Goal: Task Accomplishment & Management: Manage account settings

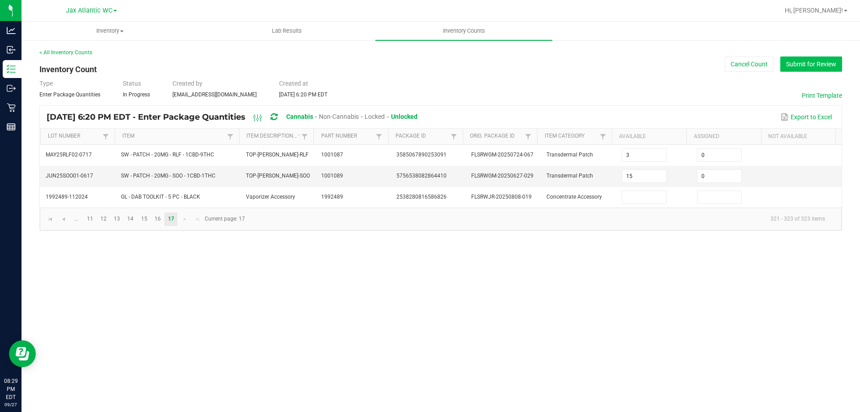
click at [832, 62] on button "Submit for Review" at bounding box center [811, 63] width 62 height 15
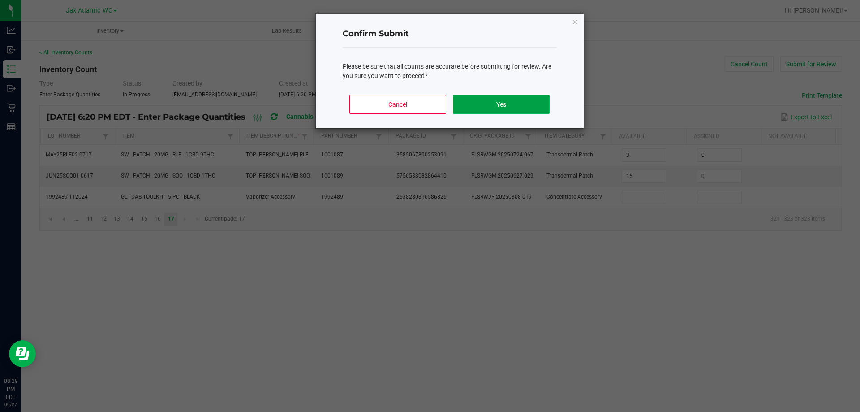
click at [508, 102] on button "Yes" at bounding box center [501, 104] width 96 height 19
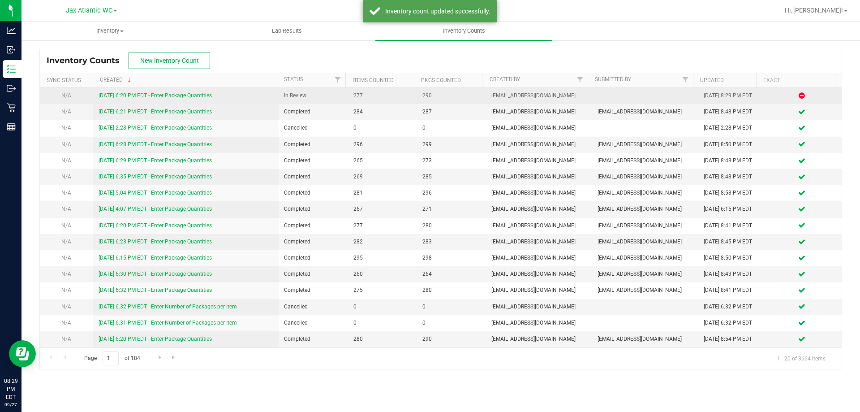
click at [147, 99] on div "[DATE] 6:20 PM EDT - Enter Package Quantities" at bounding box center [186, 95] width 175 height 9
click at [151, 97] on link "[DATE] 6:20 PM EDT - Enter Package Quantities" at bounding box center [155, 95] width 113 height 6
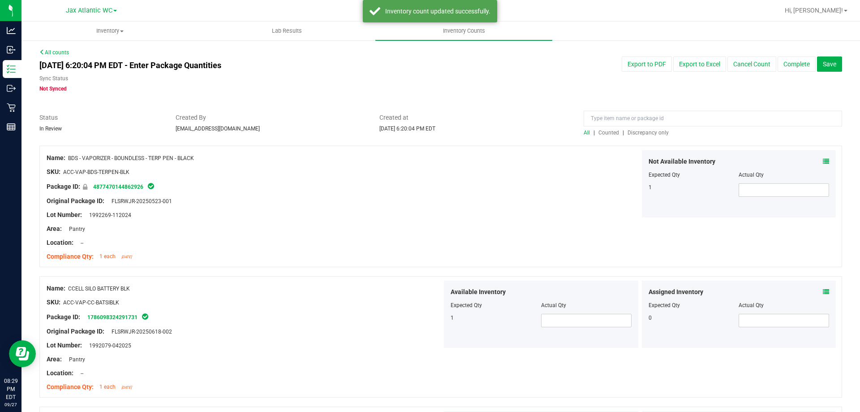
click at [627, 134] on span "Discrepancy only" at bounding box center [647, 132] width 41 height 6
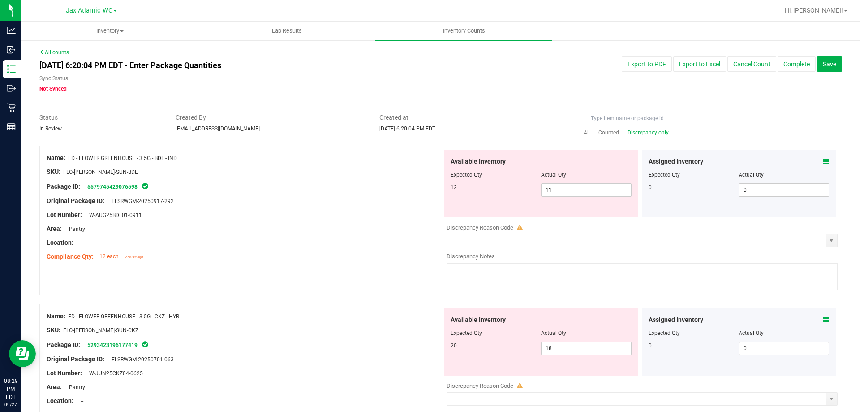
click at [823, 160] on icon at bounding box center [826, 161] width 6 height 6
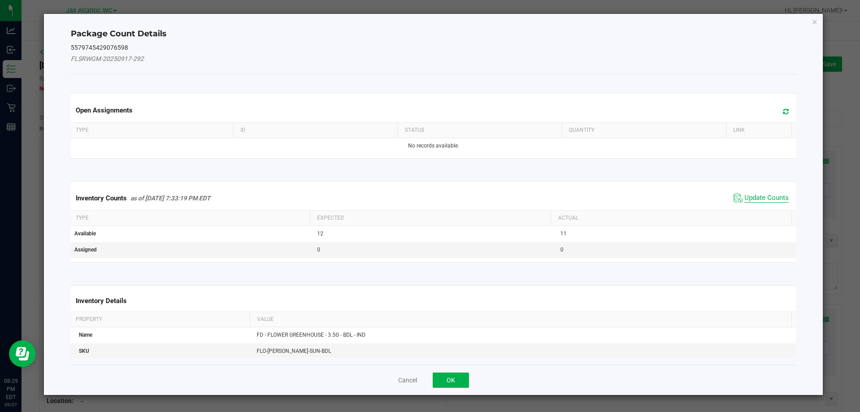
click at [744, 195] on span "Update Counts" at bounding box center [766, 197] width 44 height 9
click at [738, 195] on div "Inventory Counts as of [DATE] 7:33:19 PM EDT Update Counts" at bounding box center [433, 197] width 729 height 23
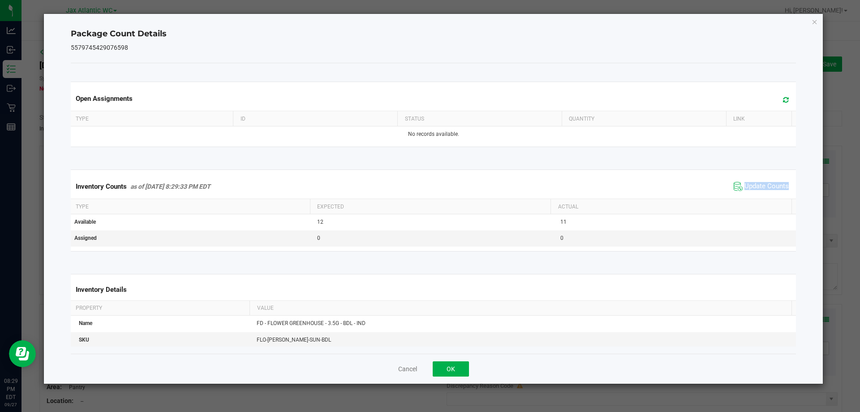
click at [738, 195] on div "Inventory Counts as of [DATE] 8:29:33 PM EDT Update Counts" at bounding box center [433, 186] width 729 height 24
drag, startPoint x: 443, startPoint y: 366, endPoint x: 455, endPoint y: 360, distance: 13.2
click at [443, 366] on button "OK" at bounding box center [451, 368] width 36 height 15
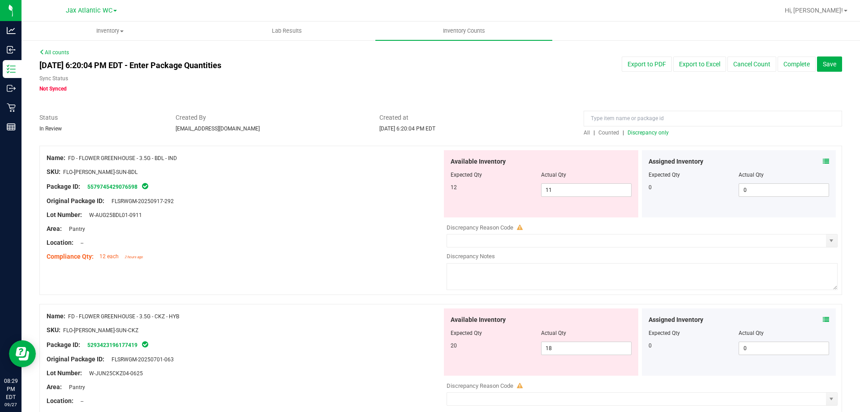
click at [815, 317] on div "Assigned Inventory" at bounding box center [738, 319] width 181 height 9
click at [823, 318] on icon at bounding box center [826, 319] width 6 height 6
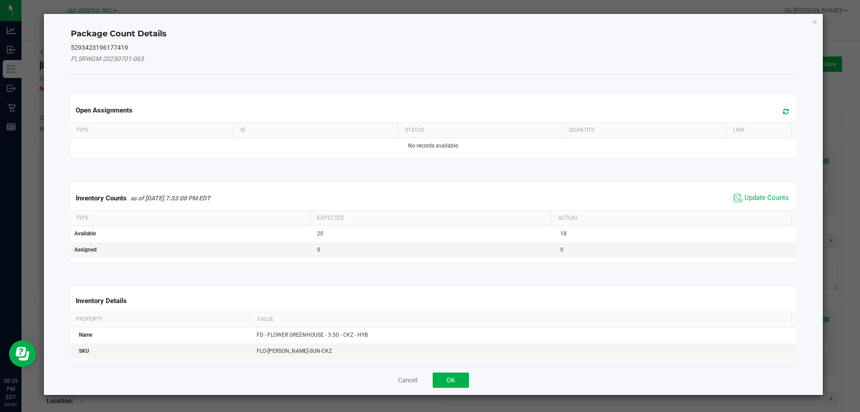
click at [764, 190] on div "Inventory Counts as of [DATE] 7:33:08 PM EDT Update Counts" at bounding box center [433, 198] width 729 height 24
click at [764, 191] on span "Update Counts" at bounding box center [761, 197] width 60 height 13
click at [764, 191] on span "Update Counts" at bounding box center [761, 197] width 57 height 13
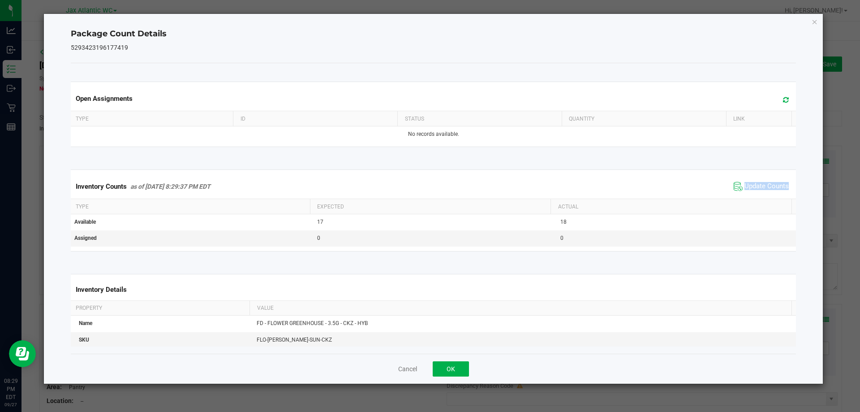
click at [764, 192] on span "Update Counts" at bounding box center [761, 186] width 60 height 13
click at [764, 192] on span "Update Counts" at bounding box center [761, 186] width 57 height 13
drag, startPoint x: 463, startPoint y: 366, endPoint x: 502, endPoint y: 343, distance: 45.9
click at [463, 365] on button "OK" at bounding box center [451, 368] width 36 height 15
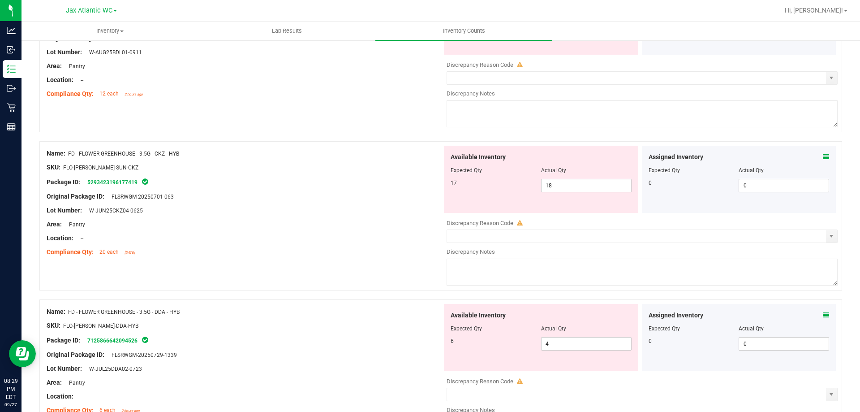
scroll to position [179, 0]
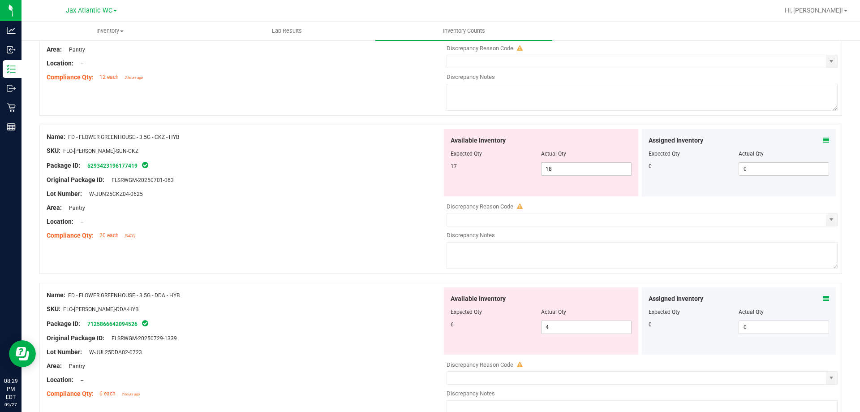
click at [823, 298] on icon at bounding box center [826, 298] width 6 height 6
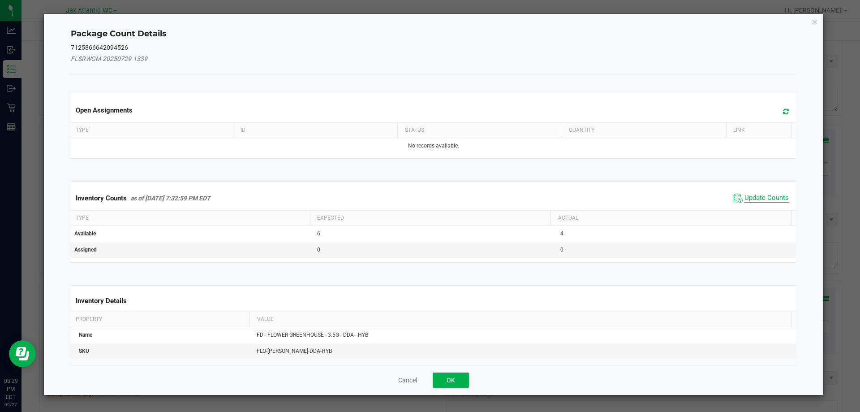
drag, startPoint x: 781, startPoint y: 196, endPoint x: 766, endPoint y: 197, distance: 15.3
click at [780, 197] on div "Inventory Counts as of [DATE] 7:32:59 PM EDT Update Counts" at bounding box center [433, 198] width 729 height 24
click at [765, 196] on span "Update Counts" at bounding box center [766, 197] width 44 height 9
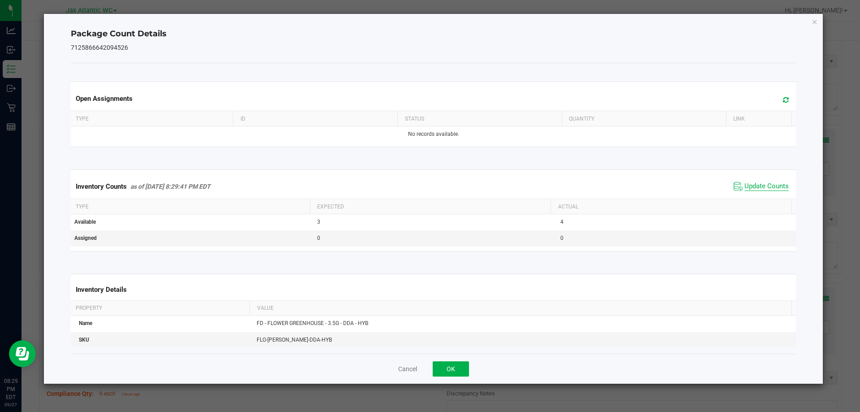
click at [765, 193] on div "Inventory Counts as of [DATE] 8:29:41 PM EDT Update Counts" at bounding box center [433, 186] width 729 height 24
click at [450, 371] on button "OK" at bounding box center [451, 368] width 36 height 15
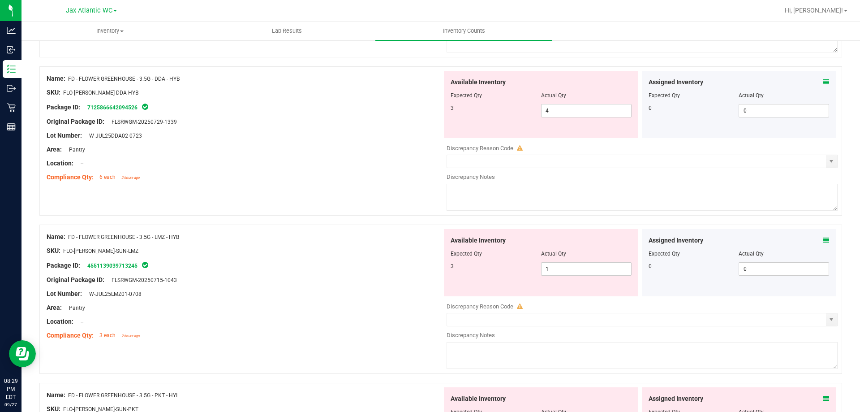
scroll to position [403, 0]
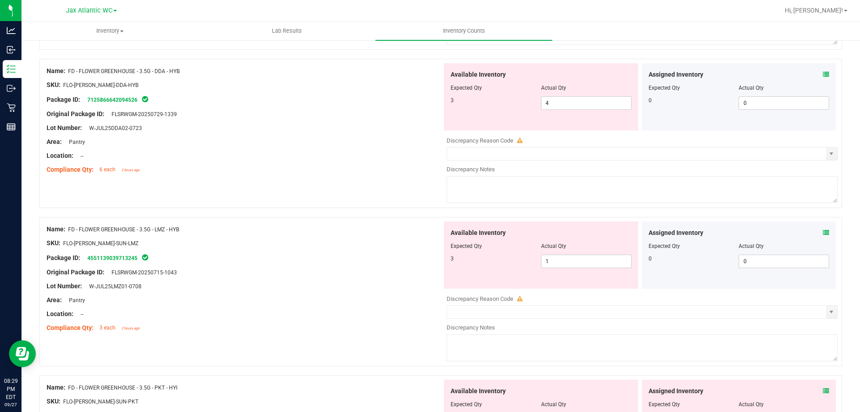
drag, startPoint x: 828, startPoint y: 229, endPoint x: 822, endPoint y: 231, distance: 6.0
click at [827, 230] on div "Assigned Inventory Expected Qty Actual Qty 0 0 0" at bounding box center [739, 254] width 194 height 67
click at [823, 231] on icon at bounding box center [826, 232] width 6 height 6
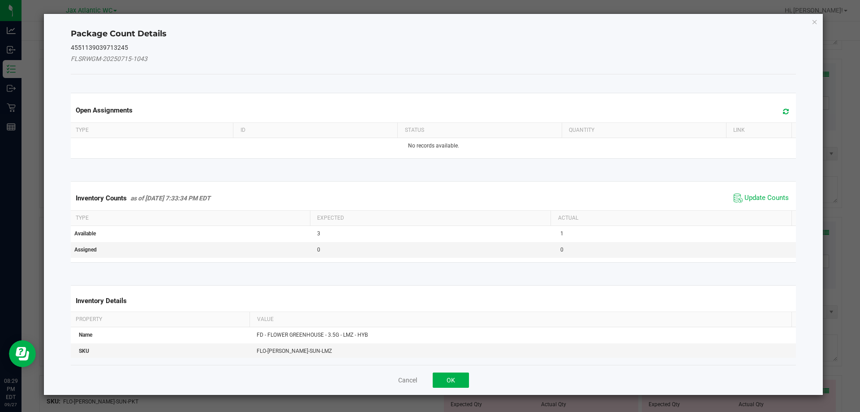
click at [745, 185] on kendo-grid "Inventory Counts as of [DATE] 7:33:34 PM EDT Update Counts Type Expected Actual…" at bounding box center [433, 221] width 739 height 81
click at [748, 186] on div "Inventory Counts as of [DATE] 7:33:34 PM EDT Update Counts" at bounding box center [433, 198] width 729 height 24
click at [749, 192] on span "Update Counts" at bounding box center [761, 197] width 60 height 13
click at [749, 192] on span "Update Counts" at bounding box center [761, 197] width 57 height 13
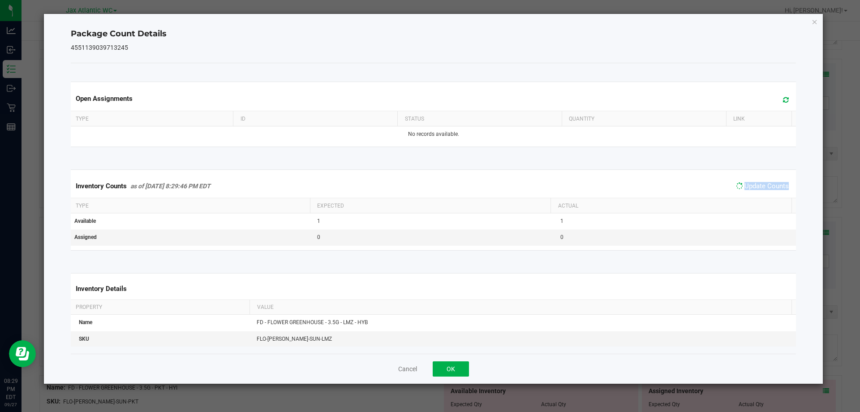
click at [749, 192] on span "Update Counts" at bounding box center [761, 186] width 57 height 13
drag, startPoint x: 451, startPoint y: 367, endPoint x: 475, endPoint y: 359, distance: 25.1
click at [454, 367] on button "OK" at bounding box center [451, 368] width 36 height 15
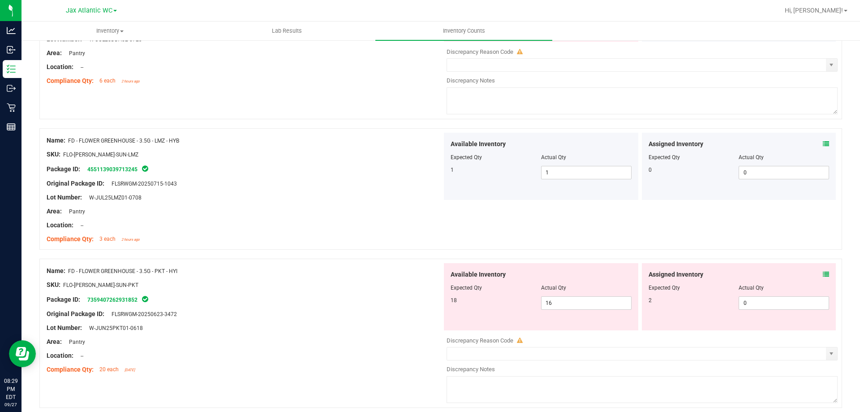
scroll to position [493, 0]
click at [823, 273] on icon at bounding box center [826, 273] width 6 height 6
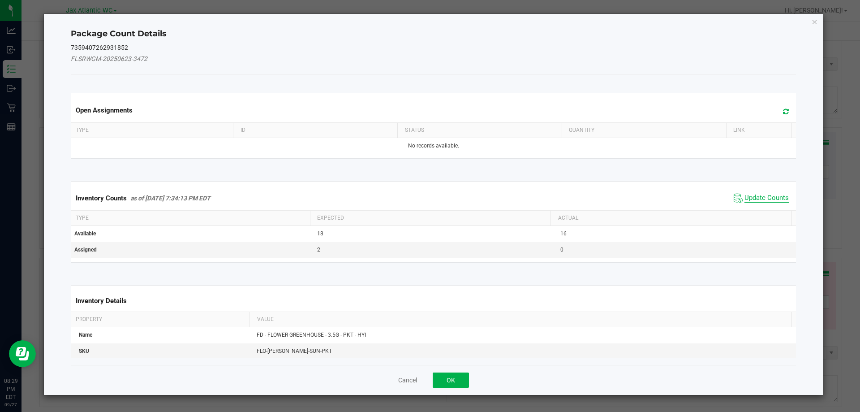
click at [744, 193] on span "Update Counts" at bounding box center [766, 197] width 44 height 9
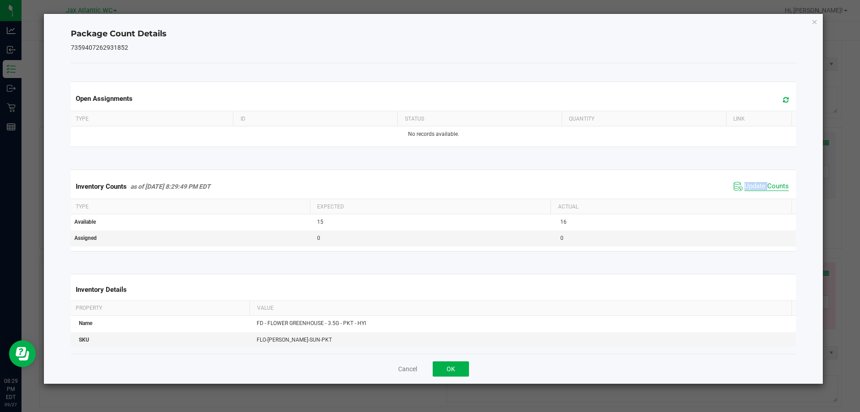
click at [738, 193] on div "Inventory Counts as of [DATE] 8:29:49 PM EDT Update Counts" at bounding box center [433, 186] width 729 height 24
click at [462, 367] on button "OK" at bounding box center [451, 368] width 36 height 15
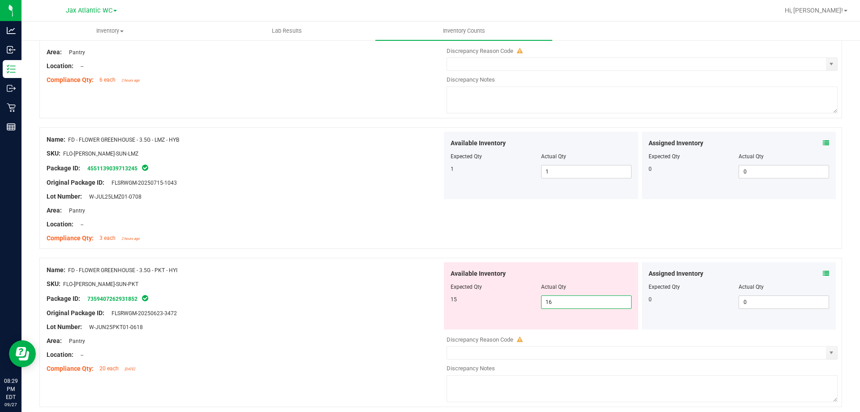
drag, startPoint x: 561, startPoint y: 299, endPoint x: 482, endPoint y: 308, distance: 79.3
click at [482, 308] on div "15 16 16" at bounding box center [540, 301] width 181 height 13
type input "15"
click at [391, 317] on div "Original Package ID: FLSRWGM-20250623-3472" at bounding box center [244, 312] width 395 height 9
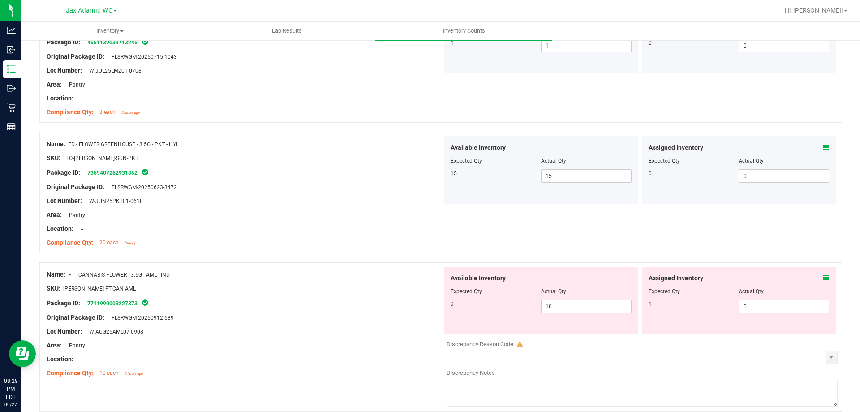
scroll to position [672, 0]
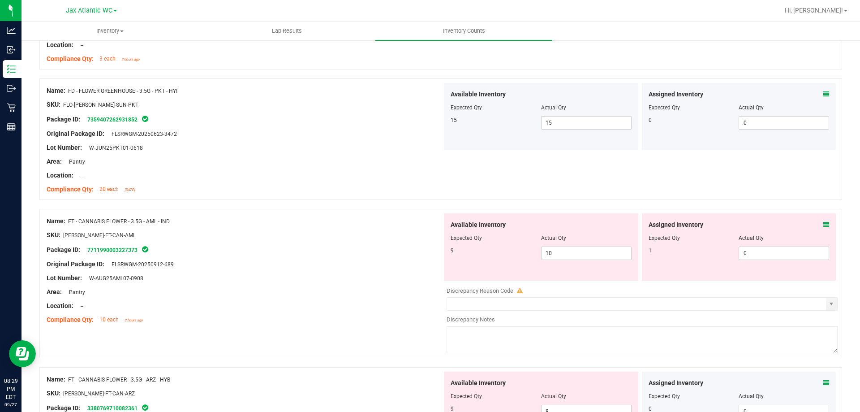
click at [823, 223] on icon at bounding box center [826, 224] width 6 height 6
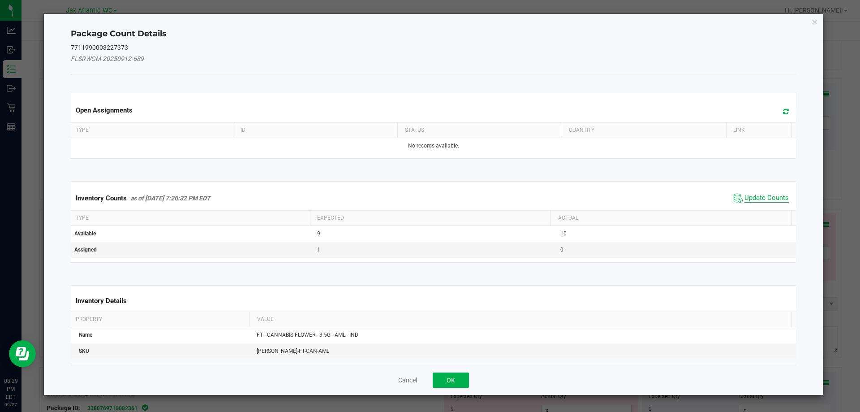
click at [759, 198] on span "Update Counts" at bounding box center [766, 197] width 44 height 9
click at [758, 196] on div "Inventory Counts as of [DATE] 7:26:32 PM EDT Update Counts" at bounding box center [433, 198] width 729 height 24
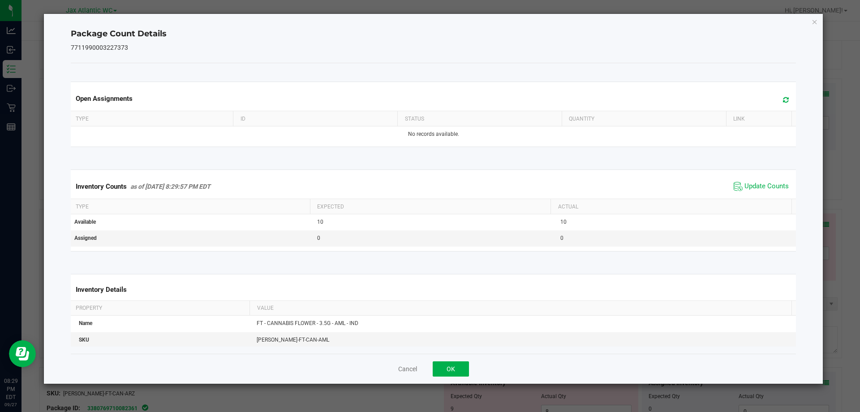
click at [757, 195] on div "Inventory Counts as of [DATE] 8:29:57 PM EDT Update Counts" at bounding box center [433, 186] width 729 height 24
drag, startPoint x: 757, startPoint y: 195, endPoint x: 614, endPoint y: 260, distance: 157.3
click at [756, 195] on div "Inventory Counts as of [DATE] 8:29:57 PM EDT Update Counts" at bounding box center [433, 186] width 729 height 24
click at [451, 364] on button "OK" at bounding box center [451, 368] width 36 height 15
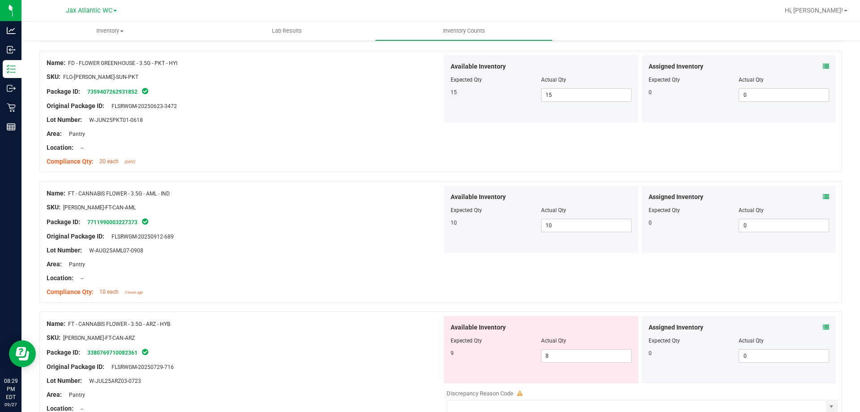
scroll to position [806, 0]
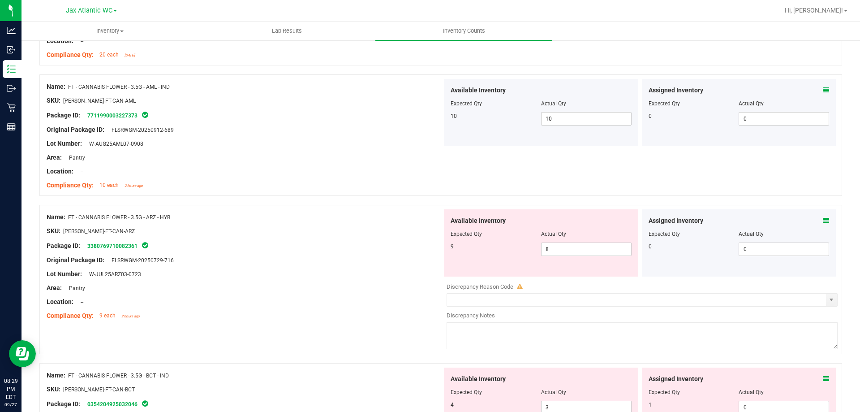
click at [823, 223] on icon at bounding box center [826, 220] width 6 height 6
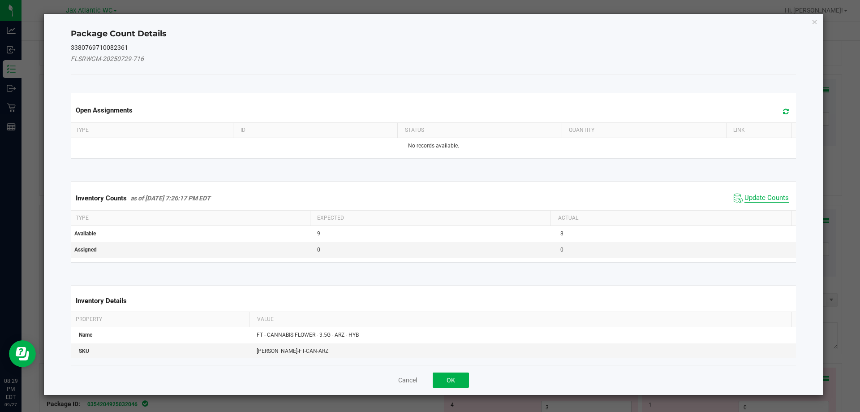
click at [771, 195] on span "Update Counts" at bounding box center [766, 197] width 44 height 9
click at [771, 195] on span "Update Counts" at bounding box center [766, 197] width 44 height 8
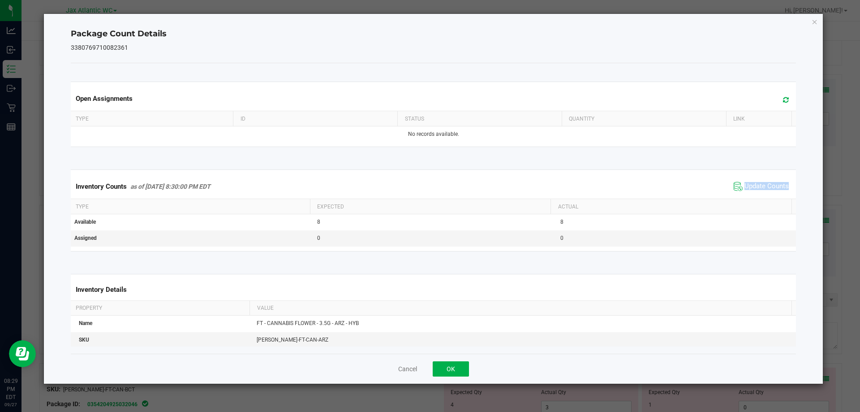
drag, startPoint x: 770, startPoint y: 195, endPoint x: 762, endPoint y: 194, distance: 8.1
click at [769, 194] on div "Inventory Counts as of [DATE] 8:30:00 PM EDT Update Counts" at bounding box center [433, 186] width 729 height 24
click at [761, 194] on div "Inventory Counts as of [DATE] 8:30:00 PM EDT Update Counts" at bounding box center [433, 186] width 729 height 24
click at [459, 367] on button "OK" at bounding box center [451, 368] width 36 height 15
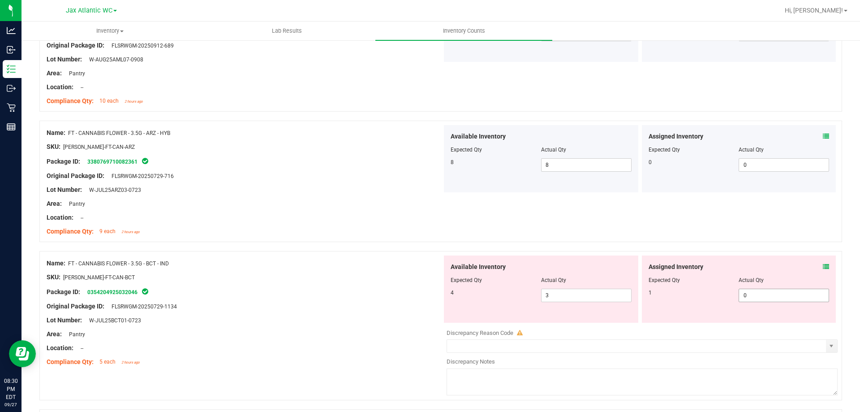
scroll to position [896, 0]
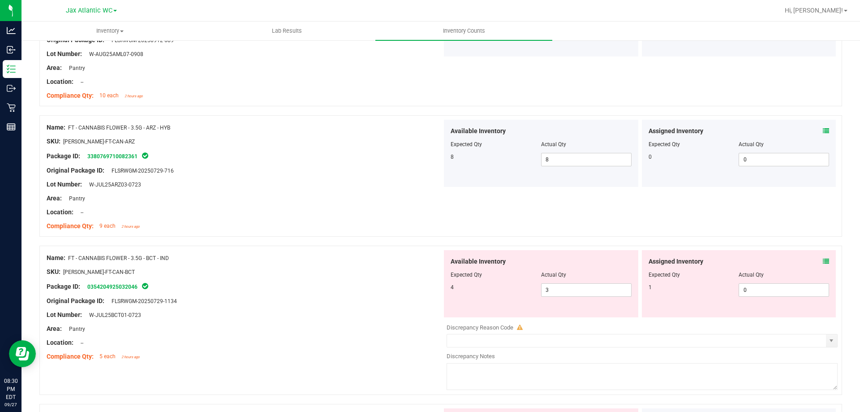
click at [823, 262] on icon at bounding box center [826, 261] width 6 height 6
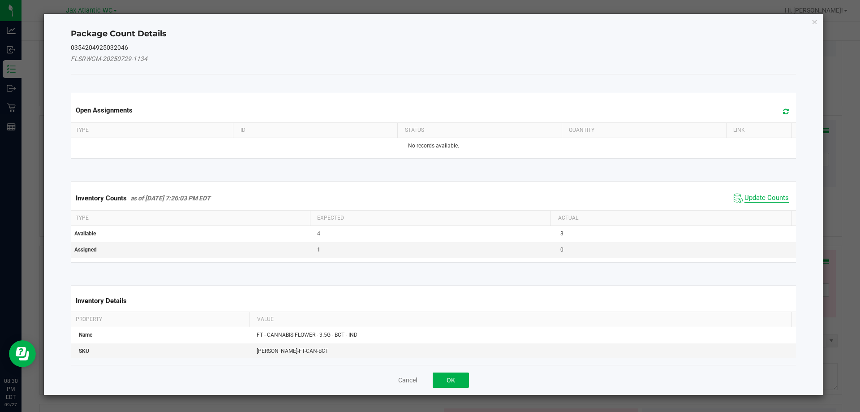
click at [764, 194] on span "Update Counts" at bounding box center [766, 197] width 44 height 9
click at [764, 193] on span "Update Counts" at bounding box center [761, 197] width 60 height 13
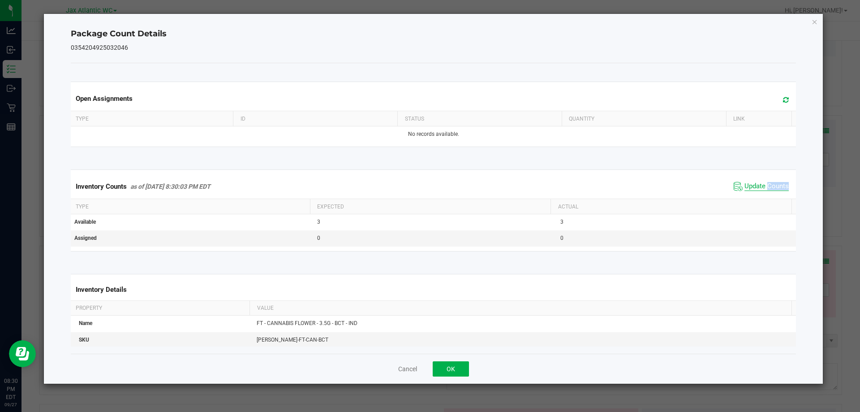
drag, startPoint x: 762, startPoint y: 188, endPoint x: 624, endPoint y: 292, distance: 172.9
click at [762, 188] on span "Update Counts" at bounding box center [766, 186] width 44 height 9
drag, startPoint x: 455, startPoint y: 368, endPoint x: 490, endPoint y: 346, distance: 40.9
click at [458, 364] on button "OK" at bounding box center [451, 368] width 36 height 15
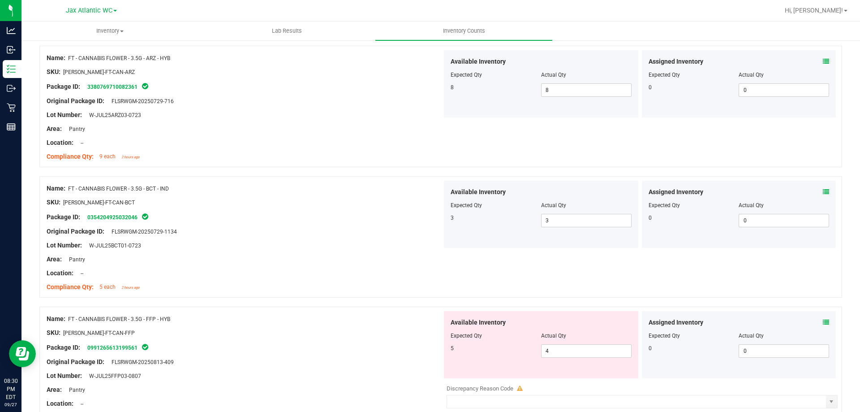
scroll to position [1030, 0]
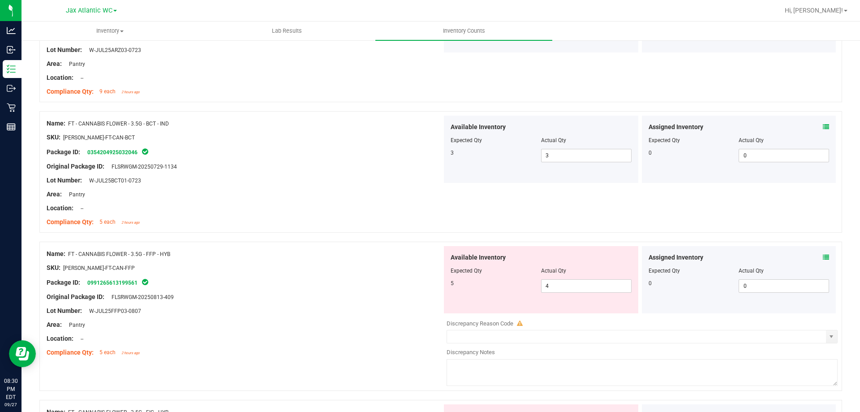
click at [823, 256] on icon at bounding box center [826, 257] width 6 height 6
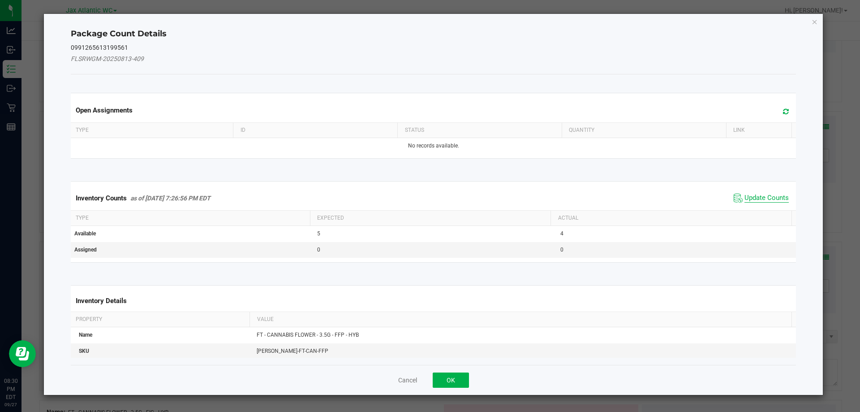
click at [755, 198] on span "Update Counts" at bounding box center [766, 197] width 44 height 9
drag, startPoint x: 755, startPoint y: 197, endPoint x: 751, endPoint y: 194, distance: 5.1
click at [755, 195] on div "Inventory Counts as of [DATE] 7:26:56 PM EDT Update Counts" at bounding box center [433, 197] width 729 height 23
click at [751, 194] on div "Inventory Counts as of [DATE] 7:26:56 PM EDT Update Counts" at bounding box center [433, 197] width 729 height 23
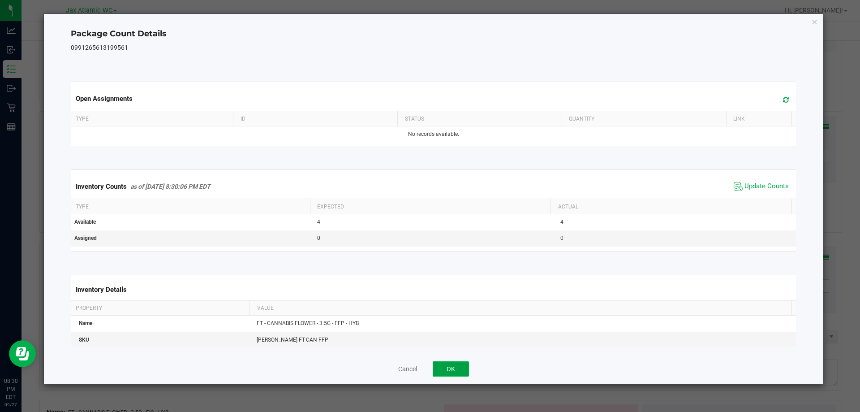
click at [444, 366] on button "OK" at bounding box center [451, 368] width 36 height 15
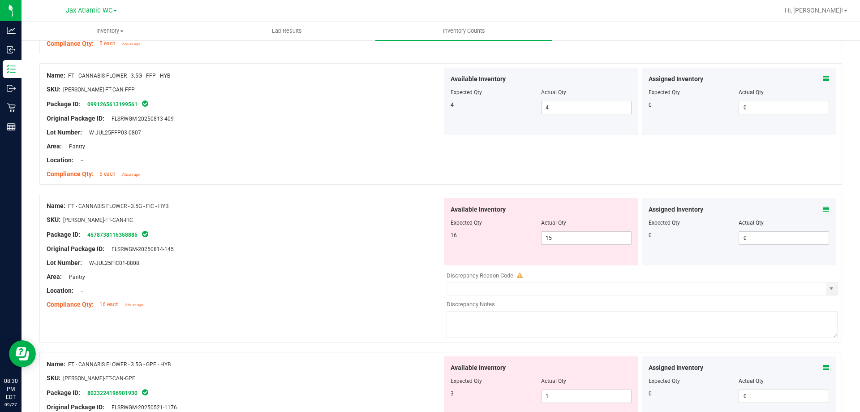
scroll to position [1209, 0]
click at [823, 206] on icon at bounding box center [826, 208] width 6 height 6
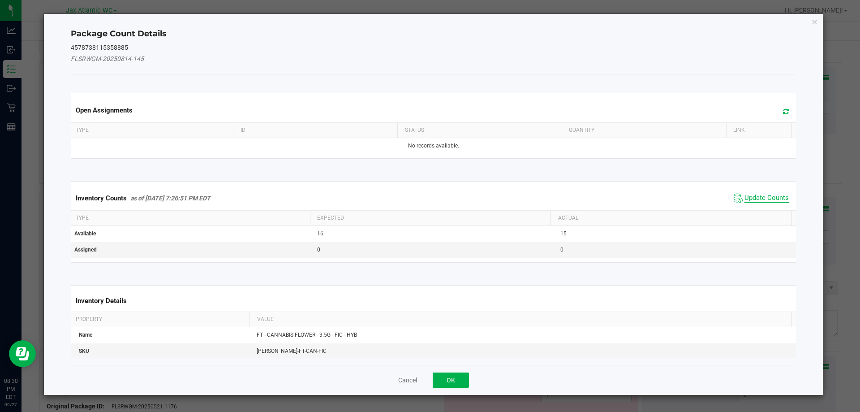
click at [772, 202] on span "Update Counts" at bounding box center [766, 197] width 44 height 9
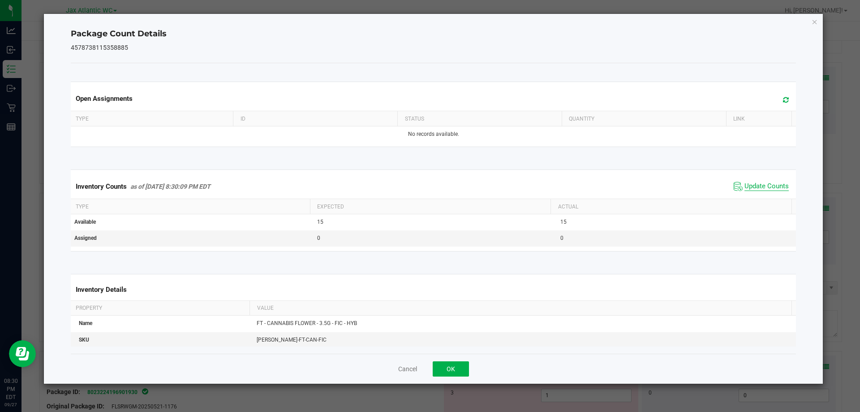
click at [772, 197] on div "Inventory Counts as of [DATE] 8:30:09 PM EDT Update Counts" at bounding box center [433, 186] width 729 height 24
click at [772, 196] on div "Inventory Counts as of [DATE] 8:30:09 PM EDT Update Counts" at bounding box center [433, 186] width 729 height 24
drag, startPoint x: 449, startPoint y: 368, endPoint x: 530, endPoint y: 339, distance: 85.8
click at [450, 368] on button "OK" at bounding box center [451, 368] width 36 height 15
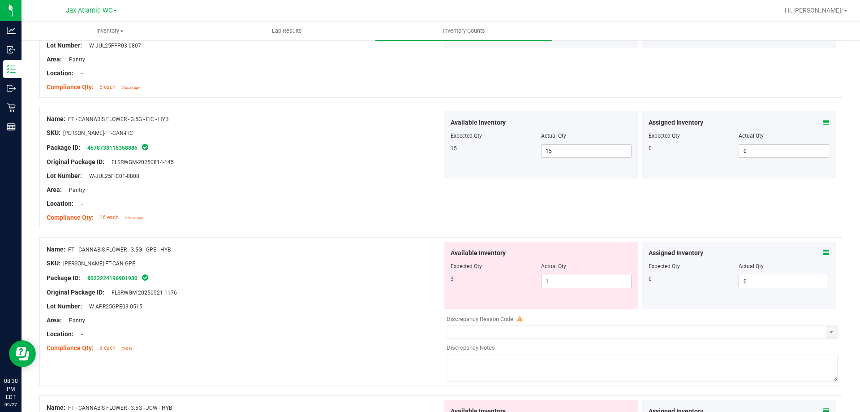
scroll to position [1299, 0]
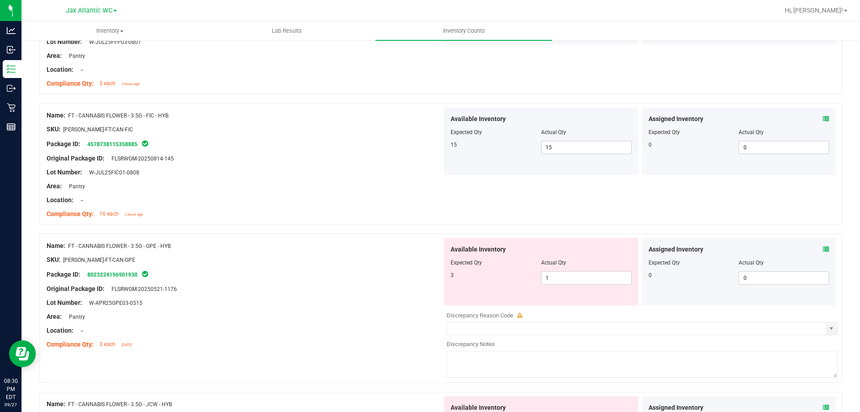
click at [823, 251] on icon at bounding box center [826, 249] width 6 height 6
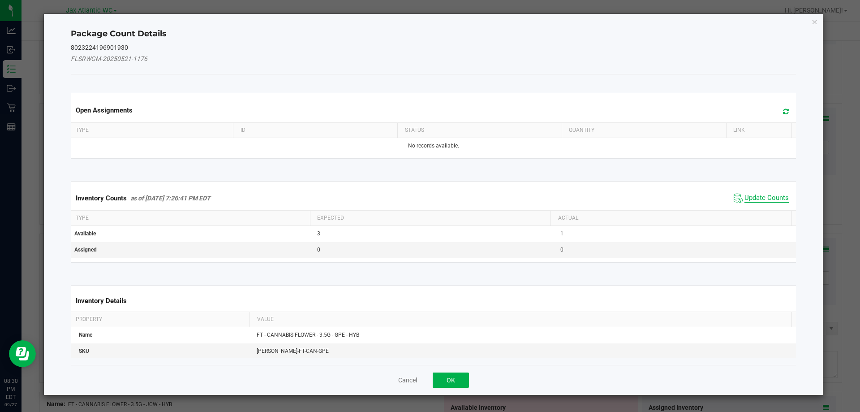
click at [767, 200] on span "Update Counts" at bounding box center [766, 197] width 44 height 9
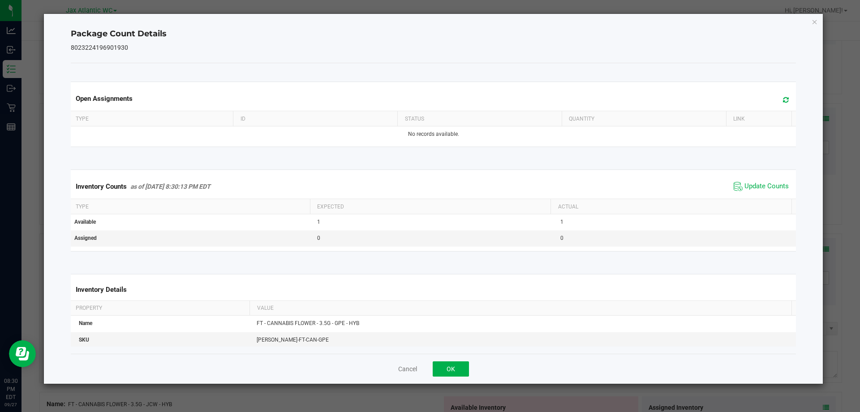
click at [766, 197] on div "Inventory Counts as of [DATE] 8:30:13 PM EDT Update Counts" at bounding box center [433, 186] width 729 height 24
drag, startPoint x: 766, startPoint y: 197, endPoint x: 610, endPoint y: 278, distance: 175.9
click at [764, 197] on div "Inventory Counts as of [DATE] 8:30:13 PM EDT Update Counts" at bounding box center [433, 186] width 729 height 24
click at [461, 362] on button "OK" at bounding box center [451, 368] width 36 height 15
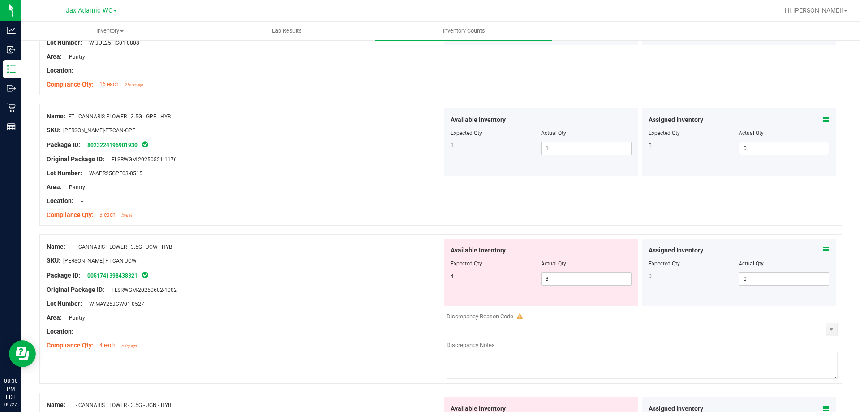
scroll to position [1433, 0]
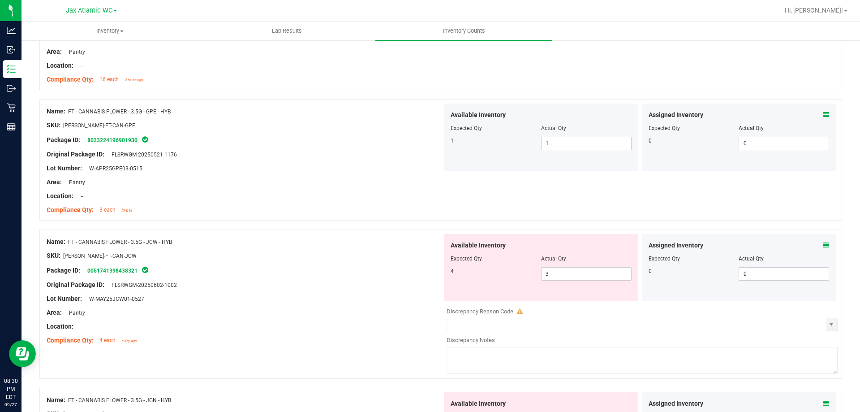
click at [823, 245] on icon at bounding box center [826, 245] width 6 height 6
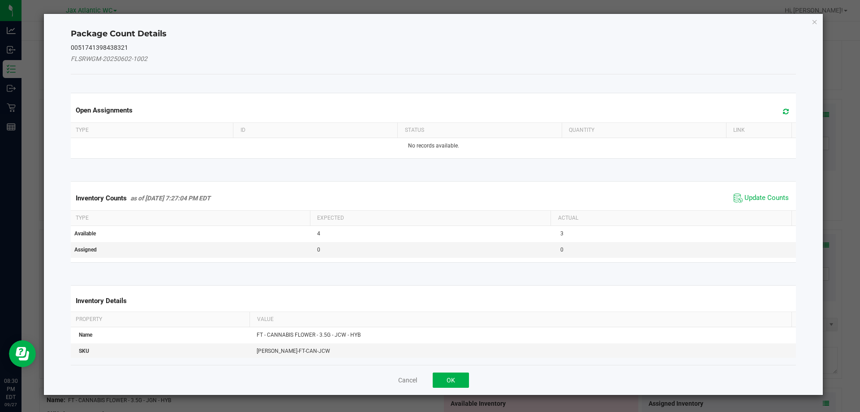
drag, startPoint x: 736, startPoint y: 195, endPoint x: 746, endPoint y: 193, distance: 9.7
click at [737, 195] on span "Update Counts" at bounding box center [761, 197] width 60 height 13
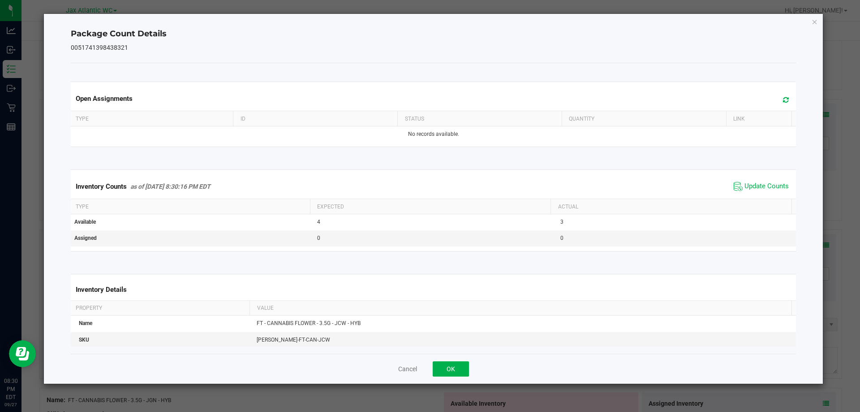
click at [746, 192] on span "Update Counts" at bounding box center [761, 186] width 60 height 13
drag, startPoint x: 450, startPoint y: 365, endPoint x: 463, endPoint y: 357, distance: 15.1
click at [452, 365] on button "OK" at bounding box center [451, 368] width 36 height 15
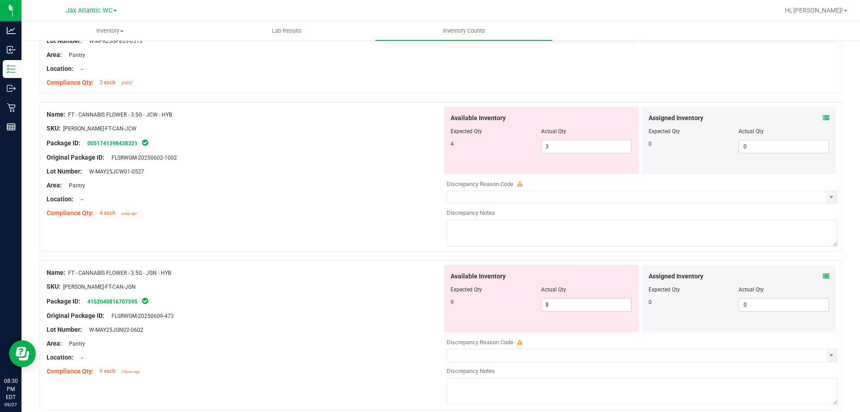
scroll to position [1612, 0]
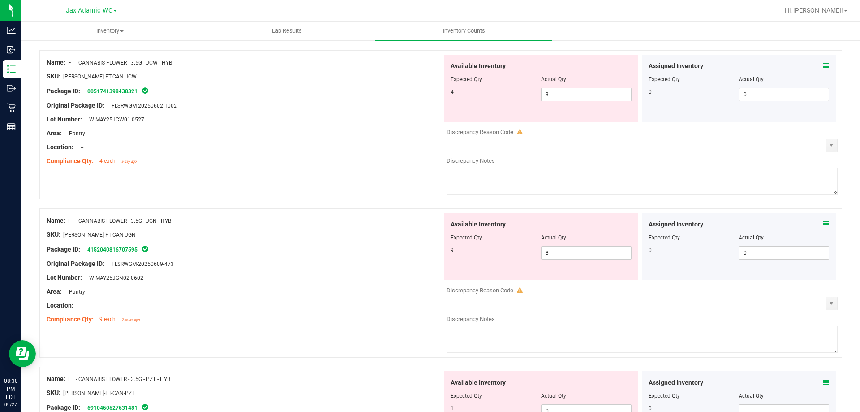
click at [823, 221] on icon at bounding box center [826, 224] width 6 height 6
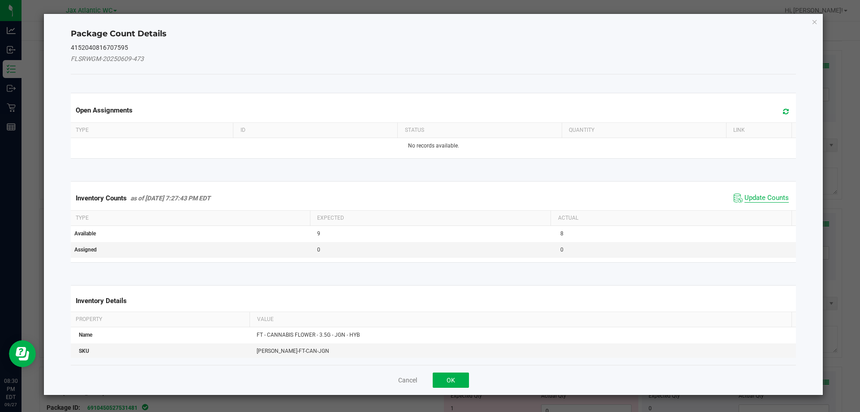
drag, startPoint x: 725, startPoint y: 187, endPoint x: 747, endPoint y: 197, distance: 23.9
click at [726, 190] on div "Inventory Counts as of [DATE] 7:27:43 PM EDT Update Counts" at bounding box center [433, 198] width 729 height 24
click at [748, 196] on span "Update Counts" at bounding box center [766, 197] width 44 height 9
click at [749, 194] on div "Inventory Counts as of [DATE] 7:27:43 PM EDT Update Counts" at bounding box center [433, 197] width 729 height 23
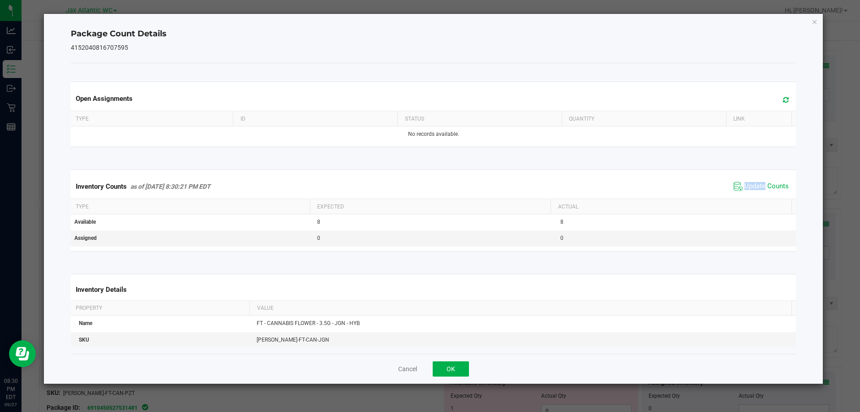
click at [749, 193] on span "Update Counts" at bounding box center [761, 186] width 60 height 13
drag, startPoint x: 448, startPoint y: 368, endPoint x: 609, endPoint y: 304, distance: 173.9
click at [449, 367] on button "OK" at bounding box center [451, 368] width 36 height 15
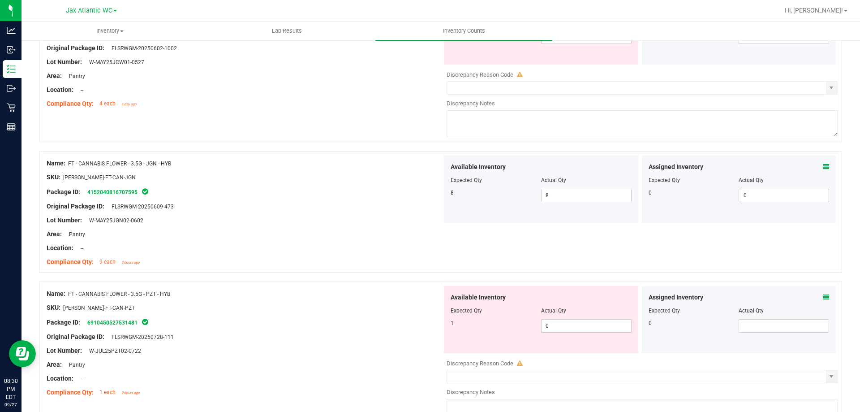
scroll to position [1746, 0]
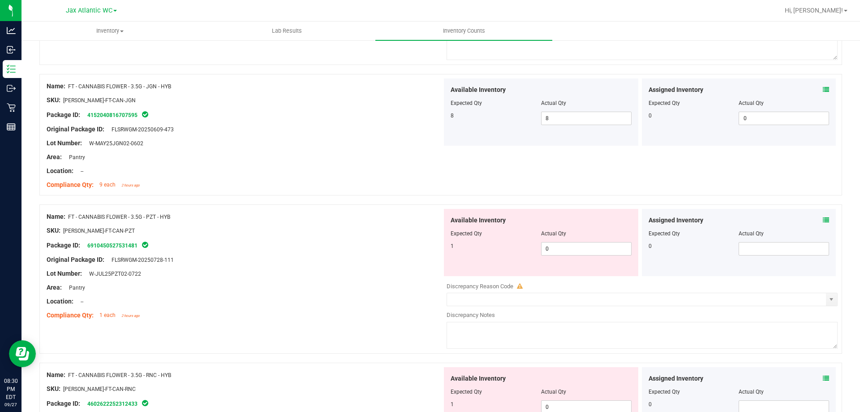
click at [823, 219] on icon at bounding box center [826, 220] width 6 height 6
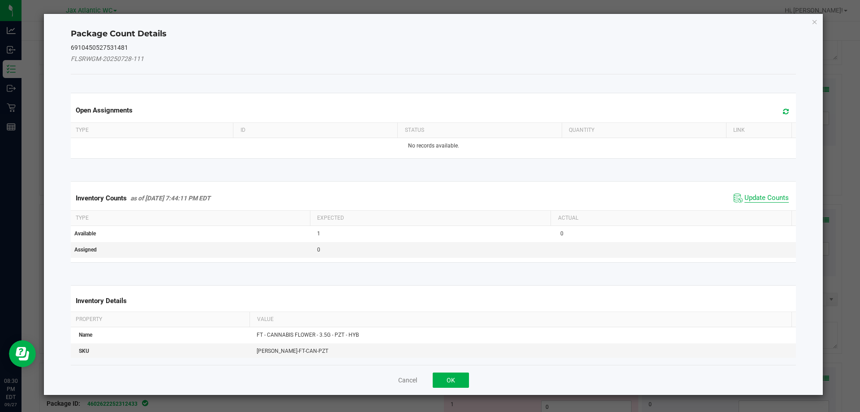
drag, startPoint x: 755, startPoint y: 205, endPoint x: 759, endPoint y: 197, distance: 8.8
click at [756, 204] on div "Inventory Counts as of [DATE] 7:44:11 PM EDT Update Counts" at bounding box center [433, 198] width 729 height 24
click at [761, 194] on span "Update Counts" at bounding box center [766, 197] width 44 height 9
click at [761, 194] on div "Inventory Counts as of [DATE] 7:44:11 PM EDT Update Counts" at bounding box center [433, 197] width 729 height 23
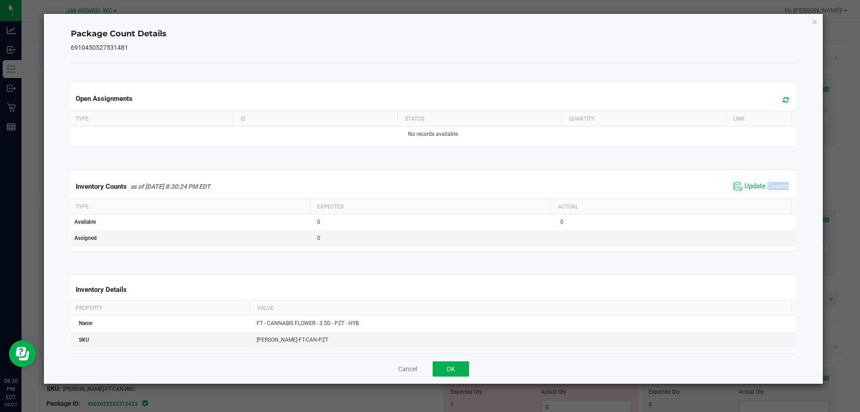
click at [761, 193] on div "Inventory Counts as of [DATE] 8:30:24 PM EDT Update Counts" at bounding box center [433, 186] width 729 height 24
click at [761, 193] on span "Update Counts" at bounding box center [761, 186] width 60 height 13
drag, startPoint x: 440, startPoint y: 366, endPoint x: 467, endPoint y: 349, distance: 32.2
click at [441, 365] on button "OK" at bounding box center [451, 368] width 36 height 15
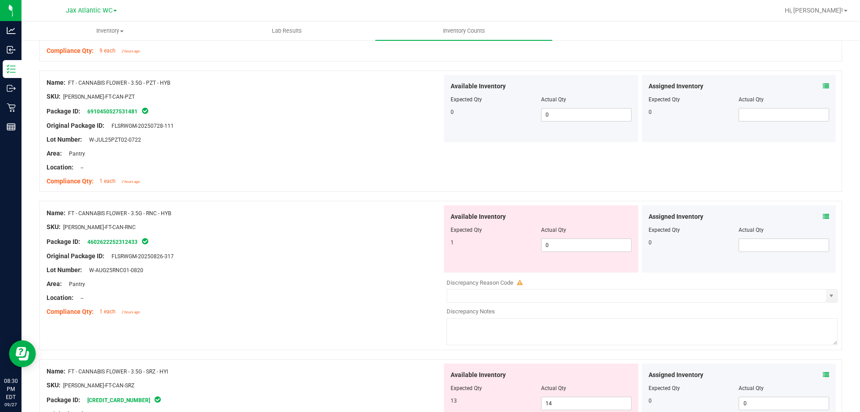
scroll to position [1881, 0]
click at [823, 216] on icon at bounding box center [826, 216] width 6 height 6
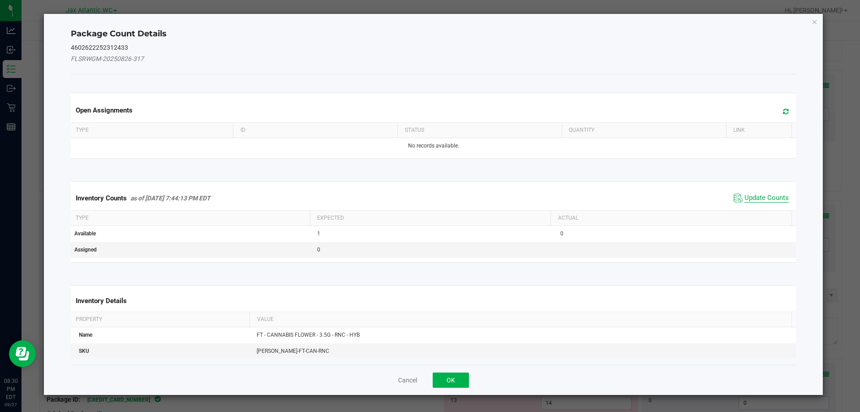
click at [768, 194] on span "Update Counts" at bounding box center [766, 197] width 44 height 9
click at [768, 194] on div "Inventory Counts as of [DATE] 7:44:13 PM EDT Update Counts" at bounding box center [433, 198] width 729 height 24
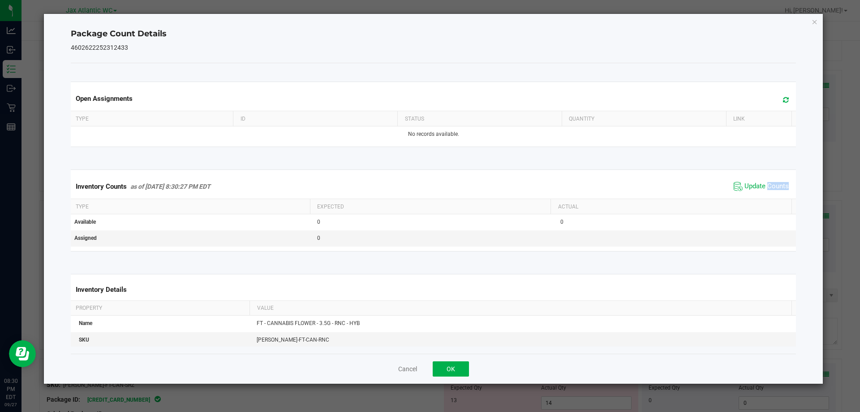
click at [766, 191] on span "Update Counts" at bounding box center [761, 186] width 60 height 13
click at [765, 190] on span "Update Counts" at bounding box center [761, 186] width 57 height 13
drag, startPoint x: 439, startPoint y: 371, endPoint x: 444, endPoint y: 368, distance: 6.2
click at [440, 370] on button "OK" at bounding box center [451, 368] width 36 height 15
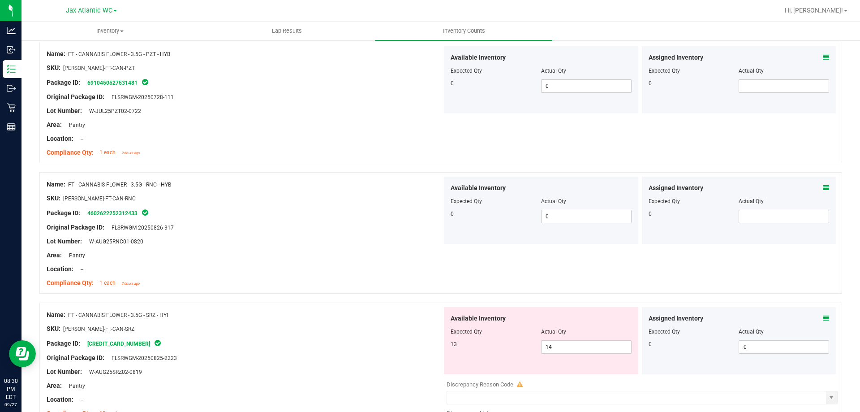
scroll to position [2015, 0]
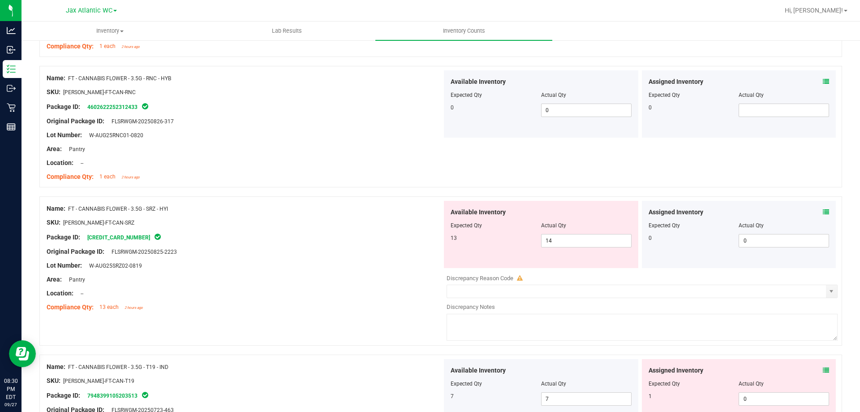
drag, startPoint x: 815, startPoint y: 212, endPoint x: 821, endPoint y: 211, distance: 6.8
click at [818, 212] on div "Assigned Inventory" at bounding box center [738, 211] width 181 height 9
click at [823, 211] on icon at bounding box center [826, 212] width 6 height 6
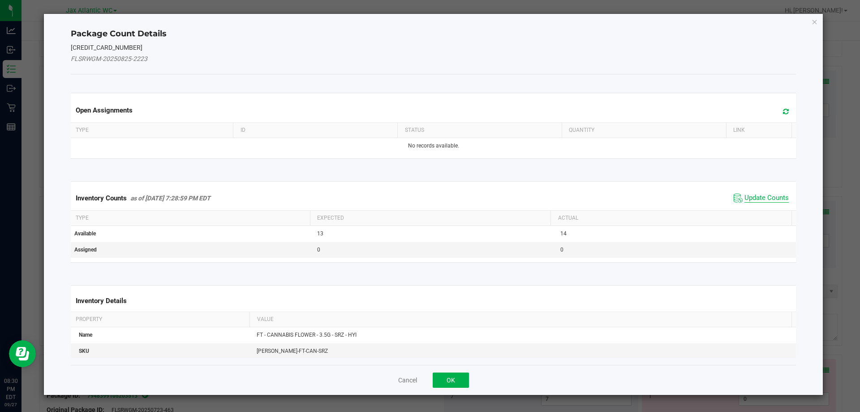
click at [772, 197] on span "Update Counts" at bounding box center [766, 197] width 44 height 9
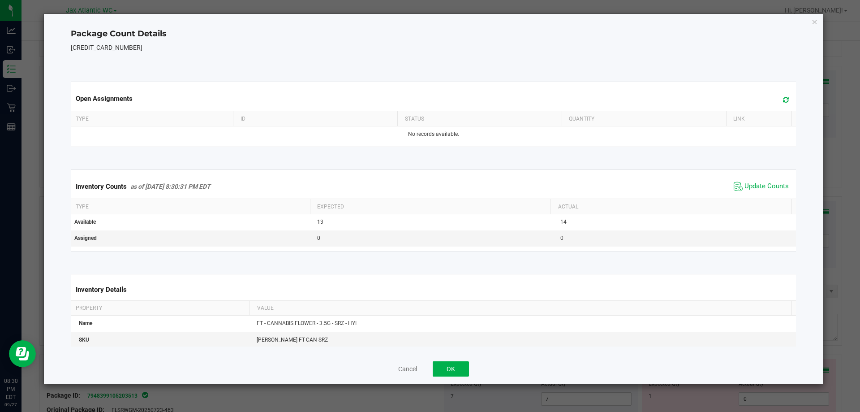
click at [768, 192] on span "Update Counts" at bounding box center [761, 186] width 60 height 13
click at [453, 364] on button "OK" at bounding box center [451, 368] width 36 height 15
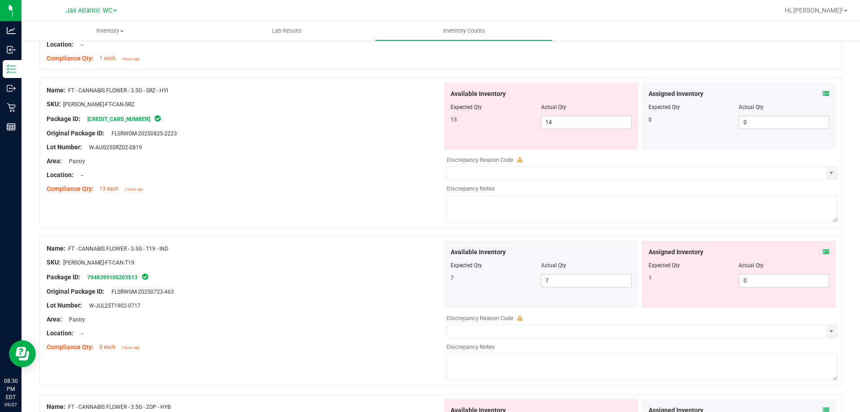
scroll to position [2149, 0]
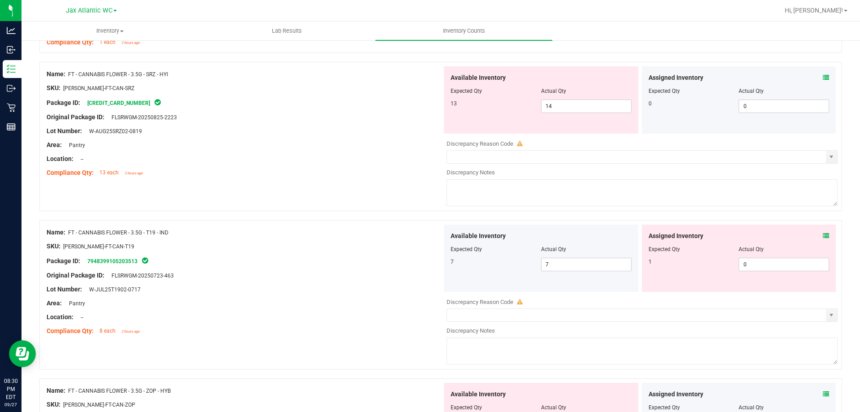
click at [823, 233] on icon at bounding box center [826, 235] width 6 height 6
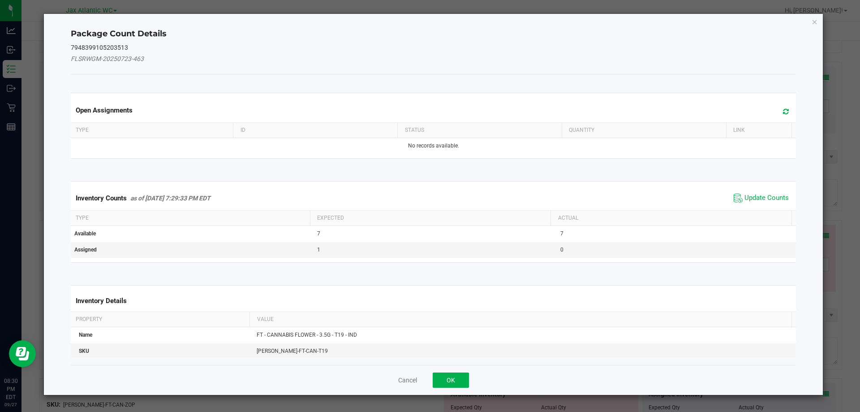
click at [752, 186] on div "Inventory Counts as of [DATE] 7:29:33 PM EDT Update Counts" at bounding box center [433, 198] width 729 height 24
click at [759, 200] on span "Update Counts" at bounding box center [766, 197] width 44 height 9
click at [759, 195] on div "Inventory Counts as of [DATE] 7:29:33 PM EDT Update Counts" at bounding box center [433, 197] width 729 height 23
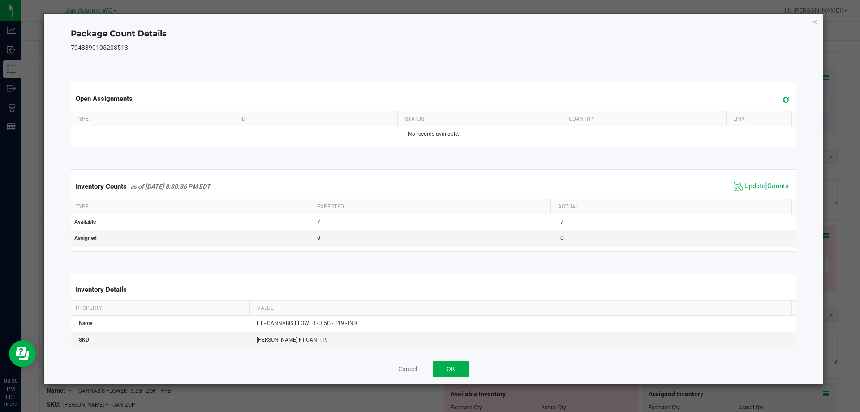
click at [759, 193] on div "Inventory Counts as of [DATE] 8:30:36 PM EDT Update Counts" at bounding box center [433, 186] width 729 height 24
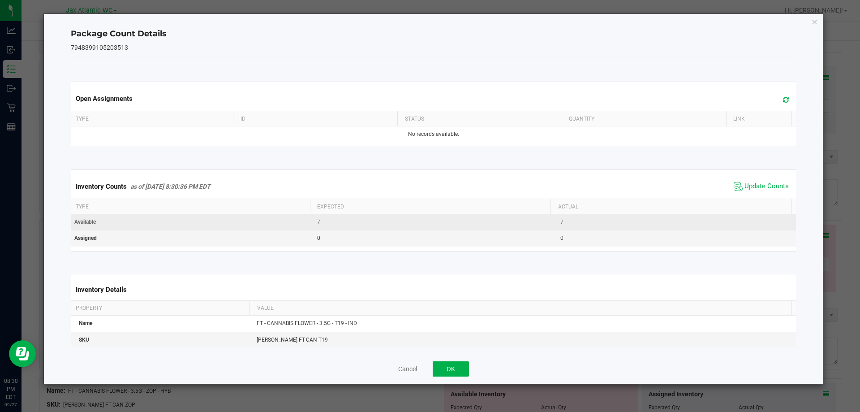
drag, startPoint x: 757, startPoint y: 192, endPoint x: 670, endPoint y: 224, distance: 92.4
click at [754, 192] on span "Update Counts" at bounding box center [761, 186] width 60 height 13
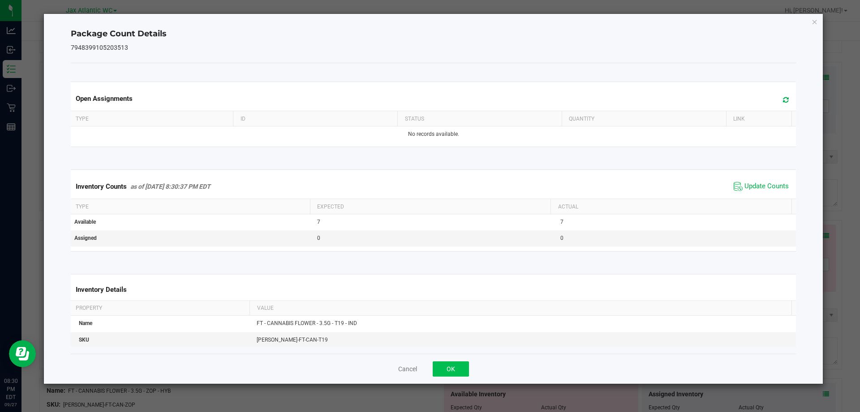
drag, startPoint x: 459, startPoint y: 367, endPoint x: 449, endPoint y: 370, distance: 10.3
click at [456, 368] on div "Cancel OK" at bounding box center [433, 368] width 725 height 30
click at [450, 369] on button "OK" at bounding box center [451, 368] width 36 height 15
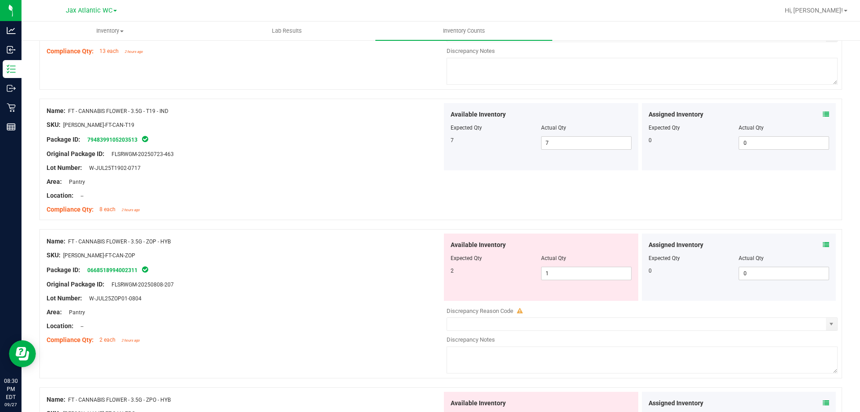
scroll to position [2284, 0]
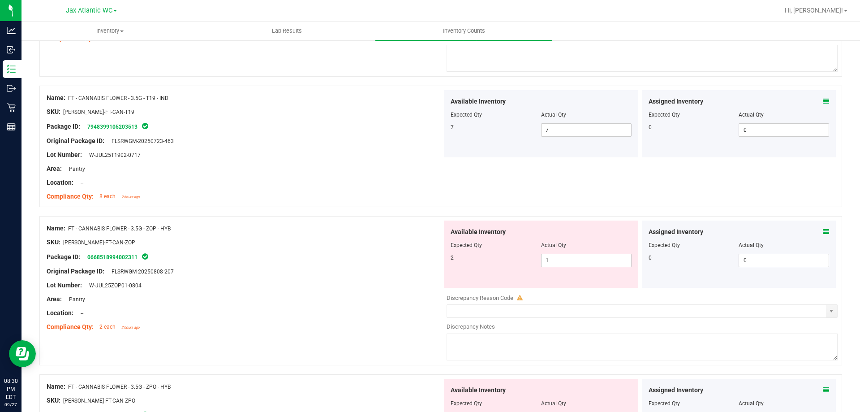
click at [823, 232] on icon at bounding box center [826, 231] width 6 height 6
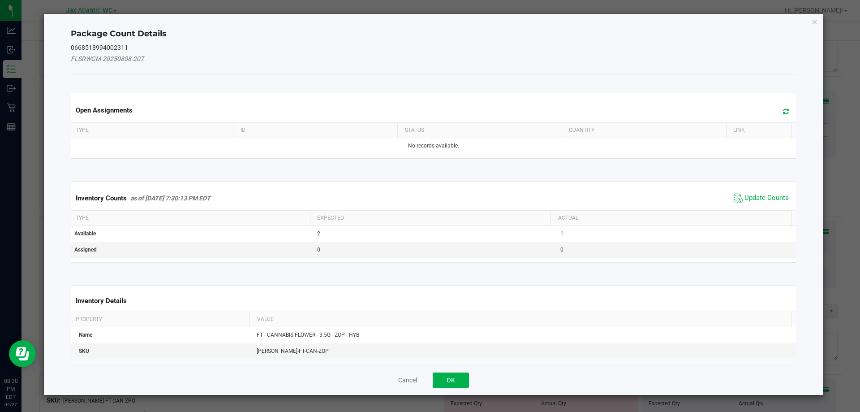
click at [762, 192] on span "Update Counts" at bounding box center [761, 197] width 60 height 13
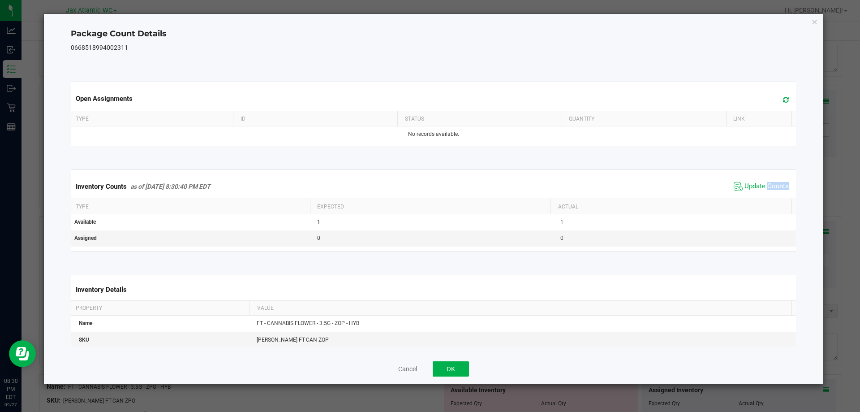
click at [762, 192] on span "Update Counts" at bounding box center [761, 186] width 60 height 13
click at [762, 192] on span "Update Counts" at bounding box center [761, 186] width 57 height 13
drag, startPoint x: 461, startPoint y: 364, endPoint x: 553, endPoint y: 326, distance: 99.1
click at [461, 362] on button "OK" at bounding box center [451, 368] width 36 height 15
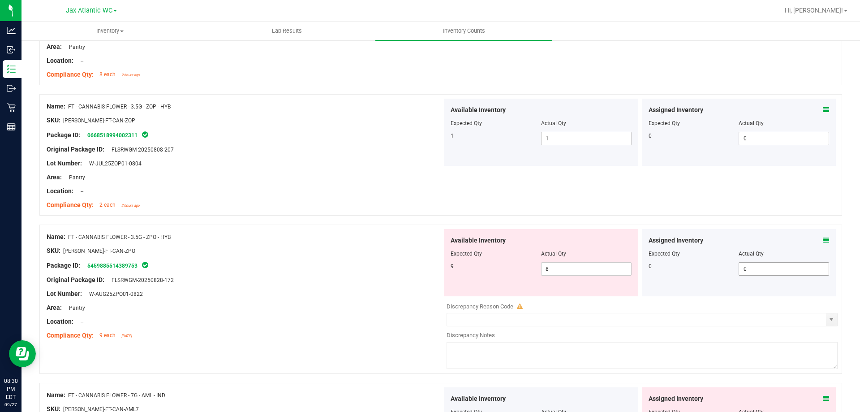
scroll to position [2418, 0]
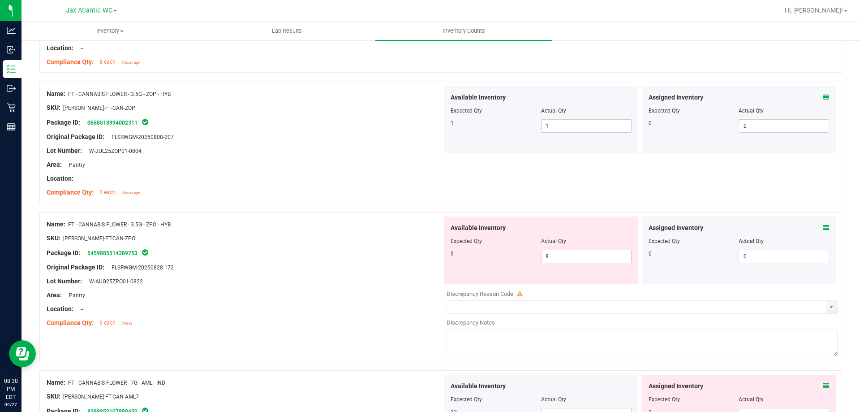
click at [819, 233] on div at bounding box center [738, 234] width 181 height 4
click at [823, 227] on icon at bounding box center [826, 227] width 6 height 6
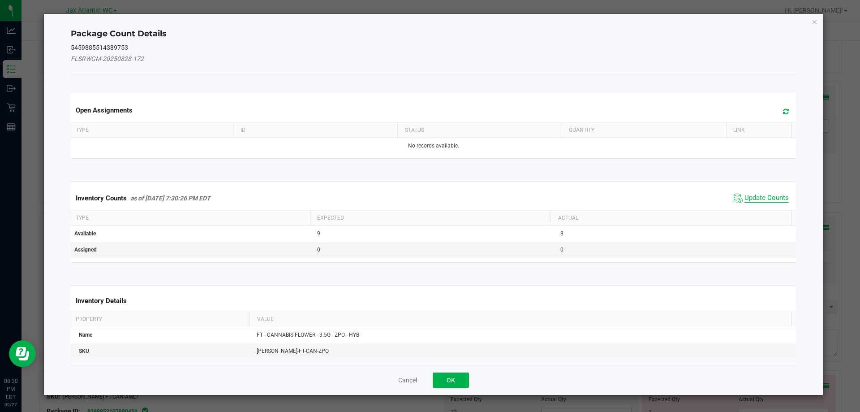
click at [748, 197] on span "Update Counts" at bounding box center [766, 197] width 44 height 9
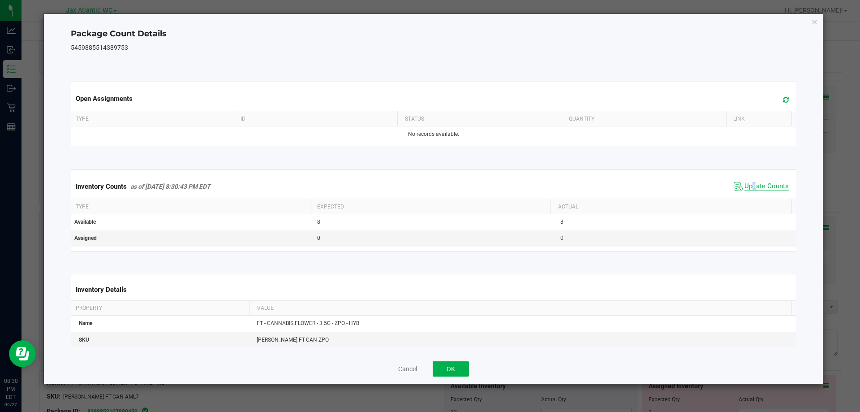
click at [752, 190] on span "Update Counts" at bounding box center [761, 186] width 60 height 13
drag, startPoint x: 451, startPoint y: 373, endPoint x: 467, endPoint y: 363, distance: 19.1
click at [455, 371] on button "OK" at bounding box center [451, 368] width 36 height 15
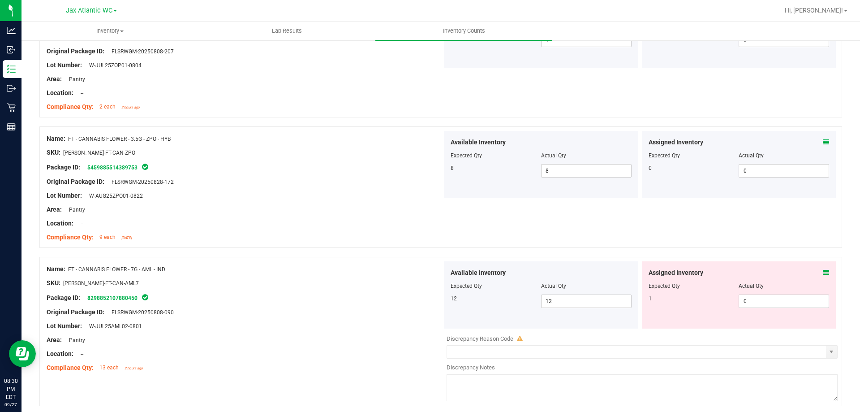
scroll to position [2508, 0]
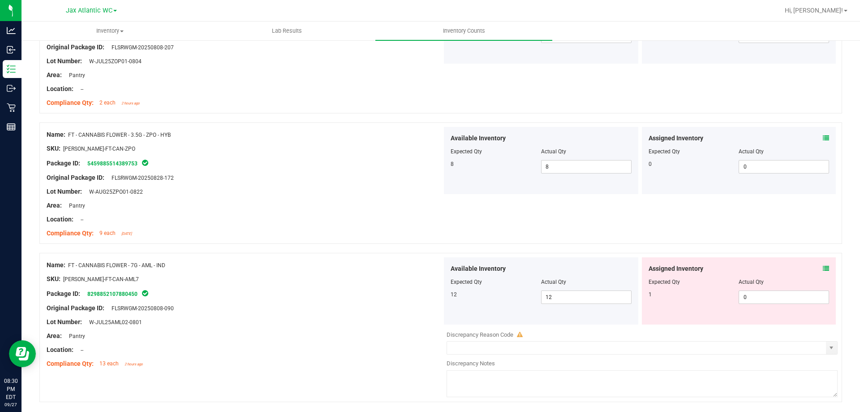
click at [823, 268] on icon at bounding box center [826, 268] width 6 height 6
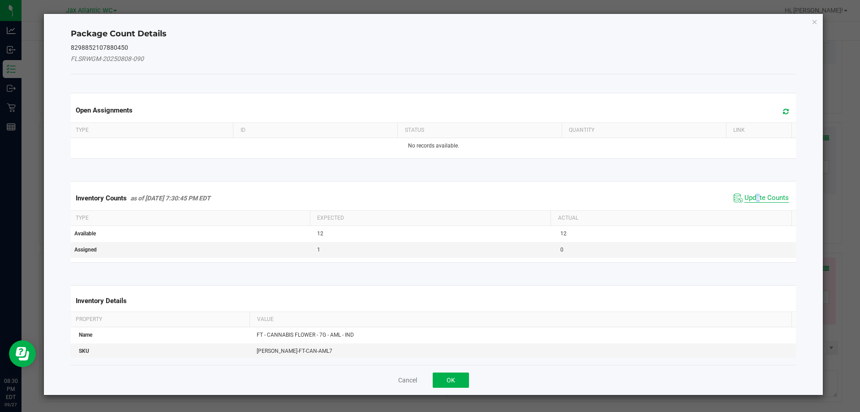
drag, startPoint x: 752, startPoint y: 187, endPoint x: 751, endPoint y: 193, distance: 6.3
click at [751, 191] on div "Inventory Counts as of [DATE] 7:30:45 PM EDT Update Counts" at bounding box center [433, 198] width 729 height 24
click at [751, 194] on span "Update Counts" at bounding box center [766, 197] width 44 height 9
click at [753, 193] on span "Update Counts" at bounding box center [761, 197] width 60 height 13
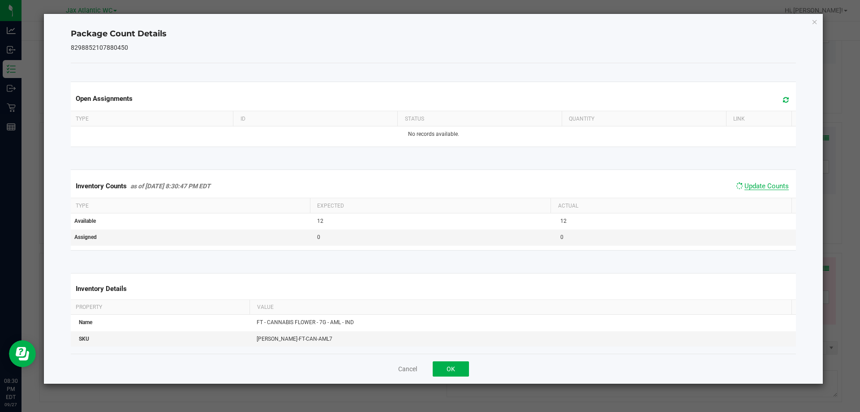
click at [756, 189] on span "Update Counts" at bounding box center [766, 186] width 44 height 8
drag, startPoint x: 468, startPoint y: 367, endPoint x: 483, endPoint y: 355, distance: 19.4
click at [472, 364] on div "Cancel OK" at bounding box center [433, 368] width 725 height 30
click at [467, 365] on button "OK" at bounding box center [451, 368] width 36 height 15
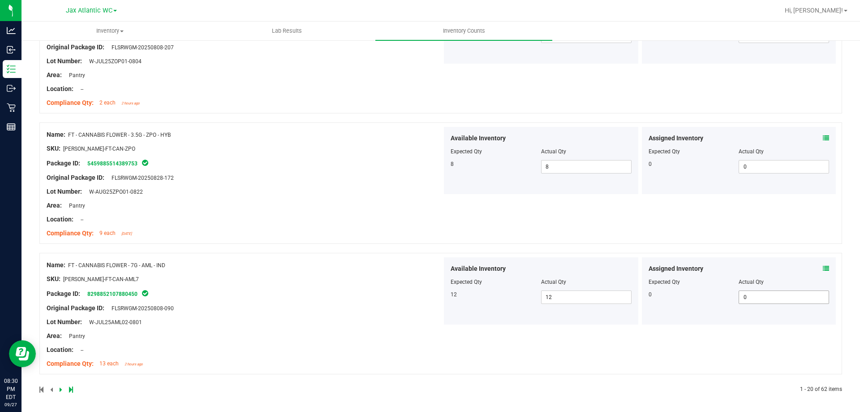
scroll to position [2509, 0]
click at [60, 387] on icon at bounding box center [61, 387] width 3 height 5
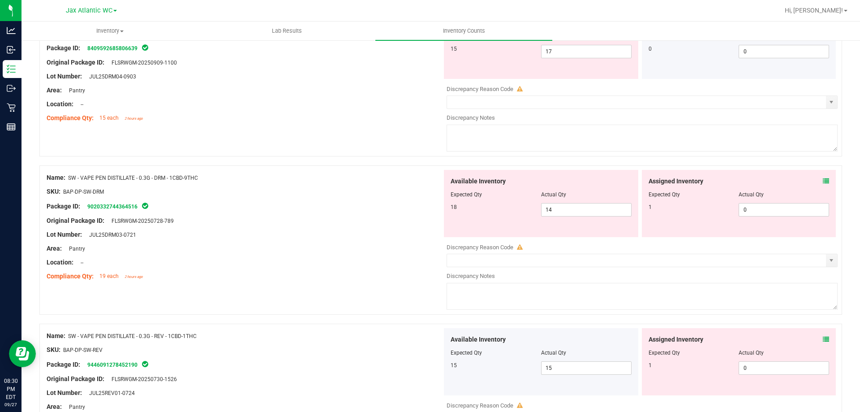
scroll to position [0, 0]
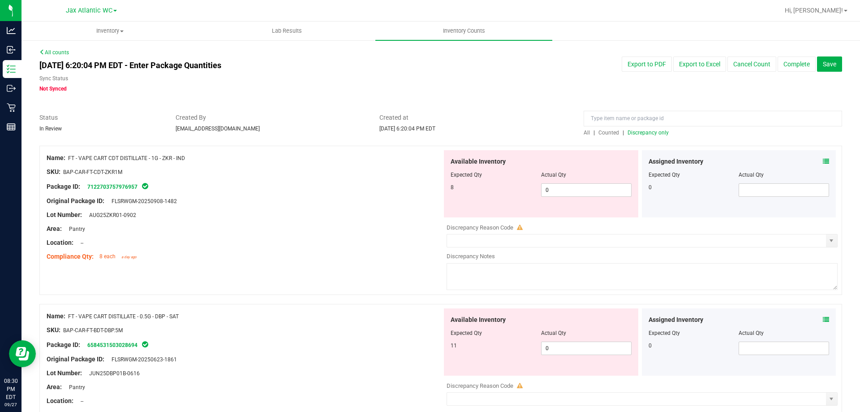
click at [823, 163] on icon at bounding box center [826, 161] width 6 height 6
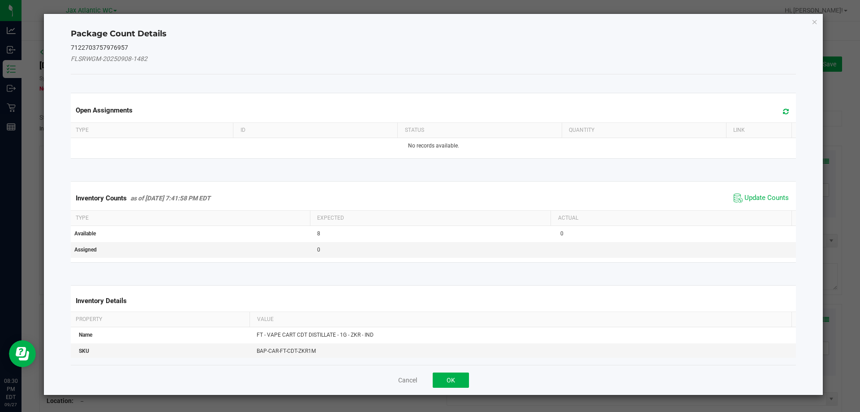
click at [770, 191] on span "Update Counts" at bounding box center [761, 197] width 60 height 13
click at [765, 197] on div "Inventory Counts as of [DATE] 7:41:58 PM EDT Update Counts" at bounding box center [433, 197] width 729 height 23
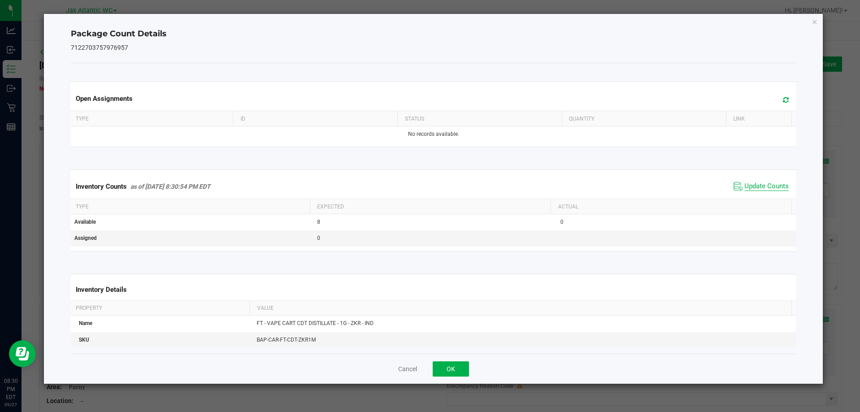
click at [763, 190] on span "Update Counts" at bounding box center [766, 186] width 44 height 9
click at [453, 372] on button "OK" at bounding box center [451, 368] width 36 height 15
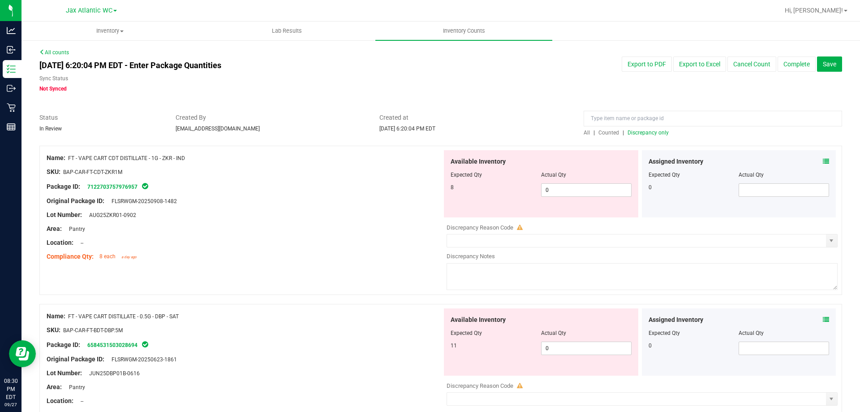
click at [823, 319] on icon at bounding box center [826, 319] width 6 height 6
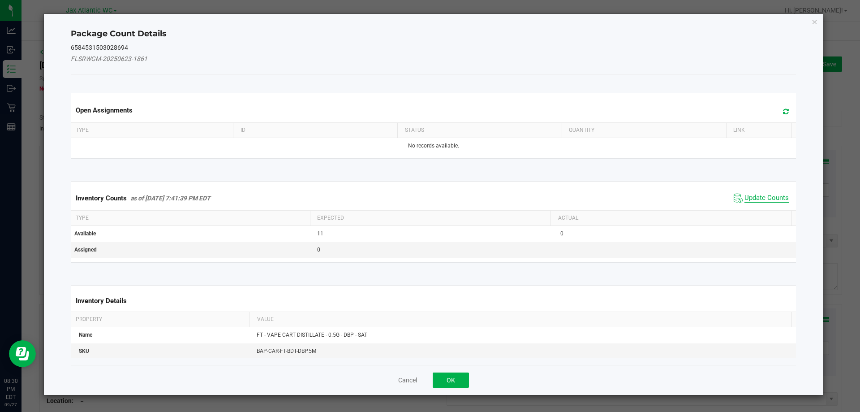
click at [762, 195] on span "Update Counts" at bounding box center [766, 197] width 44 height 9
click at [762, 195] on div "Inventory Counts as of [DATE] 7:41:39 PM EDT Update Counts" at bounding box center [433, 197] width 729 height 23
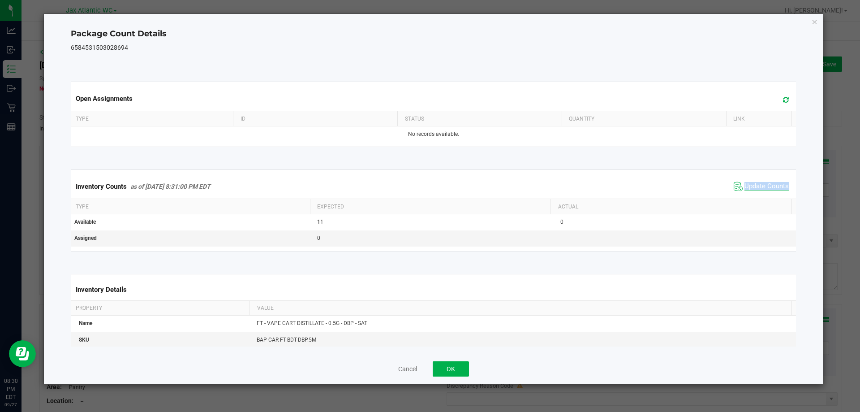
click at [762, 195] on div "Inventory Counts as of [DATE] 8:31:00 PM EDT Update Counts" at bounding box center [433, 186] width 729 height 24
drag, startPoint x: 440, startPoint y: 367, endPoint x: 448, endPoint y: 364, distance: 8.2
click at [442, 366] on button "OK" at bounding box center [451, 368] width 36 height 15
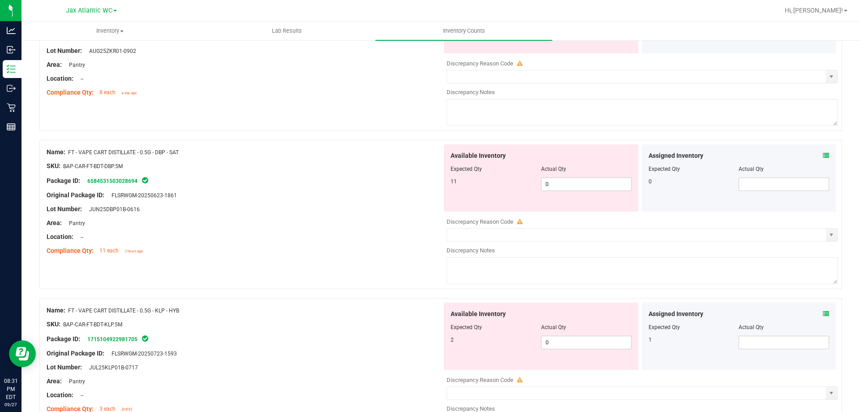
scroll to position [179, 0]
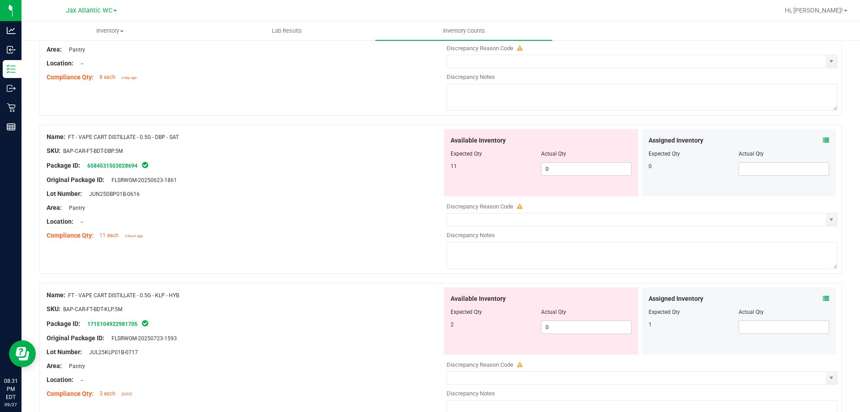
click at [823, 299] on icon at bounding box center [826, 298] width 6 height 6
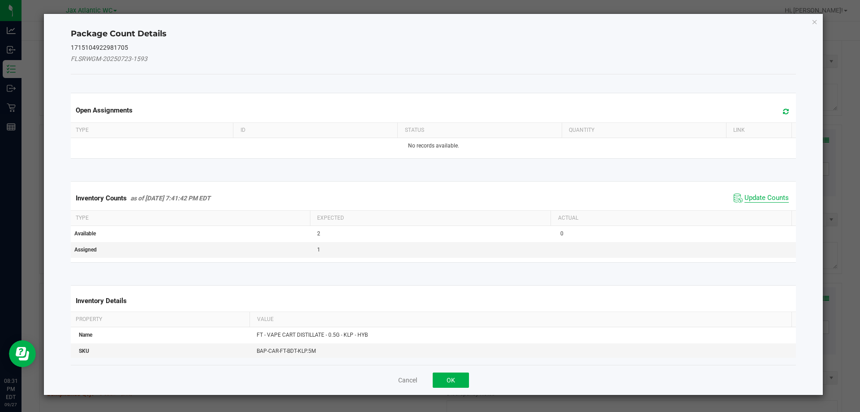
click at [766, 194] on span "Update Counts" at bounding box center [766, 197] width 44 height 9
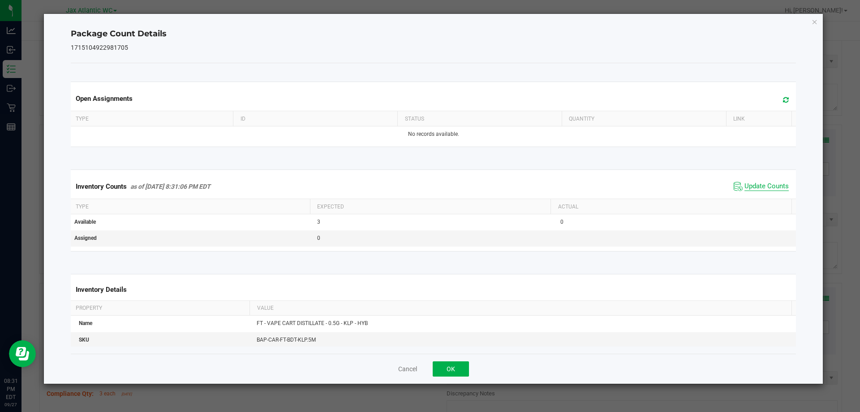
click at [768, 187] on span "Update Counts" at bounding box center [766, 186] width 44 height 9
click at [768, 187] on span "Update Counts" at bounding box center [766, 186] width 44 height 8
drag, startPoint x: 455, startPoint y: 369, endPoint x: 505, endPoint y: 336, distance: 59.2
click at [456, 368] on button "OK" at bounding box center [451, 368] width 36 height 15
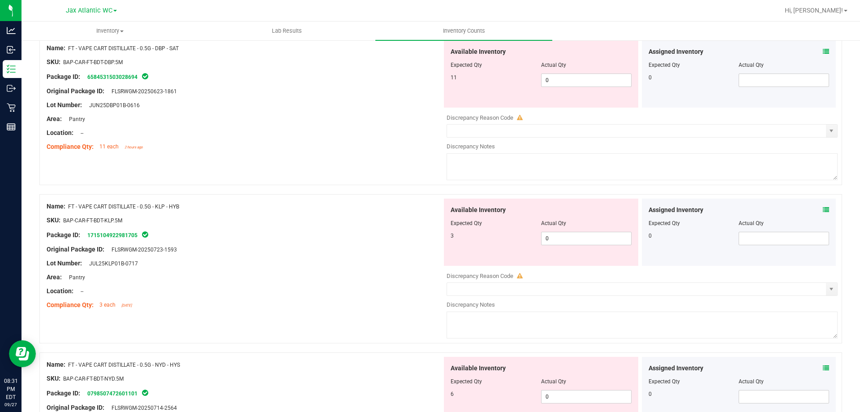
scroll to position [269, 0]
click at [815, 206] on div "Assigned Inventory" at bounding box center [738, 208] width 181 height 9
click at [823, 206] on icon at bounding box center [826, 209] width 6 height 6
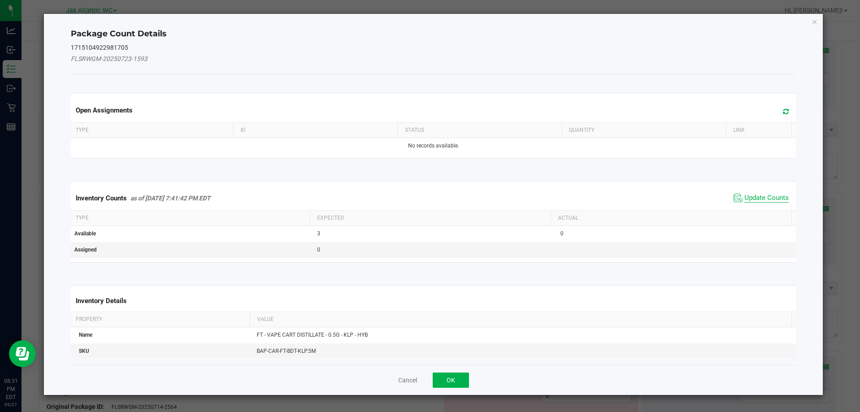
click at [782, 199] on span "Update Counts" at bounding box center [766, 197] width 44 height 9
click at [782, 199] on kendo-grid "Inventory Counts as of [DATE] 7:41:42 PM EDT Update Counts Type Expected Actual…" at bounding box center [433, 221] width 739 height 81
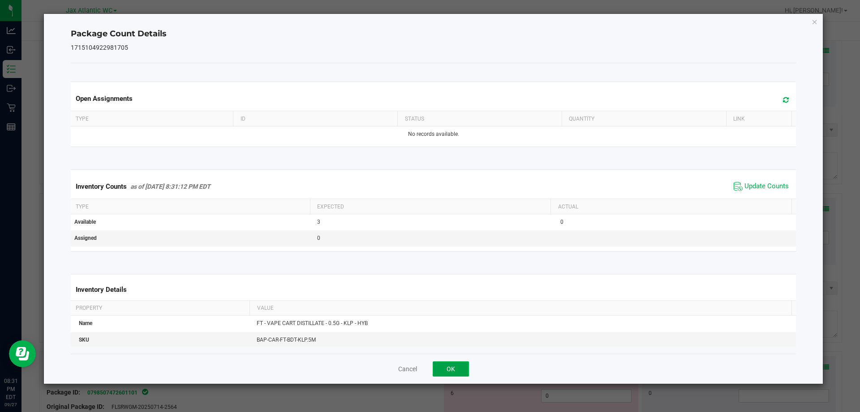
click at [443, 370] on button "OK" at bounding box center [451, 368] width 36 height 15
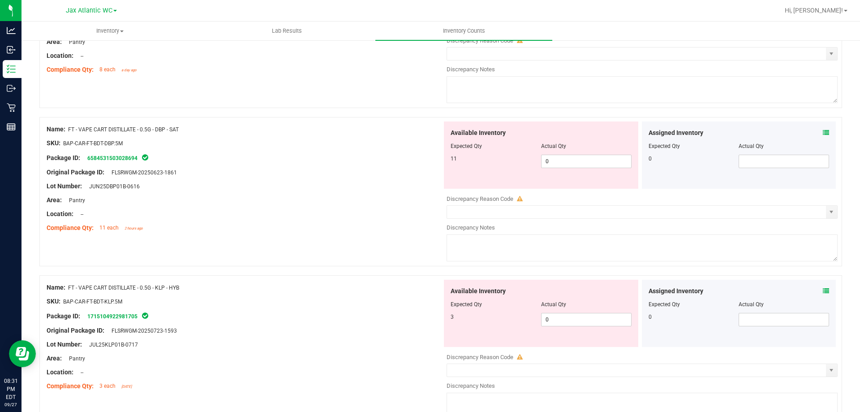
scroll to position [179, 0]
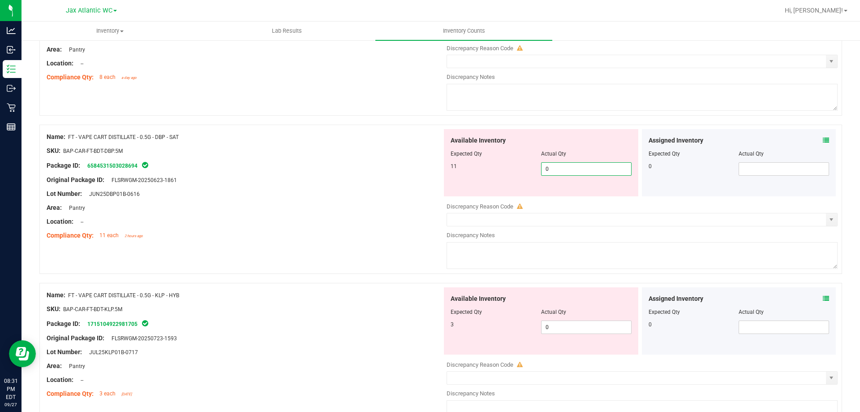
drag, startPoint x: 562, startPoint y: 171, endPoint x: 484, endPoint y: 163, distance: 78.3
click at [484, 163] on div "11 0 0" at bounding box center [540, 168] width 181 height 13
type input "11"
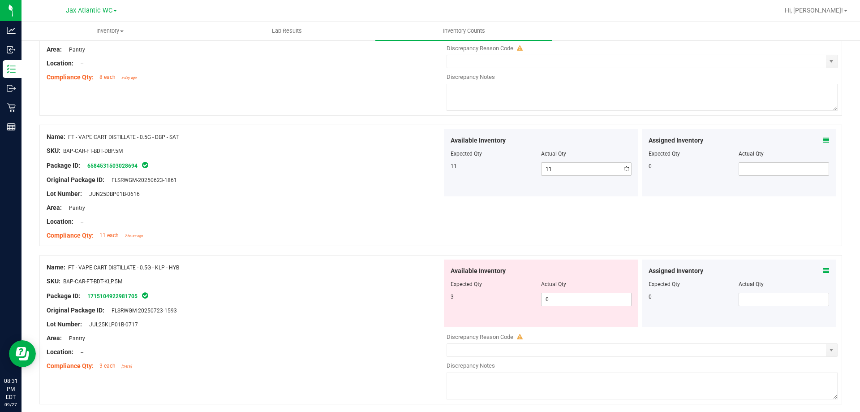
drag, startPoint x: 446, startPoint y: 214, endPoint x: 486, endPoint y: 236, distance: 45.5
drag, startPoint x: 560, startPoint y: 301, endPoint x: 510, endPoint y: 295, distance: 51.0
click at [510, 295] on div "3 0 0" at bounding box center [540, 298] width 181 height 13
type input "3"
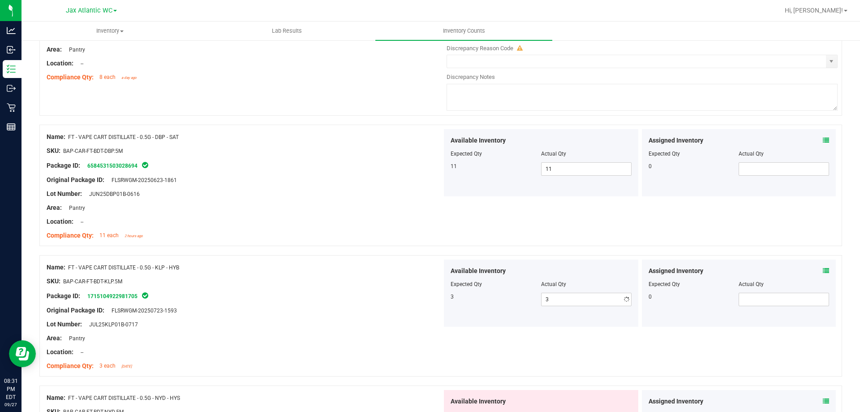
click at [384, 281] on div "SKU: BAP-CAR-FT-BDT-KLP.5M" at bounding box center [244, 280] width 395 height 9
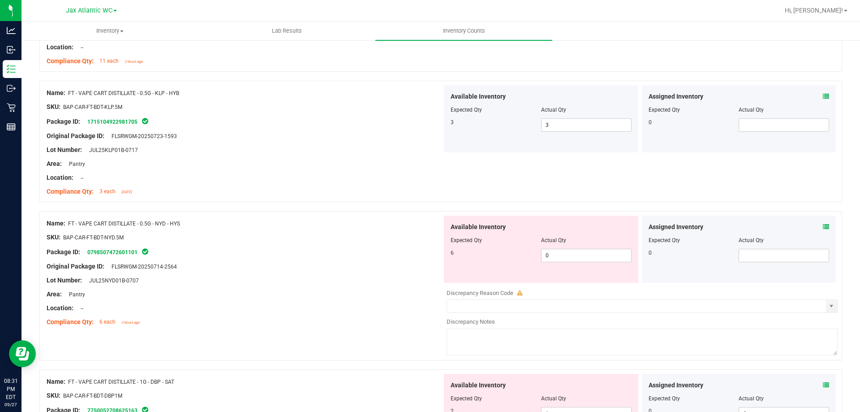
scroll to position [358, 0]
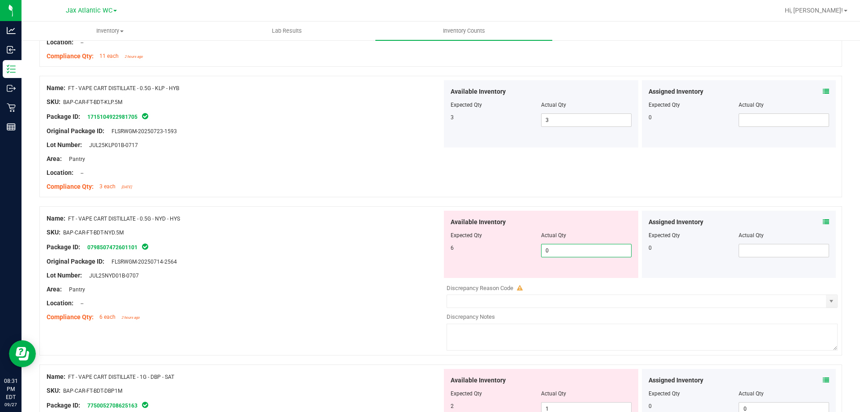
drag, startPoint x: 557, startPoint y: 249, endPoint x: 506, endPoint y: 252, distance: 51.1
click at [506, 252] on div "6 0 0" at bounding box center [540, 250] width 181 height 13
type input "6"
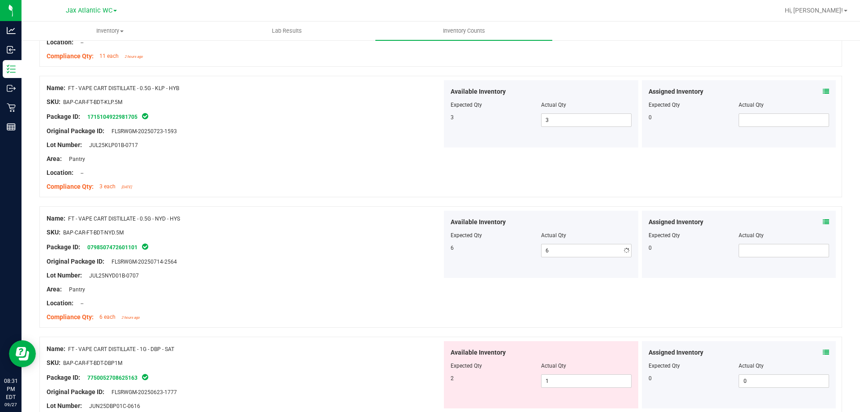
click at [436, 247] on div "Package ID: 0798507472601101" at bounding box center [244, 246] width 395 height 11
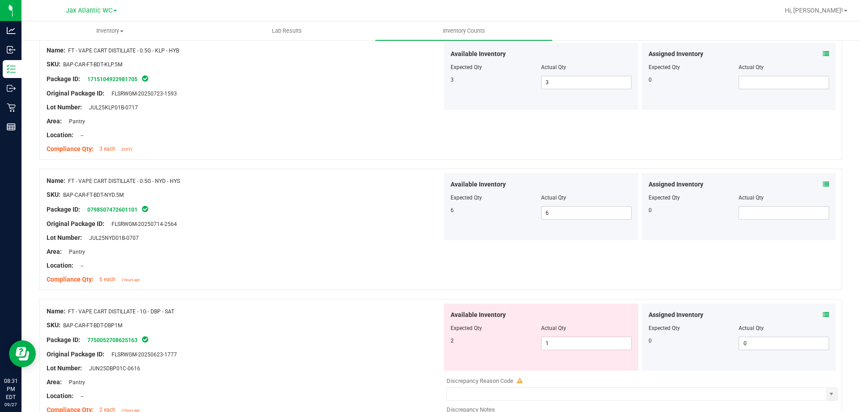
scroll to position [448, 0]
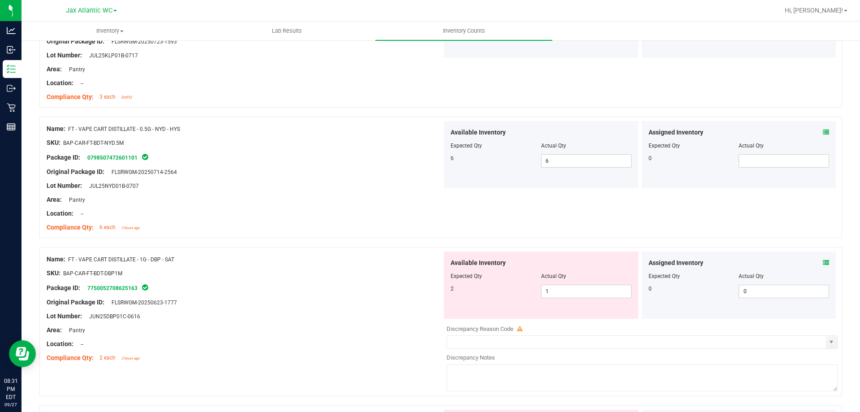
click at [823, 264] on icon at bounding box center [826, 262] width 6 height 6
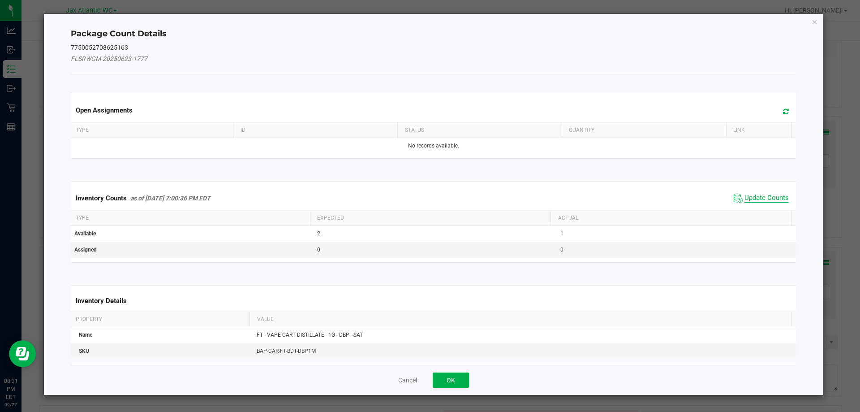
drag, startPoint x: 757, startPoint y: 190, endPoint x: 757, endPoint y: 196, distance: 5.4
click at [757, 191] on div "Inventory Counts as of [DATE] 7:00:36 PM EDT Update Counts" at bounding box center [433, 198] width 729 height 24
click at [758, 196] on span "Update Counts" at bounding box center [766, 197] width 44 height 9
click at [758, 196] on div "Inventory Counts as of [DATE] 7:00:36 PM EDT Update Counts" at bounding box center [433, 198] width 729 height 24
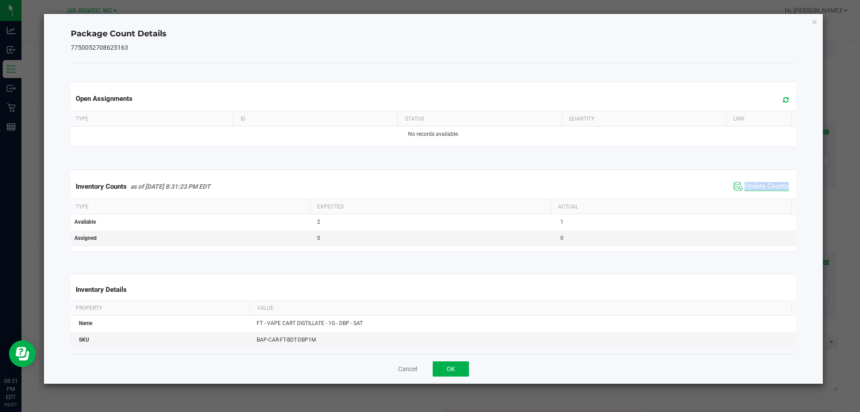
click at [758, 196] on div "Inventory Counts as of [DATE] 8:31:23 PM EDT Update Counts" at bounding box center [433, 186] width 729 height 24
click at [763, 189] on span "Update Counts" at bounding box center [766, 186] width 44 height 9
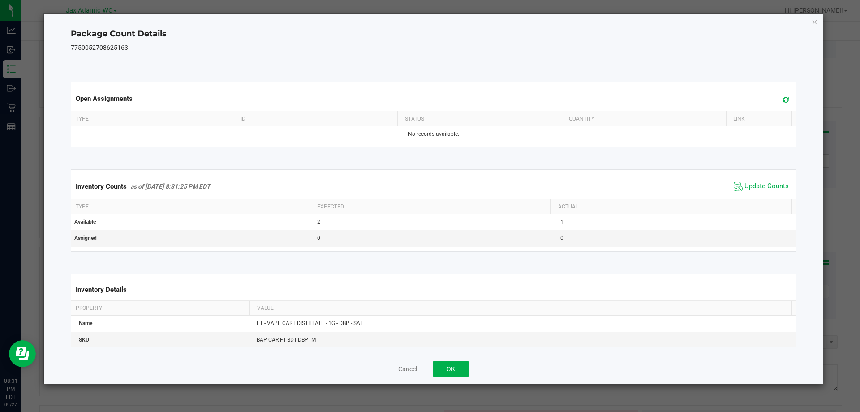
click at [762, 185] on span "Update Counts" at bounding box center [766, 186] width 44 height 9
click at [462, 361] on button "OK" at bounding box center [451, 368] width 36 height 15
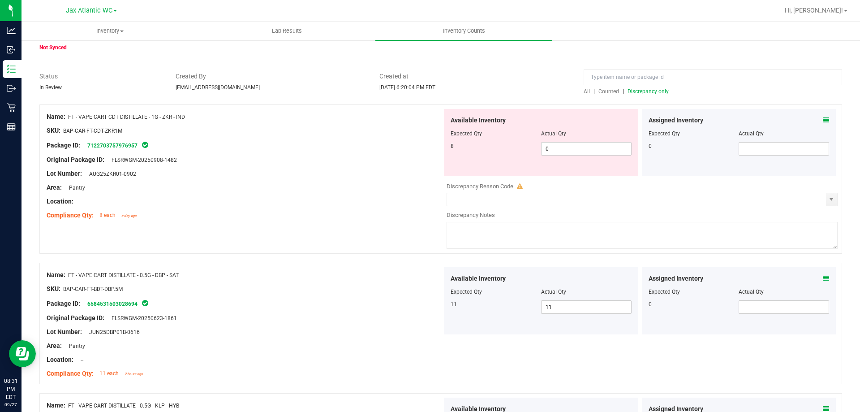
scroll to position [0, 0]
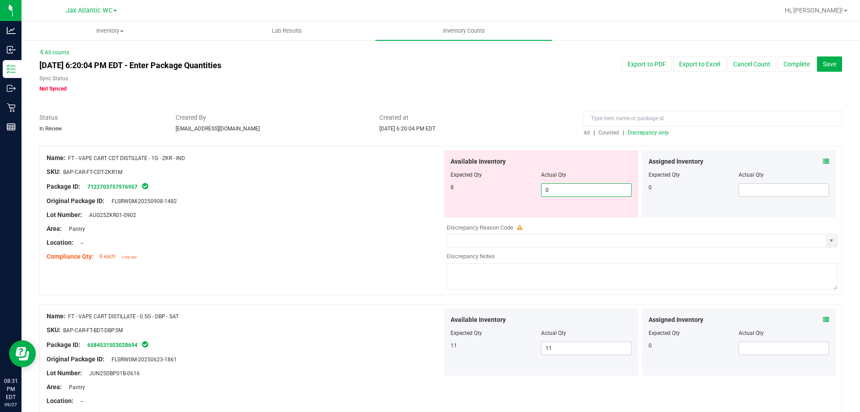
drag, startPoint x: 499, startPoint y: 188, endPoint x: 485, endPoint y: 191, distance: 15.1
click at [485, 189] on div "8 0 0" at bounding box center [540, 189] width 181 height 13
type input "8"
click at [399, 219] on div at bounding box center [244, 221] width 395 height 4
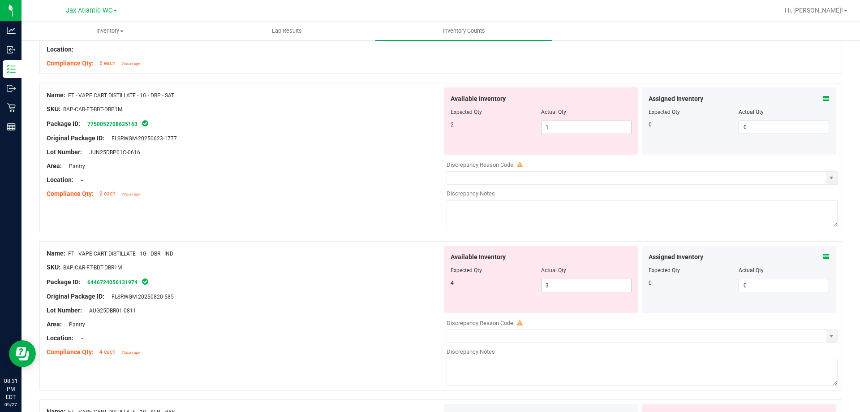
scroll to position [627, 0]
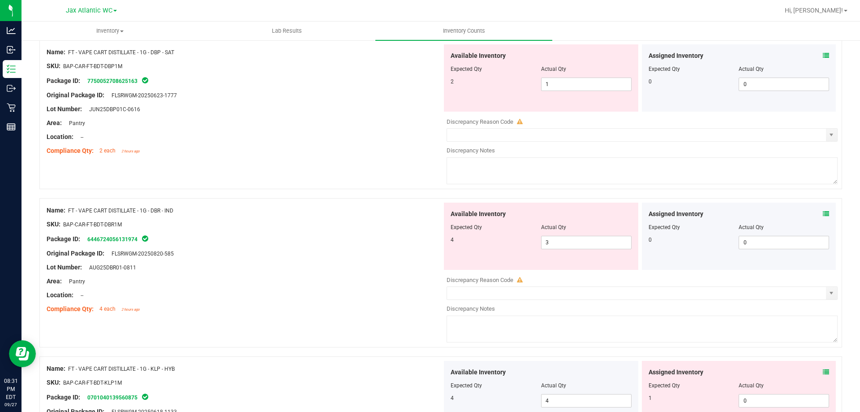
click at [823, 214] on icon at bounding box center [826, 213] width 6 height 6
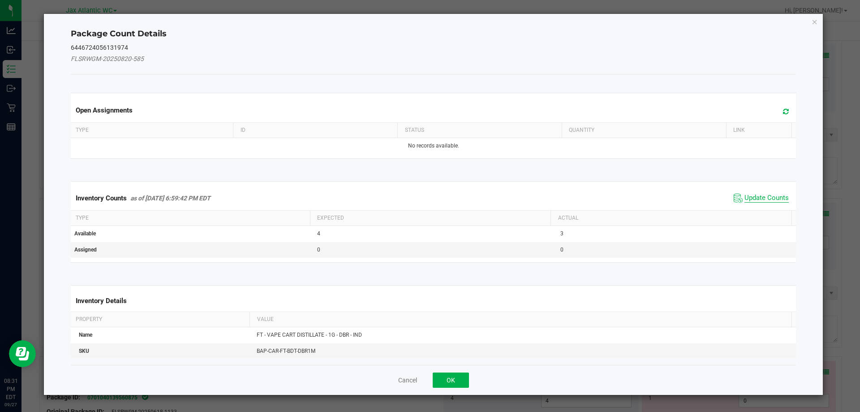
click at [758, 195] on span "Update Counts" at bounding box center [766, 197] width 44 height 9
click at [757, 196] on div "Inventory Counts as of [DATE] 6:59:42 PM EDT Update Counts" at bounding box center [433, 197] width 729 height 23
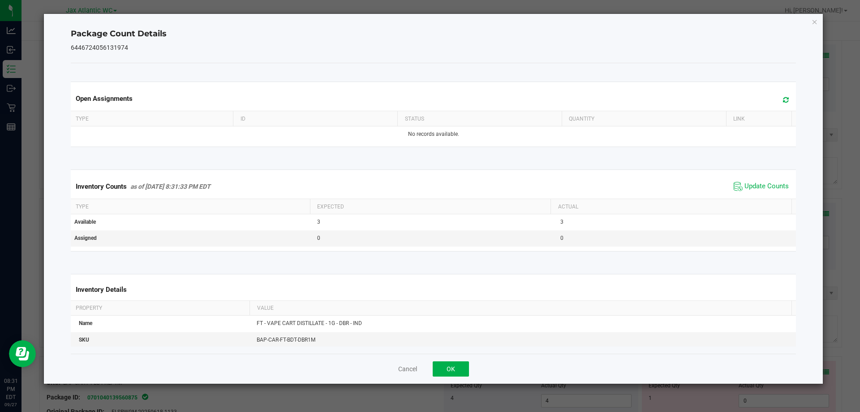
click at [757, 192] on span "Update Counts" at bounding box center [761, 186] width 60 height 13
drag, startPoint x: 419, startPoint y: 375, endPoint x: 432, endPoint y: 371, distance: 13.6
click at [421, 374] on div "Cancel OK" at bounding box center [433, 368] width 725 height 30
click at [462, 364] on button "OK" at bounding box center [451, 368] width 36 height 15
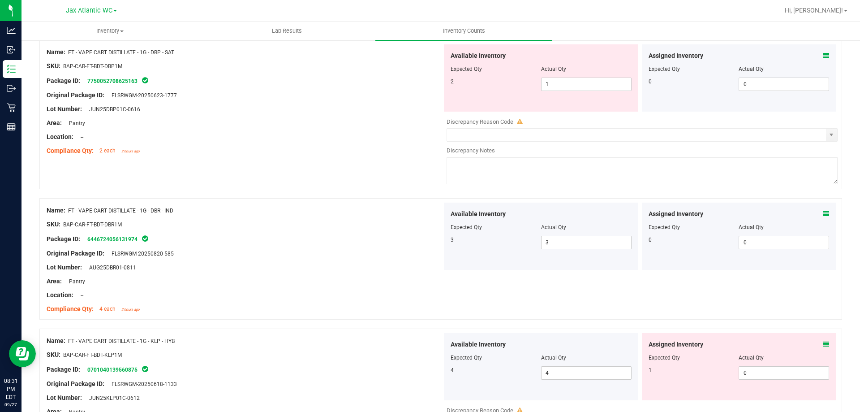
click at [823, 343] on icon at bounding box center [826, 344] width 6 height 6
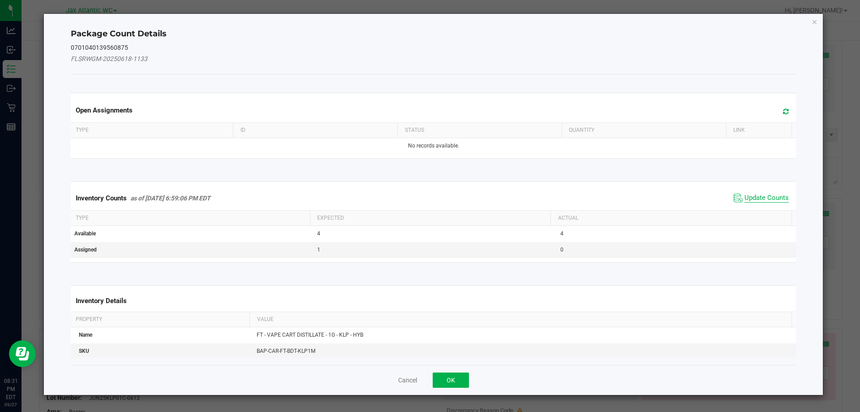
click at [746, 195] on span "Update Counts" at bounding box center [766, 197] width 44 height 9
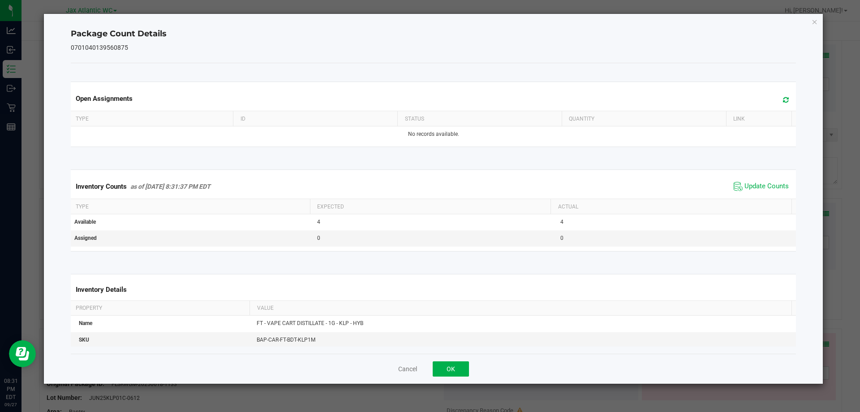
click at [751, 193] on span "Update Counts" at bounding box center [761, 186] width 60 height 13
drag, startPoint x: 459, startPoint y: 375, endPoint x: 525, endPoint y: 345, distance: 72.7
click at [460, 374] on button "OK" at bounding box center [451, 368] width 36 height 15
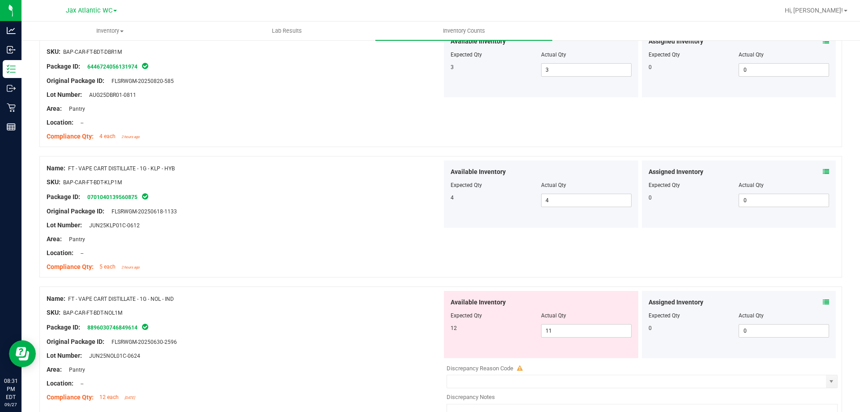
scroll to position [806, 0]
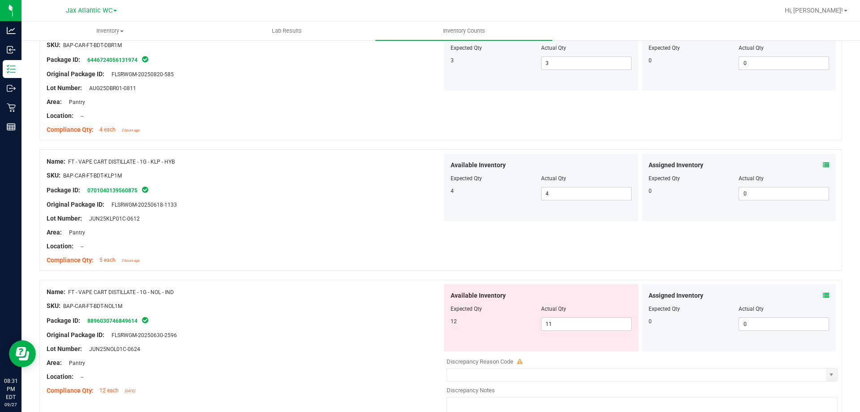
drag, startPoint x: 812, startPoint y: 292, endPoint x: 816, endPoint y: 294, distance: 4.7
click at [813, 292] on div "Assigned Inventory" at bounding box center [738, 295] width 181 height 9
click at [823, 294] on icon at bounding box center [826, 295] width 6 height 6
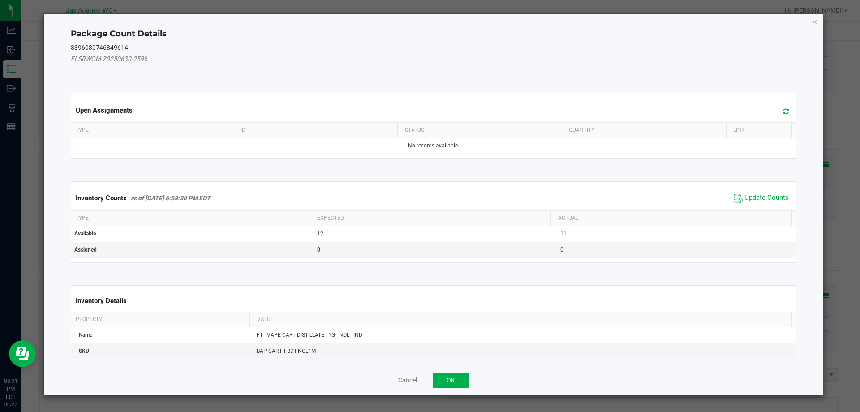
click at [757, 190] on div "Inventory Counts as of [DATE] 6:58:30 PM EDT Update Counts" at bounding box center [433, 198] width 729 height 24
click at [757, 193] on span "Update Counts" at bounding box center [766, 197] width 44 height 9
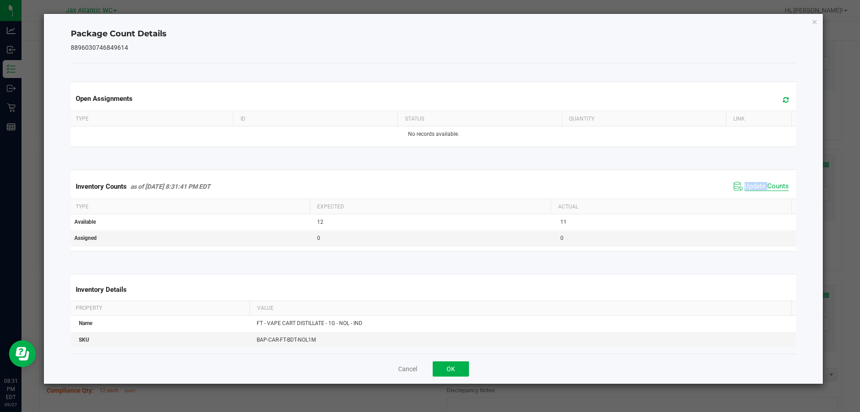
click at [757, 193] on div "Inventory Counts as of [DATE] 8:31:41 PM EDT Update Counts" at bounding box center [433, 186] width 729 height 24
click at [455, 364] on button "OK" at bounding box center [451, 368] width 36 height 15
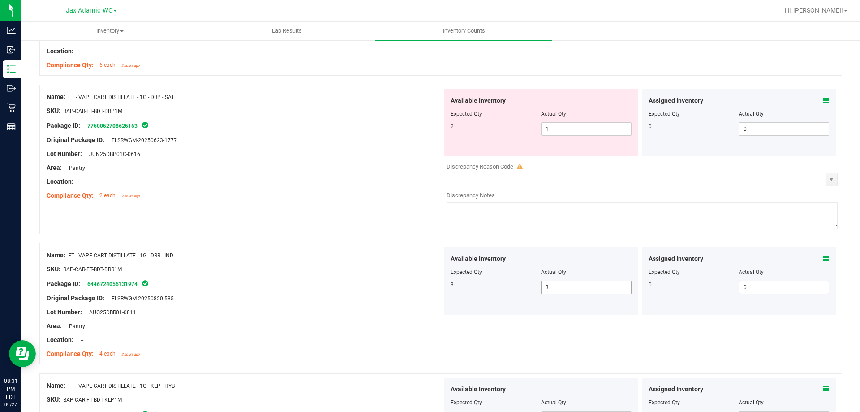
scroll to position [537, 0]
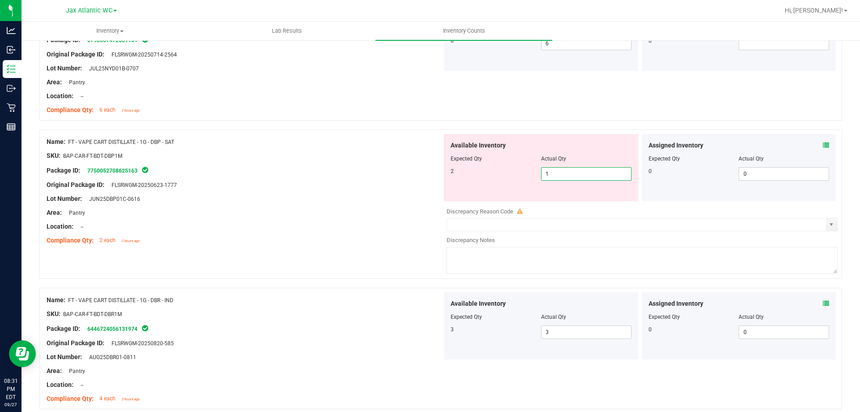
drag, startPoint x: 536, startPoint y: 174, endPoint x: 507, endPoint y: 173, distance: 28.7
click at [507, 173] on div "2 1 1" at bounding box center [540, 173] width 181 height 13
click at [278, 211] on div "Area: Pantry" at bounding box center [244, 212] width 395 height 9
click at [823, 144] on icon at bounding box center [826, 145] width 6 height 6
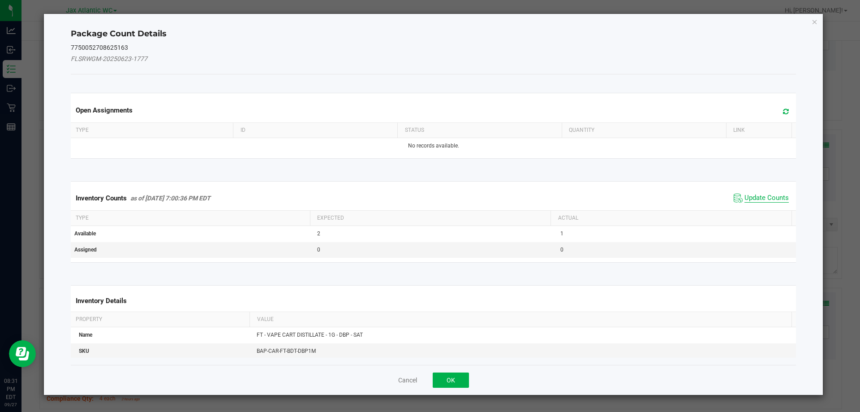
click at [747, 199] on span "Update Counts" at bounding box center [766, 197] width 44 height 9
drag, startPoint x: 748, startPoint y: 198, endPoint x: 750, endPoint y: 193, distance: 5.8
click at [749, 197] on div "Inventory Counts as of [DATE] 7:00:36 PM EDT Update Counts" at bounding box center [433, 197] width 729 height 23
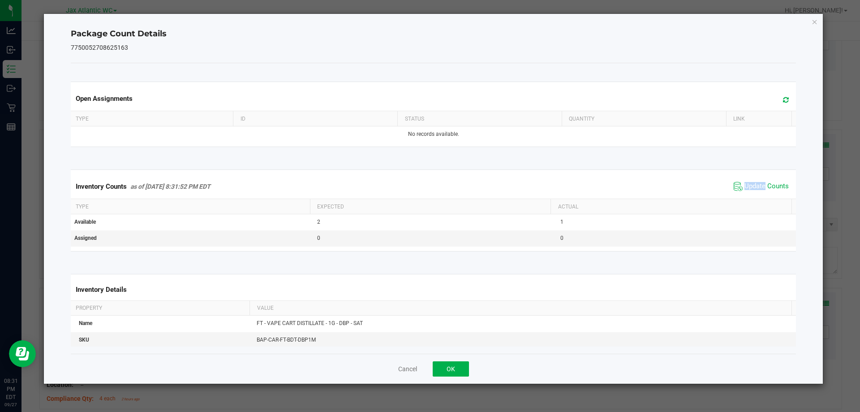
click at [751, 193] on div "Inventory Counts as of [DATE] 8:31:52 PM EDT Update Counts" at bounding box center [433, 186] width 729 height 24
click at [752, 191] on span "Update Counts" at bounding box center [761, 186] width 60 height 13
click at [752, 189] on span "Update Counts" at bounding box center [766, 186] width 44 height 8
click at [752, 189] on span "Update Counts" at bounding box center [766, 186] width 44 height 9
click at [754, 187] on span "Update Counts" at bounding box center [766, 186] width 44 height 9
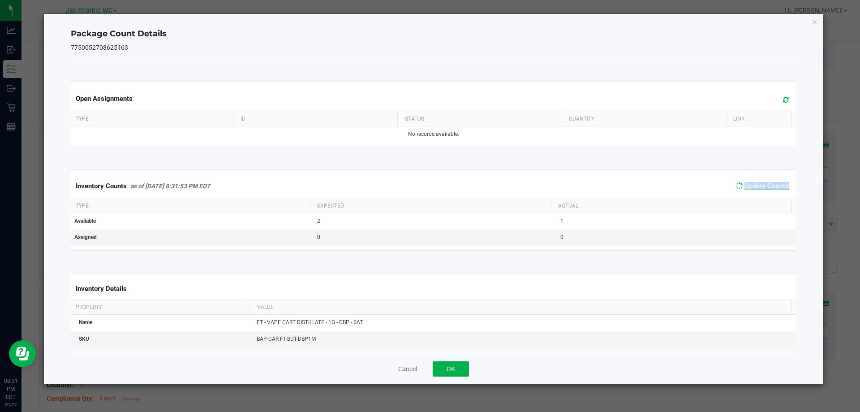
click at [755, 184] on span "Update Counts" at bounding box center [766, 186] width 44 height 8
click at [441, 362] on div "Cancel OK" at bounding box center [433, 368] width 725 height 30
click at [441, 362] on button "OK" at bounding box center [451, 368] width 36 height 15
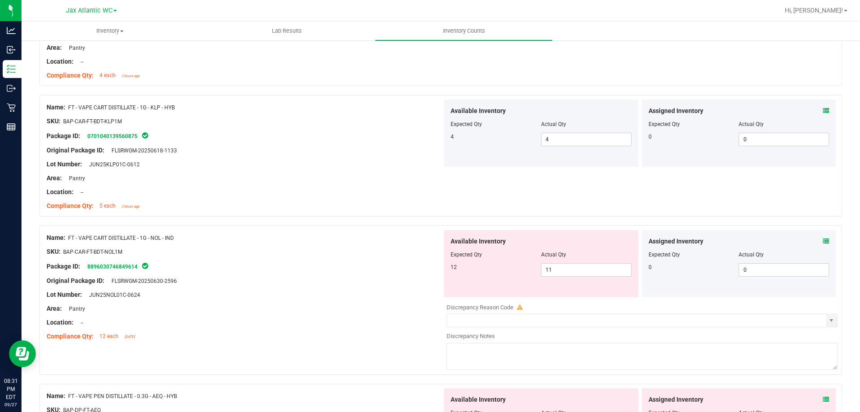
scroll to position [985, 0]
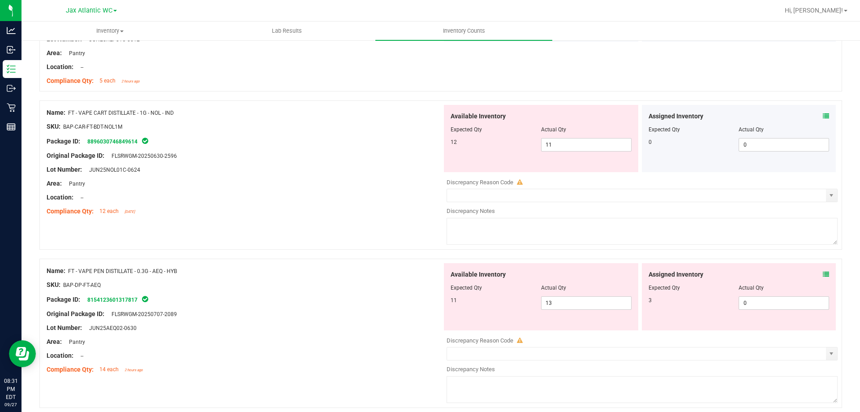
click at [823, 120] on span at bounding box center [826, 115] width 6 height 9
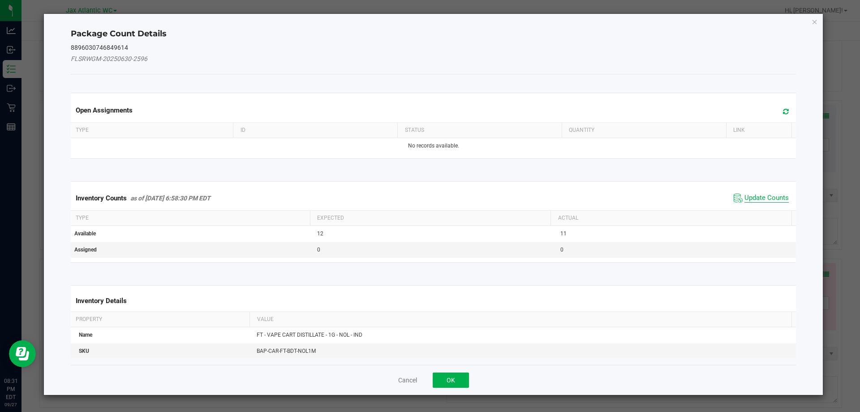
drag, startPoint x: 744, startPoint y: 208, endPoint x: 750, endPoint y: 197, distance: 13.2
click at [744, 204] on div "Inventory Counts as of [DATE] 6:58:30 PM EDT Update Counts" at bounding box center [433, 198] width 729 height 24
click at [750, 196] on span "Update Counts" at bounding box center [766, 197] width 44 height 9
click at [750, 196] on div "Inventory Counts as of [DATE] 6:58:30 PM EDT Update Counts" at bounding box center [433, 198] width 729 height 24
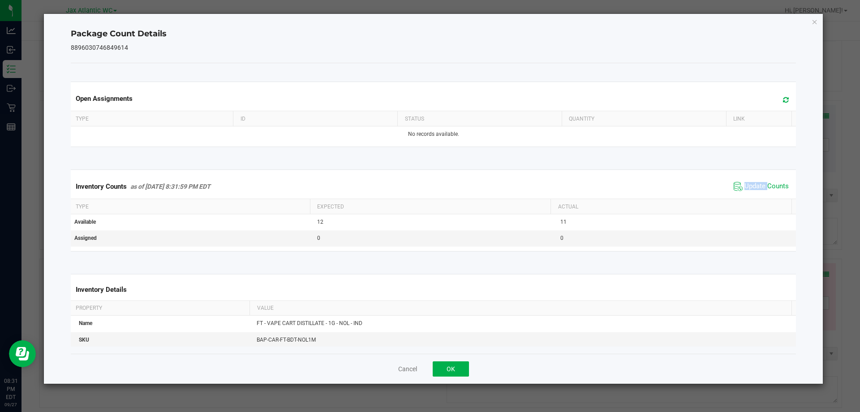
click at [751, 194] on div "Inventory Counts as of [DATE] 8:31:59 PM EDT Update Counts" at bounding box center [433, 186] width 729 height 24
click at [461, 368] on button "OK" at bounding box center [451, 368] width 36 height 15
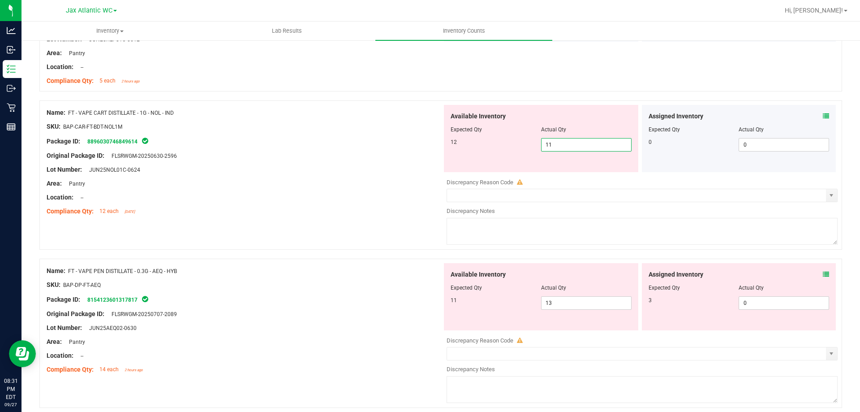
drag, startPoint x: 566, startPoint y: 149, endPoint x: 476, endPoint y: 150, distance: 90.5
click at [472, 150] on div "12 11 11" at bounding box center [540, 144] width 181 height 13
type input "12"
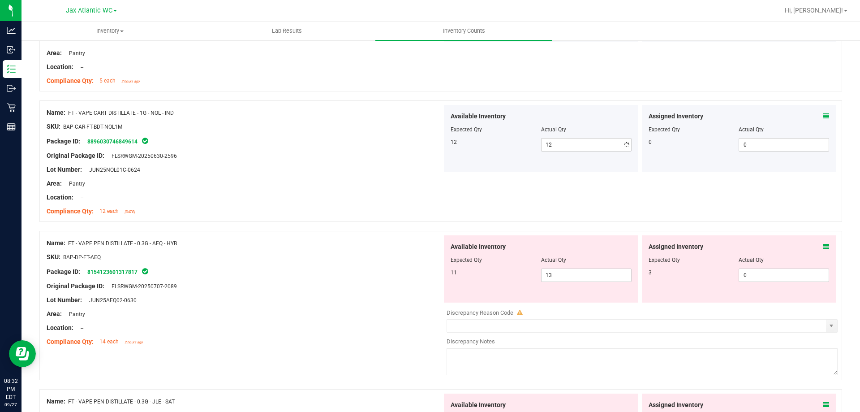
click at [410, 178] on div "Name: FT - VAPE CART DISTILLATE - 1G - NOL - IND SKU: BAP-CAR-FT-BDT-NOL1M Pack…" at bounding box center [244, 162] width 395 height 114
click at [815, 246] on div "Assigned Inventory" at bounding box center [738, 246] width 181 height 9
click at [823, 245] on icon at bounding box center [826, 246] width 6 height 6
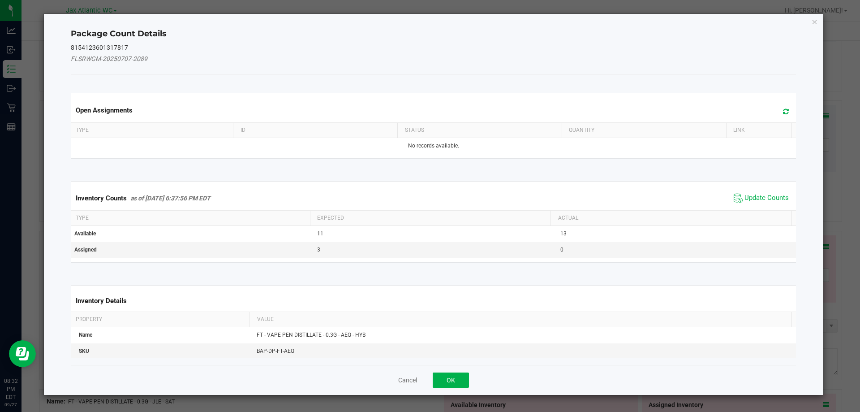
click at [758, 192] on span "Update Counts" at bounding box center [761, 197] width 60 height 13
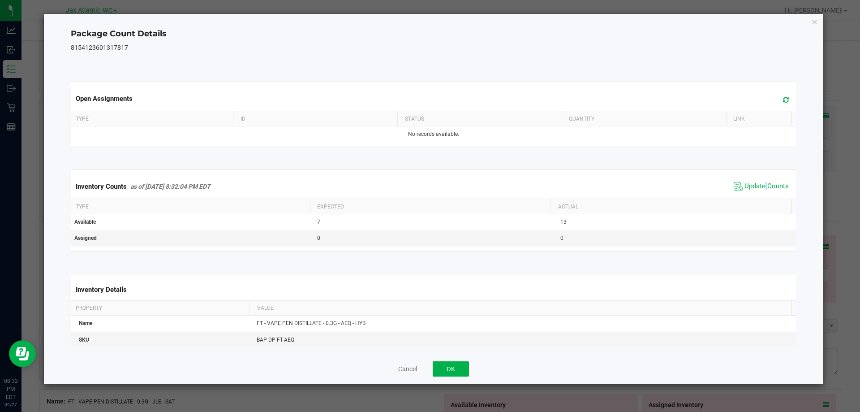
click at [758, 192] on span "Update Counts" at bounding box center [761, 186] width 60 height 13
click at [758, 192] on span "Update Counts" at bounding box center [761, 186] width 57 height 13
click at [459, 368] on button "OK" at bounding box center [451, 368] width 36 height 15
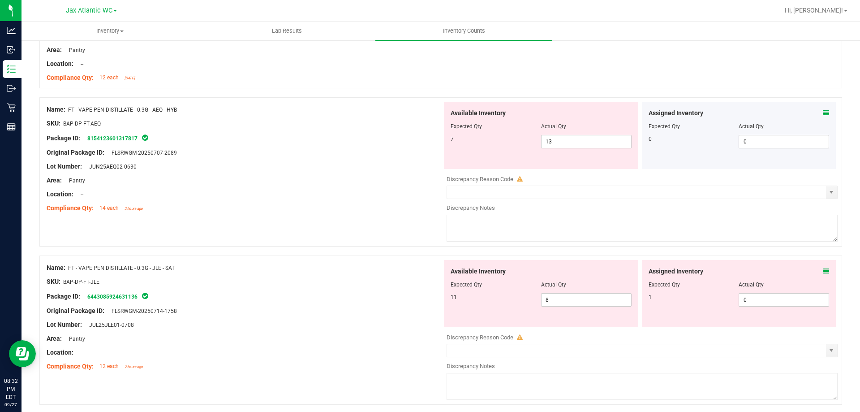
scroll to position [1119, 0]
click at [822, 269] on div "Assigned Inventory Expected Qty Actual Qty 1 0 0" at bounding box center [739, 292] width 194 height 67
click at [823, 268] on icon at bounding box center [826, 270] width 6 height 6
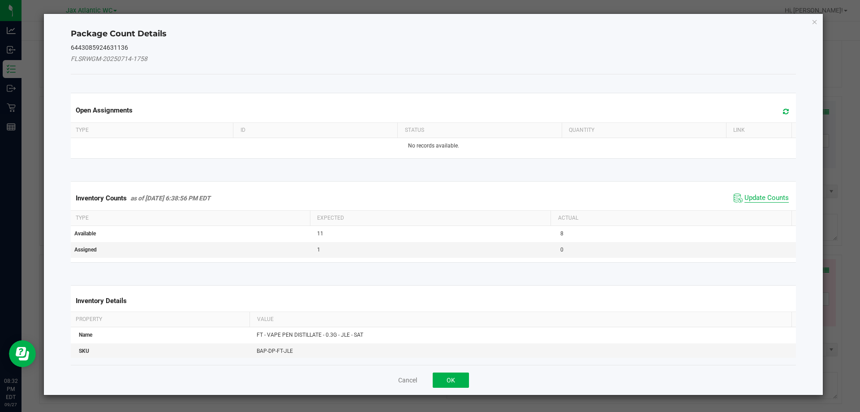
click at [753, 193] on span "Update Counts" at bounding box center [766, 197] width 44 height 9
click at [753, 193] on span "Update Counts" at bounding box center [761, 197] width 60 height 13
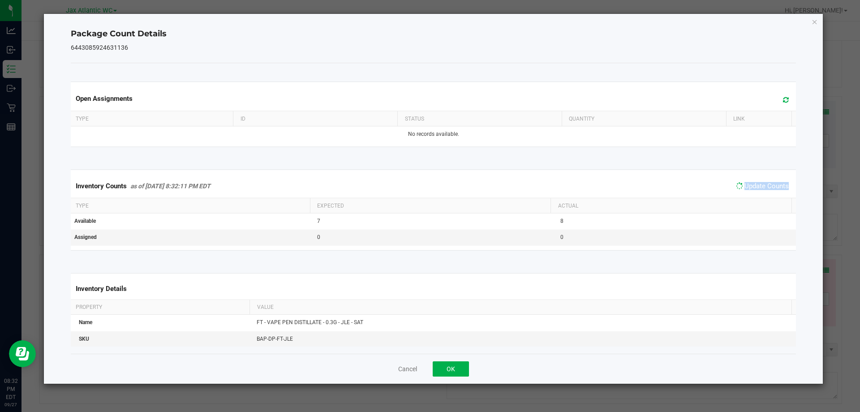
click at [753, 193] on div "Inventory Counts as of [DATE] 8:32:11 PM EDT Update Counts" at bounding box center [433, 185] width 729 height 23
click at [753, 193] on span "Update Counts" at bounding box center [761, 186] width 60 height 13
drag, startPoint x: 457, startPoint y: 365, endPoint x: 465, endPoint y: 363, distance: 8.3
click at [457, 365] on button "OK" at bounding box center [451, 368] width 36 height 15
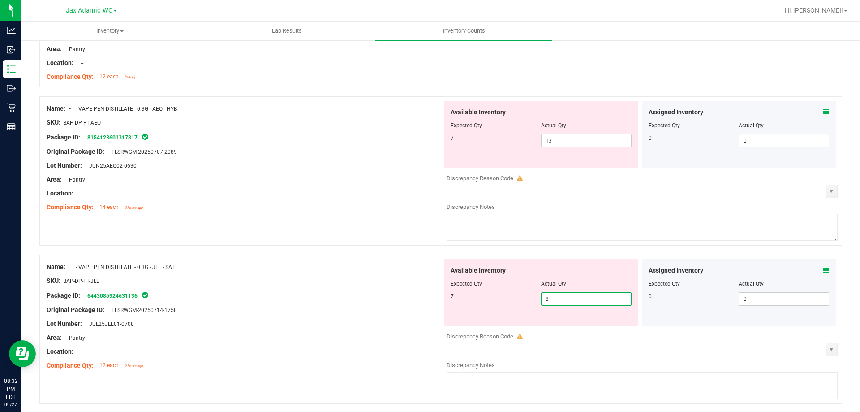
drag, startPoint x: 508, startPoint y: 303, endPoint x: 466, endPoint y: 302, distance: 42.1
click at [466, 302] on div "7 8 8" at bounding box center [540, 298] width 181 height 13
click at [408, 292] on div "Package ID: 6443085924631136" at bounding box center [244, 295] width 395 height 11
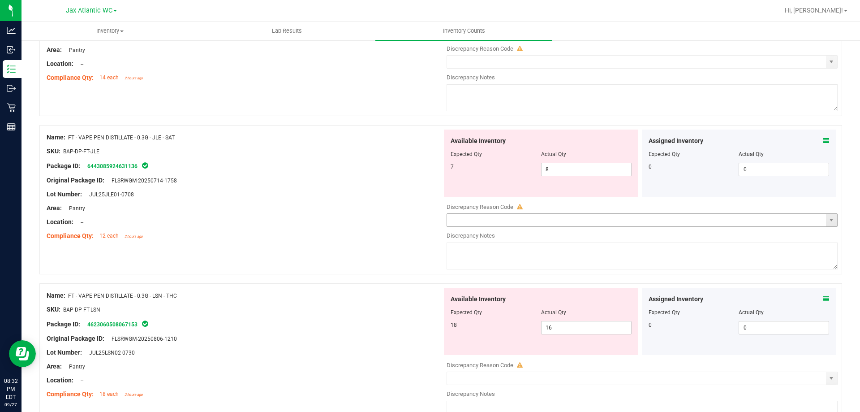
scroll to position [1254, 0]
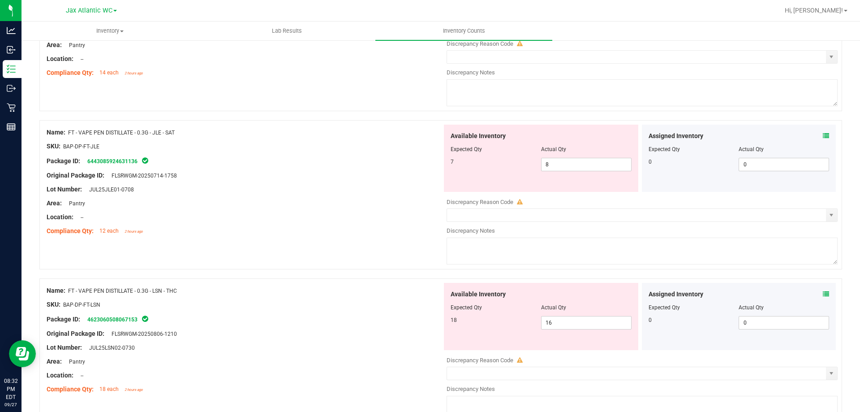
click at [823, 292] on icon at bounding box center [826, 294] width 6 height 6
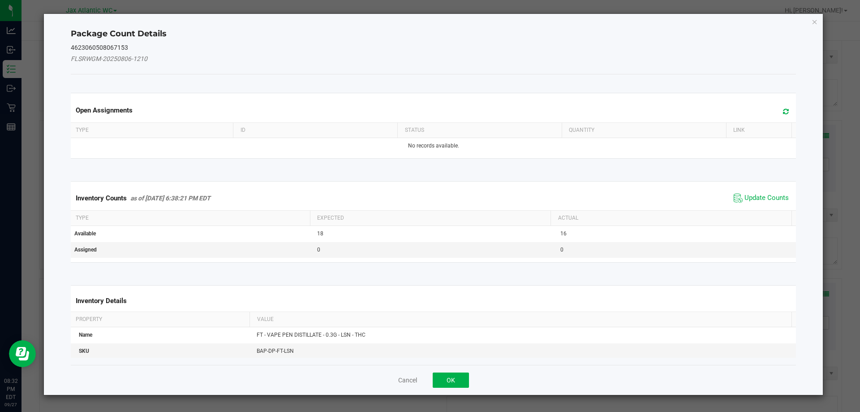
click at [762, 202] on span "Update Counts" at bounding box center [761, 197] width 60 height 13
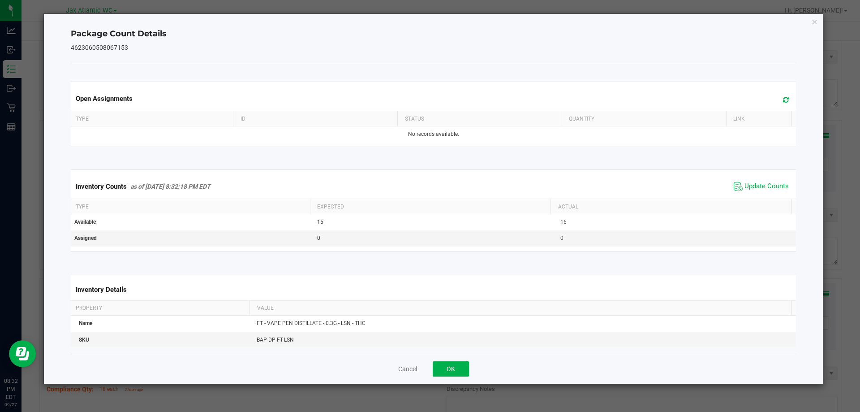
click at [762, 199] on th "Actual" at bounding box center [670, 206] width 241 height 15
click at [762, 198] on div "Inventory Counts as of [DATE] 8:32:18 PM EDT Update Counts" at bounding box center [433, 186] width 729 height 24
drag, startPoint x: 761, startPoint y: 198, endPoint x: 756, endPoint y: 201, distance: 5.4
click at [759, 199] on kendo-grid "Inventory Counts as of [DATE] 8:32:18 PM EDT Update Counts Type Expected Actual…" at bounding box center [433, 209] width 739 height 81
click at [436, 364] on div "Cancel OK" at bounding box center [433, 368] width 725 height 30
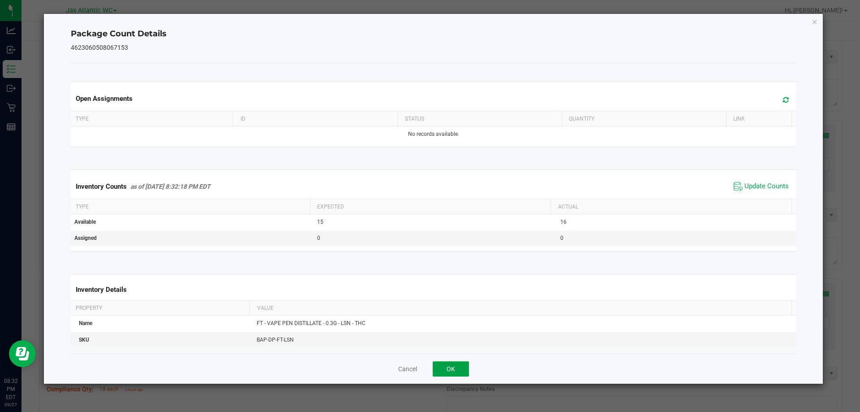
click at [445, 366] on button "OK" at bounding box center [451, 368] width 36 height 15
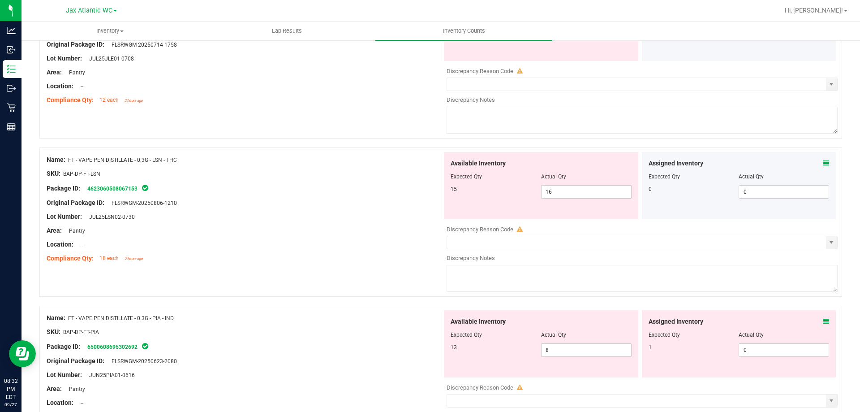
scroll to position [1433, 0]
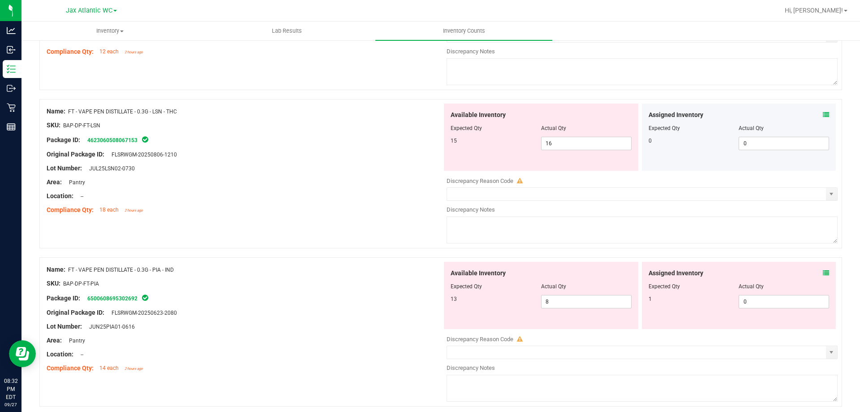
click at [823, 274] on icon at bounding box center [826, 273] width 6 height 6
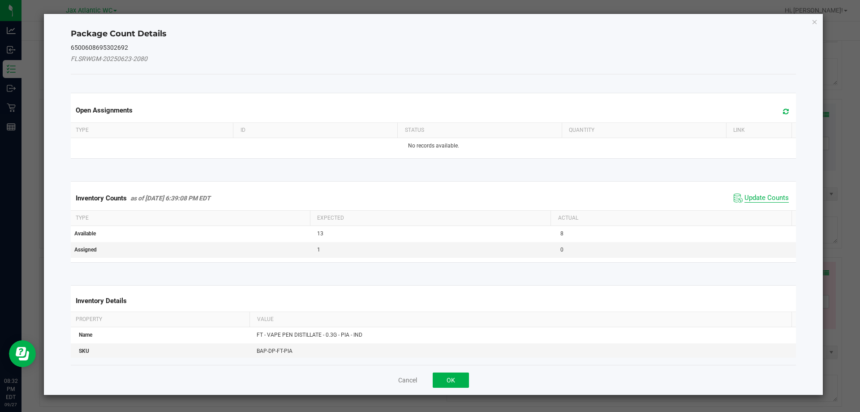
click at [758, 195] on span "Update Counts" at bounding box center [766, 197] width 44 height 9
click at [758, 195] on div "Inventory Counts as of [DATE] 6:39:08 PM EDT Update Counts" at bounding box center [433, 197] width 729 height 23
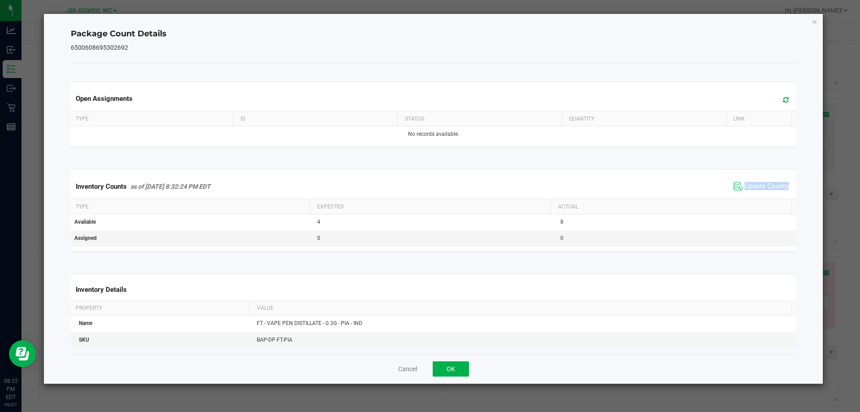
click at [758, 194] on div "Inventory Counts as of [DATE] 8:32:24 PM EDT Update Counts" at bounding box center [433, 186] width 729 height 24
click at [752, 190] on span "Update Counts" at bounding box center [766, 186] width 44 height 9
drag, startPoint x: 449, startPoint y: 371, endPoint x: 454, endPoint y: 368, distance: 5.6
click at [449, 370] on button "OK" at bounding box center [451, 368] width 36 height 15
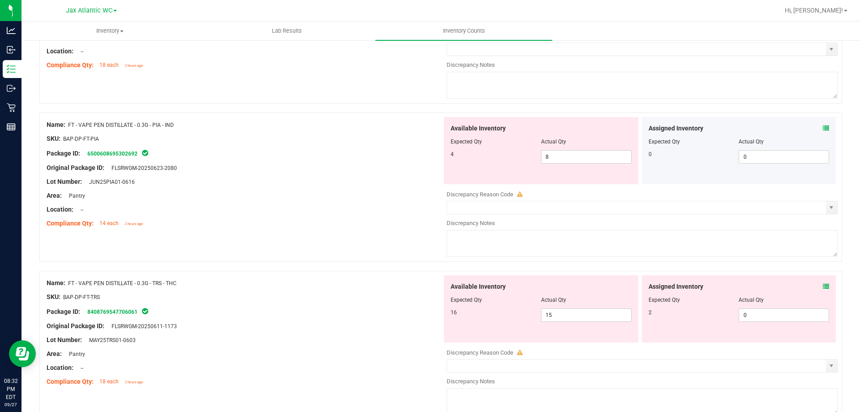
scroll to position [1612, 0]
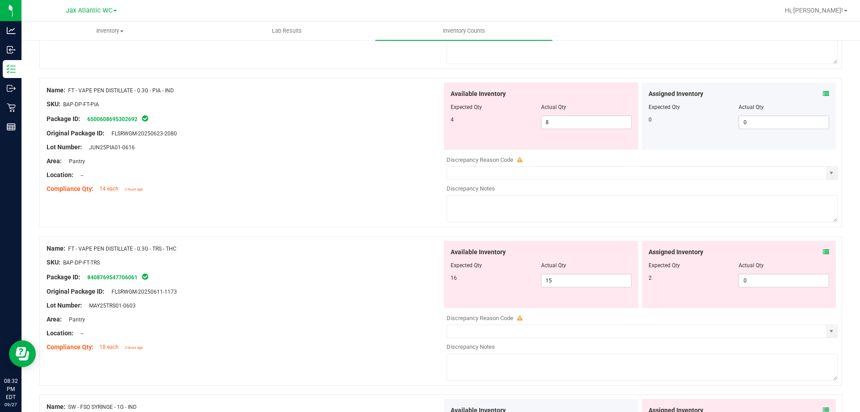
click at [823, 251] on icon at bounding box center [826, 252] width 6 height 6
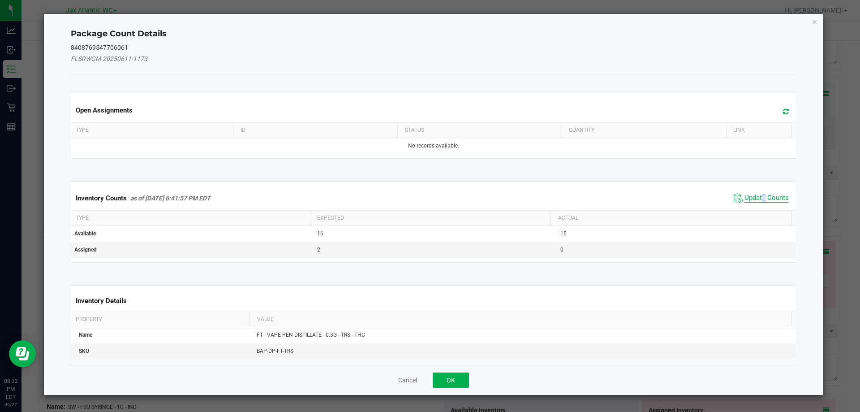
click at [757, 196] on span "Update Counts" at bounding box center [766, 197] width 44 height 9
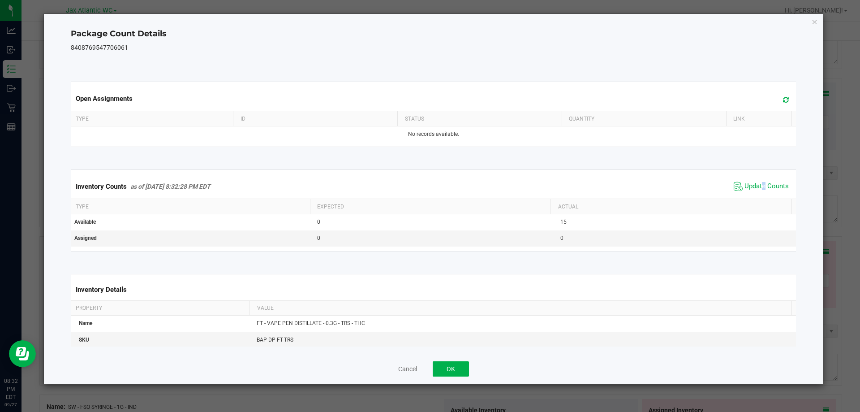
click at [756, 192] on span "Update Counts" at bounding box center [761, 186] width 60 height 13
click at [755, 191] on span "Update Counts" at bounding box center [761, 186] width 60 height 13
click at [453, 364] on button "OK" at bounding box center [451, 368] width 36 height 15
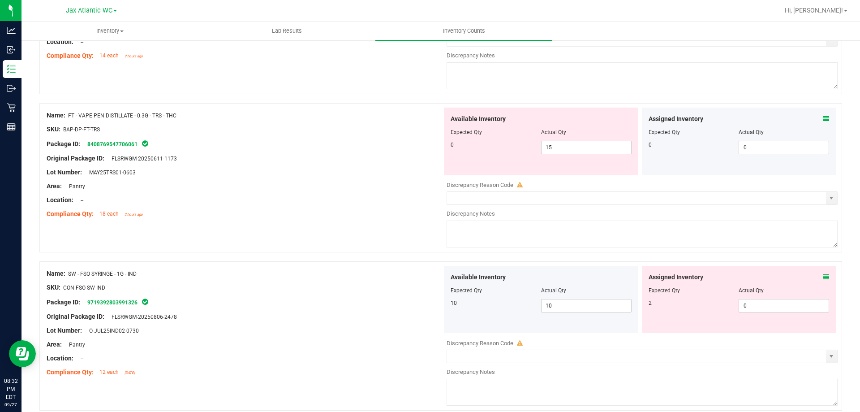
scroll to position [1746, 0]
click at [815, 273] on div "Assigned Inventory" at bounding box center [738, 275] width 181 height 9
click at [823, 272] on icon at bounding box center [826, 275] width 6 height 6
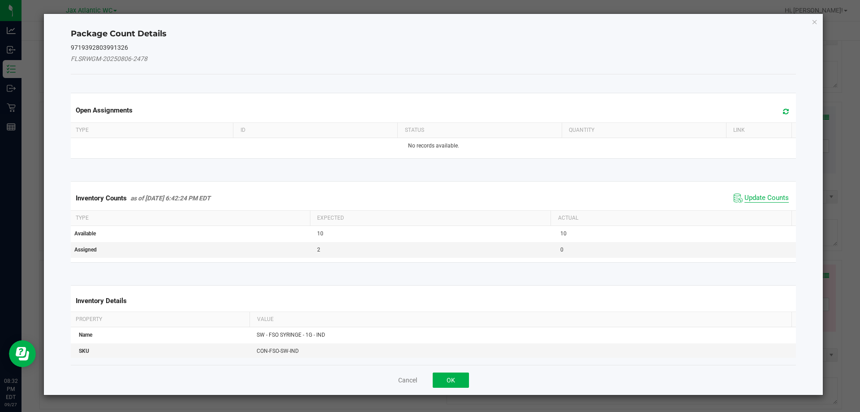
click at [753, 196] on span "Update Counts" at bounding box center [766, 197] width 44 height 9
click at [753, 196] on span "Update Counts" at bounding box center [766, 197] width 44 height 8
click at [755, 194] on div "Inventory Counts as of [DATE] 6:42:24 PM EDT Update Counts" at bounding box center [433, 197] width 729 height 23
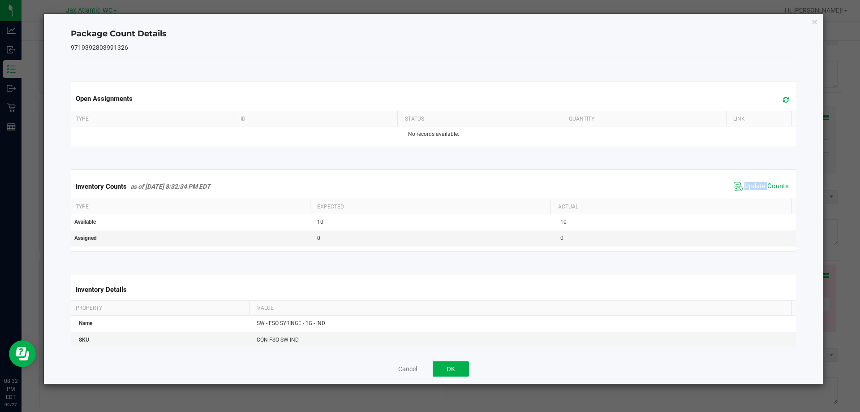
click at [755, 193] on span "Update Counts" at bounding box center [761, 186] width 60 height 13
click at [442, 363] on button "OK" at bounding box center [451, 368] width 36 height 15
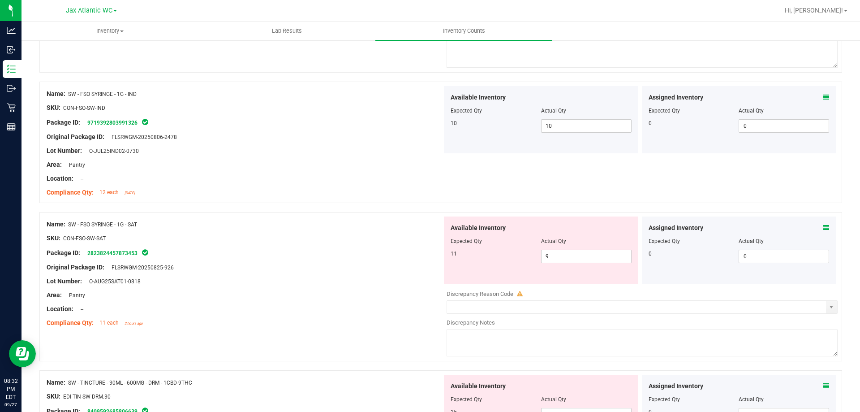
scroll to position [1925, 0]
click at [822, 226] on div "Assigned Inventory Expected Qty Actual Qty 0 0 0" at bounding box center [739, 248] width 194 height 67
click at [823, 226] on icon at bounding box center [826, 226] width 6 height 6
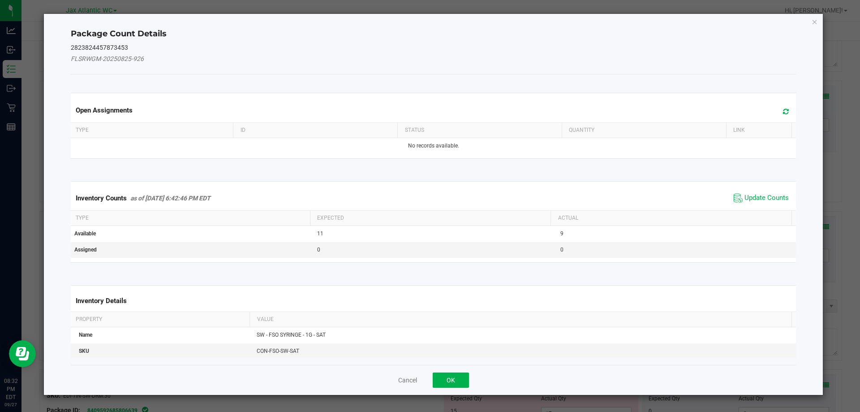
drag, startPoint x: 767, startPoint y: 183, endPoint x: 765, endPoint y: 189, distance: 5.7
click at [767, 185] on kendo-grid "Inventory Counts as of [DATE] 6:42:46 PM EDT Update Counts Type Expected Actual…" at bounding box center [433, 221] width 739 height 81
click at [765, 193] on span "Update Counts" at bounding box center [766, 197] width 44 height 9
click at [765, 193] on span "Update Counts" at bounding box center [761, 197] width 57 height 13
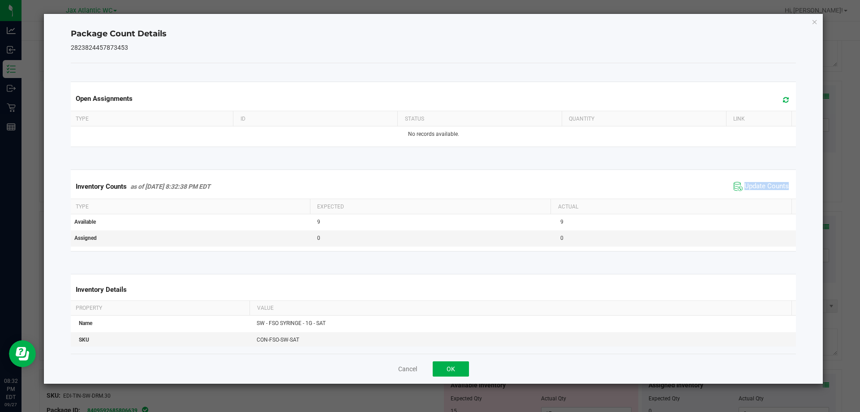
click at [765, 193] on div "Inventory Counts as of [DATE] 8:32:38 PM EDT Update Counts" at bounding box center [433, 186] width 729 height 24
click at [763, 192] on span "Update Counts" at bounding box center [761, 186] width 60 height 13
drag, startPoint x: 448, startPoint y: 367, endPoint x: 489, endPoint y: 360, distance: 41.0
click at [449, 367] on button "OK" at bounding box center [451, 368] width 36 height 15
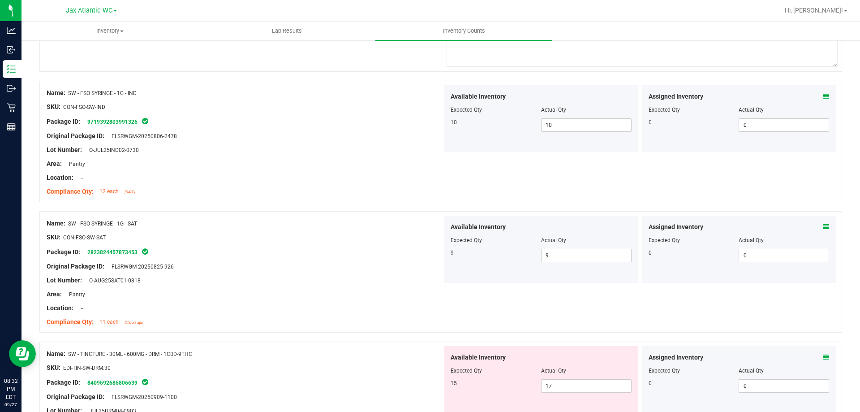
click at [823, 357] on icon at bounding box center [826, 357] width 6 height 6
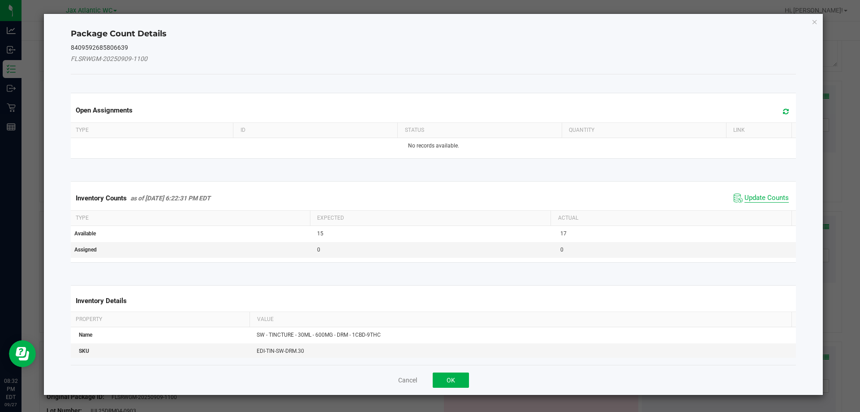
click at [751, 197] on span "Update Counts" at bounding box center [766, 197] width 44 height 9
click at [751, 197] on div "Inventory Counts as of [DATE] 6:22:31 PM EDT Update Counts" at bounding box center [433, 197] width 729 height 23
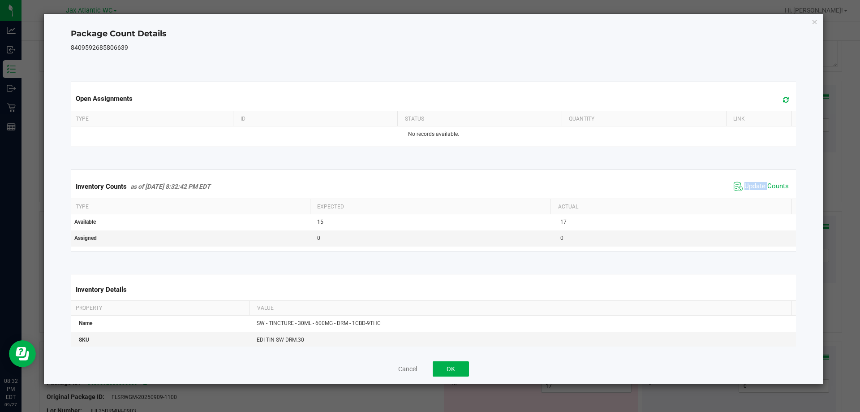
click at [751, 192] on div "Inventory Counts as of [DATE] 8:32:42 PM EDT Update Counts" at bounding box center [433, 186] width 729 height 24
click at [751, 192] on span "Update Counts" at bounding box center [761, 186] width 60 height 13
click at [434, 369] on button "OK" at bounding box center [451, 368] width 36 height 15
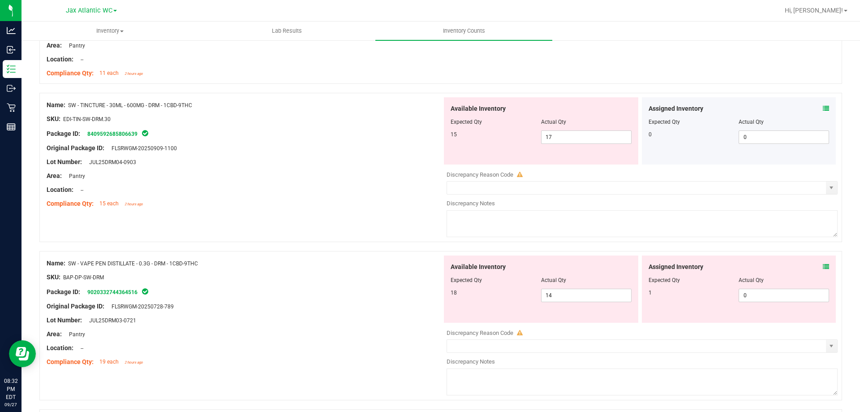
scroll to position [2194, 0]
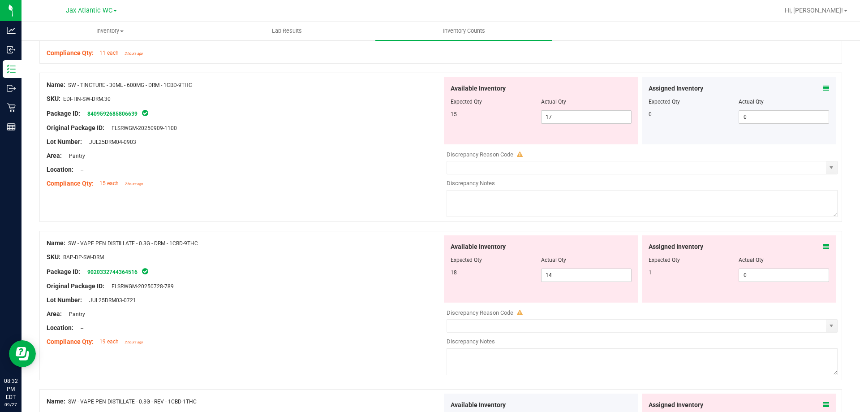
click at [828, 246] on div "Assigned Inventory Expected Qty Actual Qty 1 0 0" at bounding box center [739, 268] width 194 height 67
click at [823, 246] on icon at bounding box center [826, 246] width 6 height 6
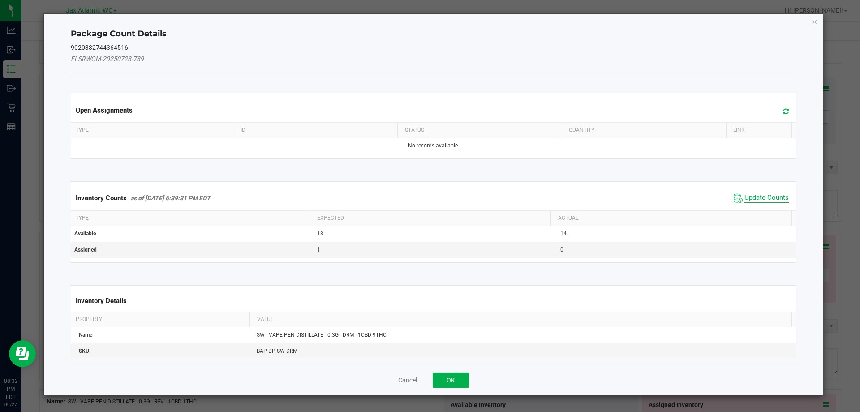
click at [744, 197] on span "Update Counts" at bounding box center [766, 197] width 44 height 9
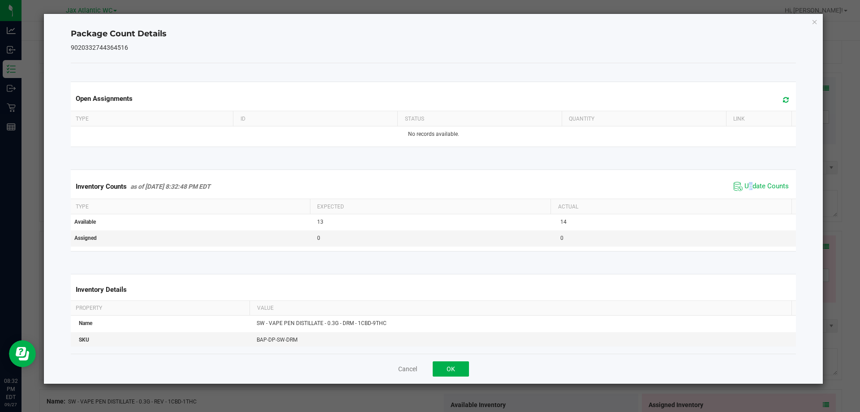
click at [743, 193] on span "Update Counts" at bounding box center [761, 186] width 60 height 13
click at [743, 193] on div "Inventory Counts as of [DATE] 8:32:48 PM EDT Update Counts" at bounding box center [433, 185] width 729 height 23
drag, startPoint x: 469, startPoint y: 362, endPoint x: 465, endPoint y: 364, distance: 4.6
click at [465, 364] on div "Cancel OK" at bounding box center [433, 368] width 725 height 30
drag, startPoint x: 465, startPoint y: 364, endPoint x: 480, endPoint y: 365, distance: 15.2
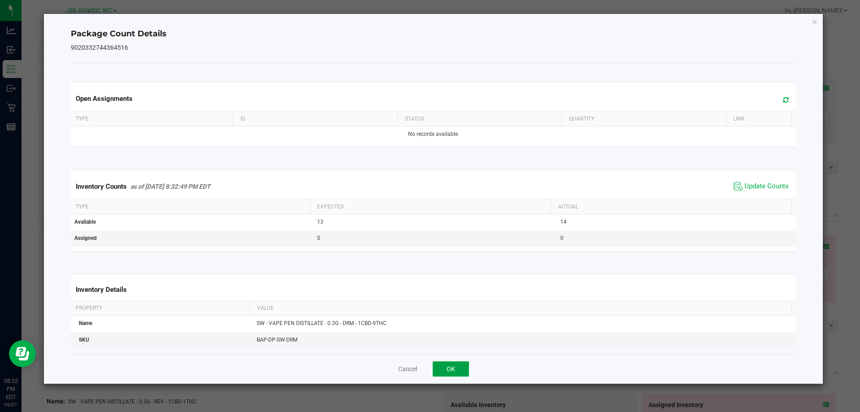
click at [465, 364] on button "OK" at bounding box center [451, 368] width 36 height 15
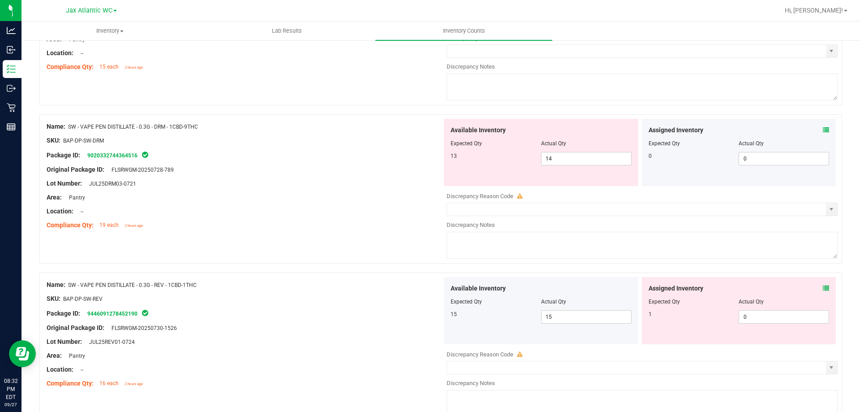
scroll to position [2328, 0]
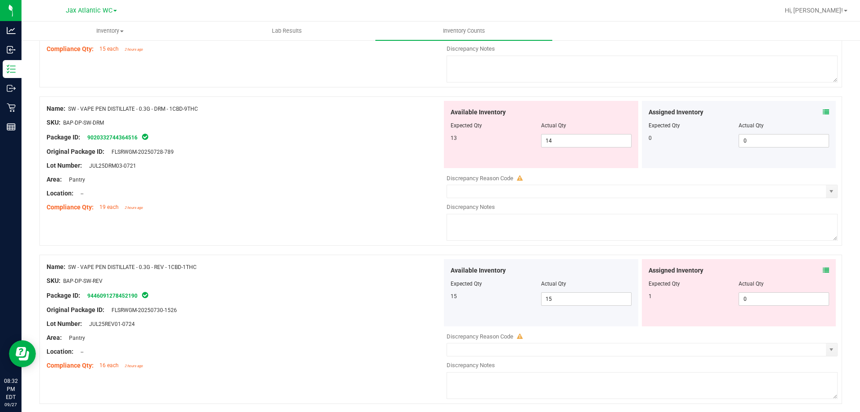
click at [823, 270] on icon at bounding box center [826, 270] width 6 height 6
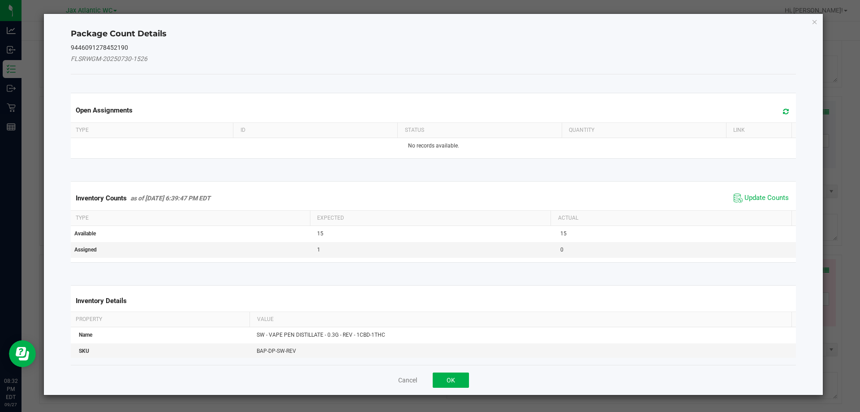
click at [761, 189] on div "Inventory Counts as of [DATE] 6:39:47 PM EDT Update Counts" at bounding box center [433, 198] width 729 height 24
click at [762, 191] on span "Update Counts" at bounding box center [761, 197] width 60 height 13
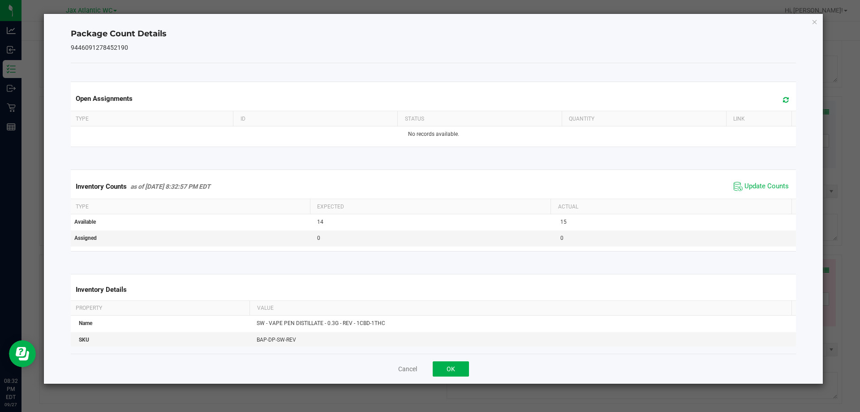
click at [760, 192] on span "Update Counts" at bounding box center [761, 186] width 60 height 13
click at [760, 192] on span "Update Counts" at bounding box center [761, 186] width 57 height 13
click at [443, 369] on button "OK" at bounding box center [451, 368] width 36 height 15
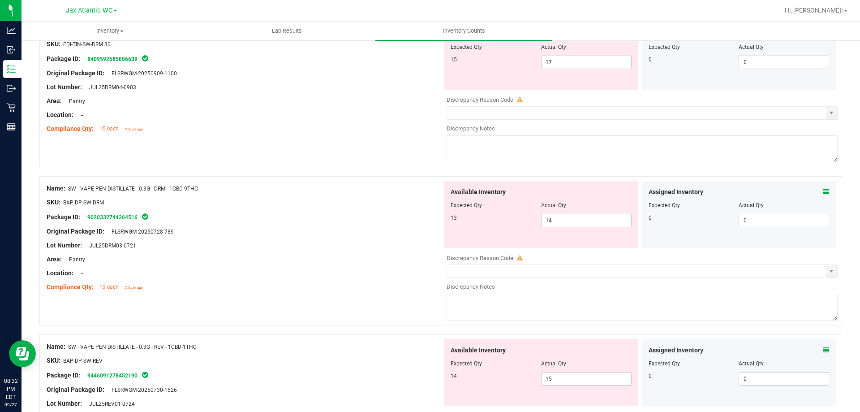
scroll to position [2149, 0]
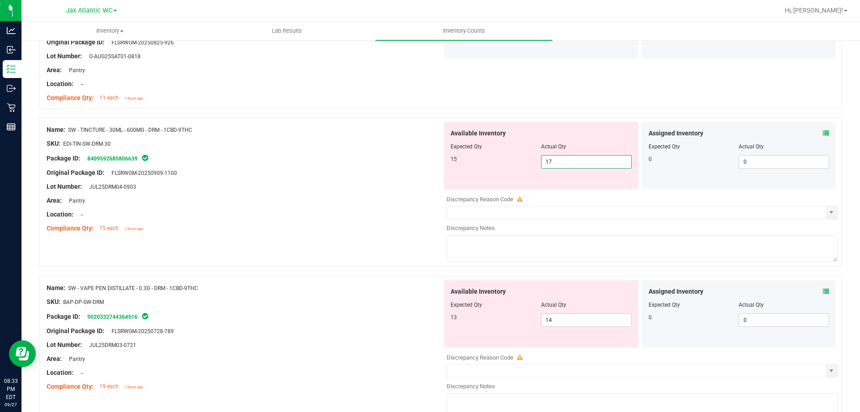
drag, startPoint x: 566, startPoint y: 162, endPoint x: 489, endPoint y: 165, distance: 76.6
click at [489, 165] on div "15 17 17" at bounding box center [540, 161] width 181 height 13
type input "15"
click at [445, 188] on div "Available Inventory Expected Qty Actual Qty 15 15 15" at bounding box center [541, 155] width 194 height 67
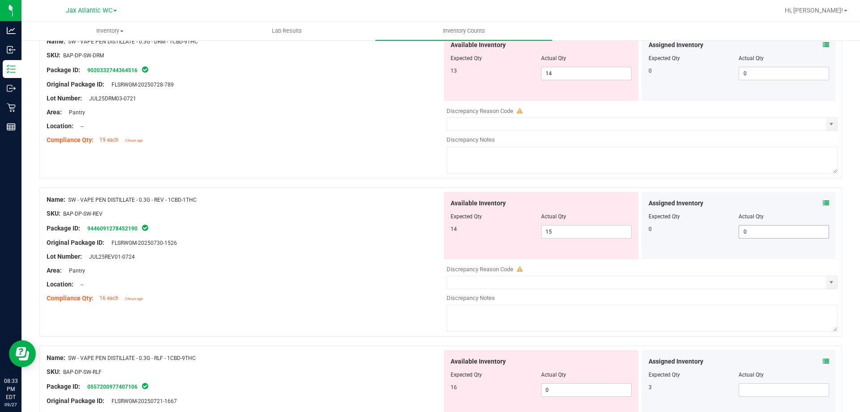
scroll to position [2373, 0]
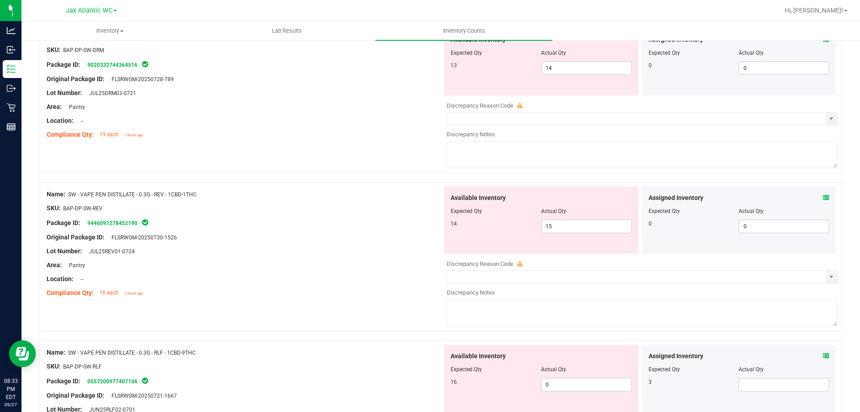
click at [814, 203] on div at bounding box center [738, 204] width 181 height 4
click at [823, 197] on icon at bounding box center [826, 197] width 6 height 6
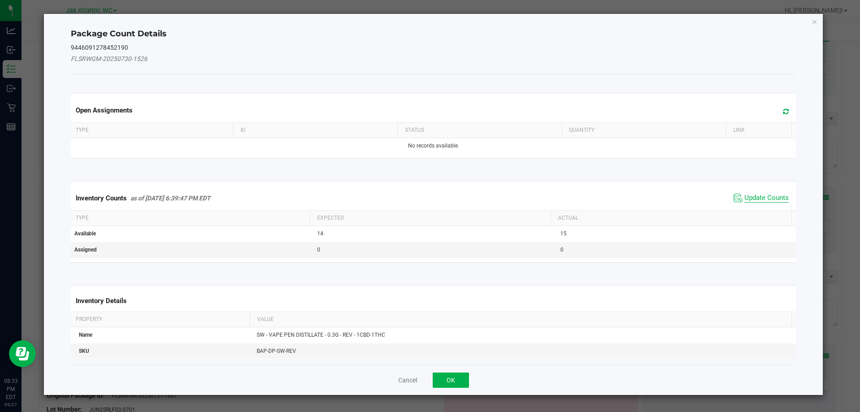
click at [754, 197] on span "Update Counts" at bounding box center [766, 197] width 44 height 9
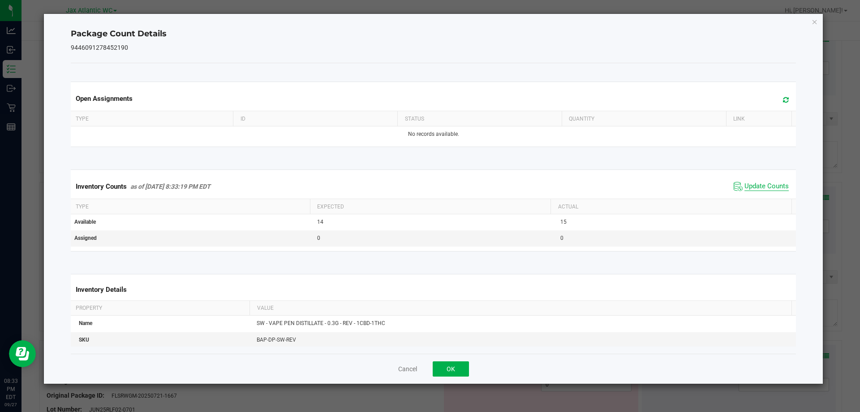
click at [753, 190] on span "Update Counts" at bounding box center [766, 186] width 44 height 9
click at [753, 190] on span "Update Counts" at bounding box center [761, 186] width 57 height 13
click at [751, 189] on span "Update Counts" at bounding box center [766, 186] width 44 height 8
click at [453, 375] on div "Cancel OK" at bounding box center [433, 368] width 725 height 30
click at [455, 370] on button "OK" at bounding box center [451, 368] width 36 height 15
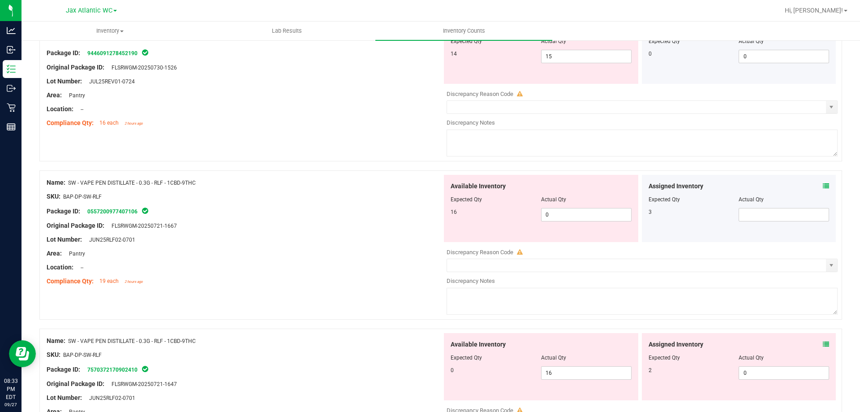
scroll to position [2552, 0]
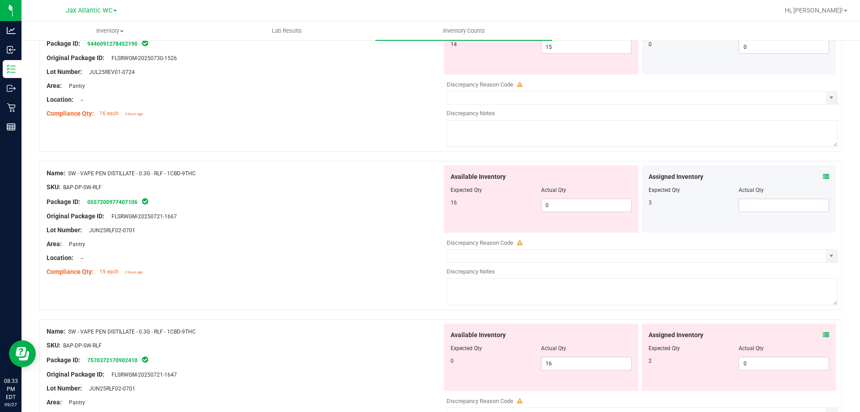
click at [823, 176] on icon at bounding box center [826, 176] width 6 height 6
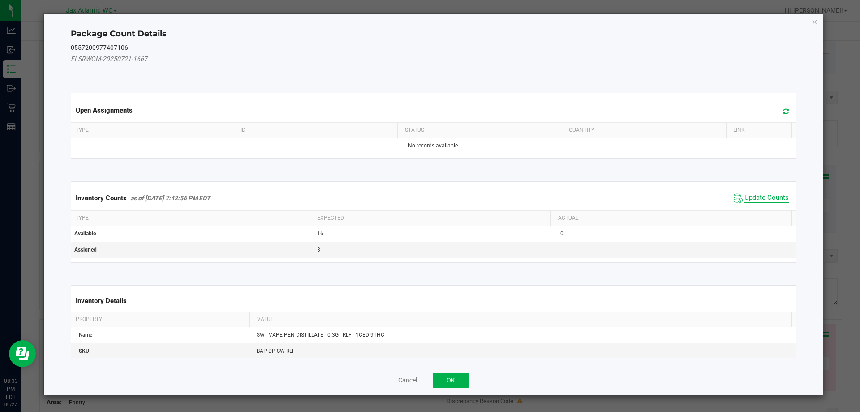
click at [754, 201] on span "Update Counts" at bounding box center [761, 197] width 60 height 13
click at [755, 196] on div "Inventory Counts as of [DATE] 7:42:56 PM EDT Update Counts" at bounding box center [433, 197] width 729 height 23
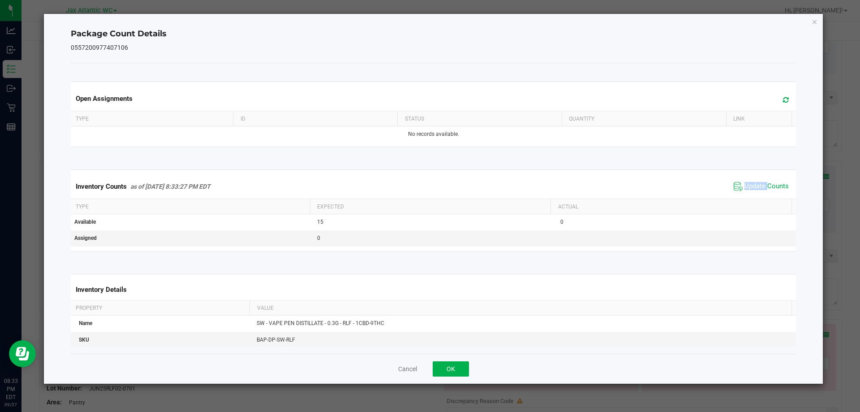
click at [755, 195] on div "Inventory Counts as of [DATE] 8:33:27 PM EDT Update Counts" at bounding box center [433, 186] width 729 height 24
click at [755, 193] on div "Inventory Counts as of [DATE] 8:33:27 PM EDT Update Counts" at bounding box center [433, 186] width 729 height 24
click at [755, 192] on div "Inventory Counts as of [DATE] 8:33:27 PM EDT Update Counts" at bounding box center [433, 186] width 729 height 24
click at [755, 189] on span "Update Counts" at bounding box center [766, 186] width 44 height 9
click at [755, 187] on span "Update Counts" at bounding box center [766, 186] width 44 height 8
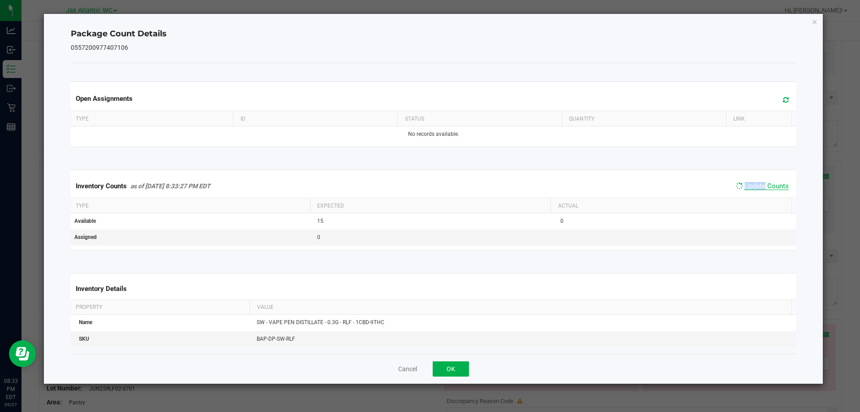
click at [754, 186] on span "Update Counts" at bounding box center [766, 186] width 44 height 8
drag, startPoint x: 451, startPoint y: 371, endPoint x: 467, endPoint y: 358, distance: 21.3
click at [451, 371] on button "OK" at bounding box center [451, 368] width 36 height 15
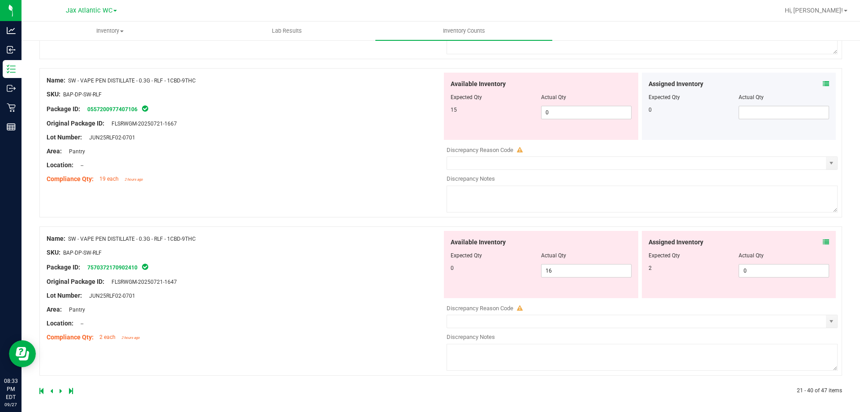
scroll to position [2648, 0]
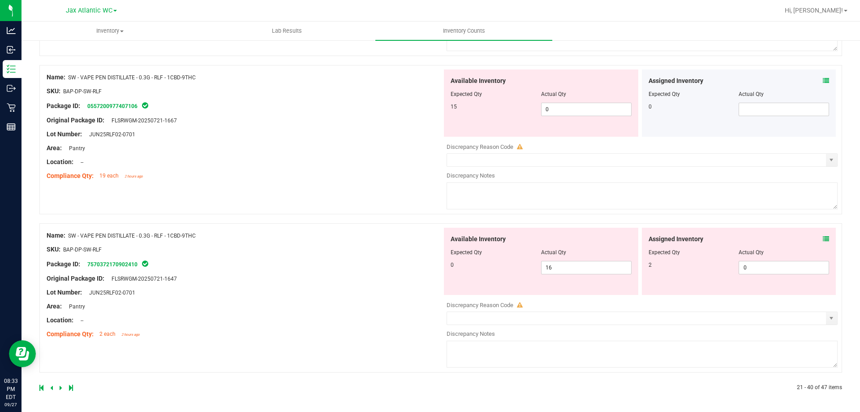
click at [823, 238] on icon at bounding box center [826, 239] width 6 height 6
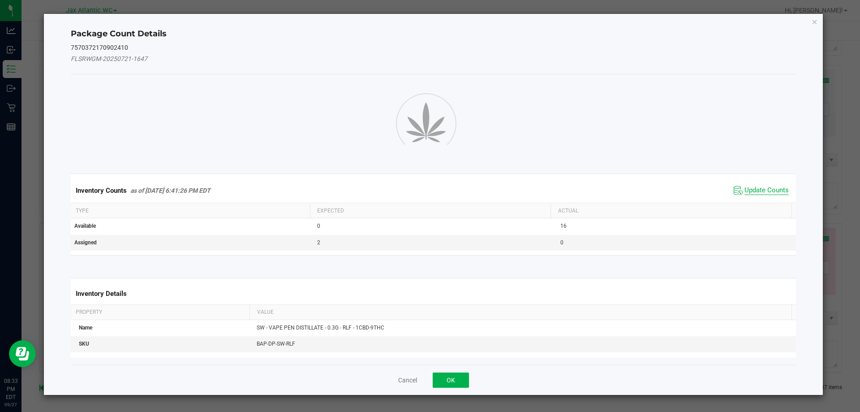
click at [769, 190] on span "Update Counts" at bounding box center [766, 190] width 44 height 9
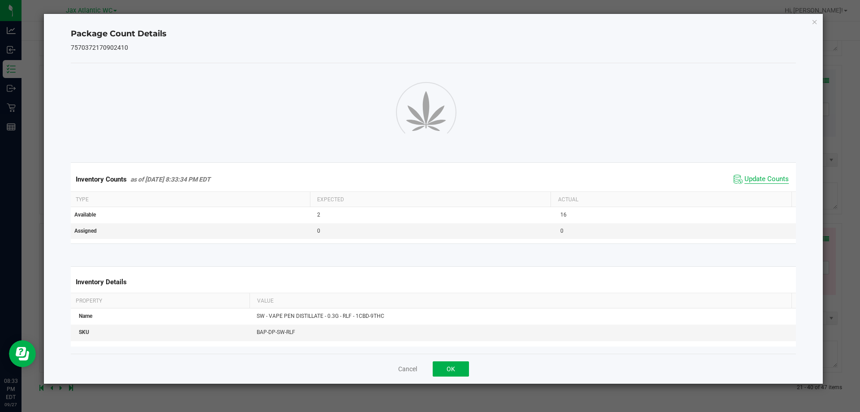
click at [763, 181] on span "Update Counts" at bounding box center [766, 179] width 44 height 9
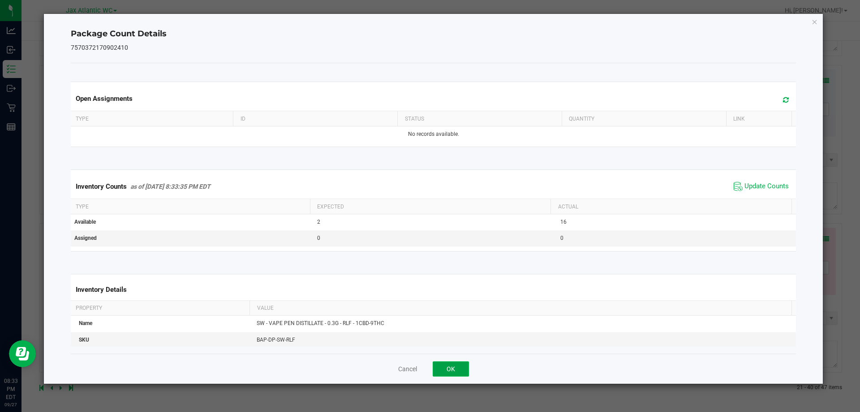
click at [458, 366] on button "OK" at bounding box center [451, 368] width 36 height 15
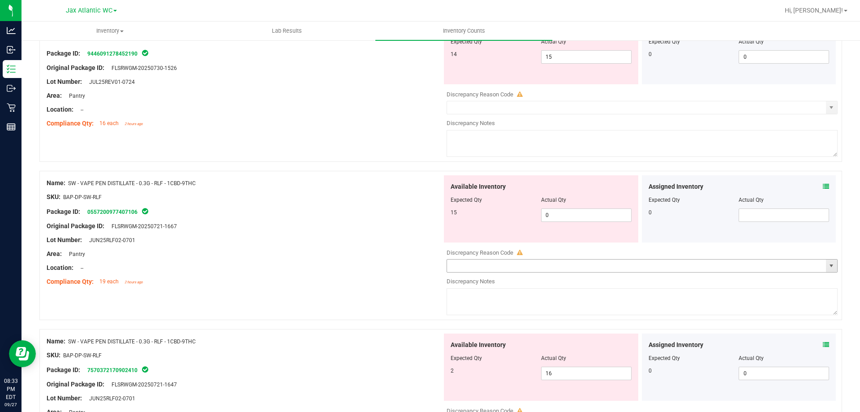
scroll to position [2559, 0]
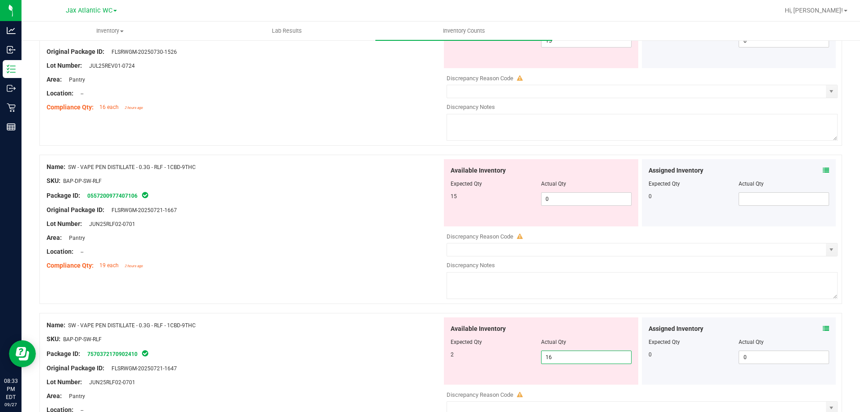
drag, startPoint x: 558, startPoint y: 356, endPoint x: 519, endPoint y: 356, distance: 38.5
click at [519, 356] on div "2 16 16" at bounding box center [540, 356] width 181 height 13
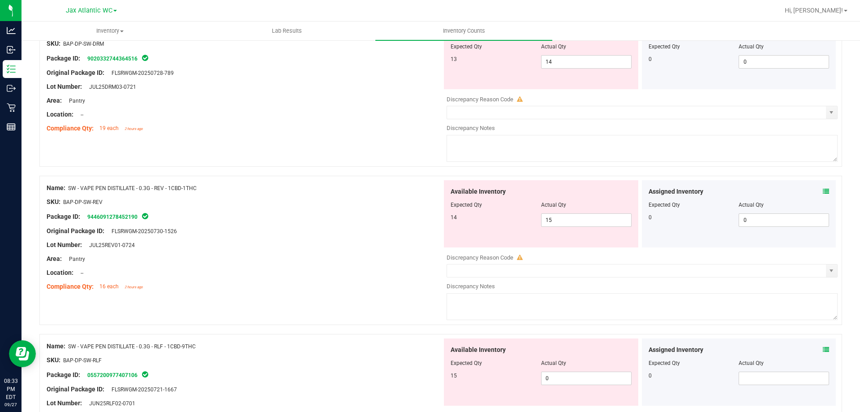
click at [361, 249] on div "Lot Number: JUL25REV01-0724" at bounding box center [244, 244] width 395 height 9
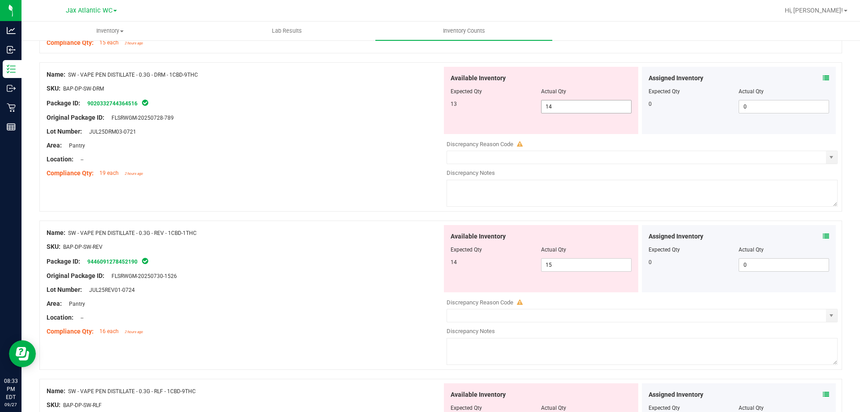
drag, startPoint x: 576, startPoint y: 107, endPoint x: 416, endPoint y: 99, distance: 160.0
click at [422, 99] on div "Name: SW - VAPE PEN DISTILLATE - 0.3G - DRM - 1CBD-9THC SKU: BAP-DP-SW-DRM Pack…" at bounding box center [440, 136] width 802 height 149
type input "1"
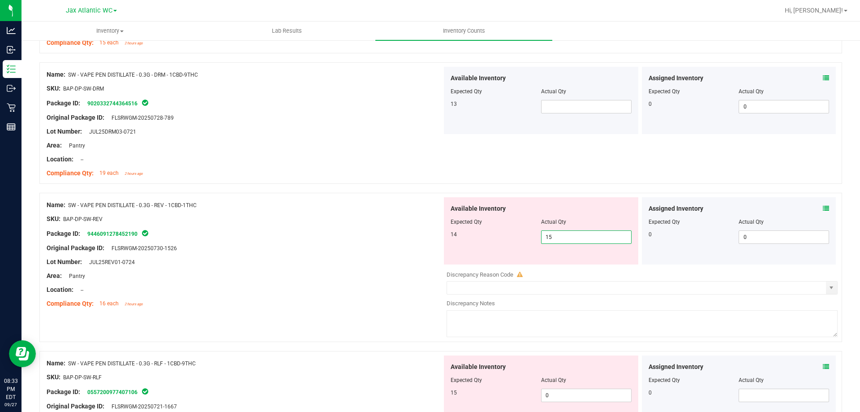
drag, startPoint x: 551, startPoint y: 268, endPoint x: 513, endPoint y: 270, distance: 38.1
click at [513, 270] on div "Available Inventory Expected Qty Actual Qty 14 15 15" at bounding box center [639, 268] width 395 height 142
type input "14"
click at [560, 149] on div "Name: SW - VAPE PEN DISTILLATE - 0.3G - DRM - 1CBD-9THC SKU: BAP-DP-SW-DRM Pack…" at bounding box center [440, 122] width 802 height 121
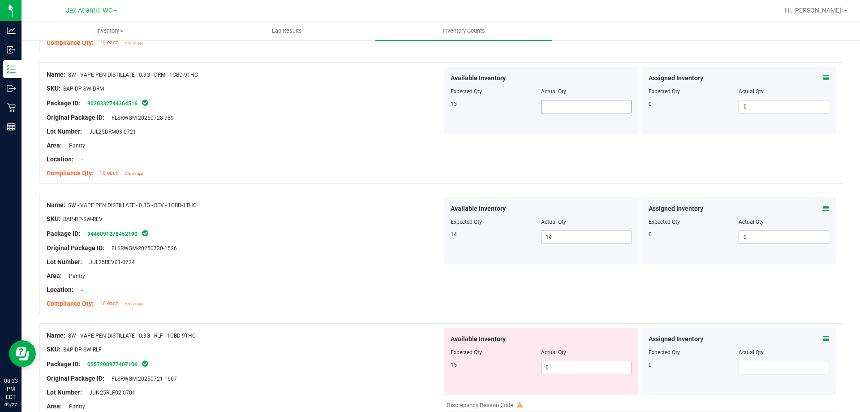
click at [553, 103] on span at bounding box center [586, 106] width 90 height 13
type input "13"
click at [349, 173] on div "Compliance Qty: 19 each 2 hours ago" at bounding box center [244, 172] width 395 height 9
click at [565, 369] on span "0 0" at bounding box center [586, 366] width 90 height 13
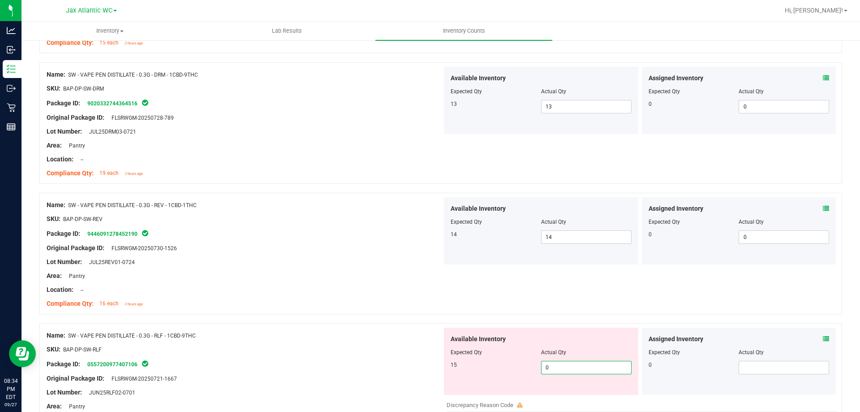
drag, startPoint x: 565, startPoint y: 369, endPoint x: 512, endPoint y: 372, distance: 52.9
click at [512, 372] on div "15 0 0" at bounding box center [540, 366] width 181 height 13
type input "15"
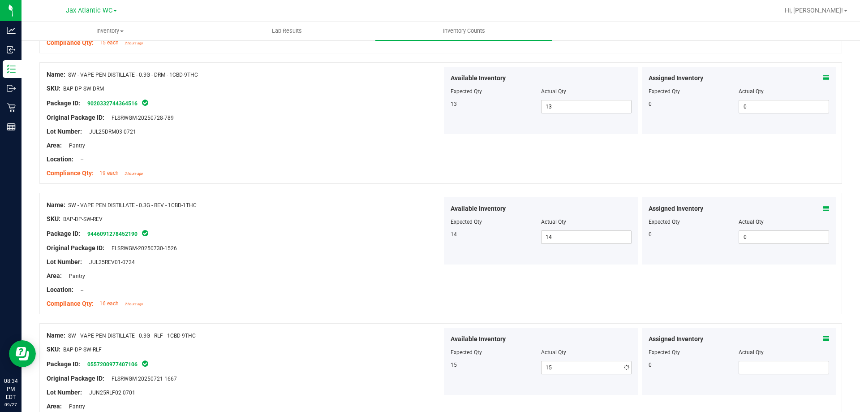
click at [431, 349] on div "SKU: BAP-DP-SW-RLF" at bounding box center [244, 348] width 395 height 9
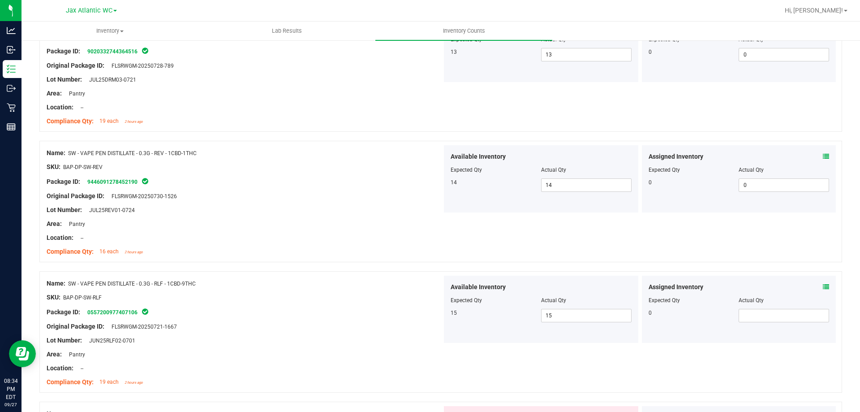
scroll to position [2514, 0]
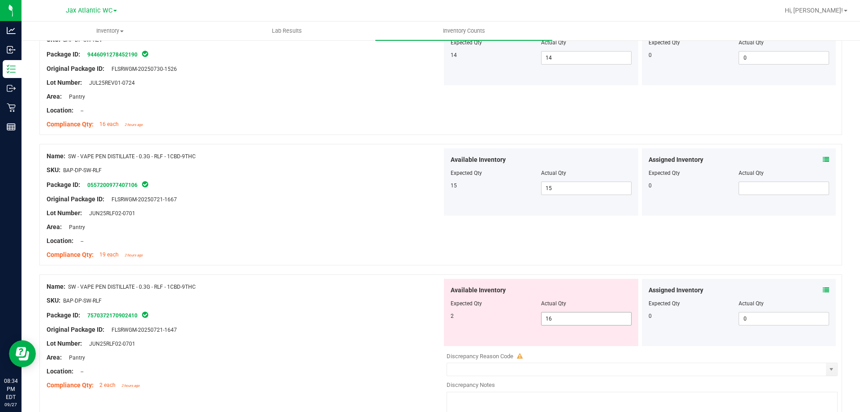
drag, startPoint x: 532, startPoint y: 323, endPoint x: 496, endPoint y: 333, distance: 36.8
click at [496, 333] on div "Available Inventory Expected Qty Actual Qty 2 16 16" at bounding box center [541, 312] width 194 height 67
type input "2"
click at [289, 260] on div "Name: SW - VAPE PEN DISTILLATE - 0.3G - RLF - 1CBD-9THC SKU: BAP-DP-SW-RLF Pack…" at bounding box center [244, 205] width 395 height 114
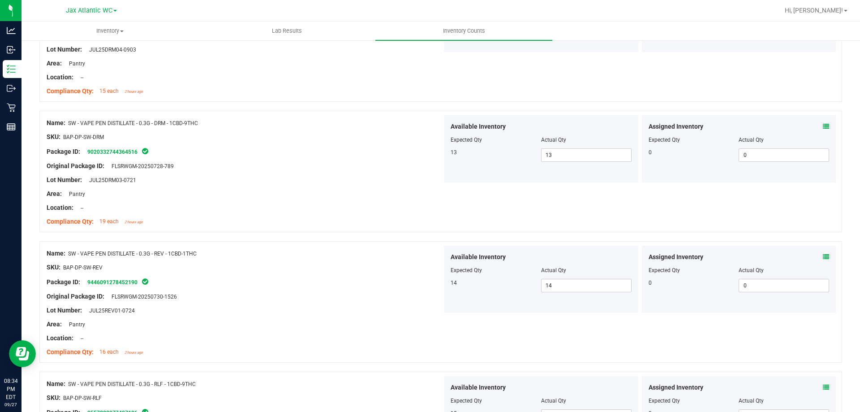
scroll to position [2290, 0]
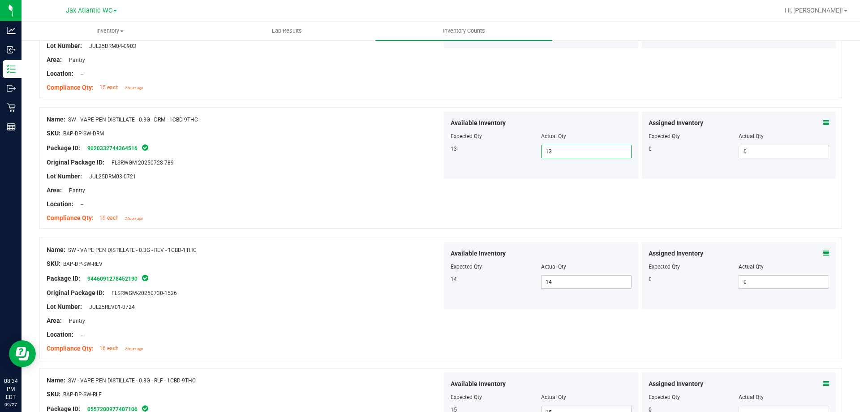
drag, startPoint x: 504, startPoint y: 150, endPoint x: 498, endPoint y: 150, distance: 5.8
click at [498, 150] on div "13 13 13" at bounding box center [540, 151] width 181 height 13
type input "15"
click at [420, 160] on div "Original Package ID: FLSRWGM-20250728-789" at bounding box center [244, 162] width 395 height 9
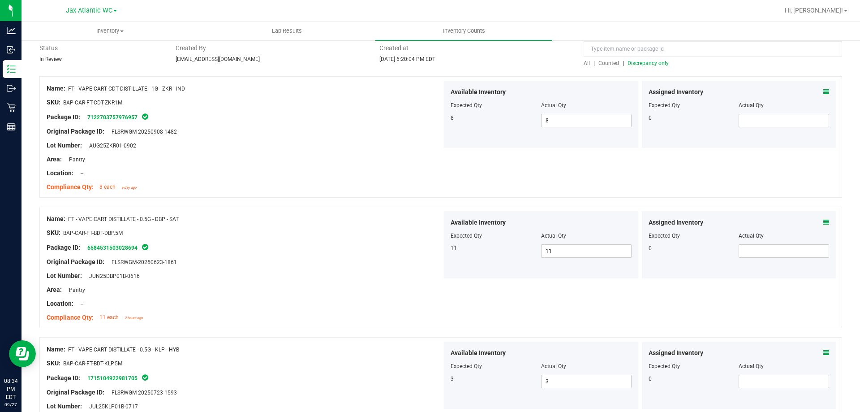
scroll to position [0, 0]
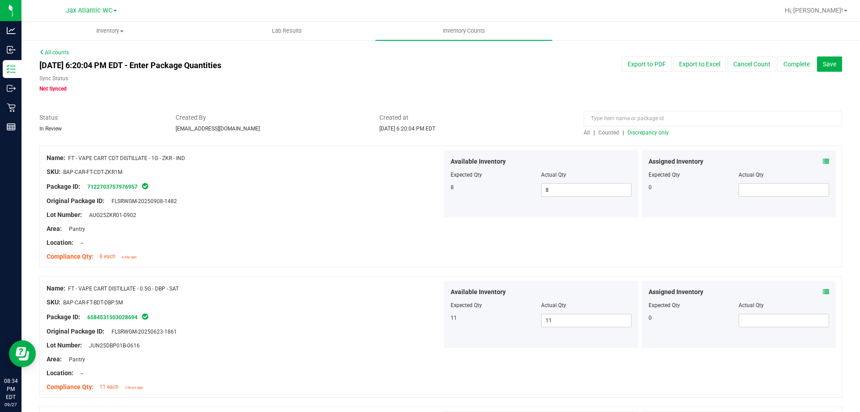
click at [648, 131] on span "Discrepancy only" at bounding box center [647, 132] width 41 height 6
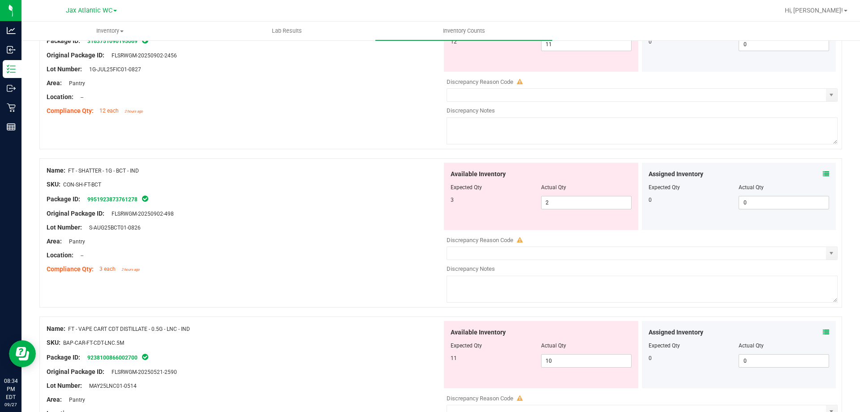
scroll to position [2926, 0]
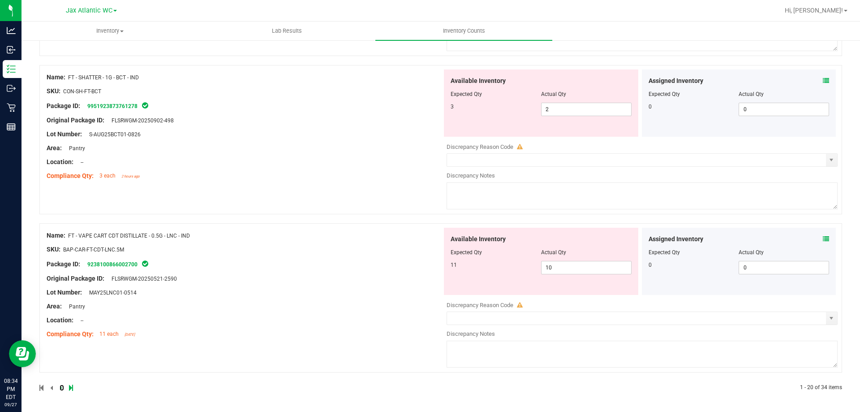
click at [60, 387] on icon at bounding box center [61, 387] width 3 height 5
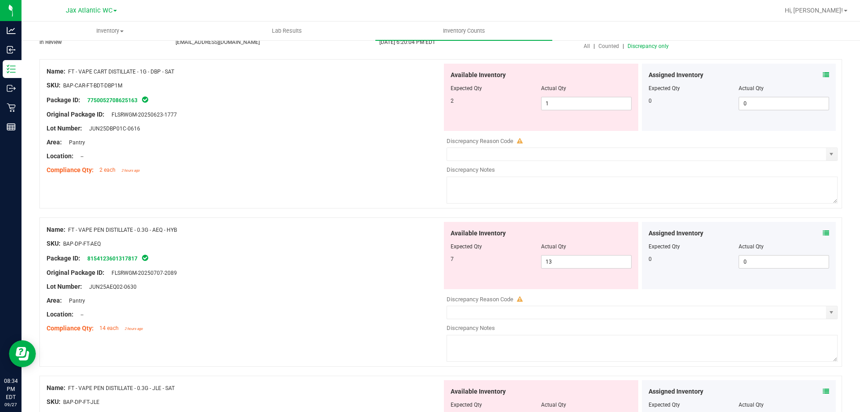
scroll to position [179, 0]
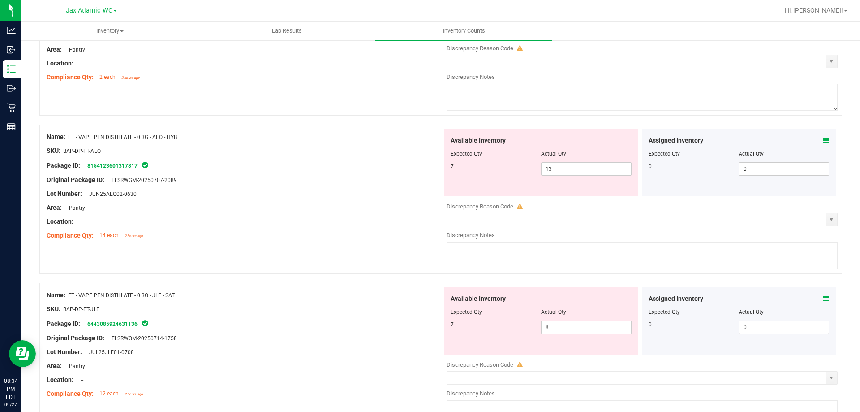
click at [823, 140] on icon at bounding box center [826, 140] width 6 height 6
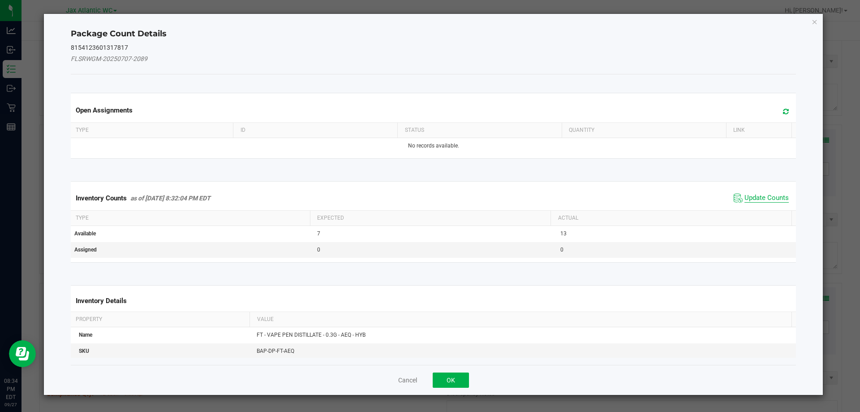
click at [746, 196] on span "Update Counts" at bounding box center [766, 197] width 44 height 9
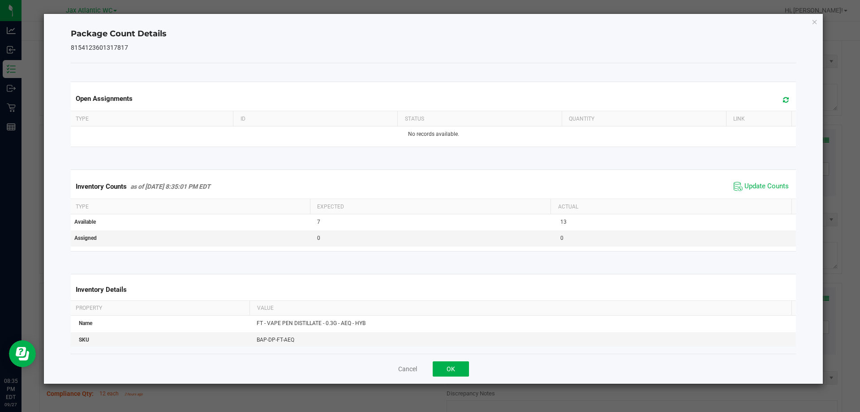
click at [750, 191] on span "Update Counts" at bounding box center [761, 186] width 60 height 13
drag, startPoint x: 456, startPoint y: 370, endPoint x: 460, endPoint y: 367, distance: 5.1
click at [456, 370] on button "OK" at bounding box center [451, 368] width 36 height 15
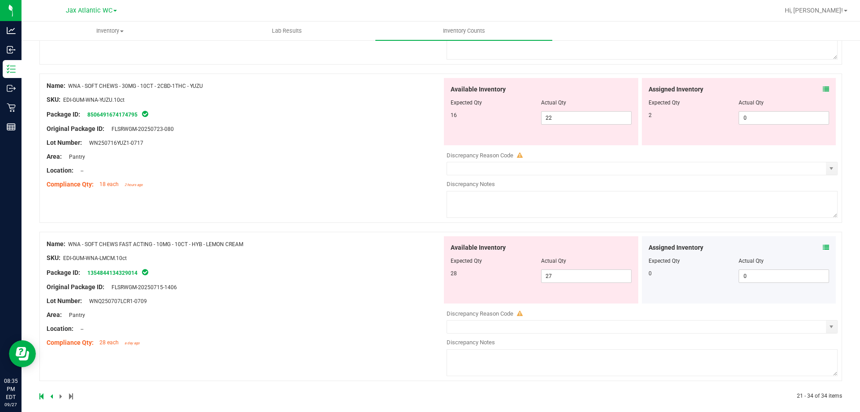
scroll to position [1977, 0]
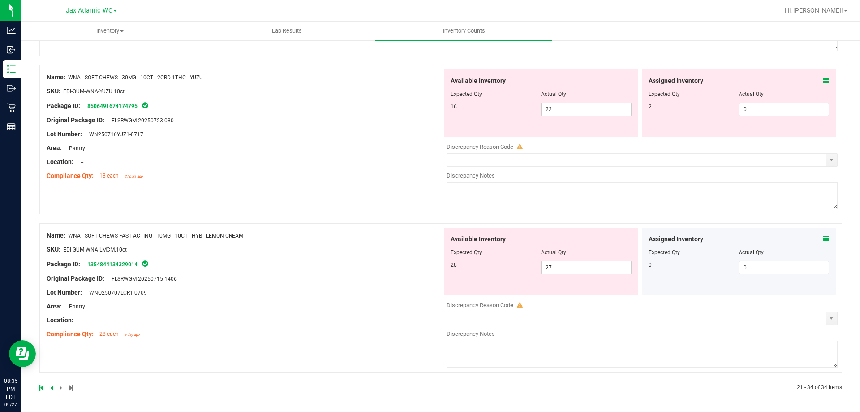
click at [823, 240] on icon at bounding box center [826, 239] width 6 height 6
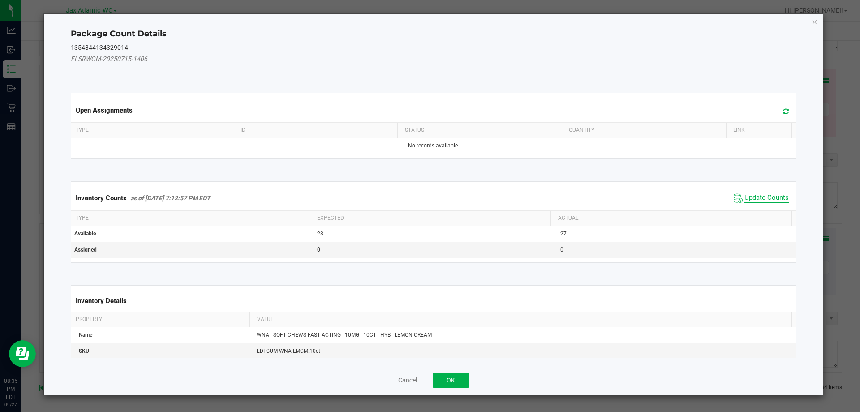
click at [769, 196] on span "Update Counts" at bounding box center [766, 197] width 44 height 9
click at [768, 194] on div "Inventory Counts as of [DATE] 7:12:57 PM EDT Update Counts" at bounding box center [433, 197] width 729 height 23
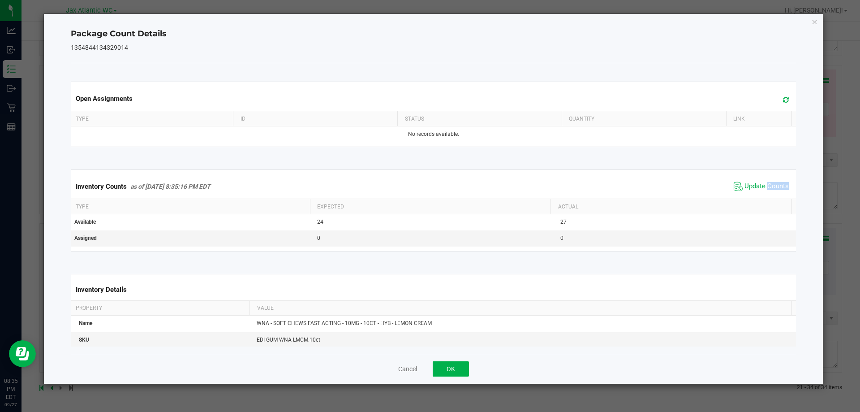
click at [768, 193] on span "Update Counts" at bounding box center [761, 186] width 60 height 13
click at [767, 193] on div "Inventory Counts as of [DATE] 8:35:16 PM EDT Update Counts" at bounding box center [433, 186] width 729 height 24
click at [457, 368] on button "OK" at bounding box center [451, 368] width 36 height 15
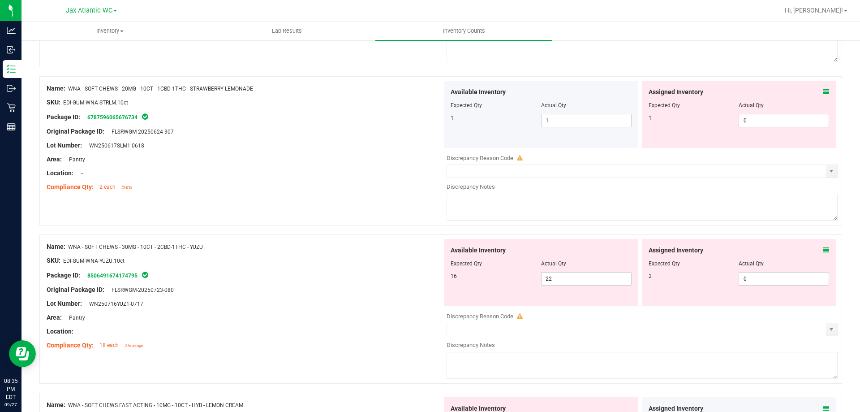
scroll to position [1798, 0]
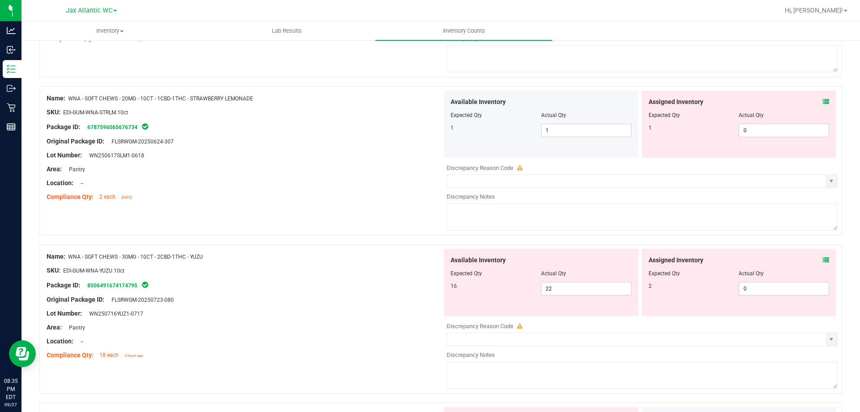
click at [823, 260] on icon at bounding box center [826, 260] width 6 height 6
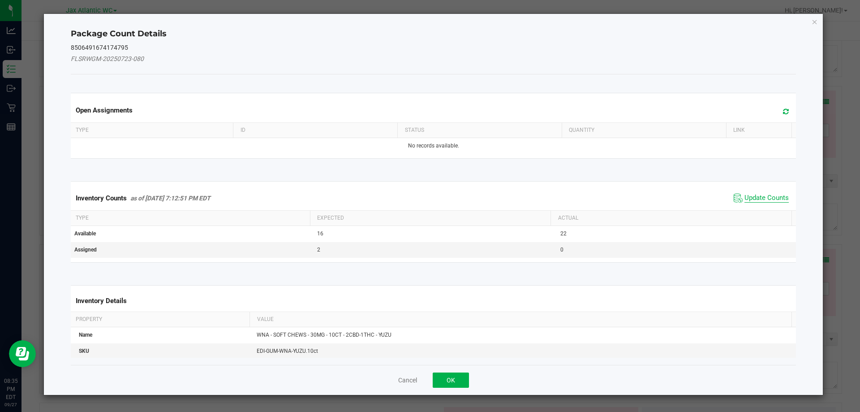
click at [771, 194] on span "Update Counts" at bounding box center [766, 197] width 44 height 9
click at [770, 193] on span "Update Counts" at bounding box center [761, 197] width 57 height 13
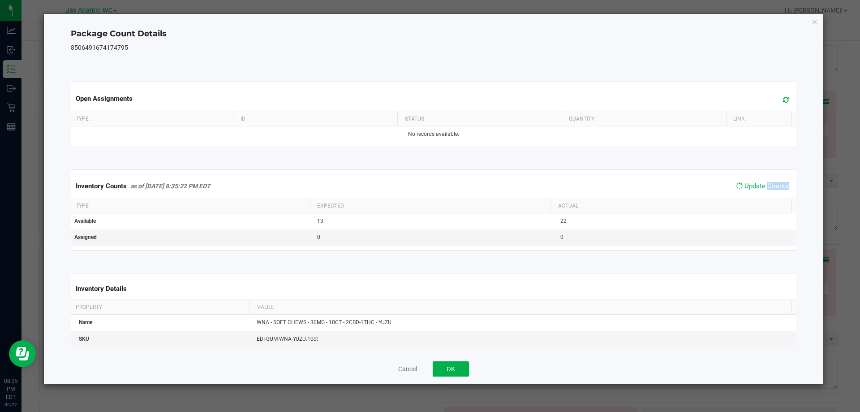
click at [770, 193] on div "Inventory Counts as of [DATE] 8:35:22 PM EDT Update Counts" at bounding box center [433, 185] width 729 height 23
click at [453, 363] on button "OK" at bounding box center [451, 368] width 36 height 15
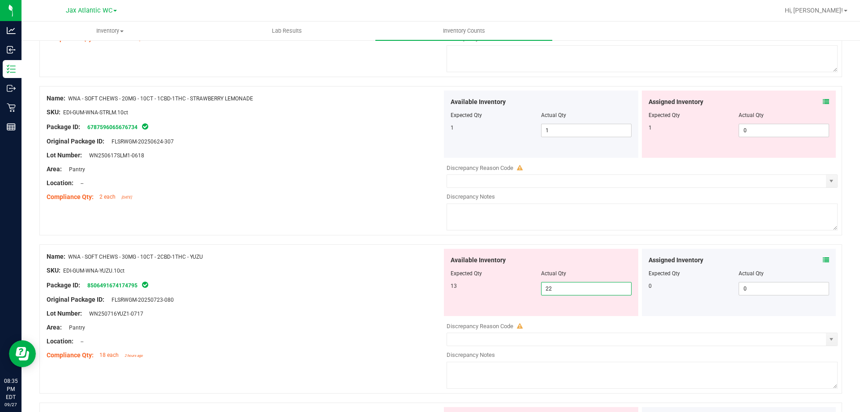
drag, startPoint x: 566, startPoint y: 290, endPoint x: 482, endPoint y: 290, distance: 84.2
click at [482, 290] on div "13 22 22" at bounding box center [540, 288] width 181 height 13
click at [372, 244] on div "Name: WNA - SOFT CHEWS - 30MG - 10CT - 2CBD-1THC - YUZU SKU: EDI-GUM-WNA-YUZU.1…" at bounding box center [440, 318] width 802 height 149
click at [823, 102] on icon at bounding box center [826, 102] width 6 height 6
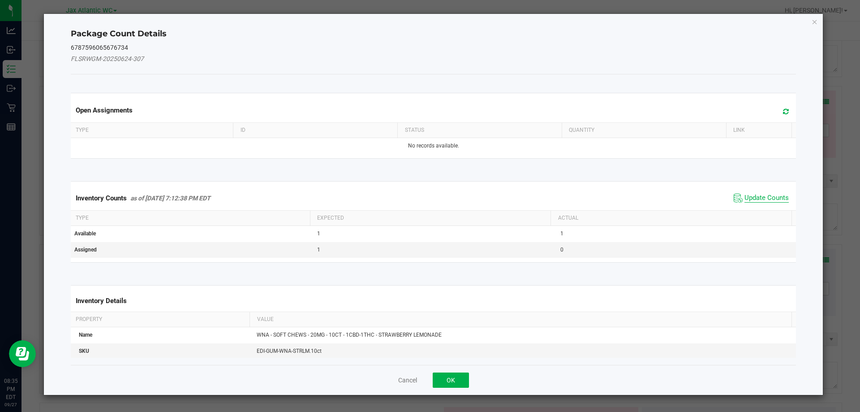
click at [744, 196] on span "Update Counts" at bounding box center [766, 197] width 44 height 9
drag, startPoint x: 740, startPoint y: 195, endPoint x: 744, endPoint y: 193, distance: 5.0
click at [740, 194] on div "Inventory Counts as of [DATE] 7:12:38 PM EDT Update Counts" at bounding box center [433, 197] width 729 height 23
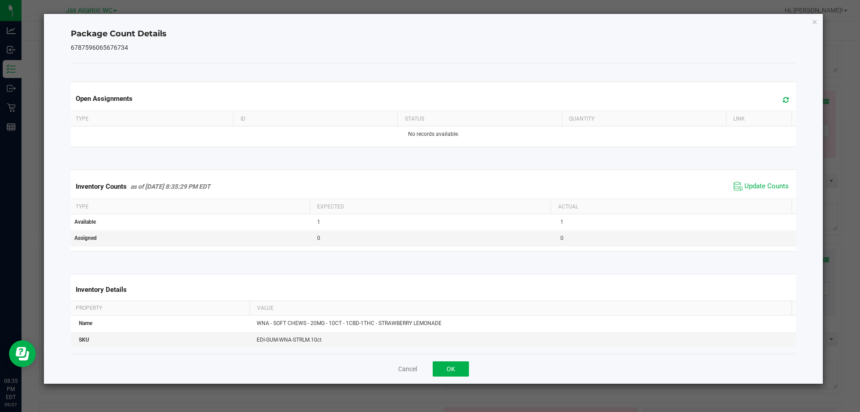
click at [744, 193] on span "Update Counts" at bounding box center [761, 186] width 60 height 13
click at [744, 193] on div "Inventory Counts as of [DATE] 8:35:29 PM EDT Update Counts" at bounding box center [433, 186] width 729 height 24
click at [744, 193] on span "Update Counts" at bounding box center [761, 186] width 60 height 13
click at [748, 184] on span "Update Counts" at bounding box center [766, 186] width 44 height 9
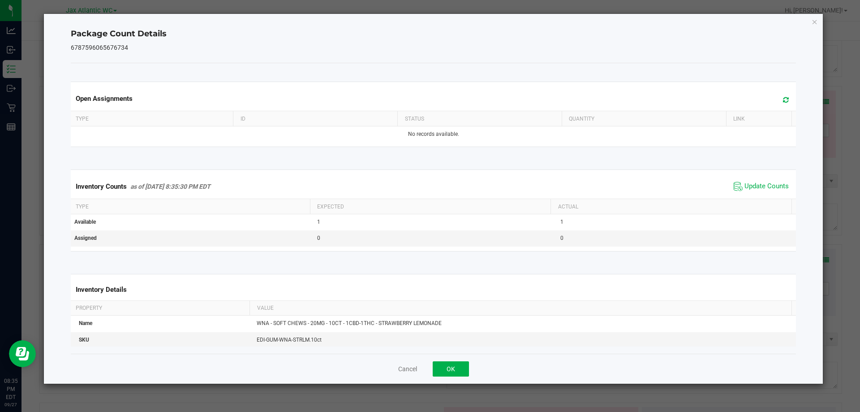
click at [472, 367] on div "Cancel OK" at bounding box center [433, 368] width 725 height 30
click at [468, 368] on div "Cancel OK" at bounding box center [433, 368] width 725 height 30
click at [462, 369] on button "OK" at bounding box center [451, 368] width 36 height 15
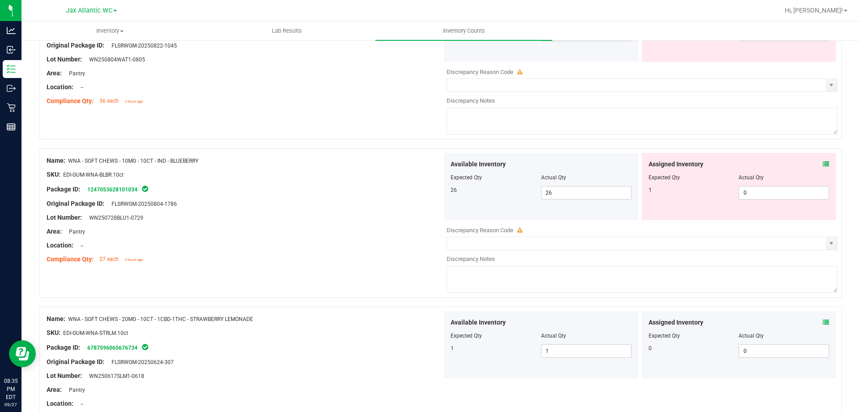
scroll to position [1574, 0]
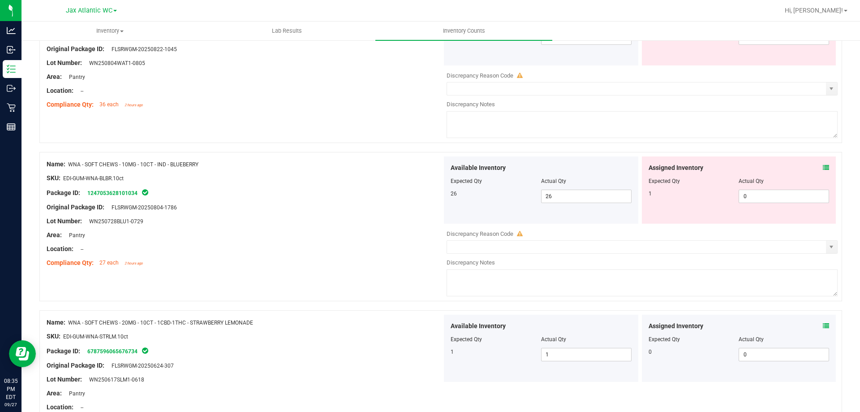
click at [823, 169] on icon at bounding box center [826, 167] width 6 height 6
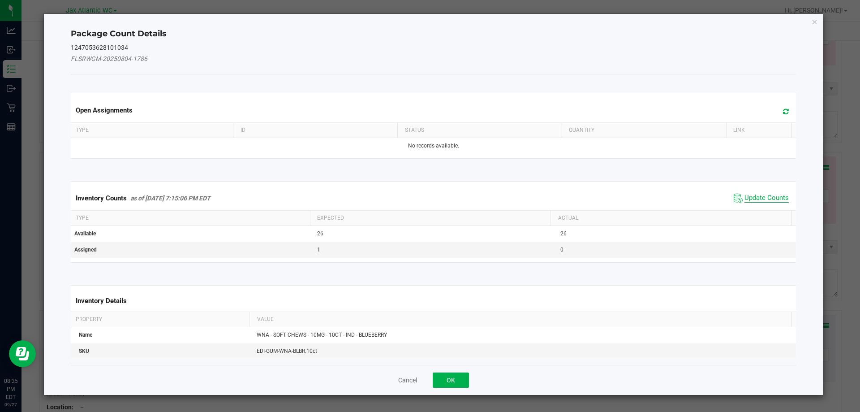
click at [759, 198] on span "Update Counts" at bounding box center [761, 197] width 60 height 13
click at [763, 197] on div "Inventory Counts as of [DATE] 7:15:06 PM EDT Update Counts" at bounding box center [433, 198] width 729 height 24
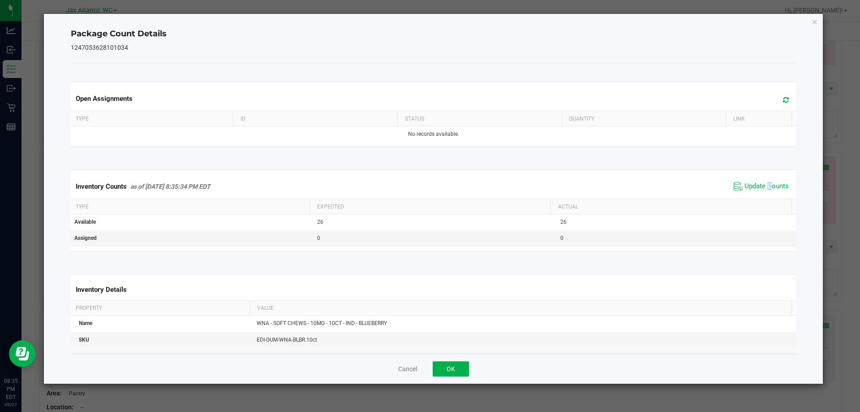
click at [764, 196] on div "Inventory Counts as of [DATE] 8:35:34 PM EDT Update Counts" at bounding box center [433, 186] width 729 height 24
click at [764, 195] on div "Inventory Counts as of [DATE] 8:35:34 PM EDT Update Counts" at bounding box center [433, 186] width 729 height 24
click at [458, 369] on button "OK" at bounding box center [451, 368] width 36 height 15
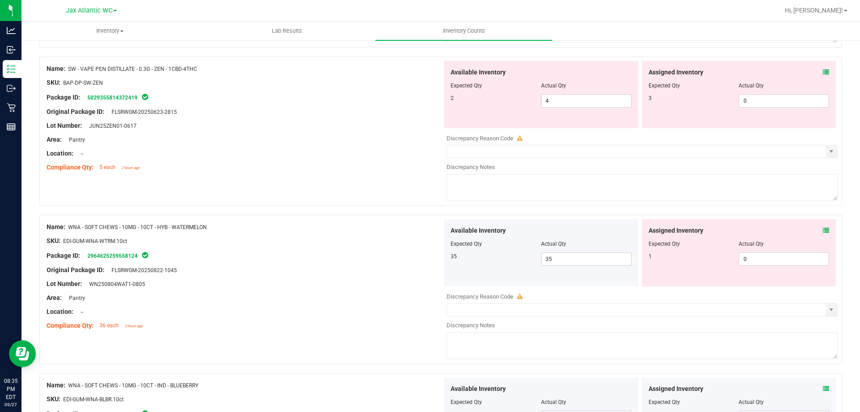
scroll to position [1351, 0]
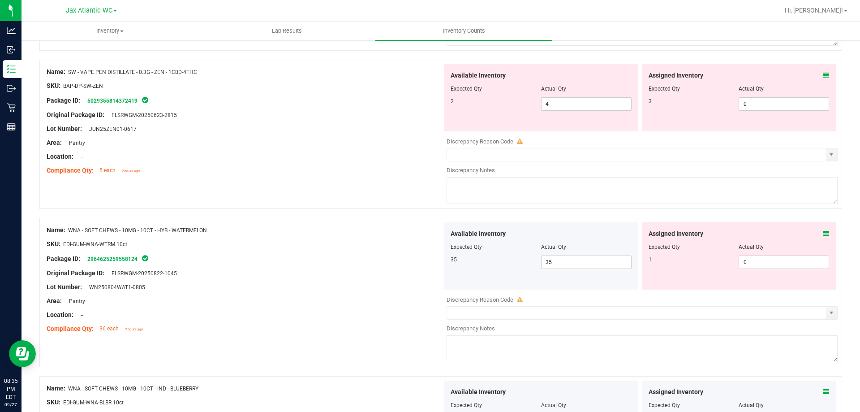
click at [820, 232] on div "Assigned Inventory Expected Qty Actual Qty 1 0 0" at bounding box center [739, 255] width 194 height 67
click at [815, 232] on div "Assigned Inventory" at bounding box center [738, 233] width 181 height 9
click at [823, 232] on icon at bounding box center [826, 233] width 6 height 6
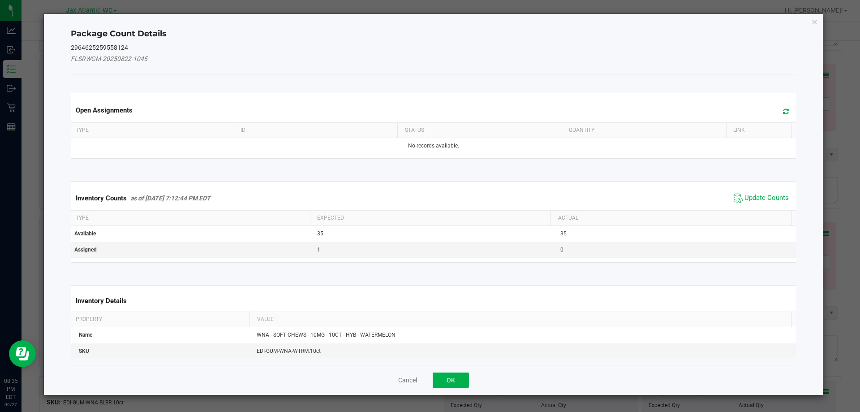
click at [741, 190] on div "Inventory Counts as of [DATE] 7:12:44 PM EDT Update Counts" at bounding box center [433, 198] width 729 height 24
click at [745, 195] on span "Update Counts" at bounding box center [766, 197] width 44 height 9
click at [745, 195] on span "Update Counts" at bounding box center [766, 197] width 44 height 8
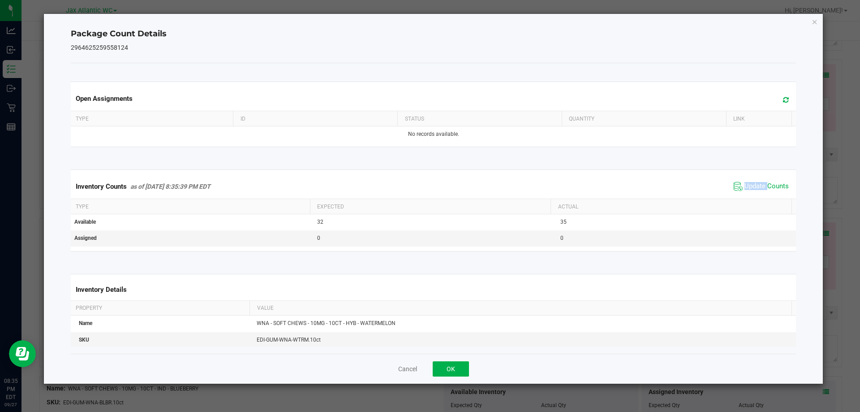
click at [747, 192] on span "Update Counts" at bounding box center [761, 186] width 60 height 13
click at [747, 192] on span "Update Counts" at bounding box center [761, 186] width 57 height 13
click at [451, 365] on button "OK" at bounding box center [451, 368] width 36 height 15
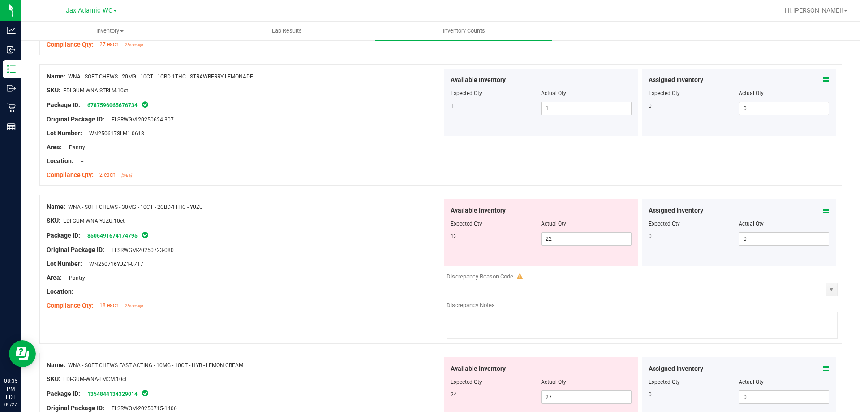
scroll to position [1922, 0]
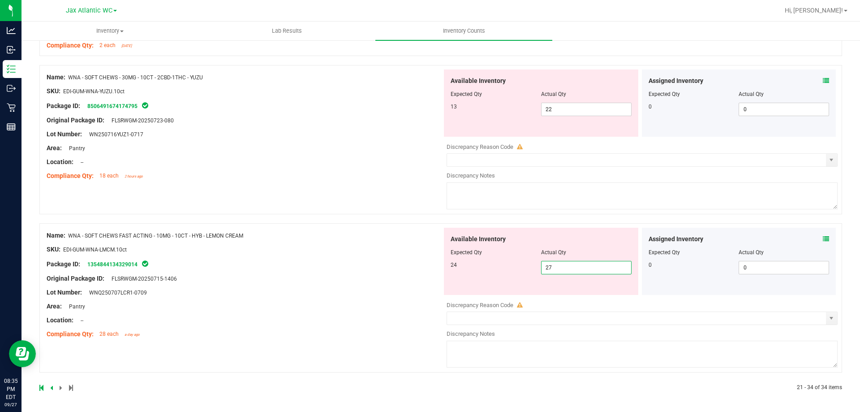
drag, startPoint x: 564, startPoint y: 264, endPoint x: 385, endPoint y: 289, distance: 180.9
click at [386, 292] on div "Name: WNA - SOFT CHEWS FAST ACTING - 10MG - 10CT - HYB - LEMON CREAM SKU: EDI-G…" at bounding box center [440, 297] width 802 height 149
type input "24"
click at [389, 270] on div "Name: WNA - SOFT CHEWS FAST ACTING - 10MG - 10CT - HYB - LEMON CREAM SKU: EDI-G…" at bounding box center [244, 284] width 395 height 114
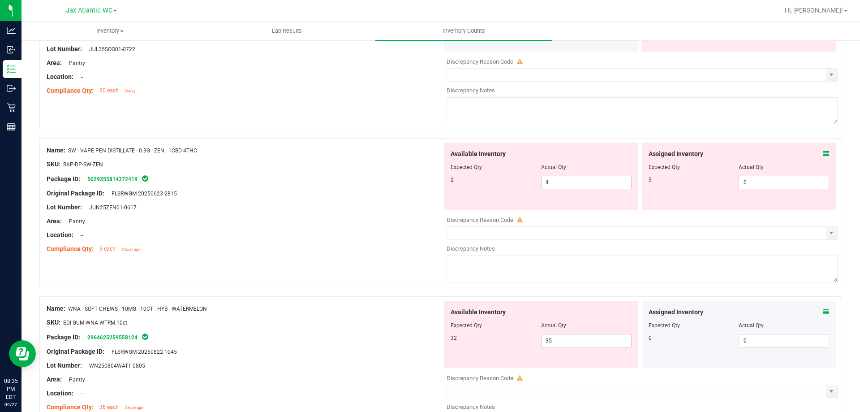
scroll to position [1267, 0]
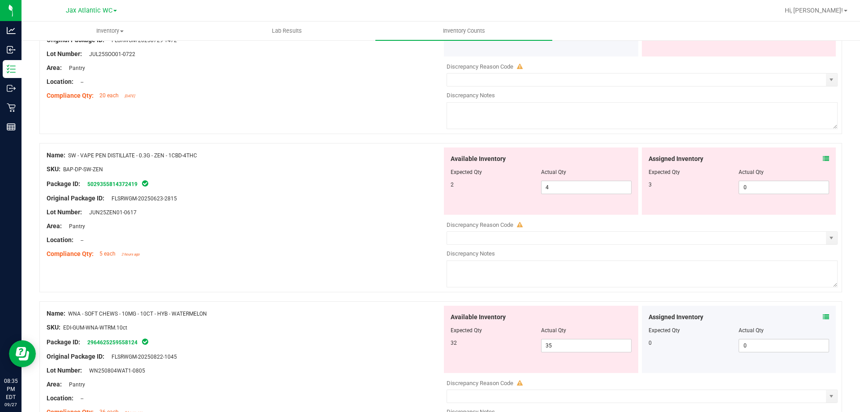
click at [823, 155] on icon at bounding box center [826, 158] width 6 height 6
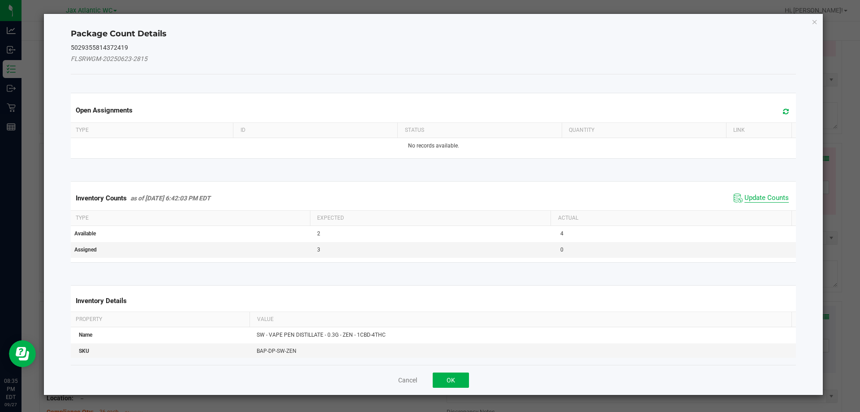
drag, startPoint x: 747, startPoint y: 197, endPoint x: 753, endPoint y: 196, distance: 5.9
click at [747, 197] on span "Update Counts" at bounding box center [766, 197] width 44 height 9
click at [753, 195] on div "Inventory Counts as of [DATE] 6:42:03 PM EDT Update Counts" at bounding box center [433, 198] width 729 height 24
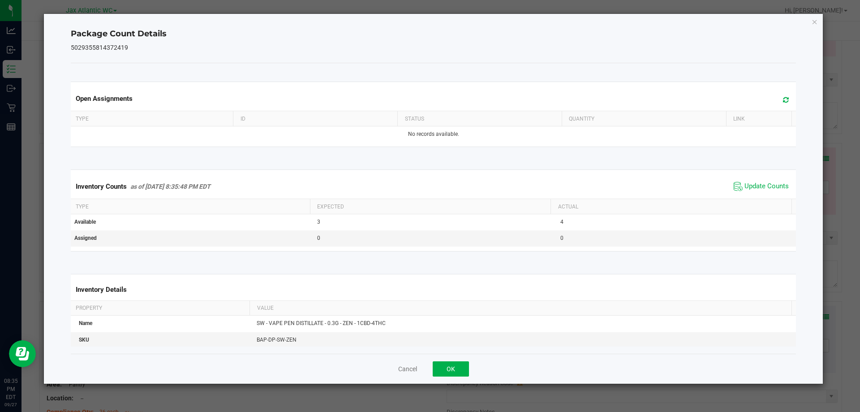
click at [753, 193] on div "Inventory Counts as of [DATE] 8:35:48 PM EDT Update Counts" at bounding box center [433, 186] width 729 height 24
click at [755, 190] on span "Update Counts" at bounding box center [761, 186] width 60 height 13
click at [755, 189] on span "Update Counts" at bounding box center [766, 186] width 44 height 9
drag, startPoint x: 451, startPoint y: 375, endPoint x: 477, endPoint y: 360, distance: 30.0
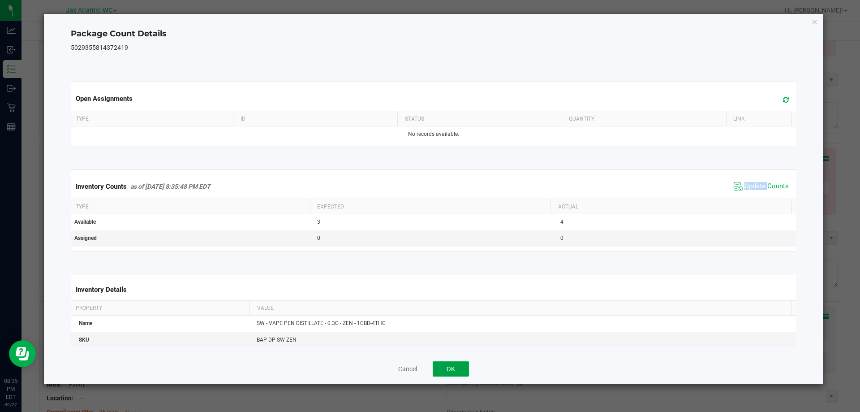
click at [451, 375] on button "OK" at bounding box center [451, 368] width 36 height 15
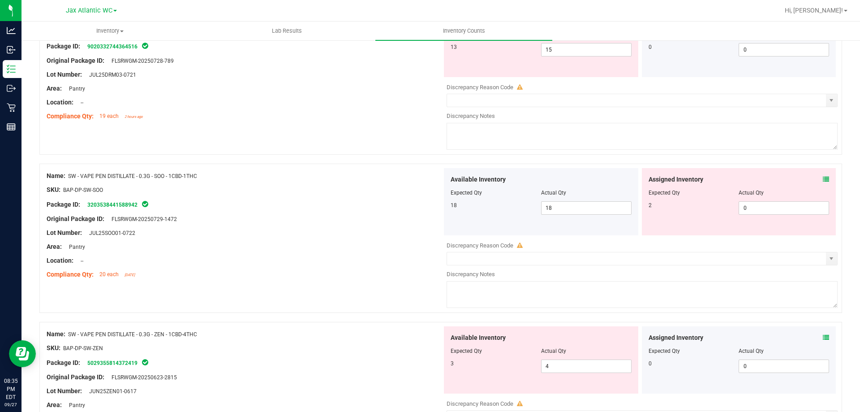
scroll to position [1088, 0]
click at [823, 176] on icon at bounding box center [826, 179] width 6 height 6
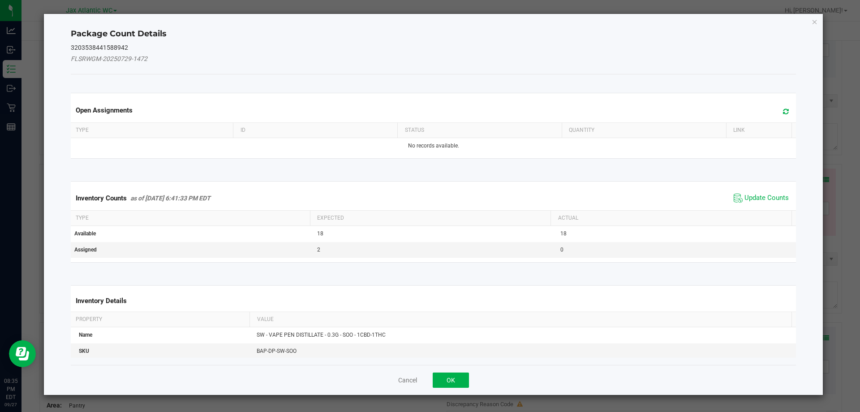
click at [746, 191] on span "Update Counts" at bounding box center [761, 197] width 60 height 13
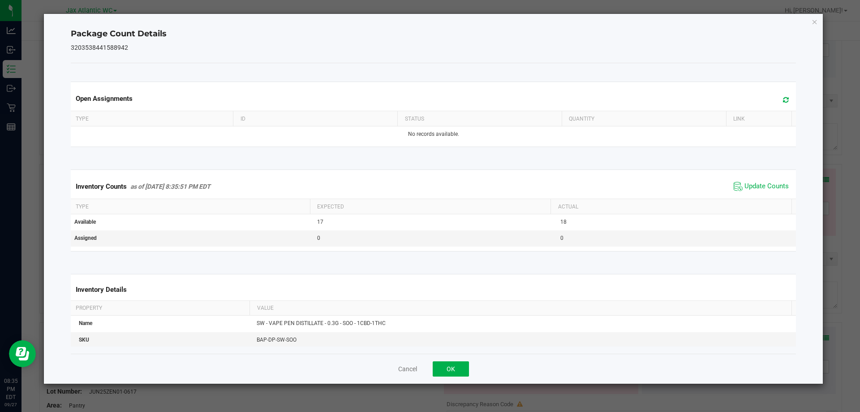
click at [746, 193] on span "Update Counts" at bounding box center [761, 186] width 60 height 13
click at [747, 192] on div "Inventory Counts as of [DATE] 8:35:51 PM EDT Update Counts" at bounding box center [433, 186] width 729 height 24
click at [750, 191] on span "Update Counts" at bounding box center [766, 186] width 44 height 9
drag, startPoint x: 748, startPoint y: 193, endPoint x: 737, endPoint y: 203, distance: 14.9
click at [747, 194] on div "Inventory Counts as of [DATE] 8:35:52 PM EDT Update Counts" at bounding box center [433, 186] width 729 height 24
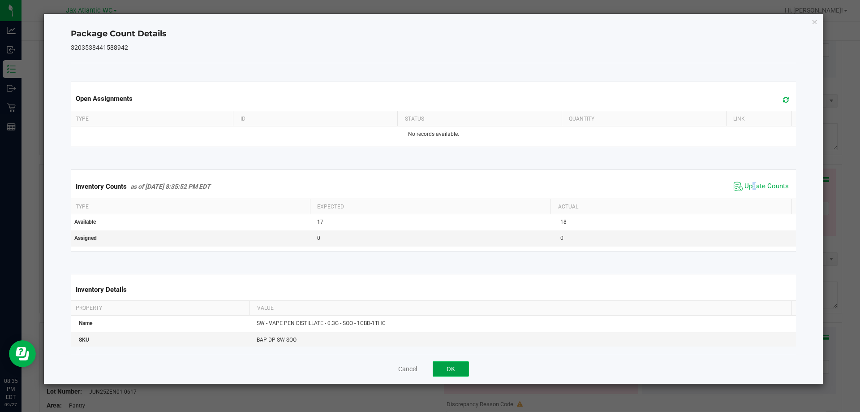
click at [457, 367] on button "OK" at bounding box center [451, 368] width 36 height 15
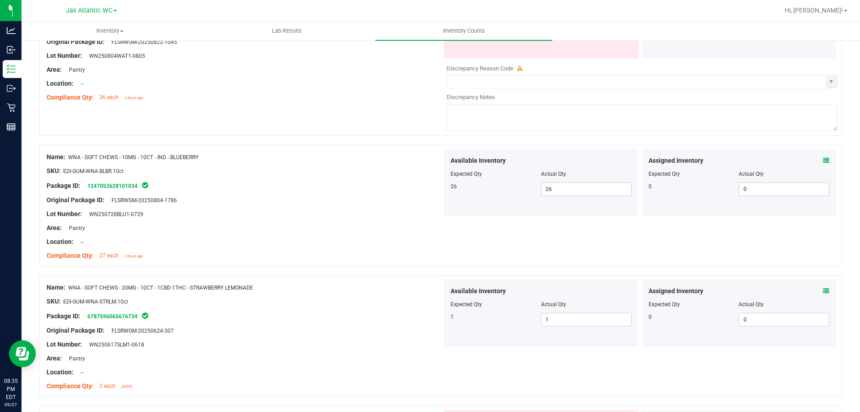
scroll to position [1715, 0]
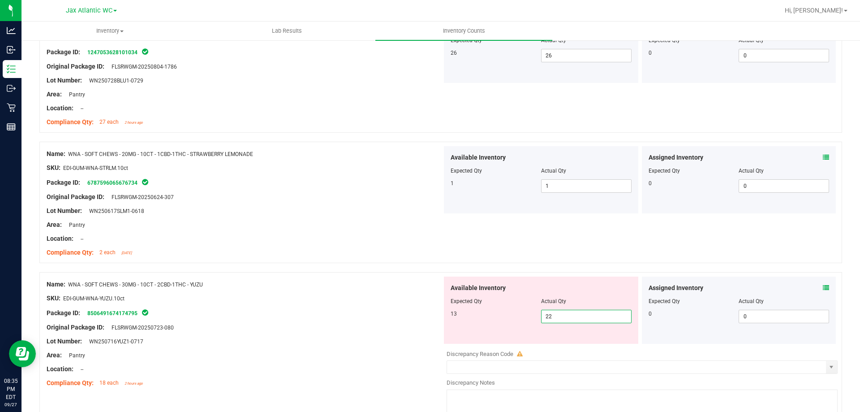
drag, startPoint x: 524, startPoint y: 321, endPoint x: 468, endPoint y: 329, distance: 56.0
click at [464, 328] on div "Available Inventory Expected Qty Actual Qty 13 22 22" at bounding box center [541, 309] width 194 height 67
type input "13"
click at [378, 292] on div "Name: WNA - SOFT CHEWS - 30MG - 10CT - 2CBD-1THC - YUZU SKU: EDI-GUM-WNA-YUZU.1…" at bounding box center [244, 333] width 395 height 114
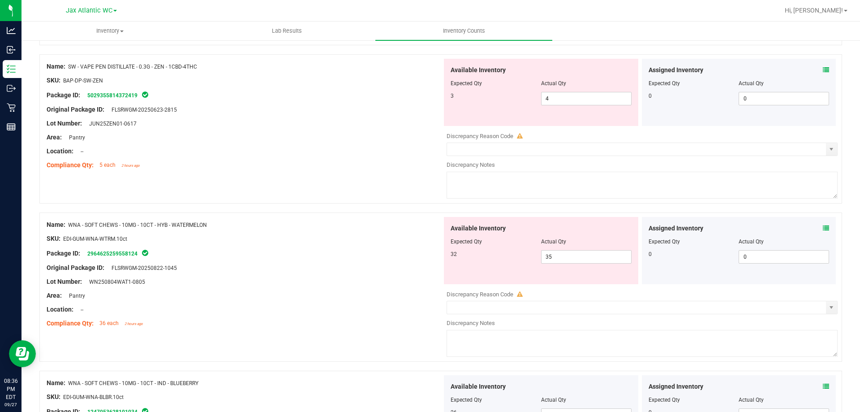
scroll to position [1357, 0]
drag, startPoint x: 555, startPoint y: 256, endPoint x: 504, endPoint y: 261, distance: 51.7
click at [504, 261] on div "32 35 35" at bounding box center [540, 255] width 181 height 13
type input "32"
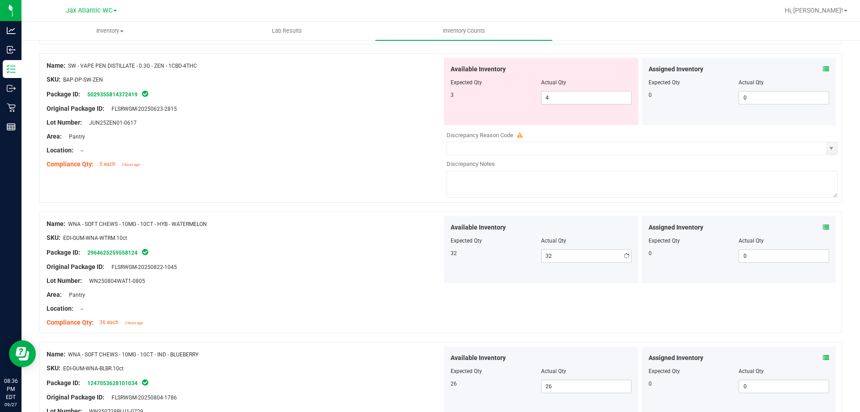
click at [342, 264] on div "Original Package ID: FLSRWGM-20250822-1045" at bounding box center [244, 266] width 395 height 9
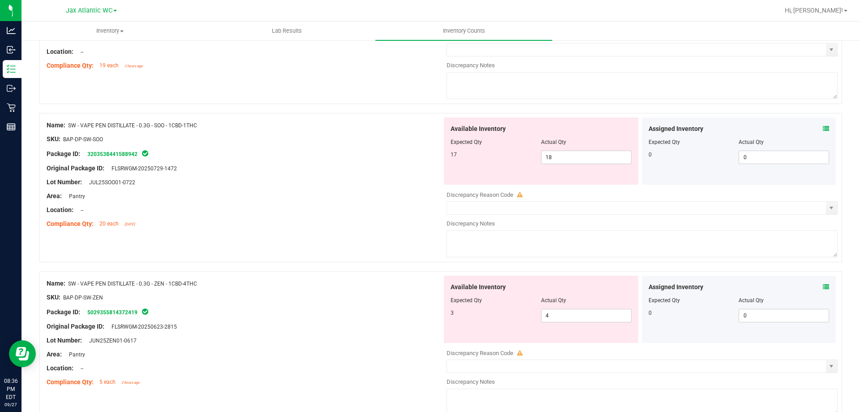
scroll to position [1133, 0]
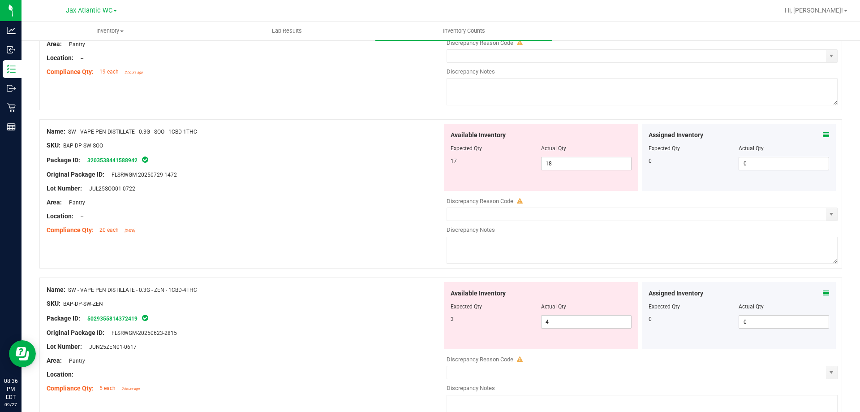
click at [94, 292] on span "SW - VAPE PEN DISTILLATE - 0.3G - ZEN - 1CBD-4THC" at bounding box center [132, 290] width 129 height 6
click at [93, 292] on span "SW - VAPE PEN DISTILLATE - 0.3G - ZEN - 1CBD-4THC" at bounding box center [132, 290] width 129 height 6
click at [93, 291] on span "SW - VAPE PEN DISTILLATE - 0.3G - ZEN - 1CBD-4THC" at bounding box center [132, 290] width 129 height 6
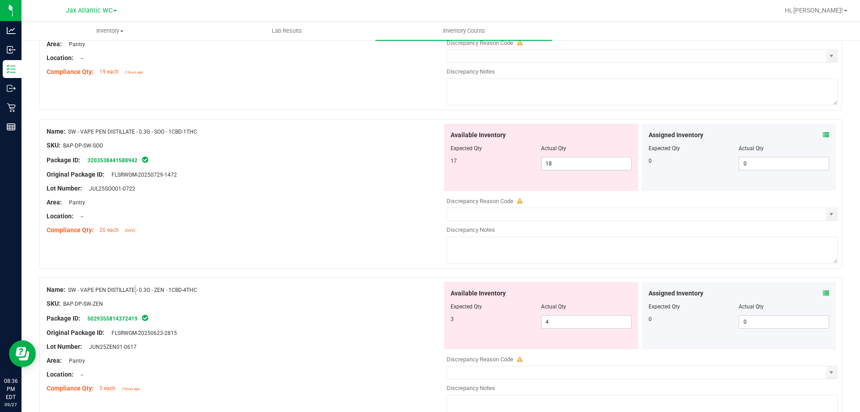
copy div "Name: SW - VAPE PEN DISTILLATE - 0.3G - ZEN - 1CBD-4THC"
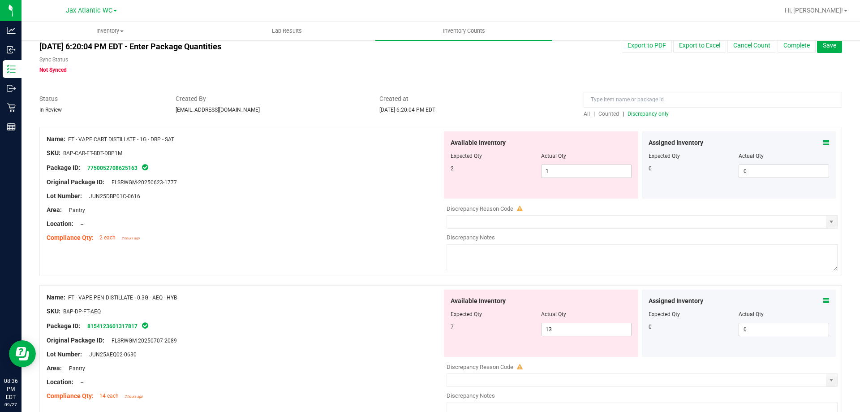
scroll to position [0, 0]
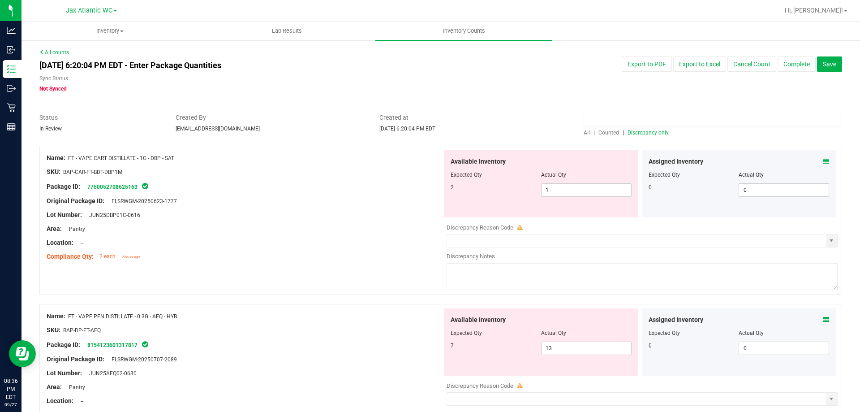
paste input "Name: SW - VAPE PEN DISTILLATE - 0.3G - ZEN - 1CBD-4THC"
drag, startPoint x: 605, startPoint y: 119, endPoint x: 527, endPoint y: 124, distance: 78.5
click at [525, 123] on div "Status In Review Created By [EMAIL_ADDRESS][DOMAIN_NAME] Created at [DATE] 6:20…" at bounding box center [441, 125] width 816 height 24
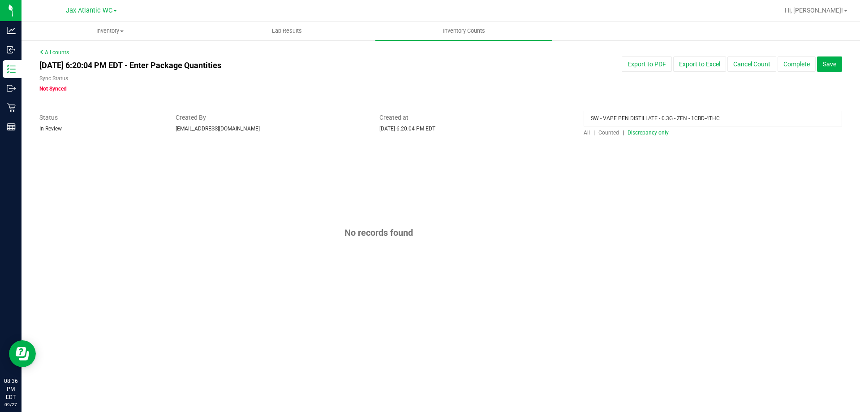
type input "SW - VAPE PEN DISTILLATE - 0.3G - ZEN - 1CBD-4THC"
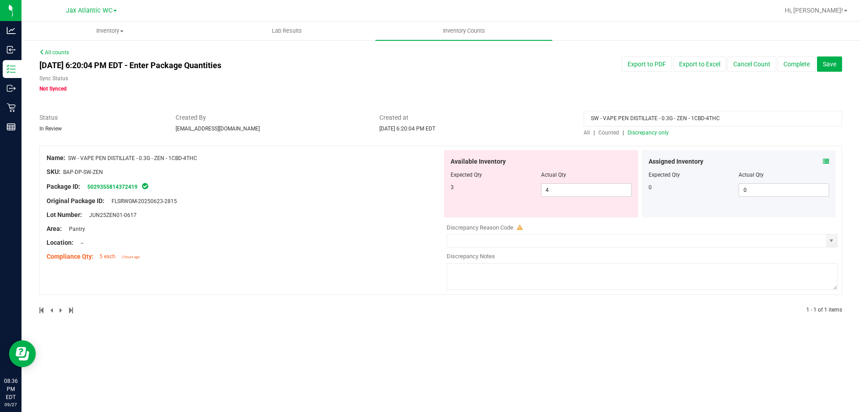
drag, startPoint x: 719, startPoint y: 119, endPoint x: 458, endPoint y: 123, distance: 261.5
click at [458, 123] on div "Status In Review Created By [EMAIL_ADDRESS][DOMAIN_NAME] Created at [DATE] 6:20…" at bounding box center [441, 125] width 816 height 24
click at [510, 128] on div "Created at [DATE] 6:20:04 PM EDT" at bounding box center [475, 123] width 204 height 20
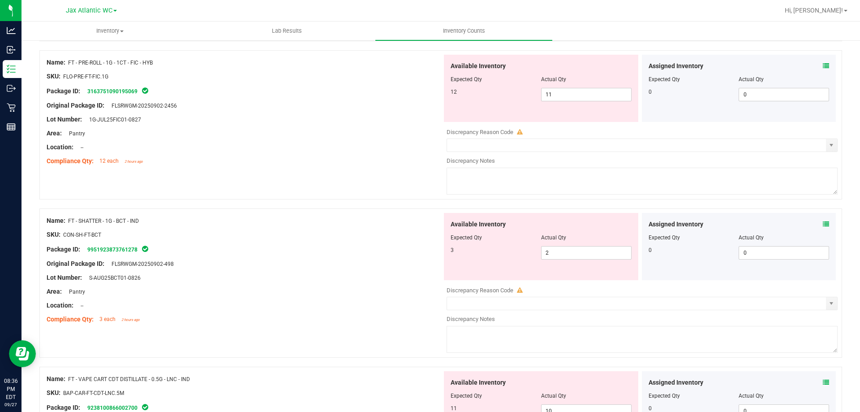
scroll to position [2926, 0]
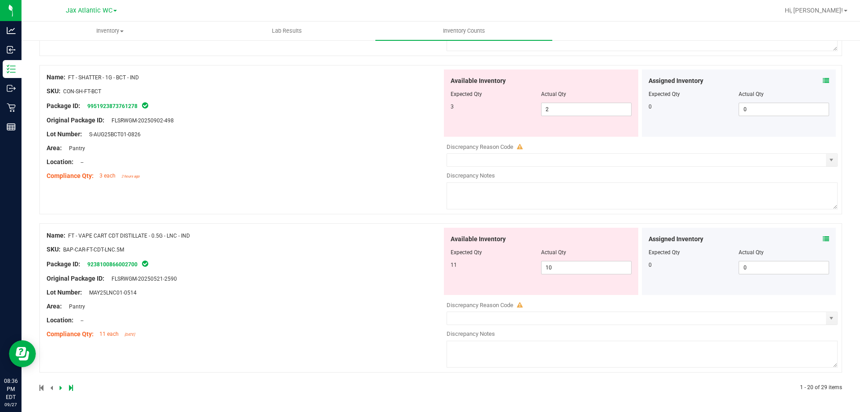
click at [63, 387] on link at bounding box center [62, 387] width 4 height 6
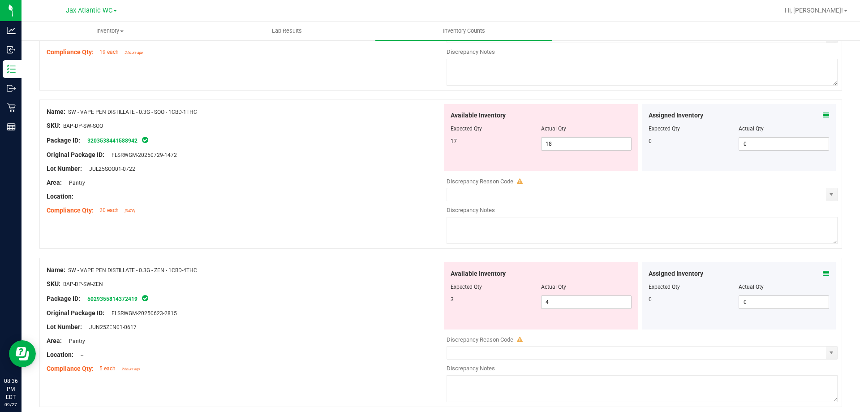
scroll to position [1187, 0]
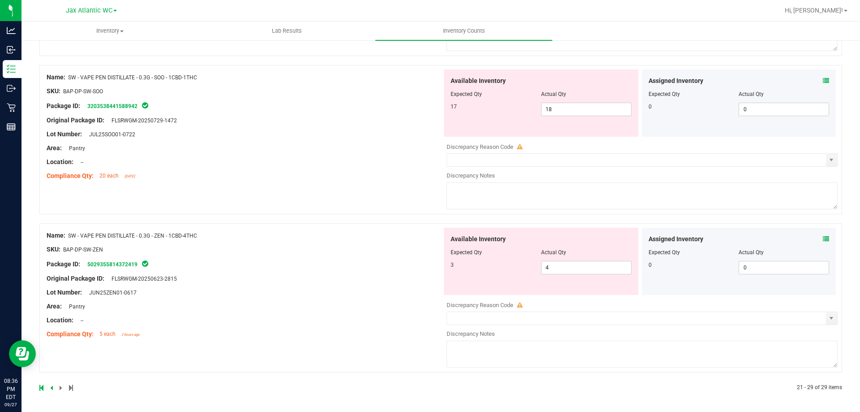
drag, startPoint x: 570, startPoint y: 275, endPoint x: 462, endPoint y: 269, distance: 108.6
click at [462, 269] on div "Available Inventory Expected Qty Actual Qty 3 4 4" at bounding box center [541, 260] width 194 height 67
click at [399, 267] on div "Package ID: 5029355814372419" at bounding box center [244, 263] width 395 height 11
click at [561, 263] on span "4 4" at bounding box center [586, 267] width 90 height 13
drag, startPoint x: 559, startPoint y: 266, endPoint x: 467, endPoint y: 292, distance: 95.2
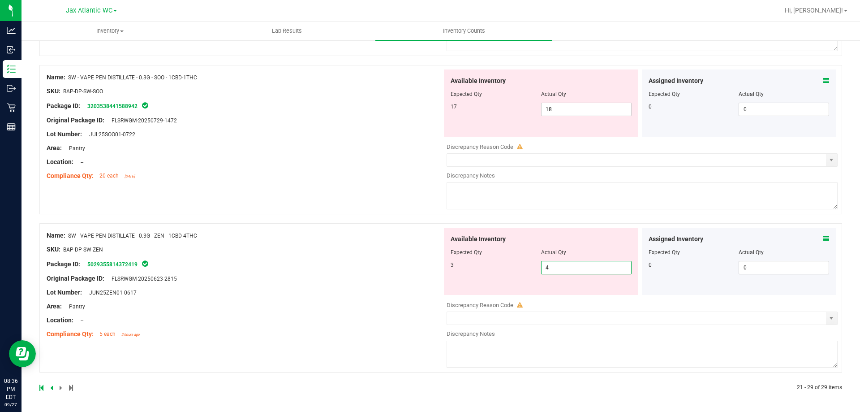
click at [467, 292] on div "Available Inventory Expected Qty Actual Qty 3 4 4" at bounding box center [541, 260] width 194 height 67
type input "3"
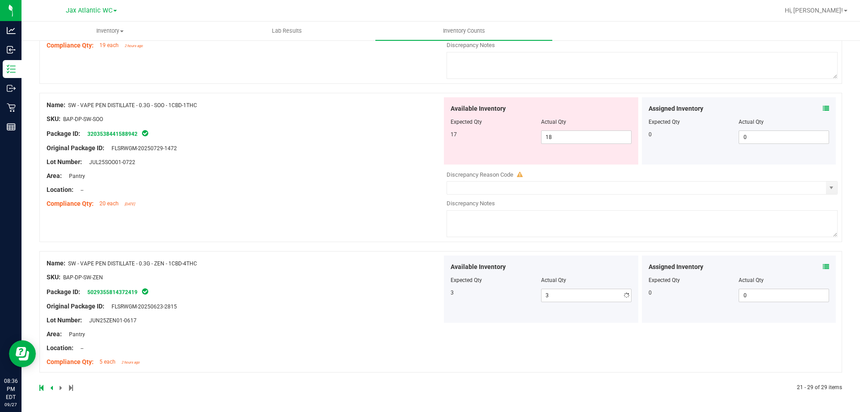
click at [378, 262] on div "Name: SW - VAPE PEN DISTILLATE - 0.3G - ZEN - 1CBD-4THC SKU: BAP-DP-SW-ZEN Pack…" at bounding box center [244, 312] width 395 height 114
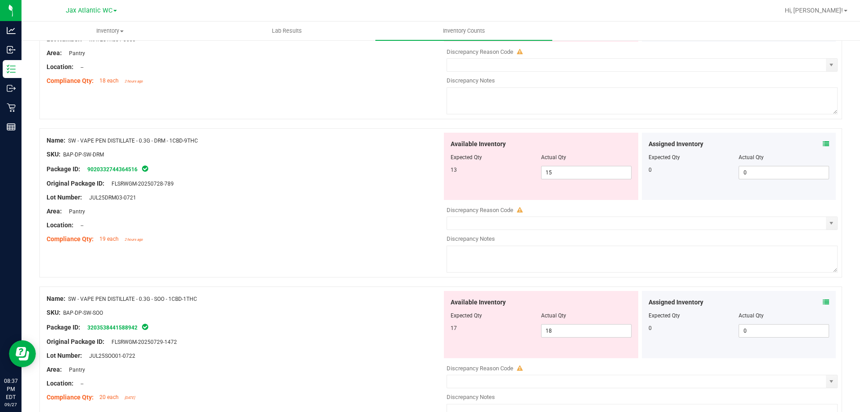
scroll to position [980, 0]
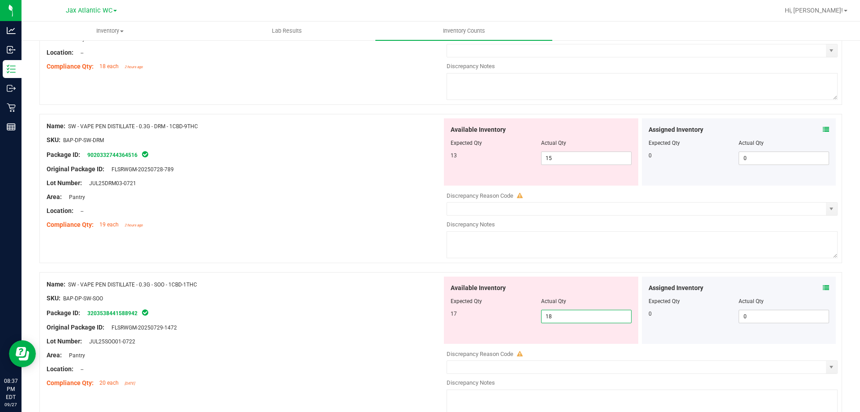
drag, startPoint x: 557, startPoint y: 317, endPoint x: 486, endPoint y: 325, distance: 71.7
click at [486, 325] on div "Available Inventory Expected Qty Actual Qty 17 18 18" at bounding box center [541, 309] width 194 height 67
type input "17"
click at [413, 257] on div "Name: SW - VAPE PEN DISTILLATE - 0.3G - DRM - 1CBD-9THC SKU: BAP-DP-SW-DRM Pack…" at bounding box center [440, 188] width 802 height 149
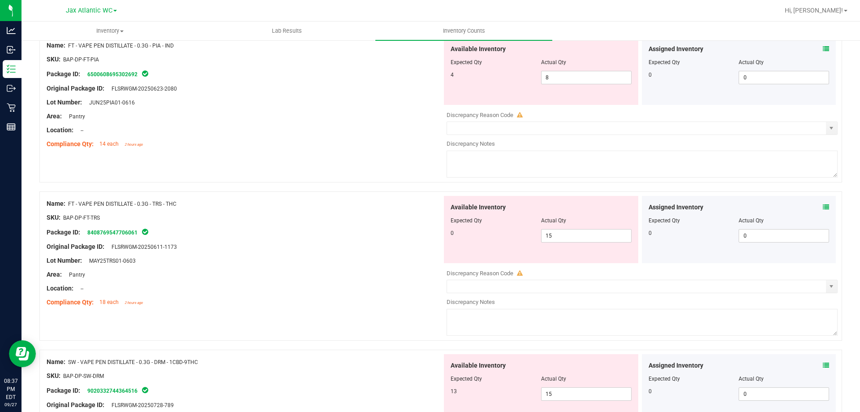
scroll to position [667, 0]
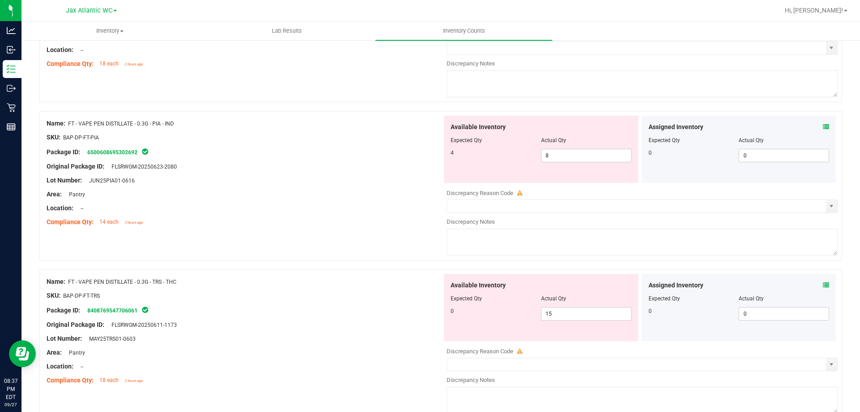
click at [822, 285] on div "Assigned Inventory Expected Qty Actual Qty 0 0 0" at bounding box center [739, 307] width 194 height 67
click at [823, 285] on icon at bounding box center [826, 285] width 6 height 6
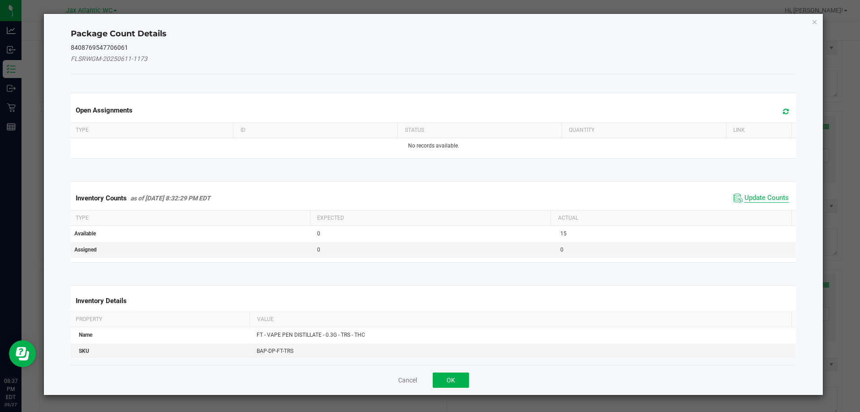
click at [754, 200] on span "Update Counts" at bounding box center [766, 197] width 44 height 9
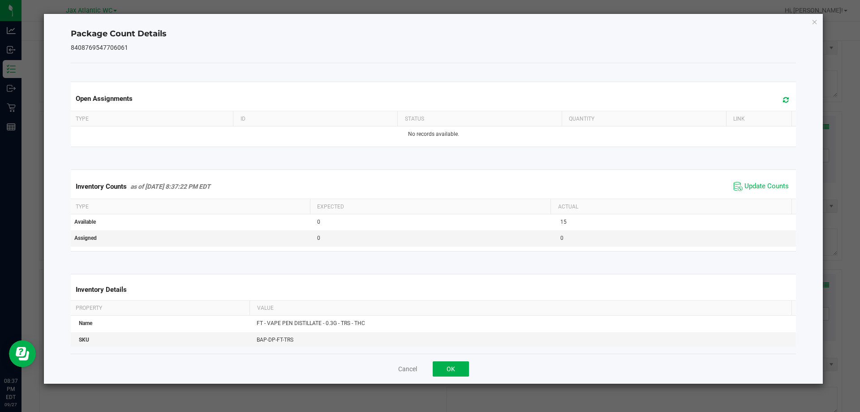
click at [756, 193] on div "Inventory Counts as of [DATE] 8:37:22 PM EDT Update Counts" at bounding box center [433, 186] width 729 height 24
click at [756, 192] on span "Update Counts" at bounding box center [761, 186] width 60 height 13
click at [756, 190] on span "Update Counts" at bounding box center [761, 186] width 57 height 13
click at [756, 187] on span "Update Counts" at bounding box center [766, 186] width 44 height 8
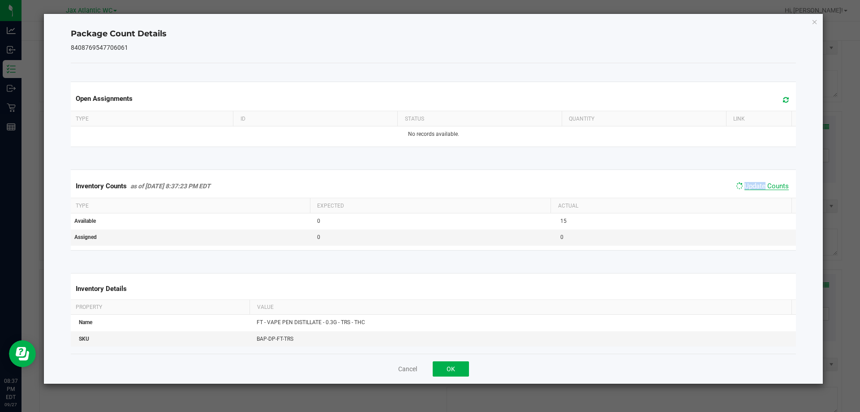
click at [756, 186] on span "Update Counts" at bounding box center [766, 186] width 44 height 8
click at [756, 184] on span "Update Counts" at bounding box center [766, 186] width 44 height 9
click at [755, 184] on span "Update Counts" at bounding box center [766, 186] width 44 height 8
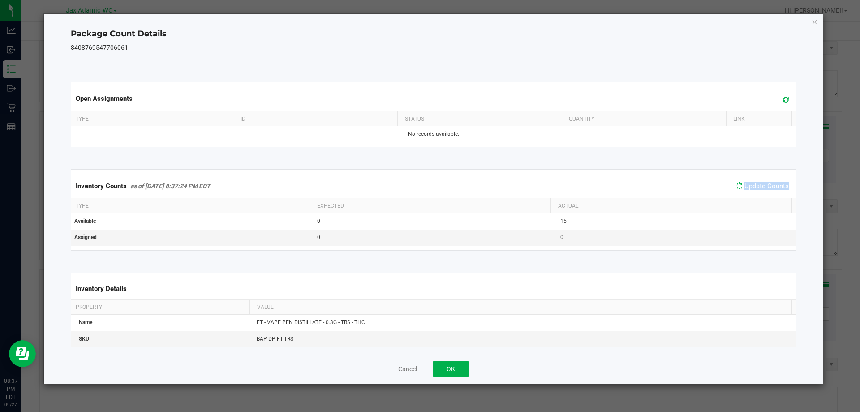
click at [755, 184] on span "Update Counts" at bounding box center [766, 186] width 44 height 8
click at [453, 368] on button "OK" at bounding box center [451, 368] width 36 height 15
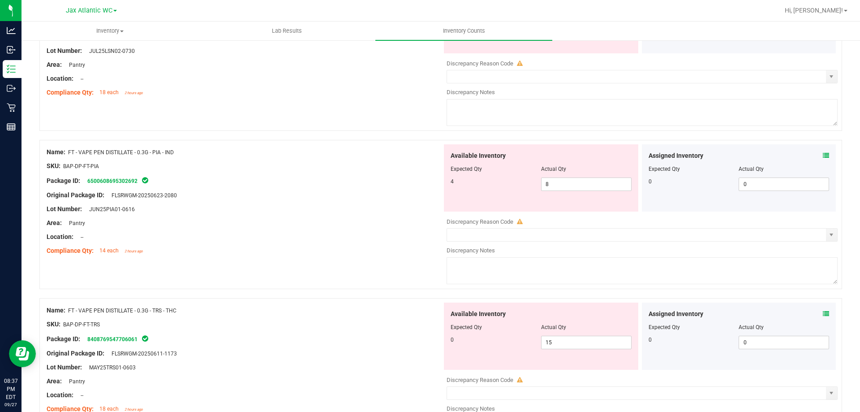
scroll to position [622, 0]
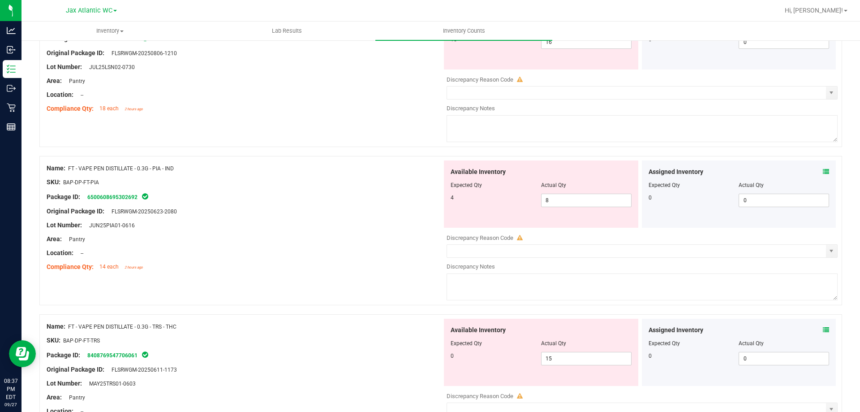
click at [110, 325] on span "FT - VAPE PEN DISTILLATE - 0.3G - TRS - THC" at bounding box center [122, 326] width 108 height 6
click at [113, 324] on span "FT - VAPE PEN DISTILLATE - 0.3G - TRS - THC" at bounding box center [122, 326] width 108 height 6
click at [115, 324] on span "FT - VAPE PEN DISTILLATE - 0.3G - TRS - THC" at bounding box center [122, 326] width 108 height 6
click at [120, 326] on span "FT - VAPE PEN DISTILLATE - 0.3G - TRS - THC" at bounding box center [122, 326] width 108 height 6
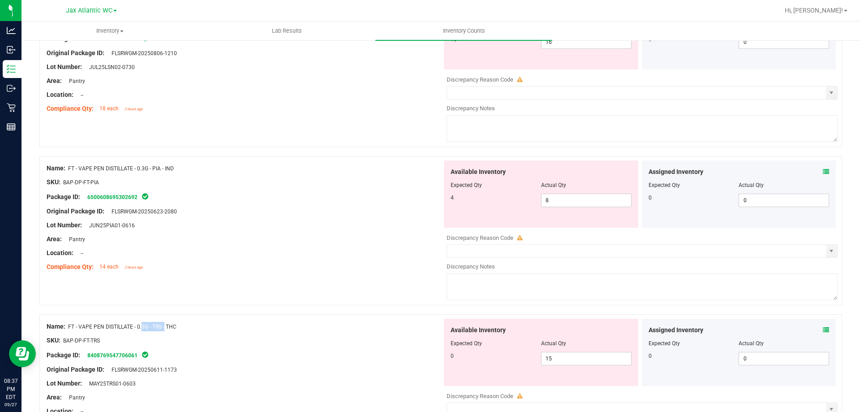
drag, startPoint x: 69, startPoint y: 327, endPoint x: 212, endPoint y: 320, distance: 142.6
click at [212, 320] on div "Name: FT - VAPE PEN DISTILLATE - 0.3G - TRS - THC SKU: BAP-DP-FT-TRS Package ID…" at bounding box center [244, 375] width 395 height 114
copy span "FT - VAPE PEN DISTILLATE - 0.3G - TRS - THC"
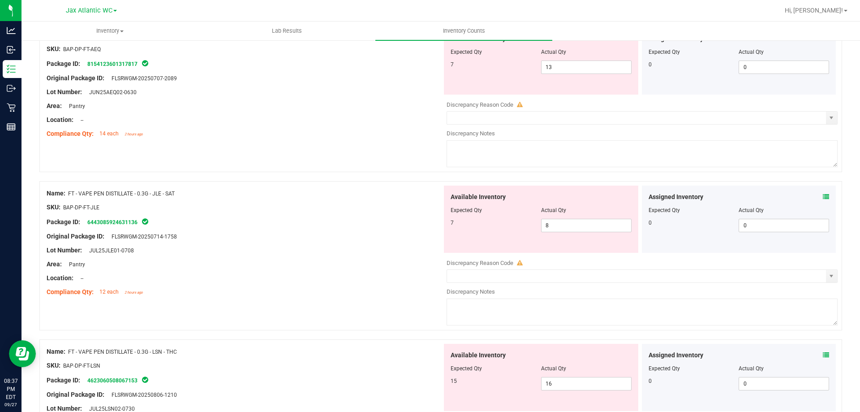
scroll to position [0, 0]
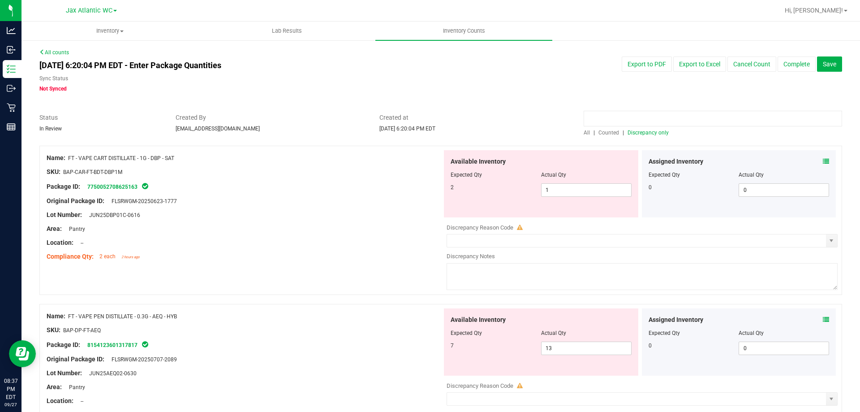
click at [708, 120] on input at bounding box center [712, 119] width 258 height 16
paste input "FT - VAPE PEN DISTILLATE - 0.3G - TRS - THC"
type input "FT - VAPE PEN DISTILLATE - 0.3G - TRS - THC"
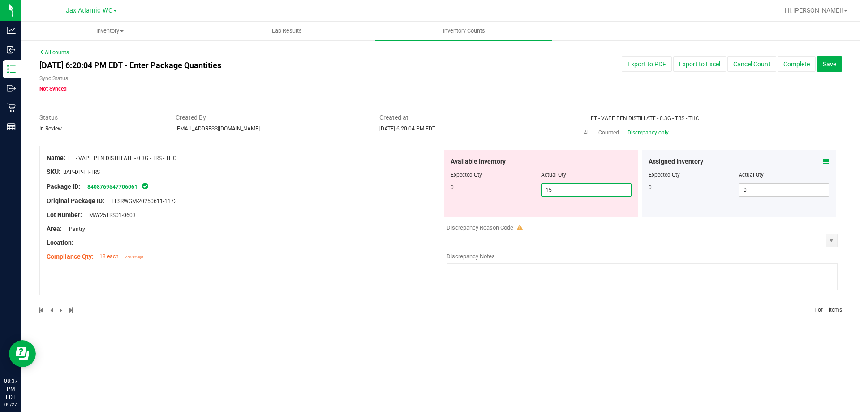
drag, startPoint x: 565, startPoint y: 193, endPoint x: 432, endPoint y: 197, distance: 133.1
click at [445, 196] on div "Available Inventory Expected Qty Actual Qty 0 15 15" at bounding box center [541, 183] width 194 height 67
drag, startPoint x: 537, startPoint y: 86, endPoint x: 553, endPoint y: 125, distance: 42.3
click at [544, 120] on div "All counts [DATE] 6:20:04 PM EDT - Enter Package Quantities Sync Status Not Syn…" at bounding box center [440, 186] width 802 height 277
click at [609, 134] on span "Counted" at bounding box center [608, 132] width 21 height 6
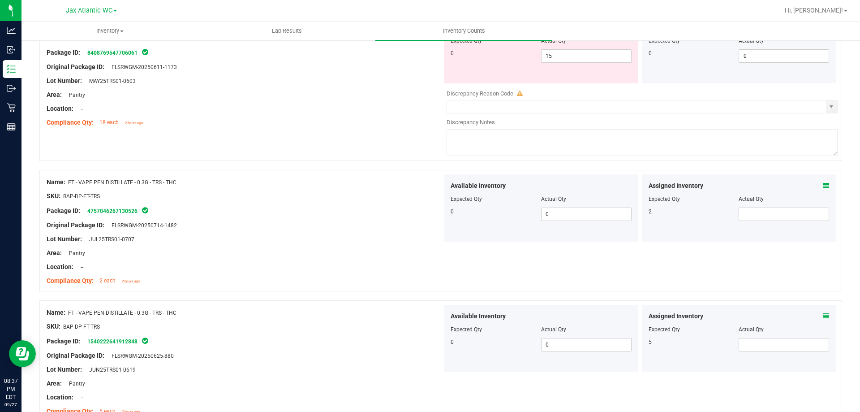
scroll to position [134, 0]
click at [826, 184] on div "Assigned Inventory Expected Qty Actual Qty 2" at bounding box center [739, 207] width 198 height 67
click at [815, 184] on div "Assigned Inventory" at bounding box center [738, 184] width 181 height 9
click at [812, 185] on div "Assigned Inventory" at bounding box center [738, 184] width 181 height 9
click at [822, 185] on div "Assigned Inventory Expected Qty Actual Qty 2" at bounding box center [739, 207] width 194 height 67
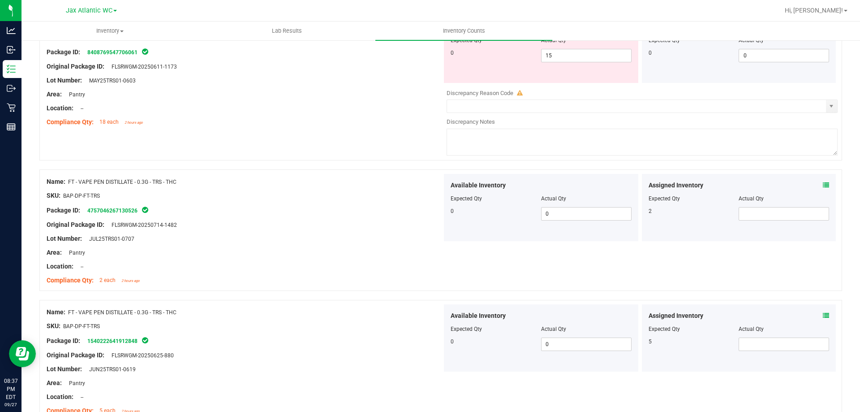
click at [823, 184] on icon at bounding box center [826, 185] width 6 height 6
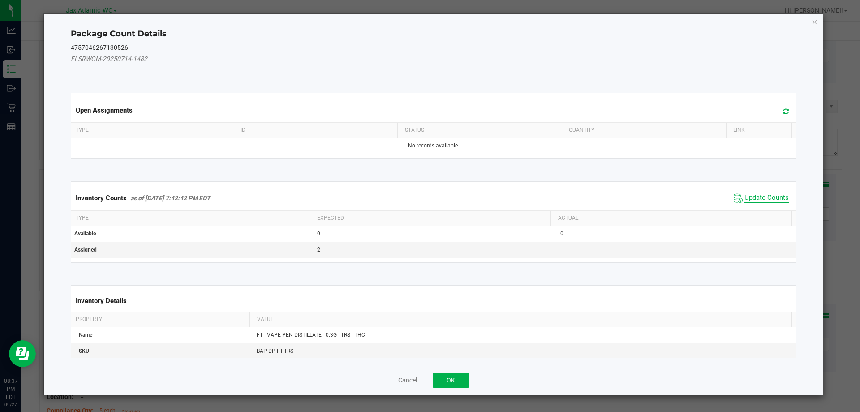
click at [745, 199] on span "Update Counts" at bounding box center [766, 197] width 44 height 9
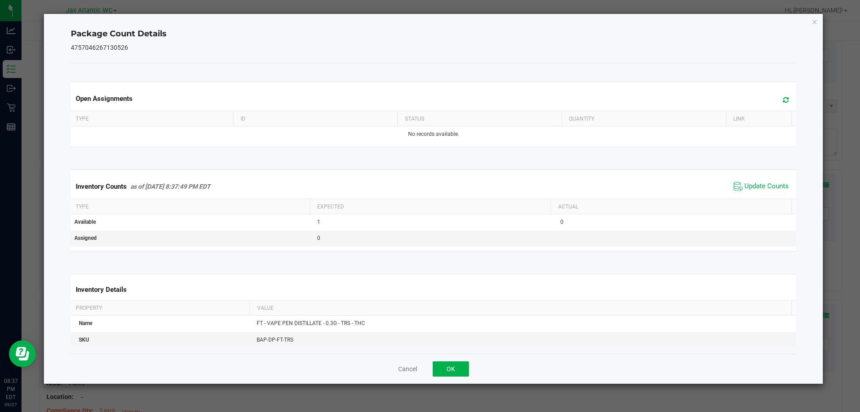
click at [751, 193] on div "Inventory Counts as of [DATE] 8:37:49 PM EDT Update Counts" at bounding box center [433, 186] width 729 height 24
click at [449, 373] on button "OK" at bounding box center [451, 368] width 36 height 15
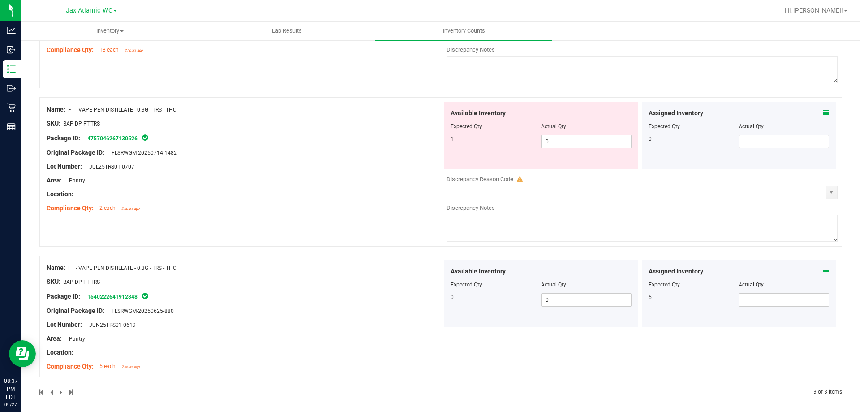
scroll to position [211, 0]
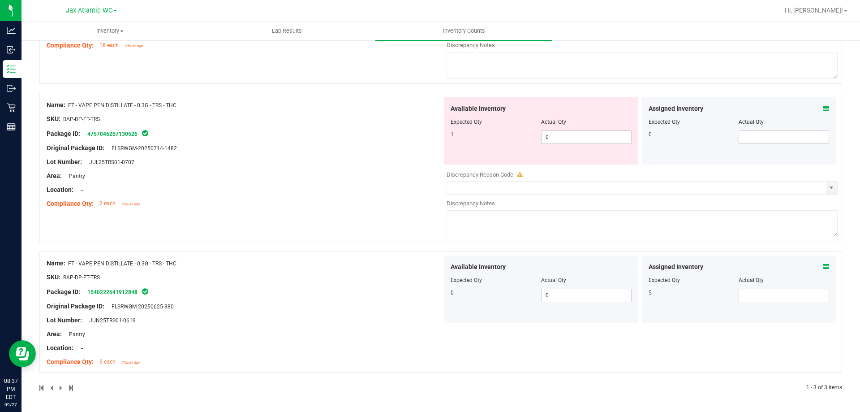
click at [823, 266] on icon at bounding box center [826, 266] width 6 height 6
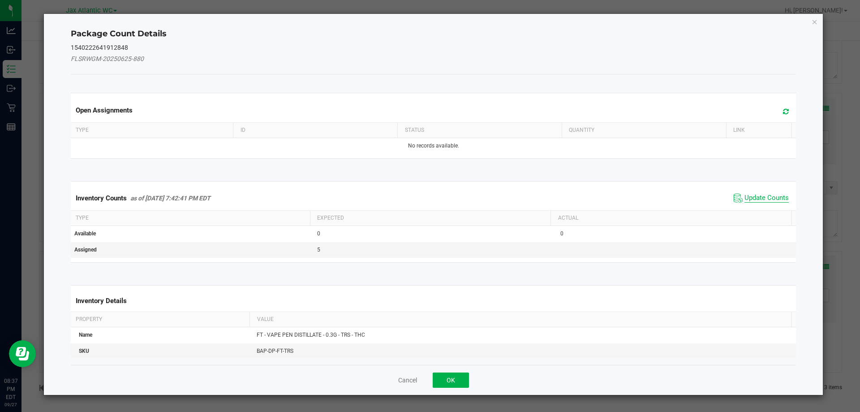
click at [761, 197] on span "Update Counts" at bounding box center [766, 197] width 44 height 9
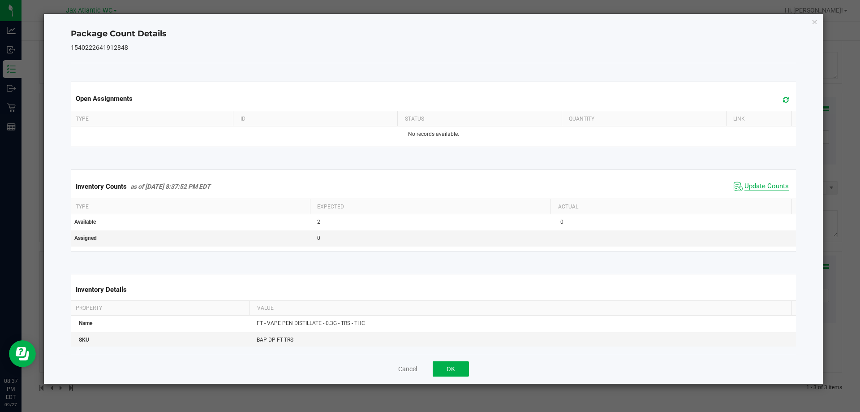
click at [759, 189] on span "Update Counts" at bounding box center [766, 186] width 44 height 9
click at [769, 180] on span "Update Counts" at bounding box center [761, 186] width 60 height 13
click at [464, 367] on button "OK" at bounding box center [451, 368] width 36 height 15
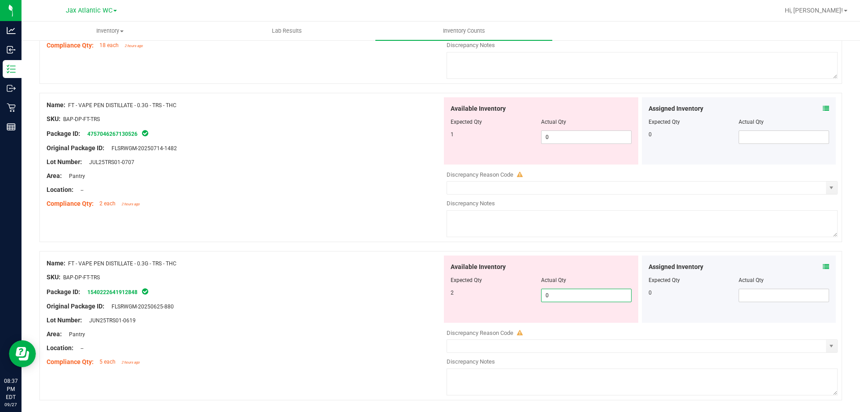
drag, startPoint x: 554, startPoint y: 299, endPoint x: 504, endPoint y: 304, distance: 49.9
click at [505, 304] on div "Available Inventory Expected Qty Actual Qty 2 0 0" at bounding box center [541, 288] width 194 height 67
type input "2"
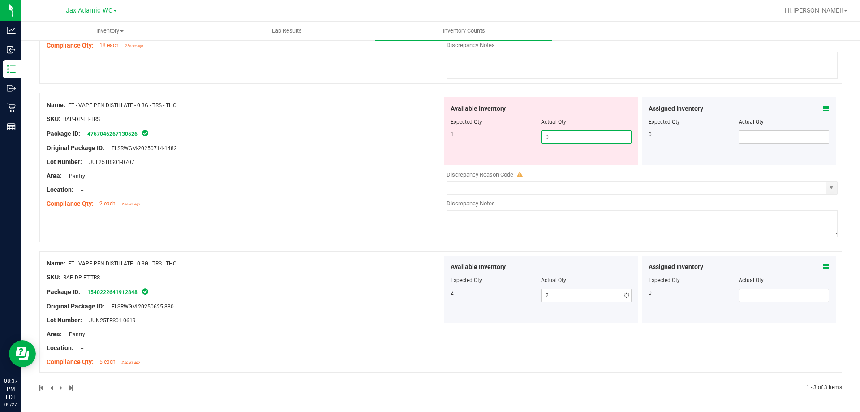
drag, startPoint x: 553, startPoint y: 140, endPoint x: 470, endPoint y: 140, distance: 82.8
click at [472, 140] on div "1 0 0" at bounding box center [540, 136] width 181 height 13
type input "1"
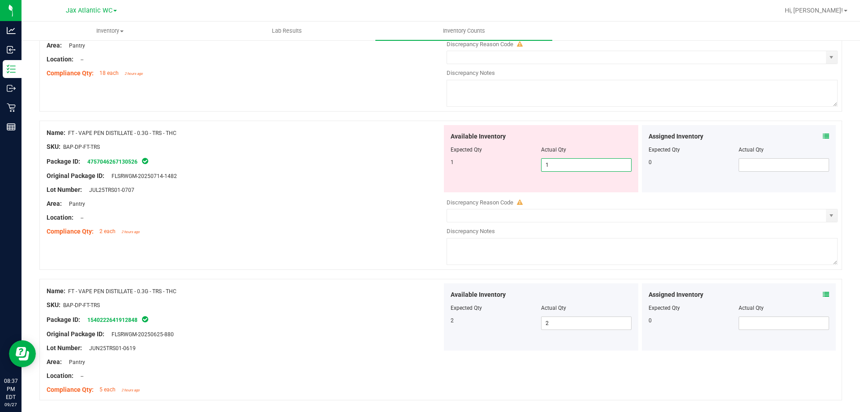
click at [444, 154] on div "Available Inventory Expected Qty Actual Qty 1 1 1" at bounding box center [541, 158] width 194 height 67
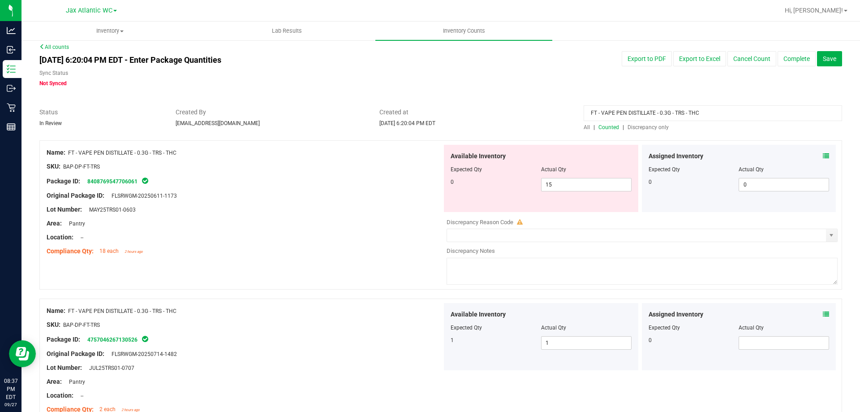
scroll to position [4, 0]
drag, startPoint x: 585, startPoint y: 187, endPoint x: 449, endPoint y: 189, distance: 136.6
click at [456, 188] on div "0 15 15" at bounding box center [540, 185] width 181 height 13
type input "0"
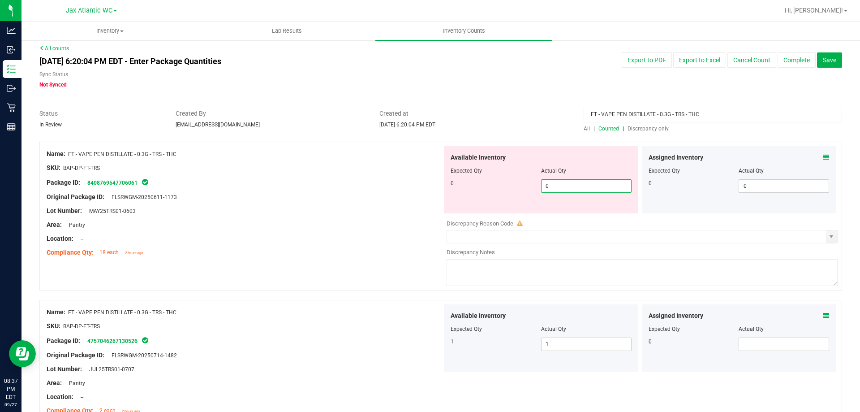
drag, startPoint x: 362, startPoint y: 210, endPoint x: 407, endPoint y: 191, distance: 49.6
click at [364, 210] on div "Lot Number: MAY25TRS01-0603" at bounding box center [244, 210] width 395 height 9
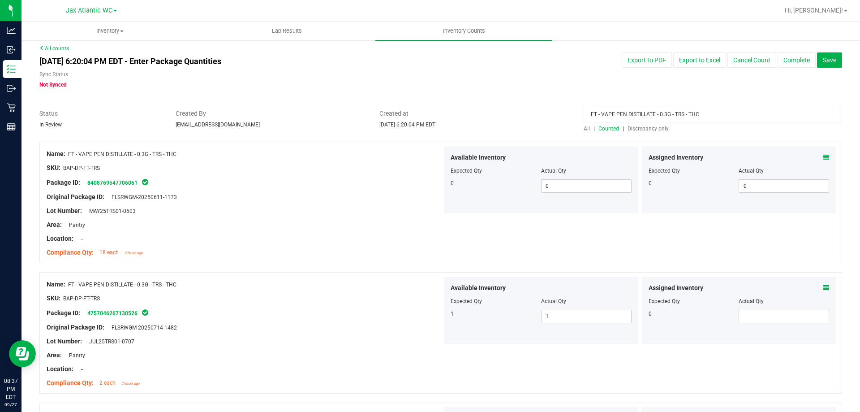
click at [652, 127] on span "Discrepancy only" at bounding box center [647, 128] width 41 height 6
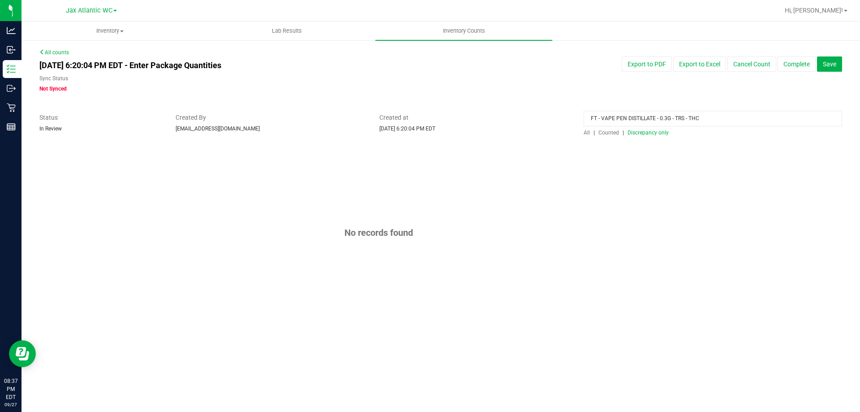
drag, startPoint x: 705, startPoint y: 111, endPoint x: 702, endPoint y: 118, distance: 8.0
click at [703, 115] on input "FT - VAPE PEN DISTILLATE - 0.3G - TRS - THC" at bounding box center [712, 119] width 258 height 16
drag, startPoint x: 702, startPoint y: 118, endPoint x: 262, endPoint y: 128, distance: 439.4
click at [264, 128] on div "Status In Review Created By [EMAIL_ADDRESS][DOMAIN_NAME] Created at [DATE] 6:20…" at bounding box center [441, 125] width 816 height 24
click at [253, 154] on div "No records found" at bounding box center [440, 233] width 802 height 174
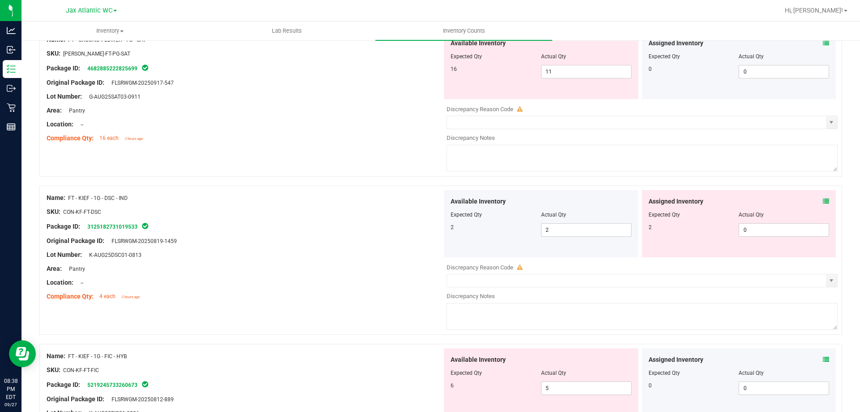
scroll to position [1164, 0]
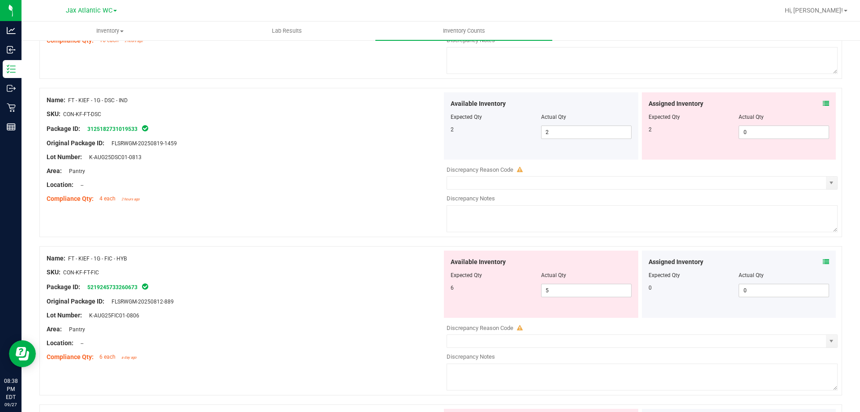
click at [823, 261] on icon at bounding box center [826, 261] width 6 height 6
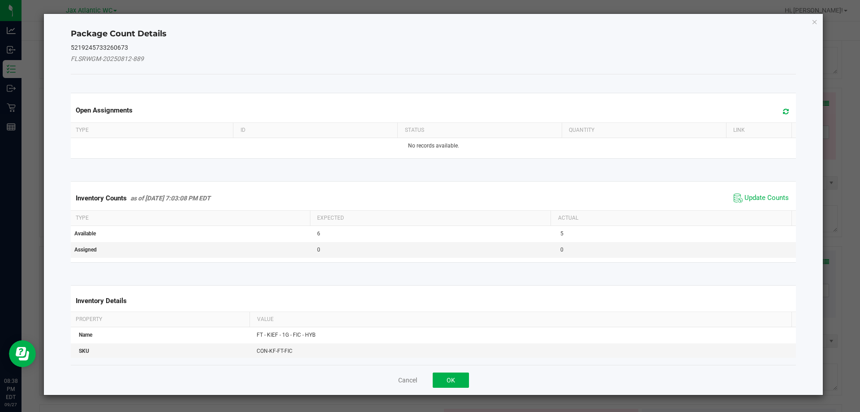
click at [765, 193] on span "Update Counts" at bounding box center [761, 197] width 60 height 13
click at [765, 193] on span "Update Counts" at bounding box center [761, 197] width 57 height 13
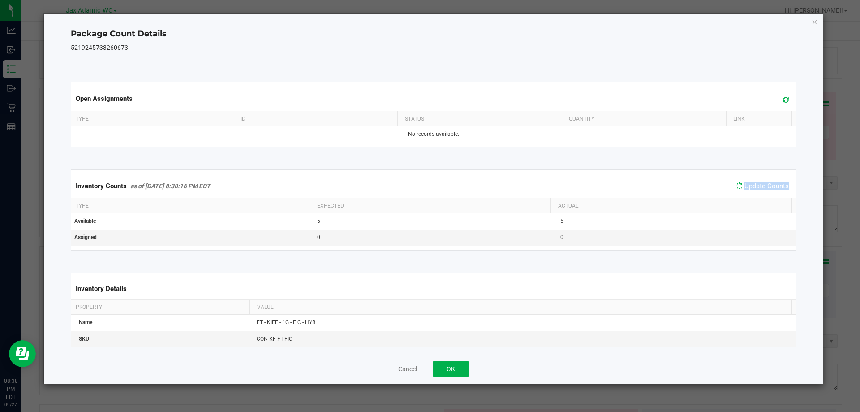
click at [765, 192] on div "Inventory Counts as of [DATE] 8:38:16 PM EDT Update Counts" at bounding box center [433, 185] width 729 height 23
drag, startPoint x: 455, startPoint y: 367, endPoint x: 503, endPoint y: 345, distance: 53.1
click at [457, 365] on button "OK" at bounding box center [451, 368] width 36 height 15
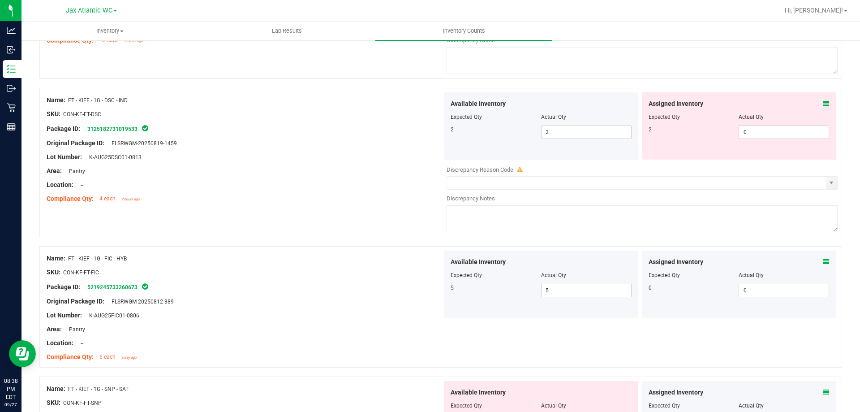
click at [815, 105] on div "Assigned Inventory" at bounding box center [738, 103] width 181 height 9
click at [823, 104] on icon at bounding box center [826, 103] width 6 height 6
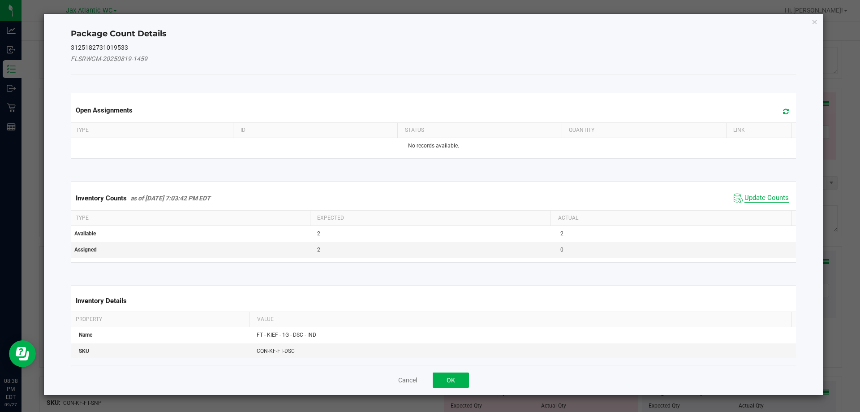
click at [746, 194] on span "Update Counts" at bounding box center [766, 197] width 44 height 9
click at [746, 193] on div "Inventory Counts as of [DATE] 7:03:42 PM EDT Update Counts" at bounding box center [433, 198] width 729 height 24
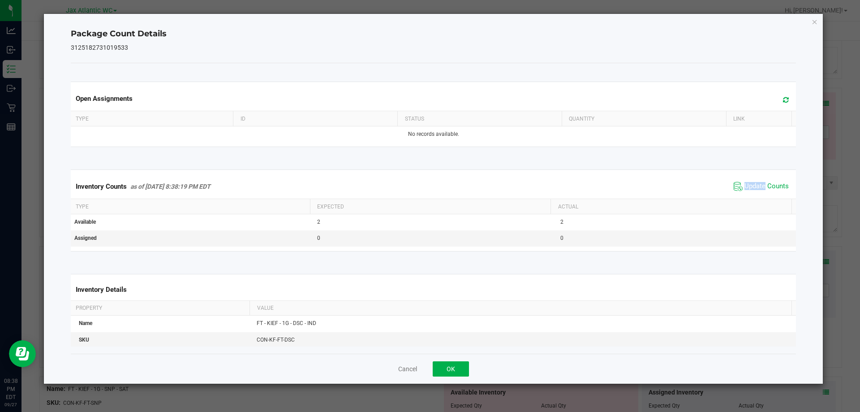
click at [746, 192] on span "Update Counts" at bounding box center [761, 186] width 60 height 13
click at [452, 371] on button "OK" at bounding box center [451, 368] width 36 height 15
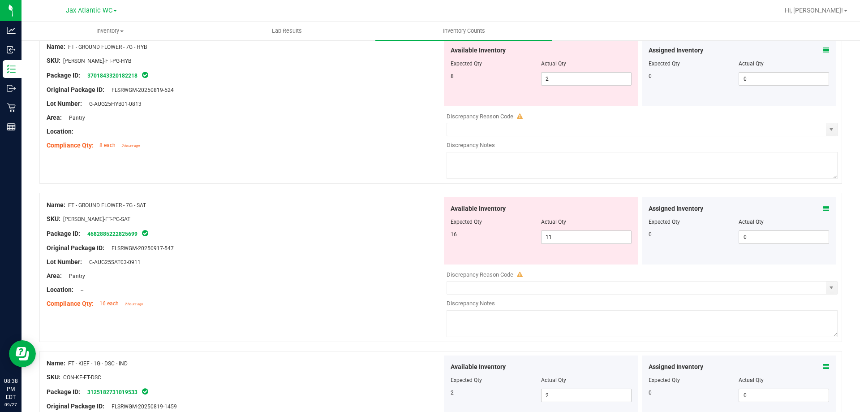
scroll to position [896, 0]
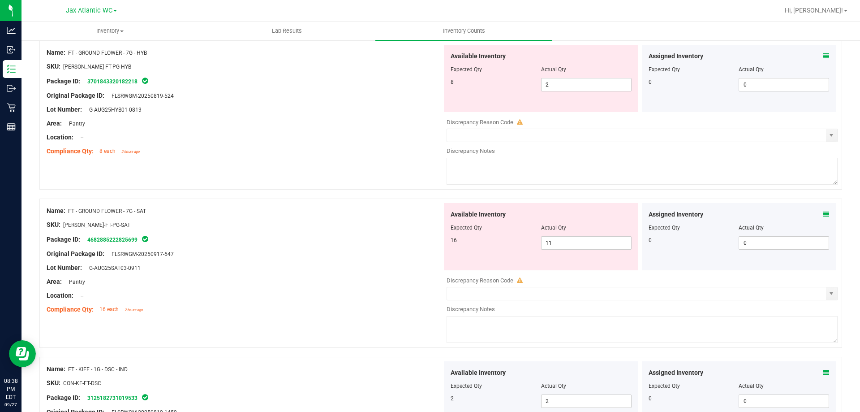
click at [823, 213] on icon at bounding box center [826, 214] width 6 height 6
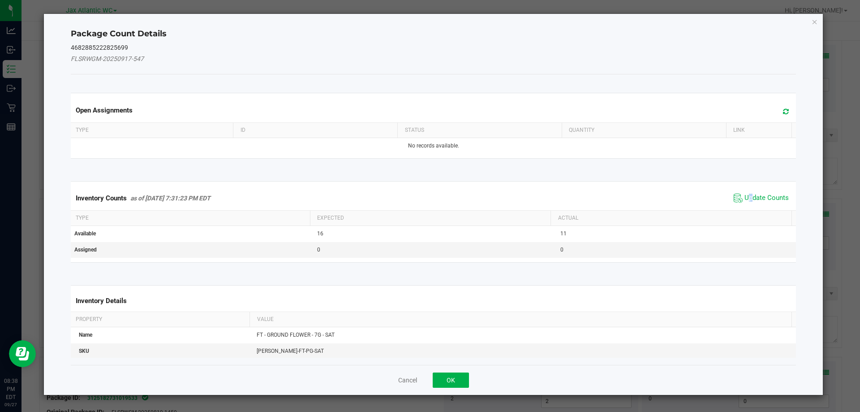
drag, startPoint x: 744, startPoint y: 203, endPoint x: 754, endPoint y: 191, distance: 15.0
click at [746, 201] on span "Update Counts" at bounding box center [761, 197] width 60 height 13
click at [754, 191] on span "Update Counts" at bounding box center [761, 197] width 57 height 13
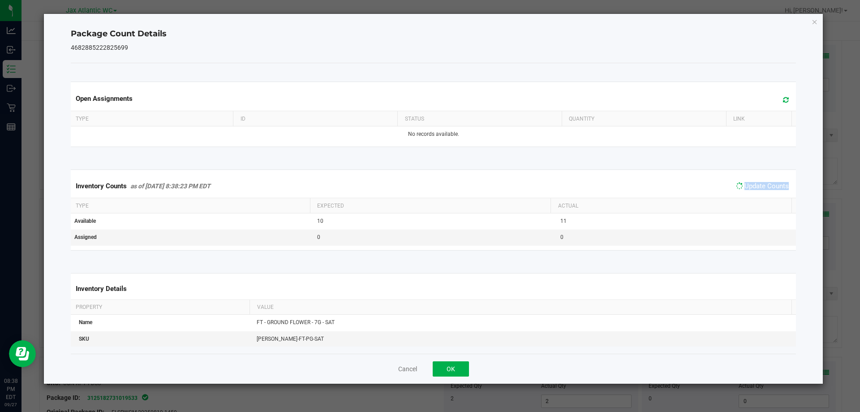
drag, startPoint x: 754, startPoint y: 191, endPoint x: 736, endPoint y: 200, distance: 19.6
click at [753, 191] on span "Update Counts" at bounding box center [761, 186] width 57 height 13
drag, startPoint x: 455, startPoint y: 371, endPoint x: 487, endPoint y: 352, distance: 37.2
click at [456, 370] on button "OK" at bounding box center [451, 368] width 36 height 15
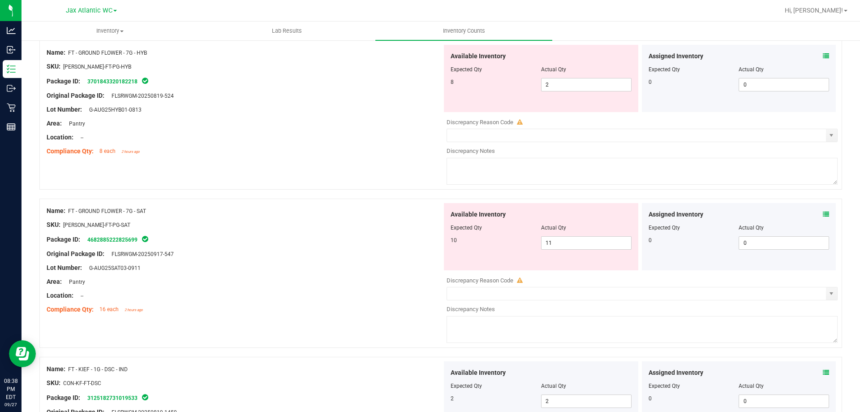
drag, startPoint x: 519, startPoint y: 242, endPoint x: 521, endPoint y: 249, distance: 7.8
click at [506, 246] on div "10 11 11" at bounding box center [540, 242] width 181 height 13
drag, startPoint x: 553, startPoint y: 242, endPoint x: 517, endPoint y: 248, distance: 36.2
click at [517, 248] on div "10 11 11" at bounding box center [540, 242] width 181 height 13
type input "1"
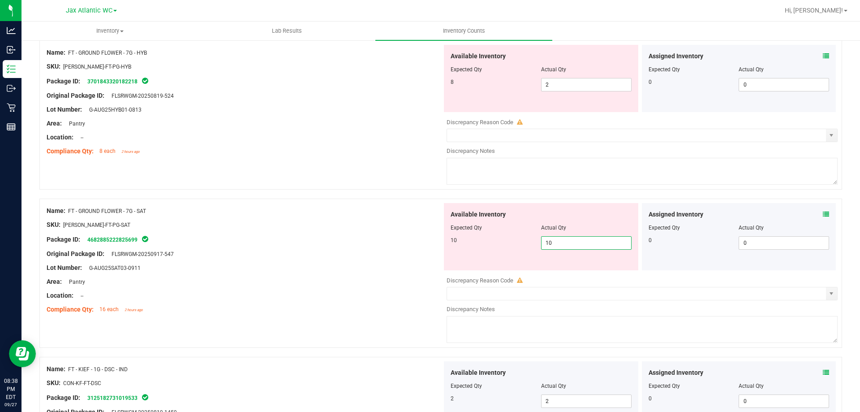
type input "10"
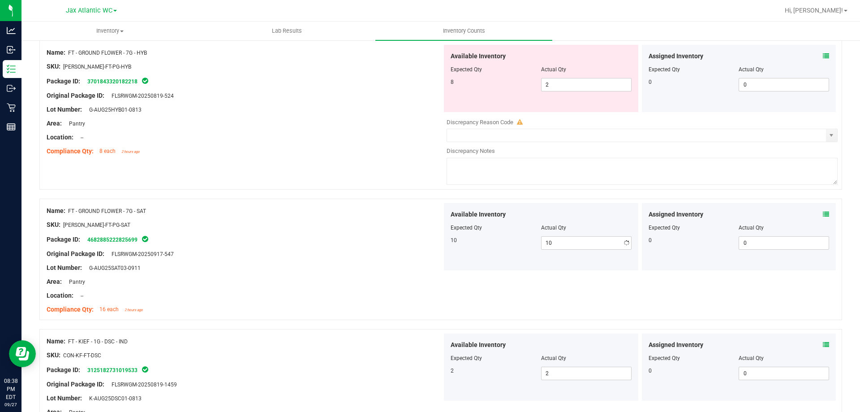
drag, startPoint x: 438, startPoint y: 255, endPoint x: 447, endPoint y: 247, distance: 11.8
click at [442, 254] on div "Available Inventory Expected Qty Actual Qty 10 10 10" at bounding box center [541, 236] width 198 height 67
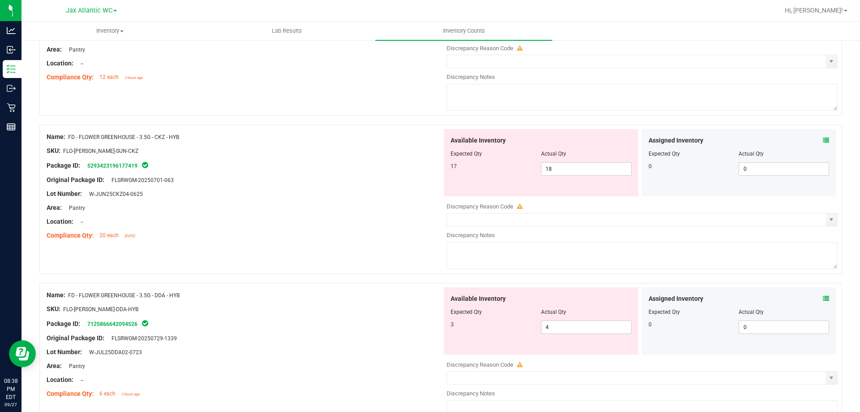
scroll to position [0, 0]
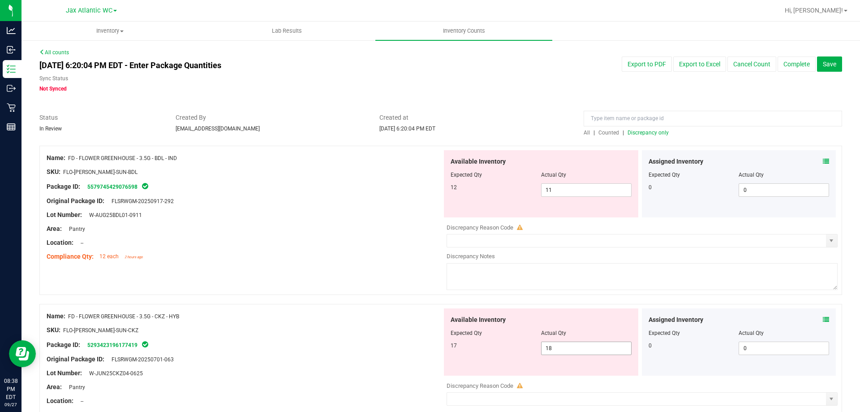
drag, startPoint x: 538, startPoint y: 351, endPoint x: 493, endPoint y: 355, distance: 45.4
click at [494, 355] on div "Available Inventory Expected Qty Actual Qty 17 18 18" at bounding box center [541, 341] width 194 height 67
type input "17"
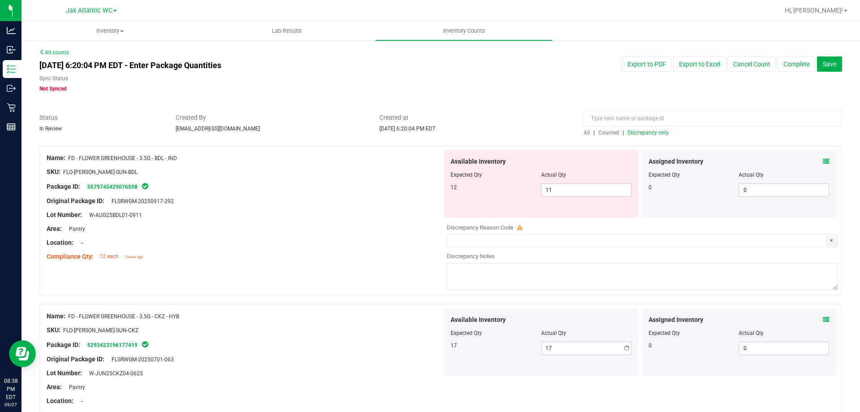
click at [425, 324] on div at bounding box center [244, 323] width 395 height 4
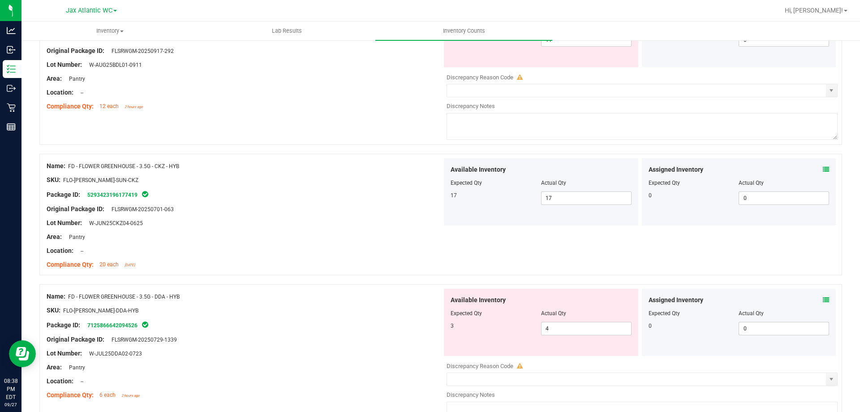
scroll to position [179, 0]
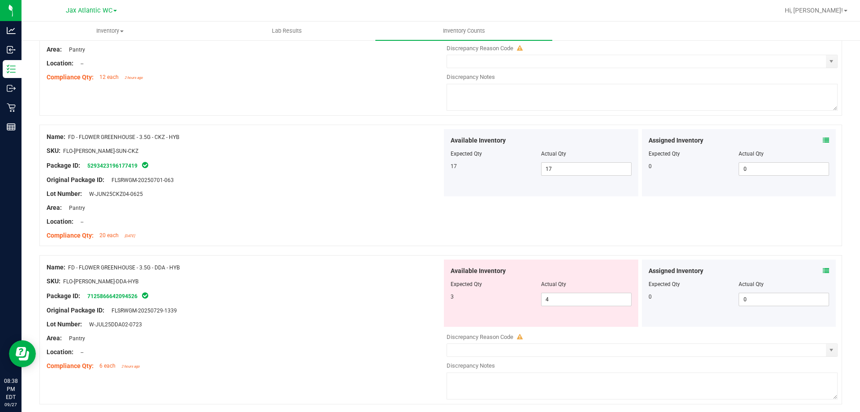
click at [823, 270] on icon at bounding box center [826, 270] width 6 height 6
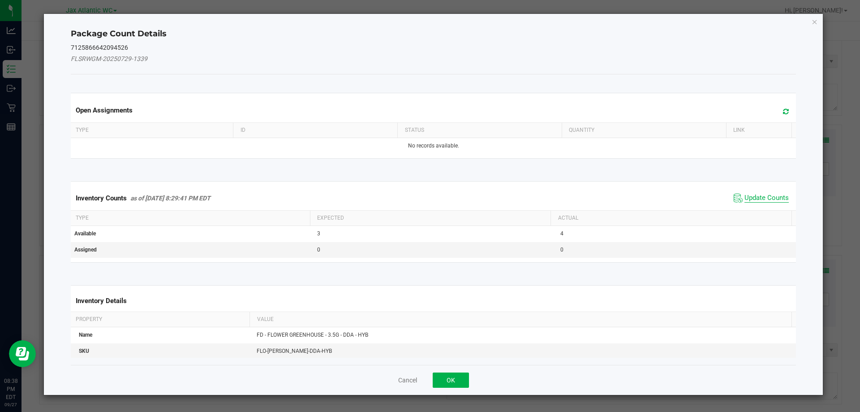
click at [764, 198] on span "Update Counts" at bounding box center [766, 197] width 44 height 9
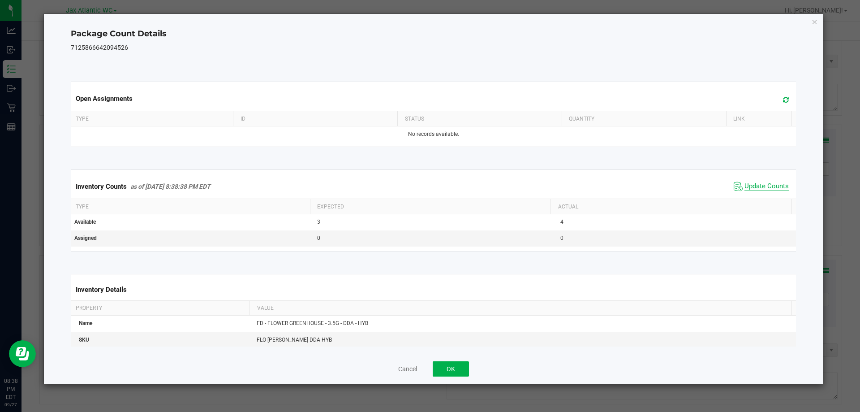
click at [773, 192] on span "Update Counts" at bounding box center [761, 186] width 60 height 13
click at [774, 189] on span "Update Counts" at bounding box center [766, 186] width 44 height 9
click at [774, 188] on span "Update Counts" at bounding box center [766, 186] width 44 height 8
drag, startPoint x: 774, startPoint y: 187, endPoint x: 749, endPoint y: 193, distance: 25.7
click at [774, 187] on span "Update Counts" at bounding box center [766, 186] width 44 height 8
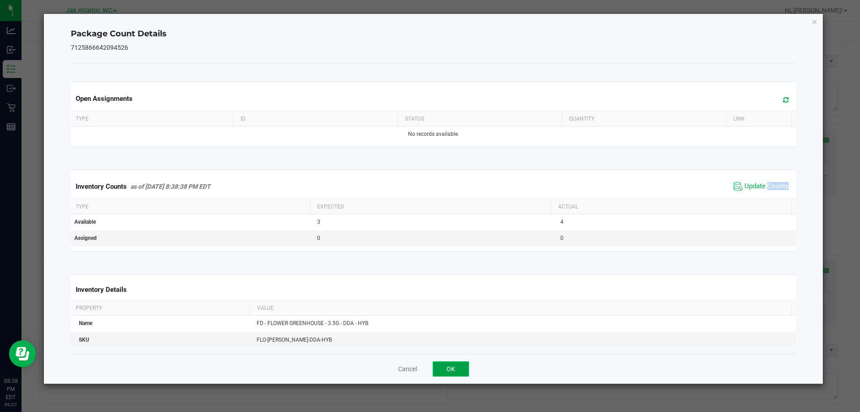
click at [453, 367] on button "OK" at bounding box center [451, 368] width 36 height 15
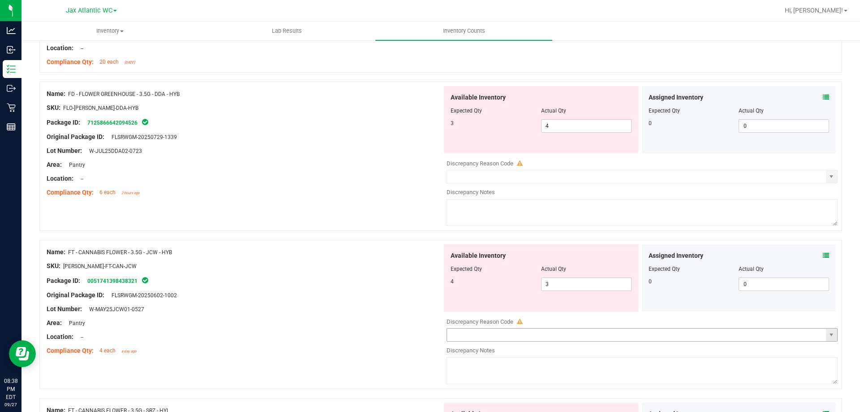
scroll to position [358, 0]
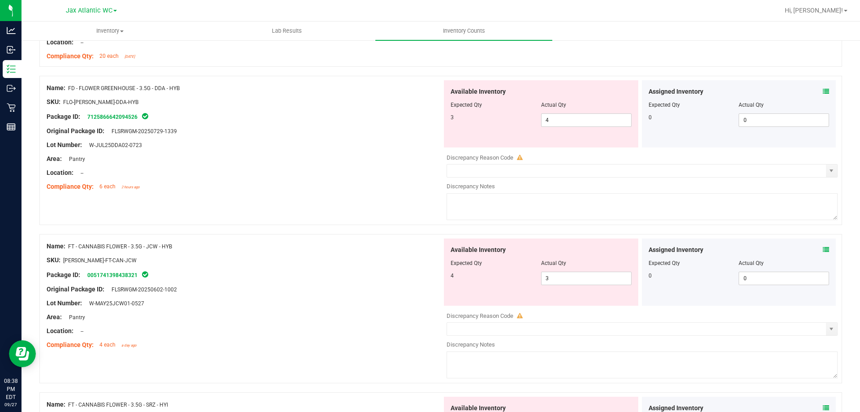
click at [823, 248] on icon at bounding box center [826, 249] width 6 height 6
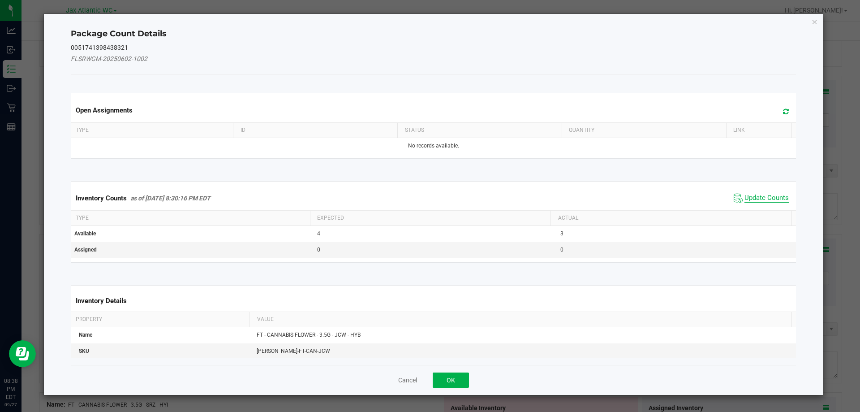
click at [760, 196] on span "Update Counts" at bounding box center [766, 197] width 44 height 9
click at [760, 196] on div "Inventory Counts as of [DATE] 8:30:16 PM EDT Update Counts" at bounding box center [433, 198] width 729 height 24
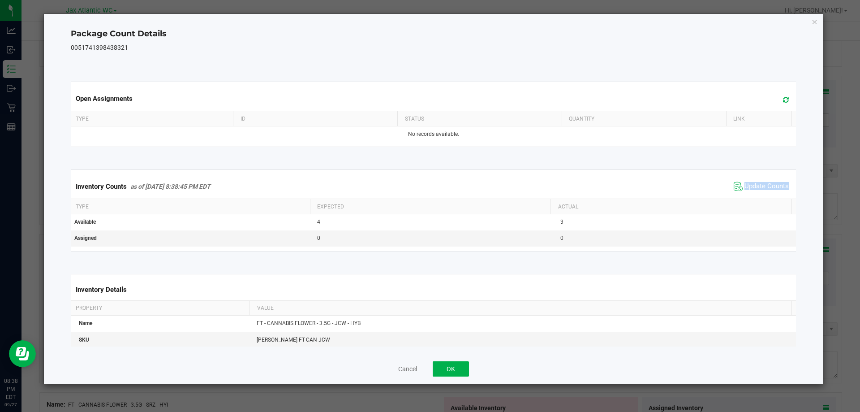
click at [760, 195] on div "Inventory Counts as of [DATE] 8:38:45 PM EDT Update Counts" at bounding box center [433, 186] width 729 height 24
drag, startPoint x: 446, startPoint y: 376, endPoint x: 451, endPoint y: 371, distance: 6.7
click at [447, 375] on div "Cancel OK" at bounding box center [433, 368] width 725 height 30
click at [453, 368] on button "OK" at bounding box center [451, 368] width 36 height 15
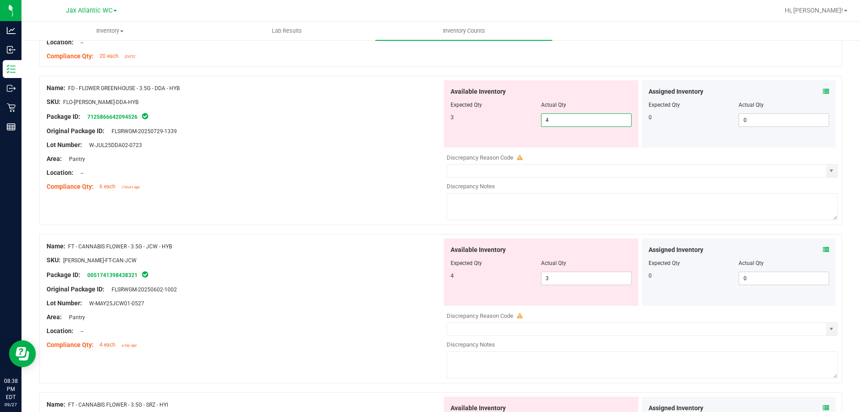
drag, startPoint x: 460, startPoint y: 122, endPoint x: 454, endPoint y: 122, distance: 6.3
click at [450, 122] on div "3 4 4" at bounding box center [540, 119] width 181 height 13
type input "3"
click at [390, 163] on div "Name: FD - FLOWER GREENHOUSE - 3.5G - DDA - HYB SKU: FLO-[PERSON_NAME]-DDA-HYB …" at bounding box center [244, 137] width 395 height 114
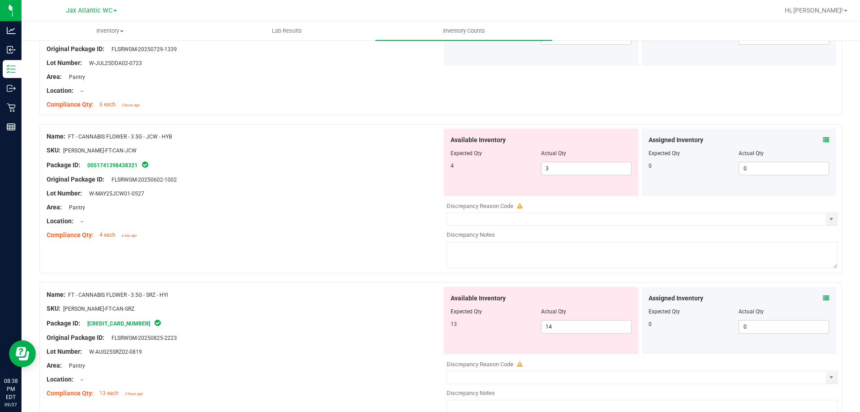
scroll to position [448, 0]
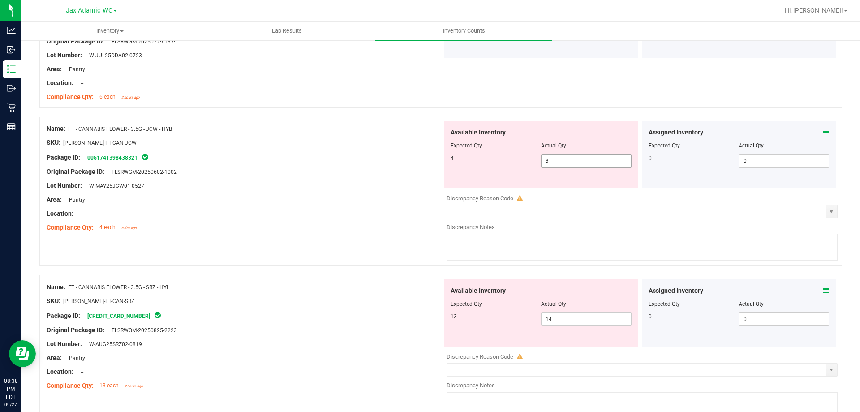
drag, startPoint x: 543, startPoint y: 163, endPoint x: 468, endPoint y: 166, distance: 74.8
click at [502, 164] on div "4 3 3" at bounding box center [540, 160] width 181 height 13
click at [407, 217] on div "Location: --" at bounding box center [244, 213] width 395 height 9
drag, startPoint x: 557, startPoint y: 162, endPoint x: 430, endPoint y: 169, distance: 127.8
click at [430, 169] on div "Name: FT - CANNABIS FLOWER - 3.5G - JCW - HYB SKU: [PERSON_NAME]-FT-CAN-JCW Pac…" at bounding box center [440, 190] width 802 height 149
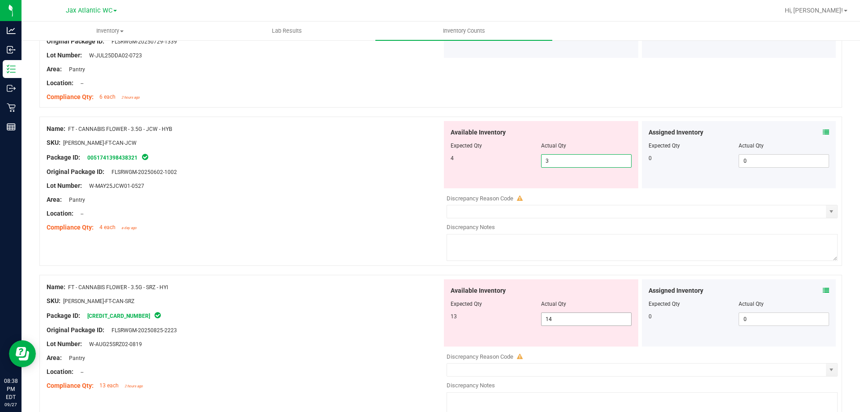
drag, startPoint x: 548, startPoint y: 322, endPoint x: 510, endPoint y: 327, distance: 37.9
click at [510, 327] on div "Available Inventory Expected Qty Actual Qty 13 14 14" at bounding box center [541, 312] width 194 height 67
type input "13"
click at [445, 269] on div at bounding box center [440, 270] width 802 height 9
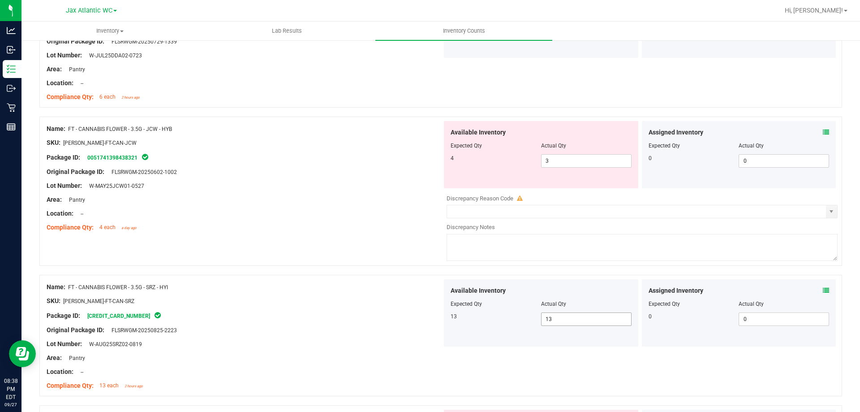
drag, startPoint x: 541, startPoint y: 319, endPoint x: 506, endPoint y: 330, distance: 37.1
click at [506, 330] on div "Available Inventory Expected Qty Actual Qty 13 13 13" at bounding box center [541, 312] width 194 height 67
type input "14"
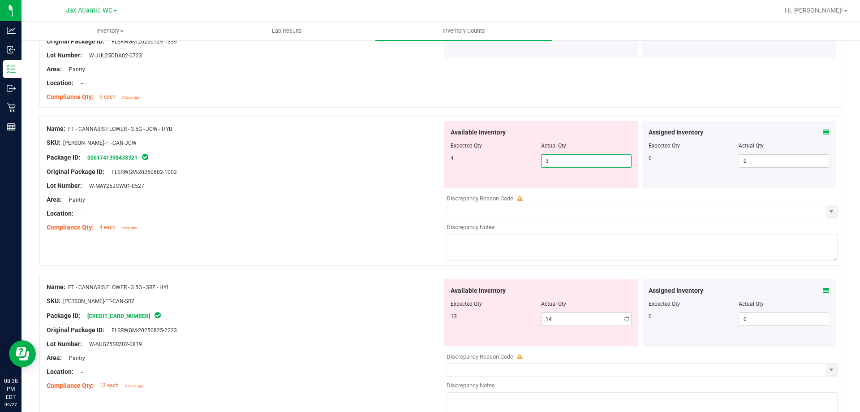
drag, startPoint x: 563, startPoint y: 168, endPoint x: 475, endPoint y: 176, distance: 88.1
click at [478, 175] on div "Available Inventory Expected Qty Actual Qty 4 3 3" at bounding box center [541, 154] width 194 height 67
click at [350, 192] on div at bounding box center [244, 192] width 395 height 4
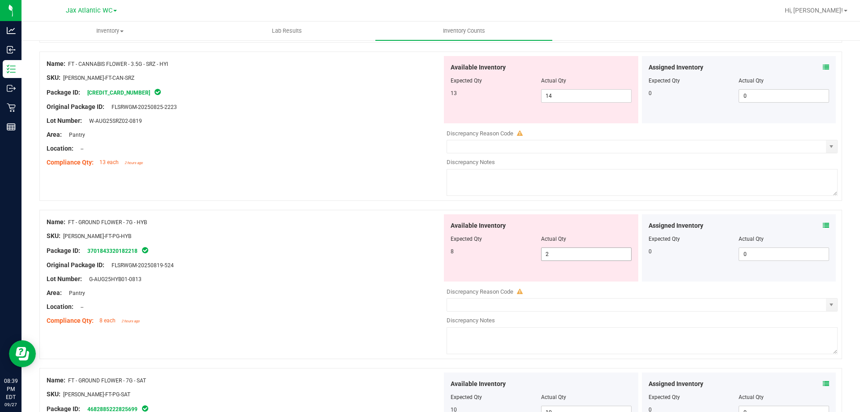
scroll to position [672, 0]
click at [823, 65] on icon at bounding box center [826, 66] width 6 height 6
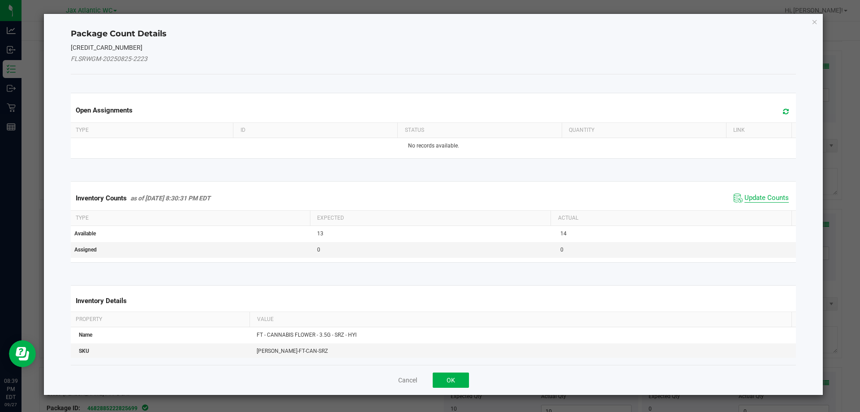
click at [747, 197] on span "Update Counts" at bounding box center [766, 197] width 44 height 9
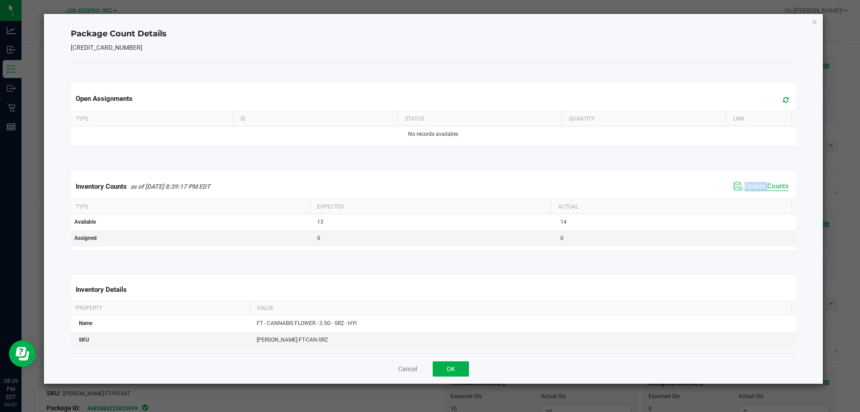
click at [747, 197] on div "Inventory Counts as of [DATE] 8:39:17 PM EDT Update Counts" at bounding box center [433, 186] width 729 height 24
click at [751, 193] on span "Update Counts" at bounding box center [761, 186] width 60 height 13
click at [751, 193] on div "Inventory Counts as of [DATE] 8:39:17 PM EDT Update Counts" at bounding box center [433, 185] width 729 height 23
drag, startPoint x: 458, startPoint y: 362, endPoint x: 462, endPoint y: 359, distance: 5.5
click at [457, 362] on button "OK" at bounding box center [451, 368] width 36 height 15
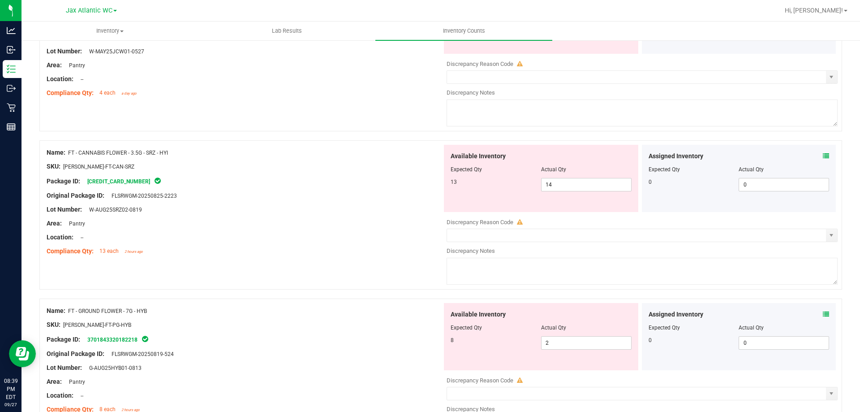
scroll to position [493, 0]
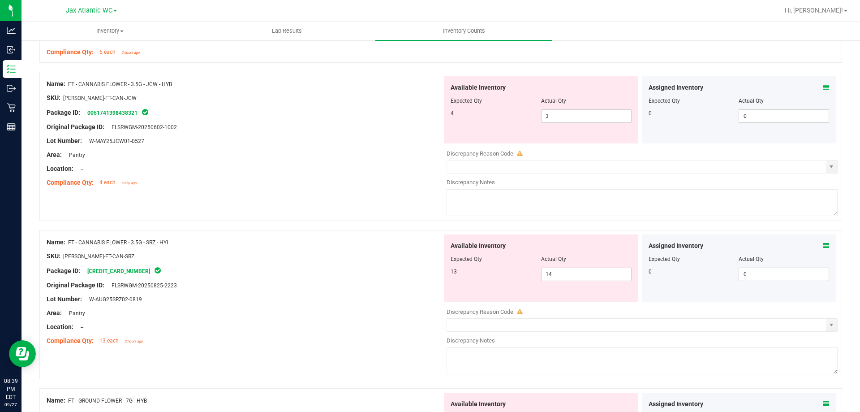
drag, startPoint x: 149, startPoint y: 85, endPoint x: 198, endPoint y: 86, distance: 48.8
click at [198, 86] on div "Name: FT - CANNABIS FLOWER - 3.5G - JCW - HYB" at bounding box center [244, 83] width 395 height 9
click at [199, 99] on div "SKU: [PERSON_NAME]-FT-CAN-JCW" at bounding box center [244, 97] width 395 height 9
drag, startPoint x: 180, startPoint y: 239, endPoint x: 148, endPoint y: 240, distance: 32.3
click at [148, 240] on div "Name: FT - CANNABIS FLOWER - 3.5G - SRZ - HYI" at bounding box center [244, 241] width 395 height 9
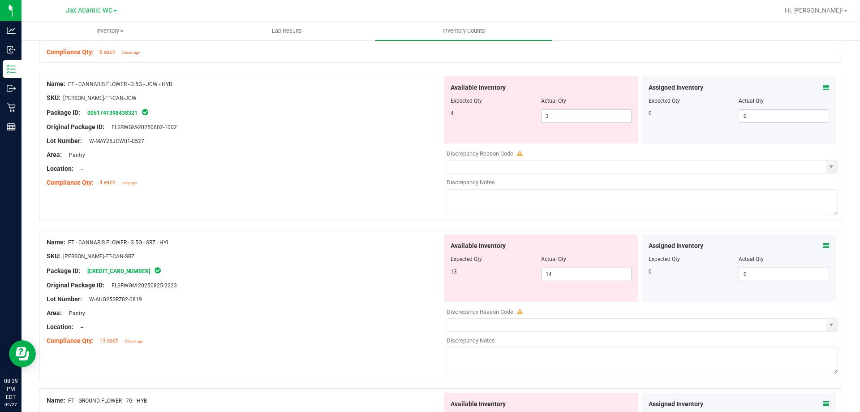
click at [196, 200] on div "Name: FT - CANNABIS FLOWER - 3.5G - JCW - HYB SKU: [PERSON_NAME]-FT-CAN-JCW Pac…" at bounding box center [440, 146] width 802 height 149
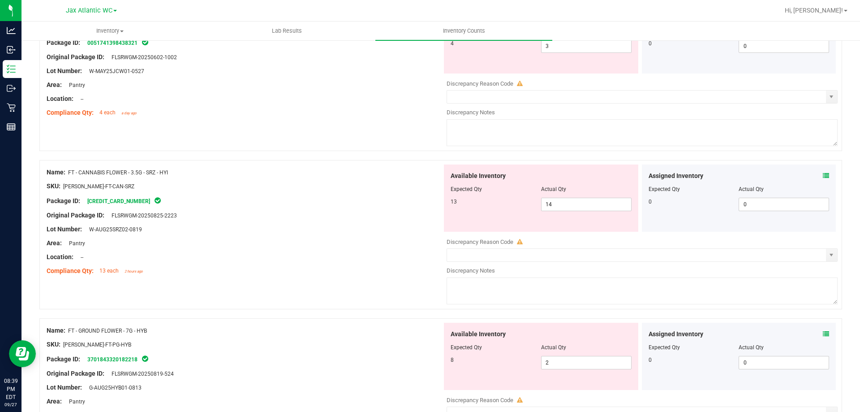
scroll to position [582, 0]
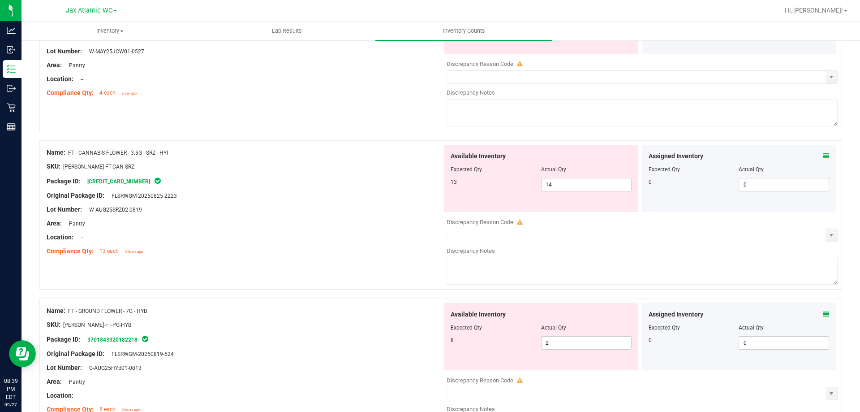
click at [825, 313] on div "Assigned Inventory Expected Qty Actual Qty 0 0 0" at bounding box center [739, 336] width 194 height 67
click at [813, 313] on div "Assigned Inventory" at bounding box center [738, 313] width 181 height 9
click at [823, 314] on icon at bounding box center [826, 314] width 6 height 6
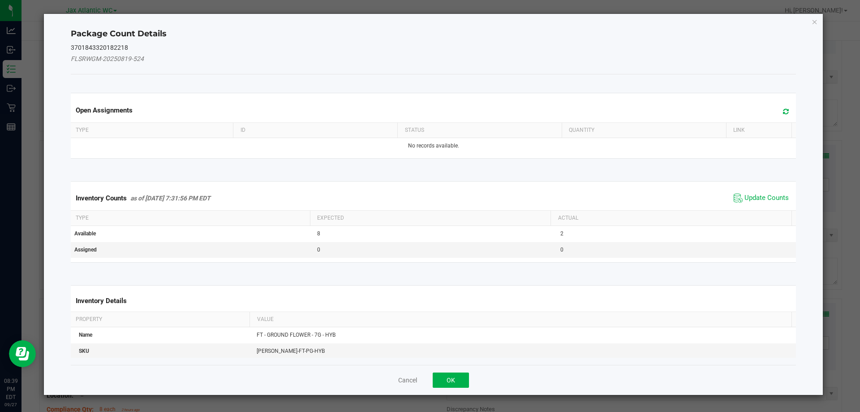
click at [768, 192] on span "Update Counts" at bounding box center [761, 197] width 60 height 13
click at [768, 192] on span "Update Counts" at bounding box center [761, 197] width 57 height 13
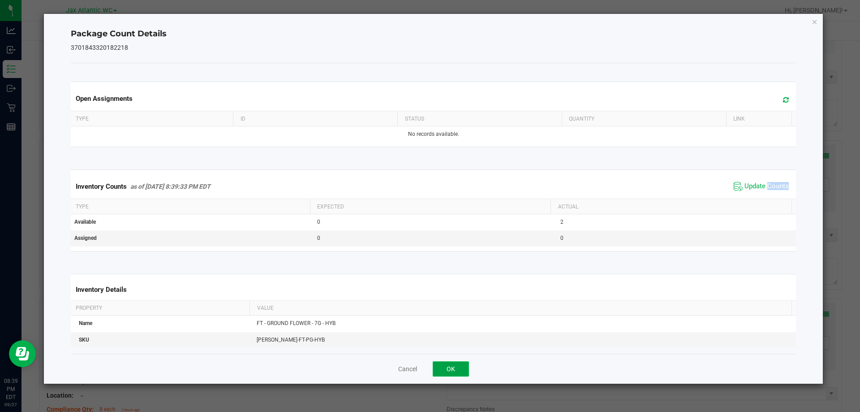
click at [463, 370] on button "OK" at bounding box center [451, 368] width 36 height 15
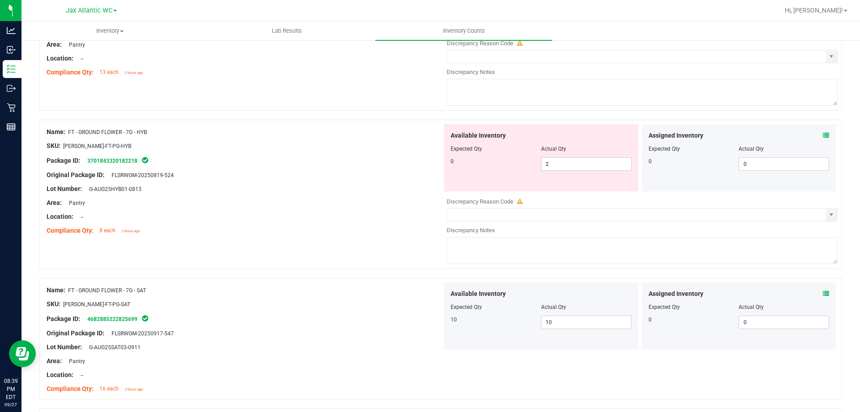
scroll to position [761, 0]
drag, startPoint x: 518, startPoint y: 166, endPoint x: 504, endPoint y: 169, distance: 14.2
click at [504, 168] on div "0 2 2" at bounding box center [540, 163] width 181 height 13
type input "0"
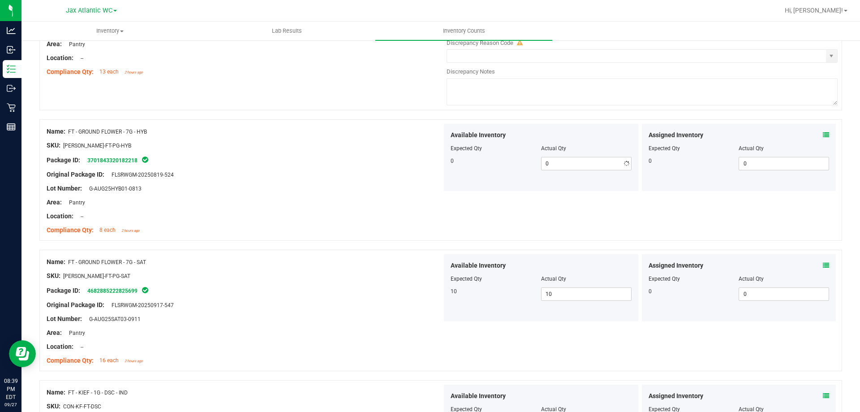
click at [359, 209] on div at bounding box center [244, 209] width 395 height 4
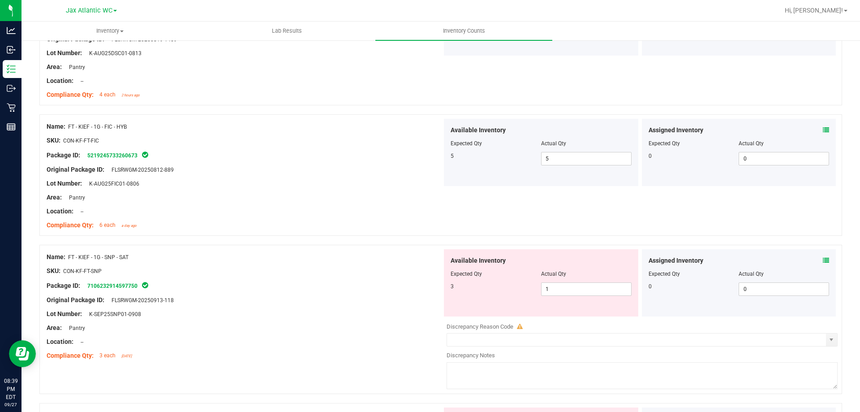
scroll to position [1209, 0]
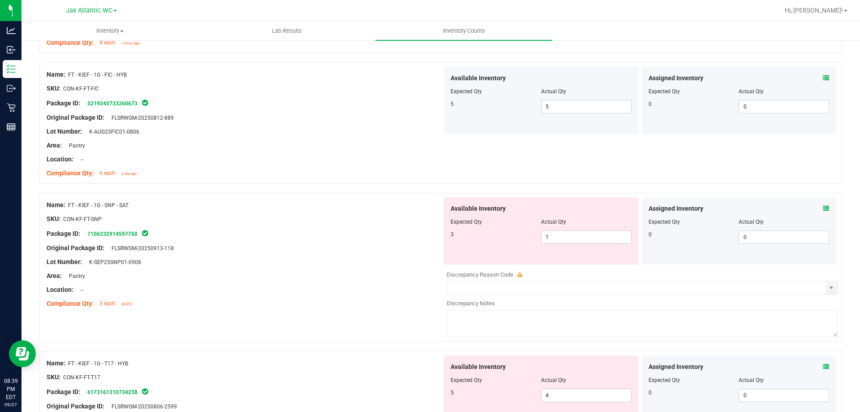
click at [823, 204] on span at bounding box center [826, 208] width 6 height 9
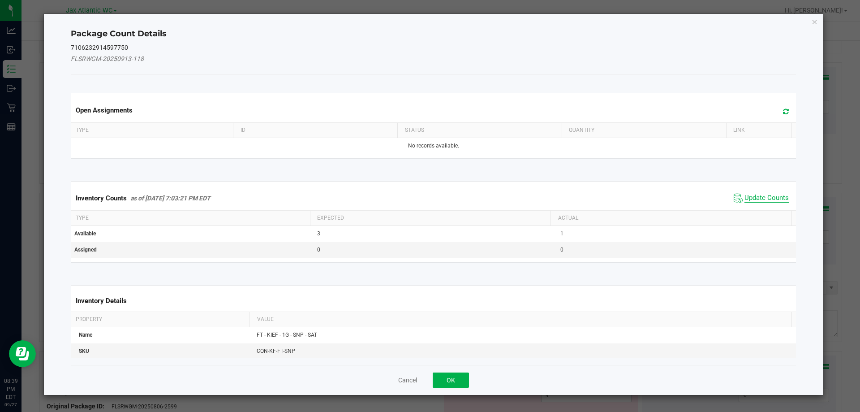
click at [763, 193] on span "Update Counts" at bounding box center [766, 197] width 44 height 9
click at [763, 193] on div "Inventory Counts as of [DATE] 7:03:21 PM EDT Update Counts" at bounding box center [433, 197] width 729 height 23
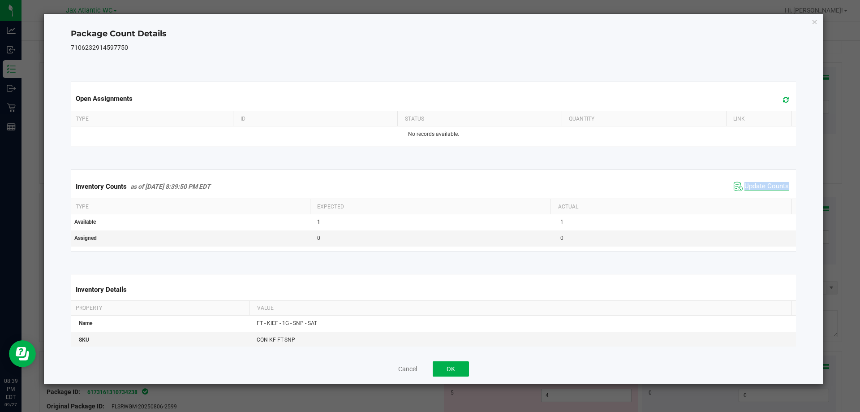
click at [763, 193] on div "Inventory Counts as of [DATE] 8:39:50 PM EDT Update Counts" at bounding box center [433, 186] width 729 height 24
click at [455, 367] on button "OK" at bounding box center [451, 368] width 36 height 15
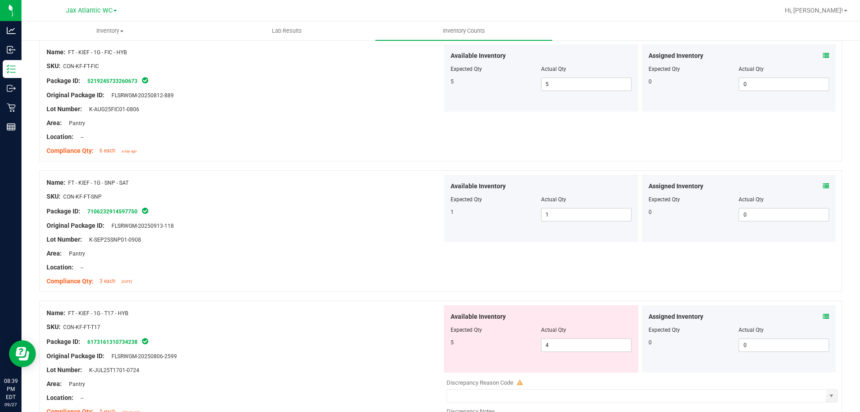
scroll to position [1254, 0]
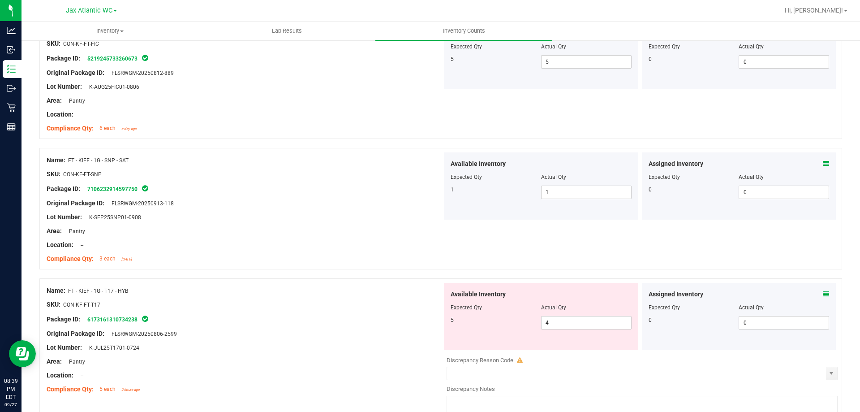
click at [823, 294] on icon at bounding box center [826, 294] width 6 height 6
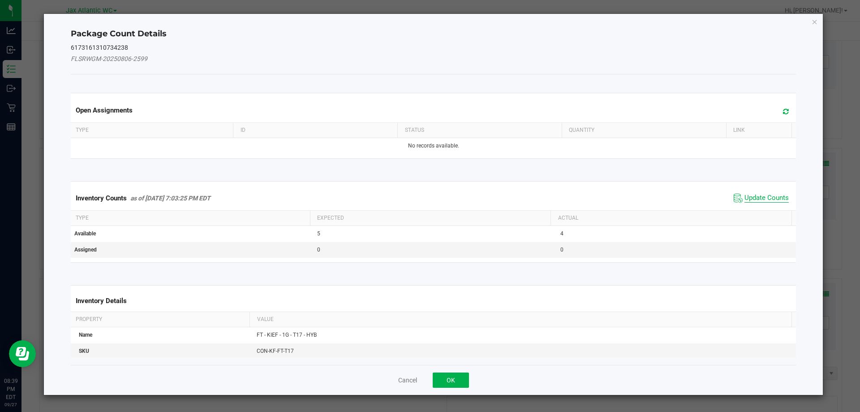
click at [759, 196] on span "Update Counts" at bounding box center [766, 197] width 44 height 9
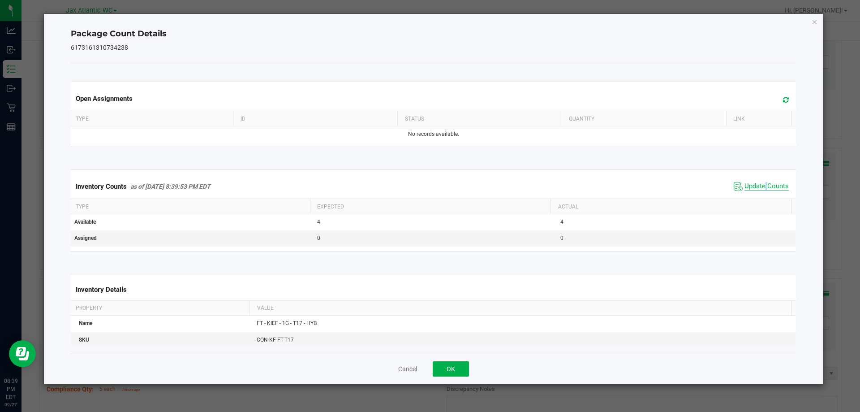
click at [759, 196] on div "Inventory Counts as of [DATE] 8:39:53 PM EDT Update Counts" at bounding box center [433, 186] width 729 height 24
click at [760, 195] on div "Inventory Counts as of [DATE] 8:39:53 PM EDT Update Counts" at bounding box center [433, 186] width 729 height 24
drag, startPoint x: 443, startPoint y: 375, endPoint x: 454, endPoint y: 364, distance: 15.5
click at [444, 375] on button "OK" at bounding box center [451, 368] width 36 height 15
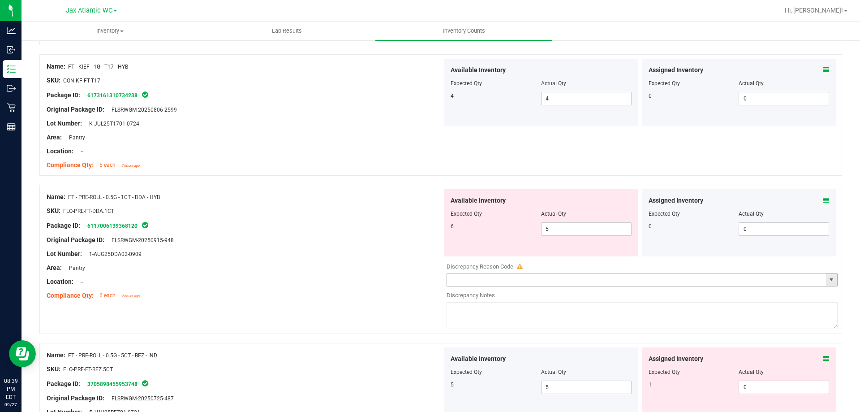
scroll to position [1433, 0]
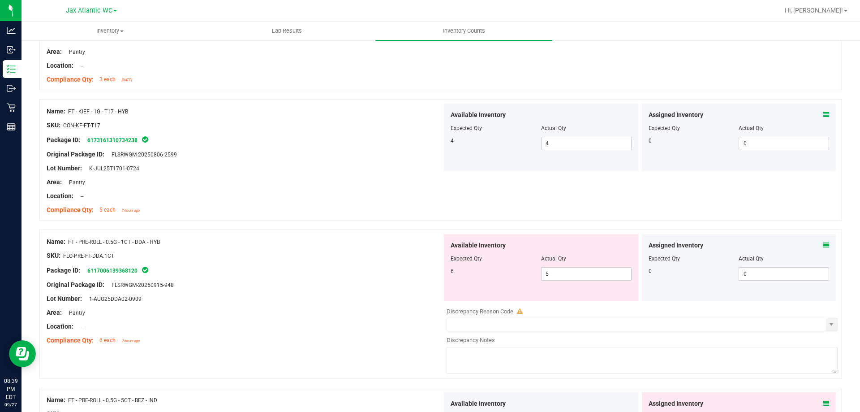
click at [823, 244] on icon at bounding box center [826, 245] width 6 height 6
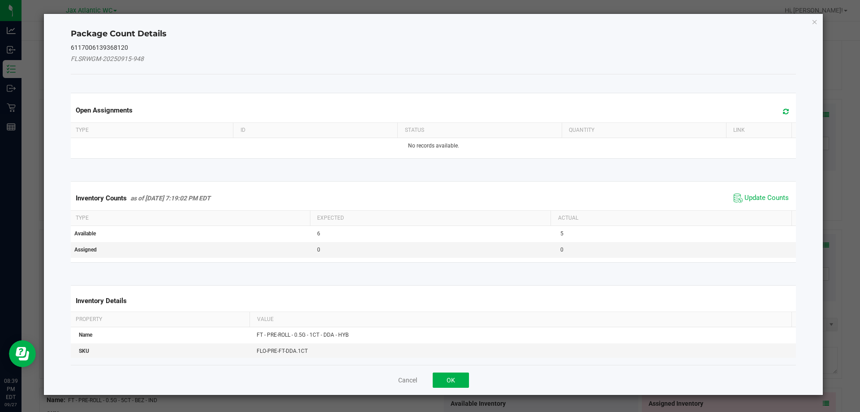
click at [763, 190] on div "Inventory Counts as of [DATE] 7:19:02 PM EDT Update Counts" at bounding box center [433, 198] width 729 height 24
click at [762, 195] on span "Update Counts" at bounding box center [766, 197] width 44 height 9
click at [762, 195] on div "Inventory Counts as of [DATE] 7:19:02 PM EDT Update Counts" at bounding box center [433, 197] width 729 height 23
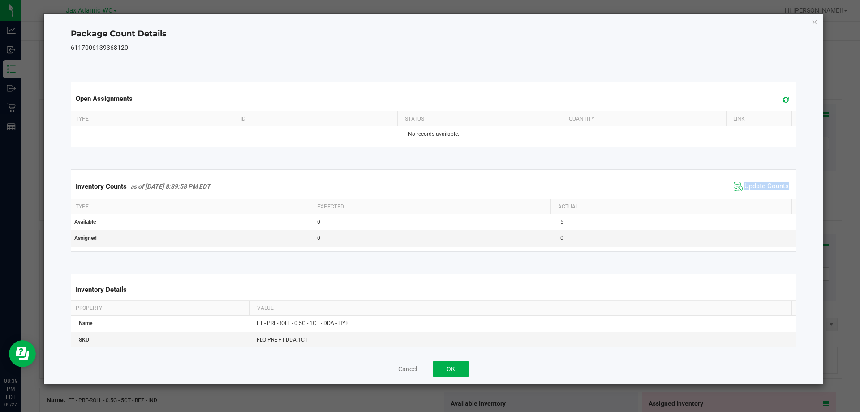
click at [762, 195] on div "Inventory Counts as of [DATE] 8:39:58 PM EDT Update Counts" at bounding box center [433, 186] width 729 height 24
click at [445, 372] on button "OK" at bounding box center [451, 368] width 36 height 15
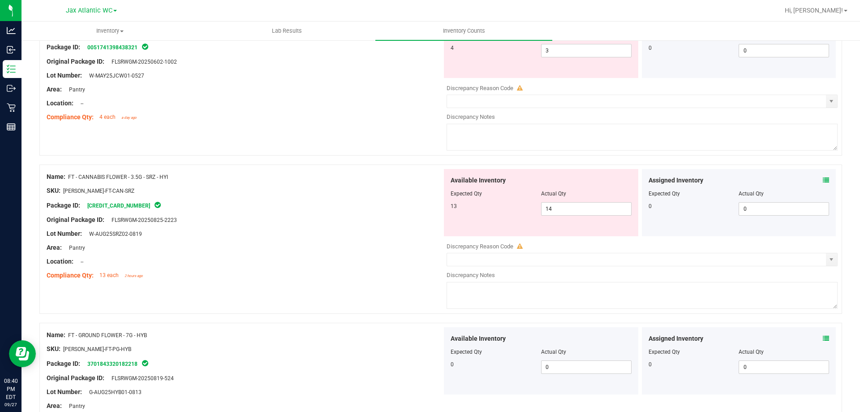
scroll to position [448, 0]
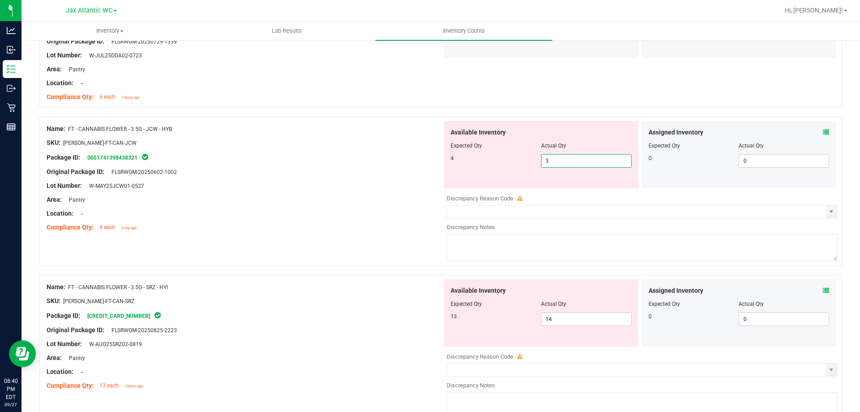
drag, startPoint x: 527, startPoint y: 163, endPoint x: 497, endPoint y: 164, distance: 30.9
click at [495, 164] on div "4 3 3" at bounding box center [540, 160] width 181 height 13
type input "4"
click at [370, 234] on div "Name: FT - CANNABIS FLOWER - 3.5G - JCW - HYB SKU: [PERSON_NAME]-FT-CAN-JCW Pac…" at bounding box center [244, 178] width 395 height 114
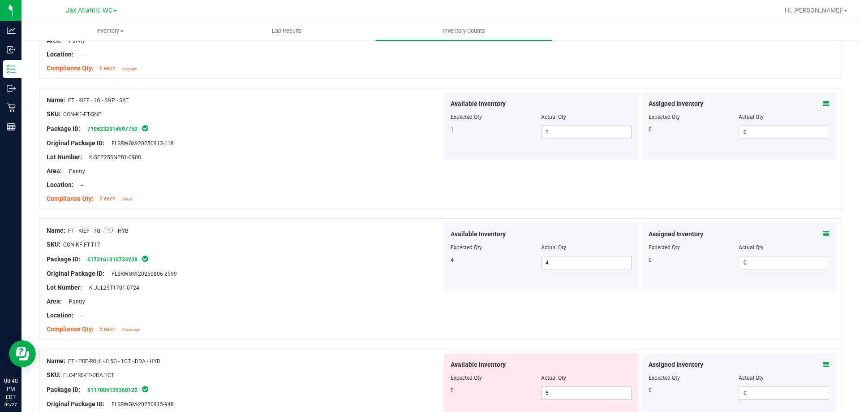
scroll to position [1388, 0]
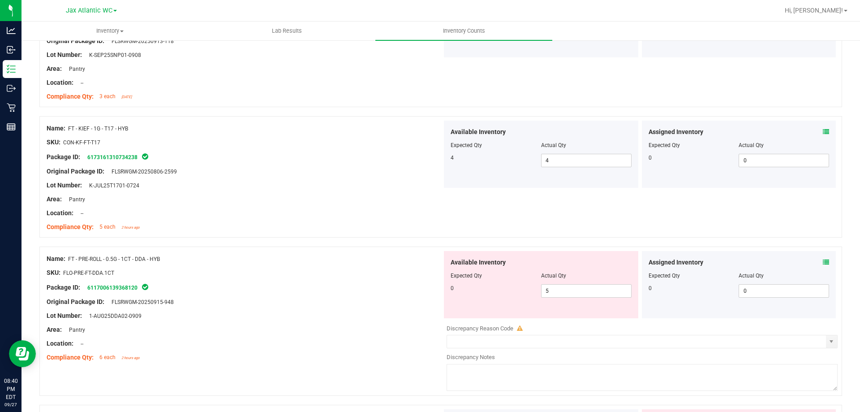
click at [822, 259] on div "Assigned Inventory Expected Qty Actual Qty 0 0 0" at bounding box center [739, 284] width 194 height 67
click at [823, 260] on icon at bounding box center [826, 262] width 6 height 6
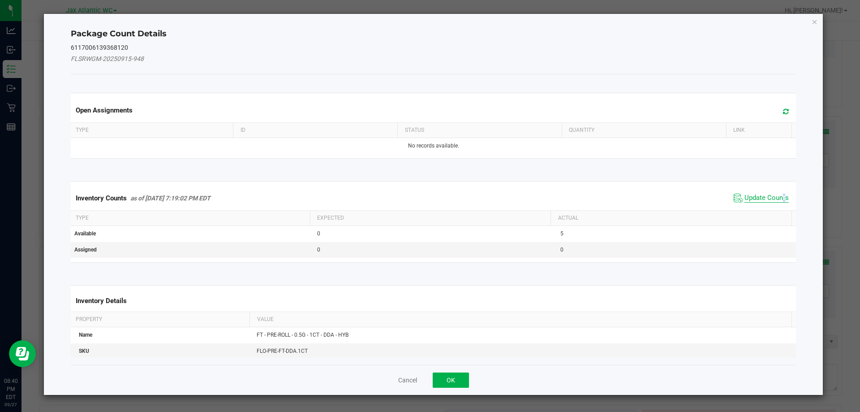
click at [777, 196] on span "Update Counts" at bounding box center [766, 197] width 44 height 9
click at [776, 196] on div "Inventory Counts as of [DATE] 7:19:02 PM EDT Update Counts" at bounding box center [433, 197] width 729 height 23
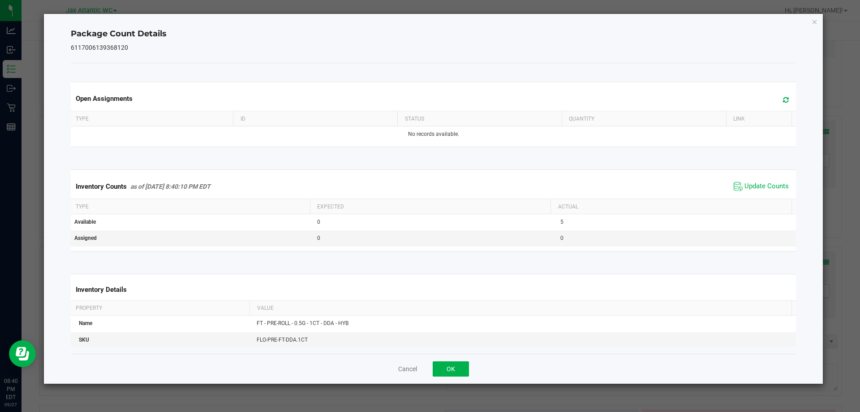
click at [775, 193] on span "Update Counts" at bounding box center [761, 186] width 60 height 13
click at [775, 192] on span "Update Counts" at bounding box center [761, 186] width 60 height 13
click at [454, 360] on div "Cancel OK" at bounding box center [433, 368] width 725 height 30
click at [452, 364] on button "OK" at bounding box center [451, 368] width 36 height 15
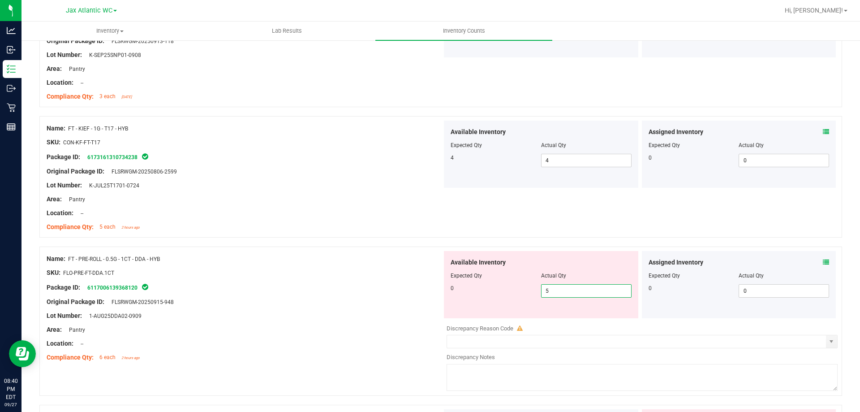
drag, startPoint x: 541, startPoint y: 292, endPoint x: 489, endPoint y: 293, distance: 52.8
click at [491, 293] on div "0 5 5" at bounding box center [540, 290] width 181 height 13
type input "0"
click at [234, 285] on div "Package ID: 6117006139368120" at bounding box center [244, 287] width 395 height 11
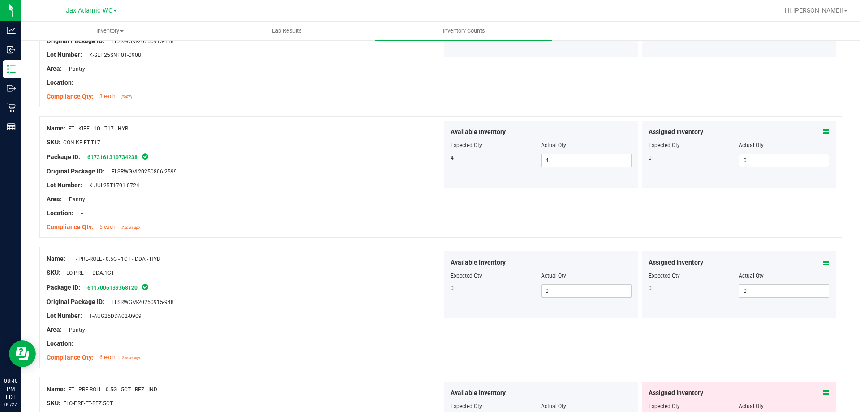
drag, startPoint x: 178, startPoint y: 263, endPoint x: 127, endPoint y: 254, distance: 51.8
click at [127, 253] on div "Name: FT - PRE-ROLL - 0.5G - 1CT - DDA - HYB SKU: FLO-PRE-FT-DDA.1CT Package ID…" at bounding box center [244, 308] width 395 height 114
click at [217, 271] on div "SKU: FLO-PRE-FT-DDA.1CT" at bounding box center [244, 272] width 395 height 9
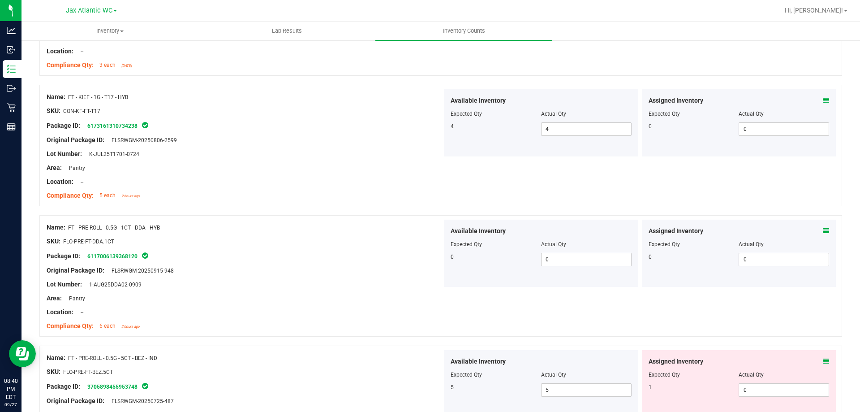
scroll to position [1522, 0]
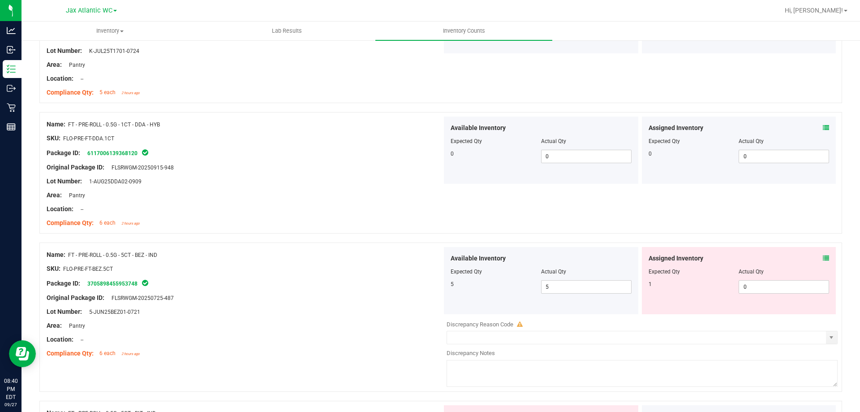
click at [826, 256] on div "Assigned Inventory Expected Qty Actual Qty 1 0 0" at bounding box center [739, 280] width 194 height 67
click at [823, 257] on icon at bounding box center [826, 258] width 6 height 6
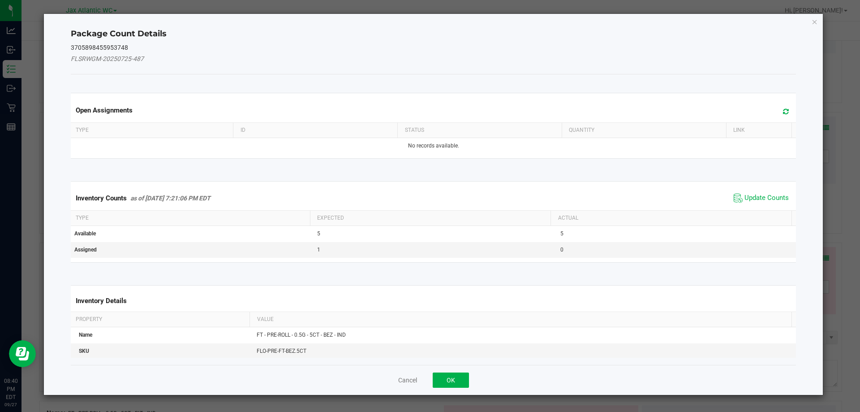
click at [755, 192] on span "Update Counts" at bounding box center [761, 197] width 60 height 13
click at [755, 191] on span "Update Counts" at bounding box center [761, 197] width 60 height 13
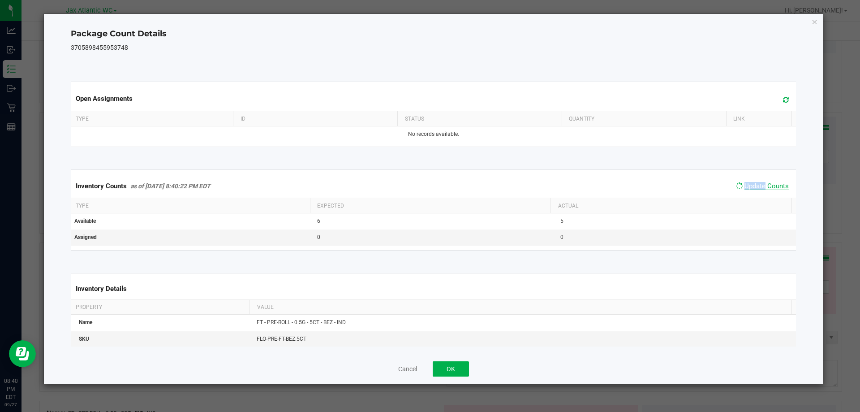
click at [753, 189] on span "Update Counts" at bounding box center [766, 186] width 44 height 8
click at [753, 187] on span "Update Counts" at bounding box center [766, 186] width 44 height 9
click at [469, 369] on div "Cancel OK" at bounding box center [433, 368] width 725 height 30
click at [459, 369] on button "OK" at bounding box center [451, 368] width 36 height 15
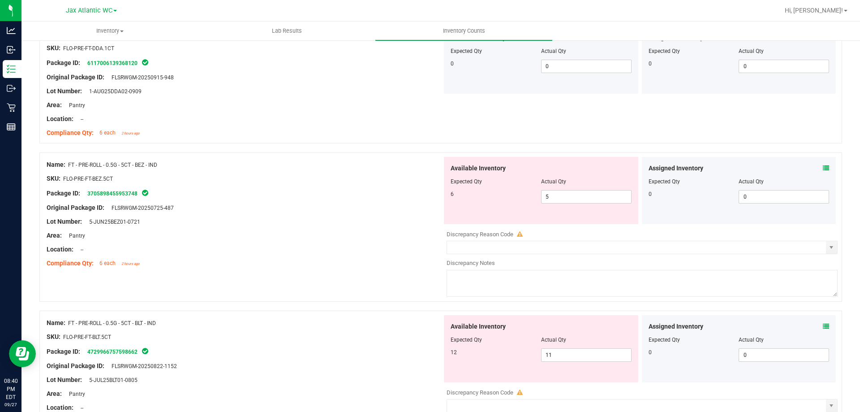
scroll to position [1612, 0]
click at [823, 324] on div "Assigned Inventory Expected Qty Actual Qty 0 0 0" at bounding box center [739, 348] width 194 height 67
click at [823, 325] on icon at bounding box center [826, 326] width 6 height 6
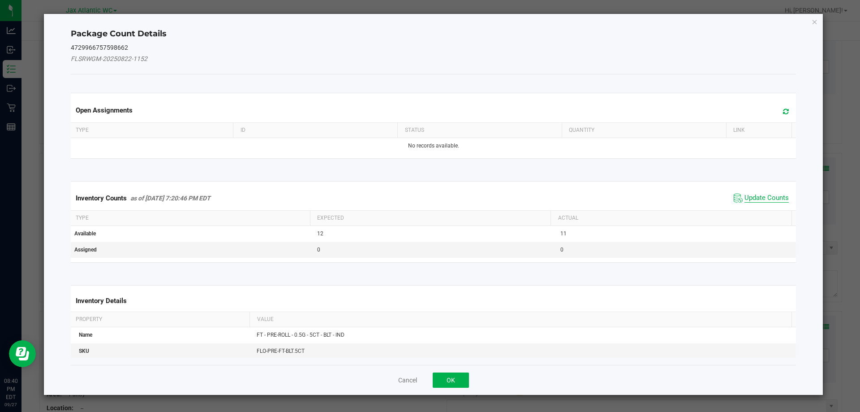
click at [753, 197] on span "Update Counts" at bounding box center [766, 197] width 44 height 9
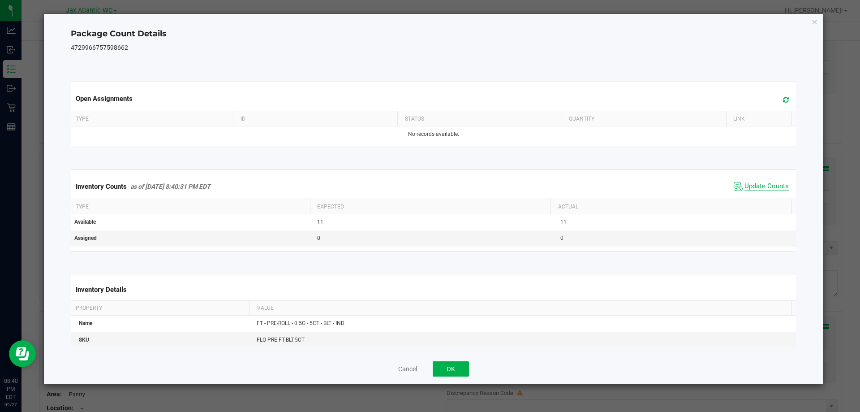
click at [765, 187] on span "Update Counts" at bounding box center [766, 186] width 44 height 9
click at [766, 184] on span "Update Counts" at bounding box center [766, 186] width 44 height 8
click at [764, 184] on span "Update Counts" at bounding box center [766, 186] width 44 height 9
click at [462, 365] on button "OK" at bounding box center [451, 368] width 36 height 15
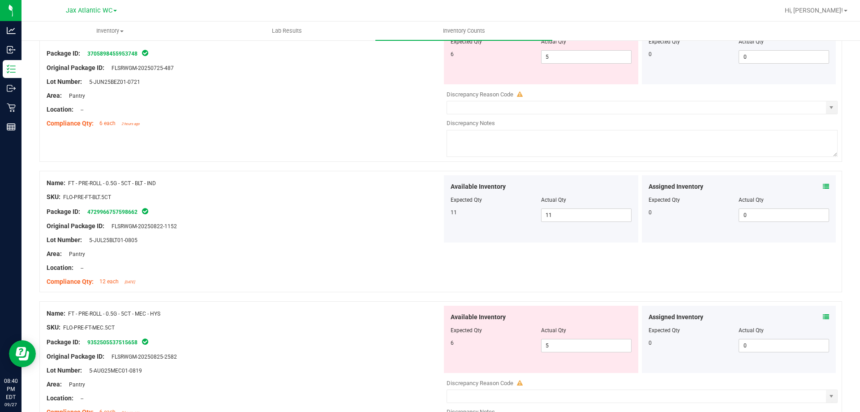
scroll to position [1657, 0]
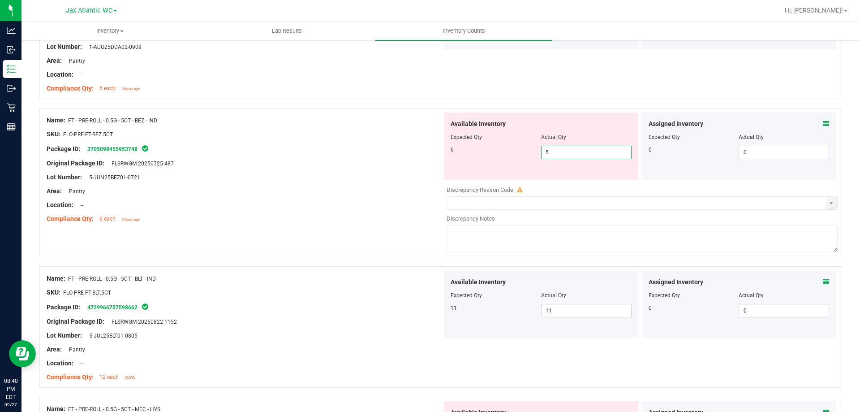
drag, startPoint x: 459, startPoint y: 167, endPoint x: 400, endPoint y: 187, distance: 61.5
click at [420, 179] on div "Name: FT - PRE-ROLL - 0.5G - 5CT - BEZ - IND SKU: FLO-PRE-FT-BEZ.5CT Package ID…" at bounding box center [440, 182] width 802 height 149
type input "6"
click at [320, 206] on div "Location: --" at bounding box center [244, 204] width 395 height 9
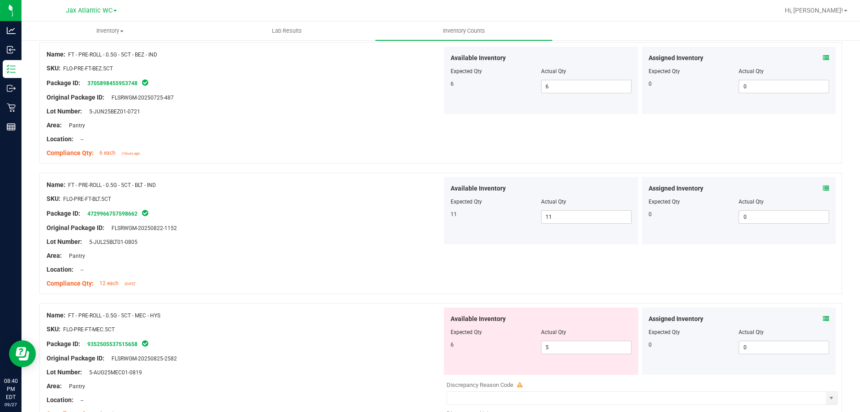
scroll to position [1836, 0]
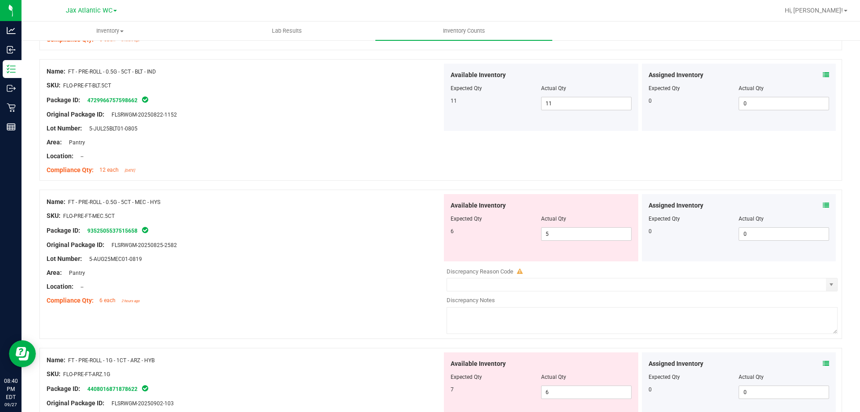
click at [823, 206] on icon at bounding box center [826, 205] width 6 height 6
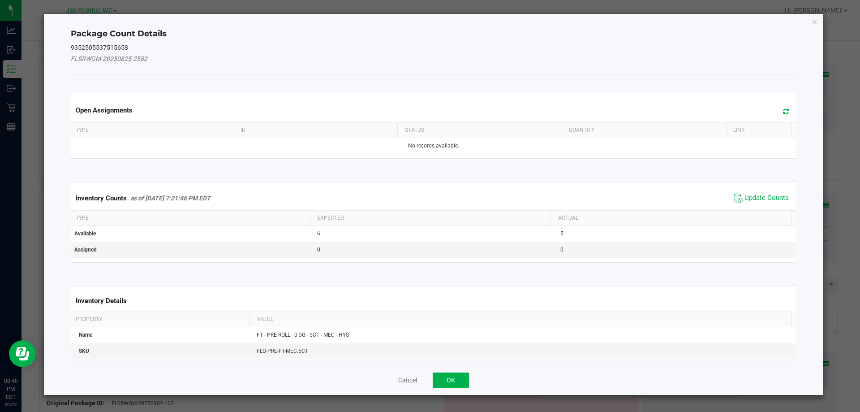
click at [763, 205] on div "Inventory Counts as of [DATE] 7:21:46 PM EDT Update Counts" at bounding box center [433, 198] width 729 height 24
click at [763, 196] on span "Update Counts" at bounding box center [766, 197] width 44 height 9
click at [763, 196] on div "Inventory Counts as of [DATE] 7:21:46 PM EDT Update Counts" at bounding box center [433, 198] width 729 height 24
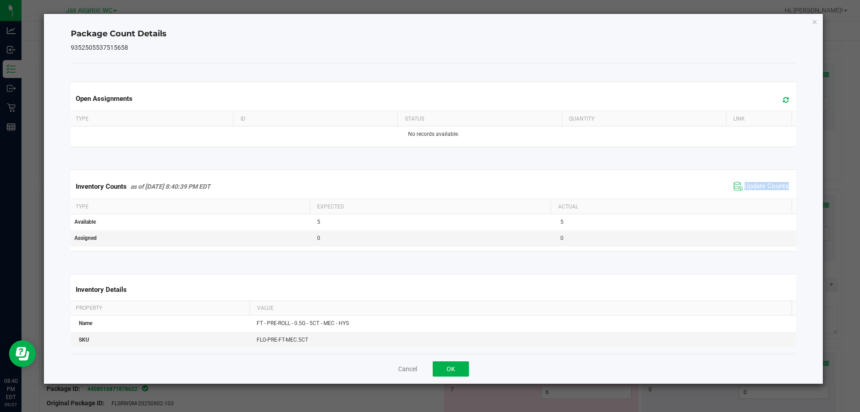
click at [763, 196] on div "Inventory Counts as of [DATE] 8:40:39 PM EDT Update Counts" at bounding box center [433, 186] width 729 height 24
click at [763, 195] on div "Inventory Counts as of [DATE] 8:40:39 PM EDT Update Counts" at bounding box center [433, 186] width 729 height 24
drag, startPoint x: 447, startPoint y: 366, endPoint x: 474, endPoint y: 354, distance: 29.6
click at [447, 366] on button "OK" at bounding box center [451, 368] width 36 height 15
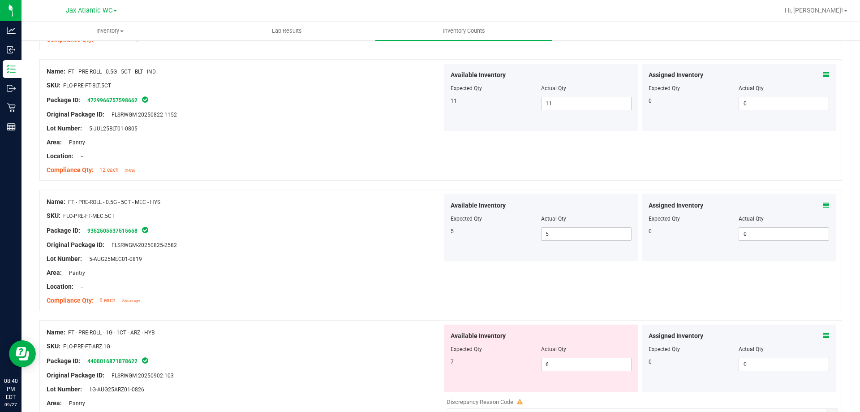
click at [823, 337] on icon at bounding box center [826, 335] width 6 height 6
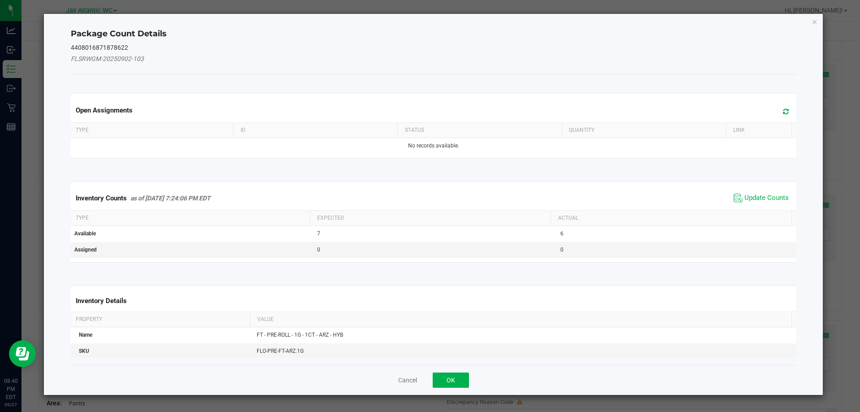
click at [741, 191] on span "Update Counts" at bounding box center [761, 197] width 60 height 13
click at [744, 193] on span "Update Counts" at bounding box center [766, 197] width 44 height 8
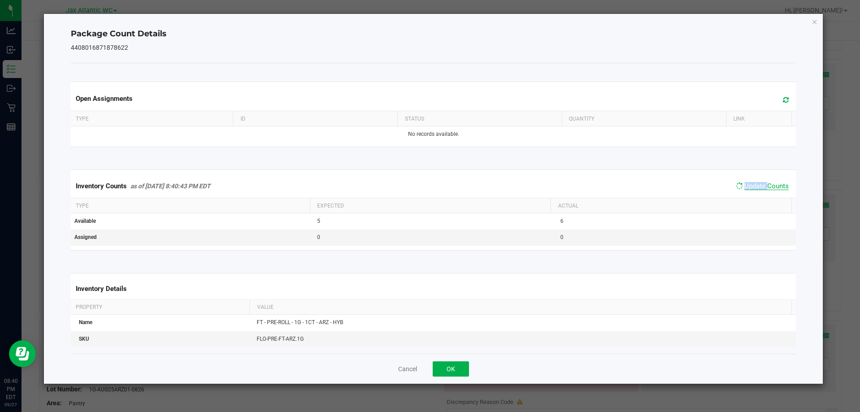
click at [743, 191] on span "Update Counts" at bounding box center [761, 186] width 57 height 13
click at [458, 368] on button "OK" at bounding box center [451, 368] width 36 height 15
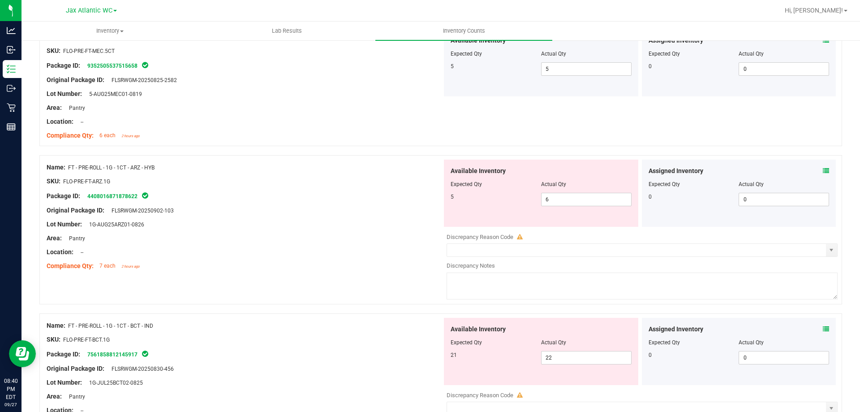
scroll to position [2015, 0]
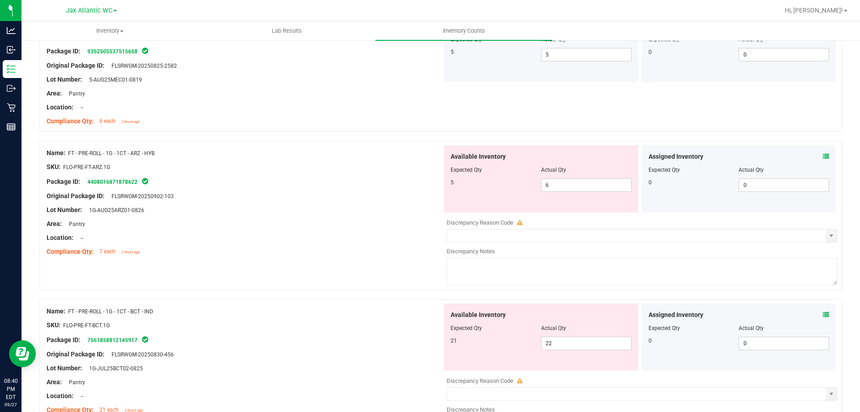
click at [823, 317] on icon at bounding box center [826, 314] width 6 height 6
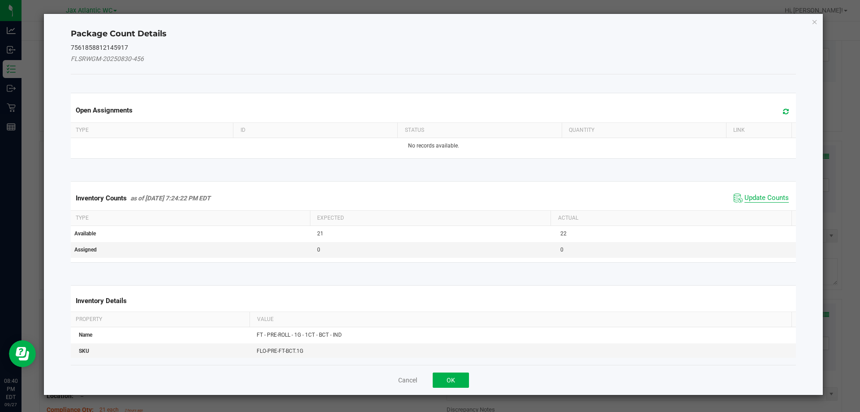
click at [756, 197] on span "Update Counts" at bounding box center [766, 197] width 44 height 9
click at [757, 195] on div "Inventory Counts as of [DATE] 7:24:22 PM EDT Update Counts" at bounding box center [433, 198] width 729 height 24
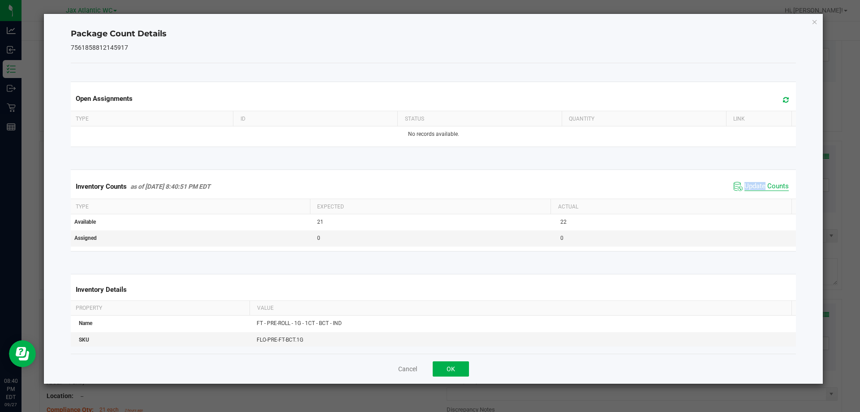
click at [757, 187] on span "Update Counts" at bounding box center [766, 186] width 44 height 9
click at [757, 187] on span "Update Counts" at bounding box center [766, 186] width 44 height 8
click at [449, 363] on button "OK" at bounding box center [451, 368] width 36 height 15
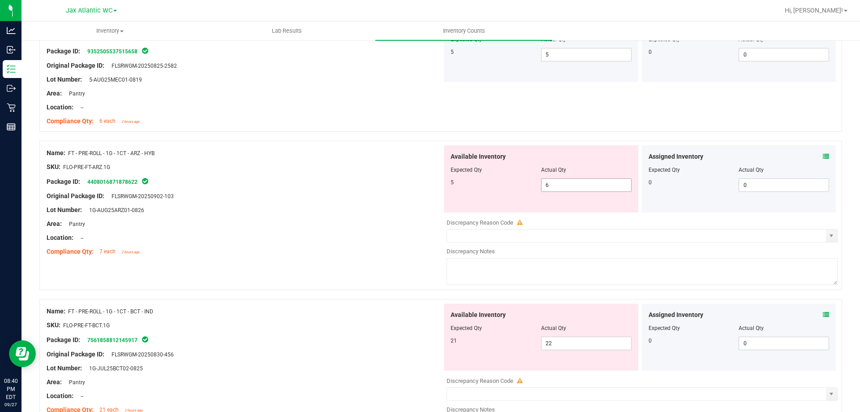
click at [496, 190] on div "5 6 6" at bounding box center [540, 184] width 181 height 13
type input "5"
click at [371, 263] on div "Name: FT - PRE-ROLL - 1G - 1CT - ARZ - HYB SKU: FLO-PRE-FT-ARZ.1G Package ID: 4…" at bounding box center [440, 220] width 802 height 158
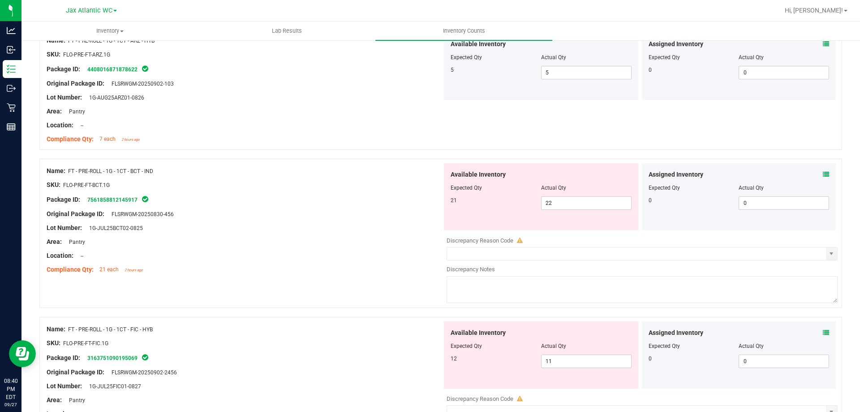
scroll to position [2149, 0]
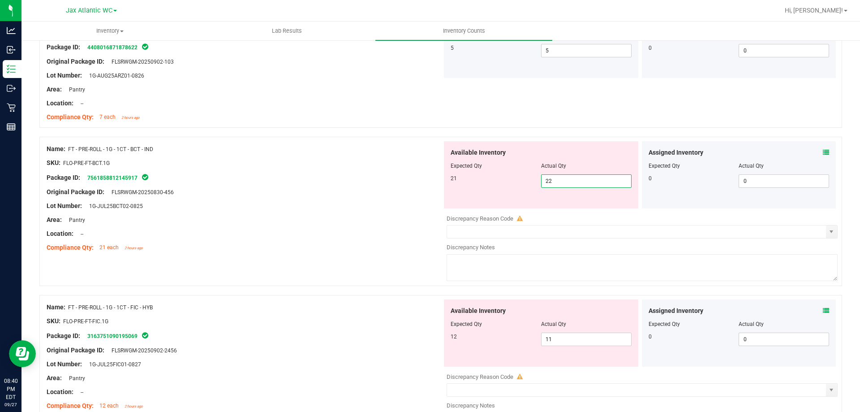
drag, startPoint x: 562, startPoint y: 184, endPoint x: 448, endPoint y: 191, distance: 114.0
click at [448, 191] on div "Available Inventory Expected Qty Actual Qty 21 22 22" at bounding box center [541, 174] width 194 height 67
click at [823, 155] on icon at bounding box center [826, 152] width 6 height 6
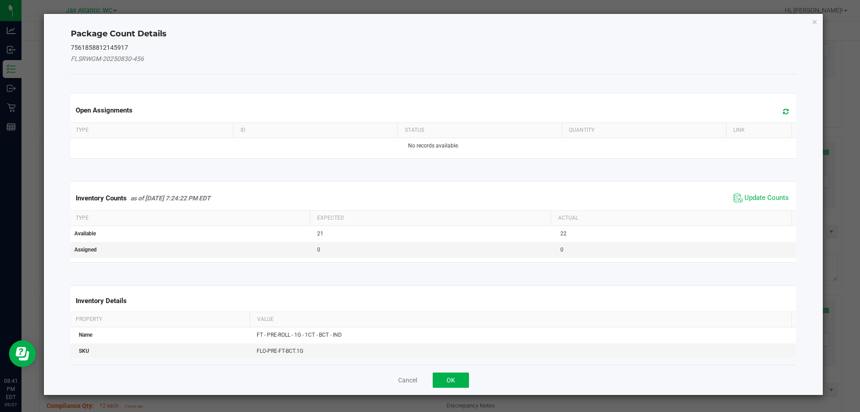
click at [743, 192] on span "Update Counts" at bounding box center [761, 197] width 60 height 13
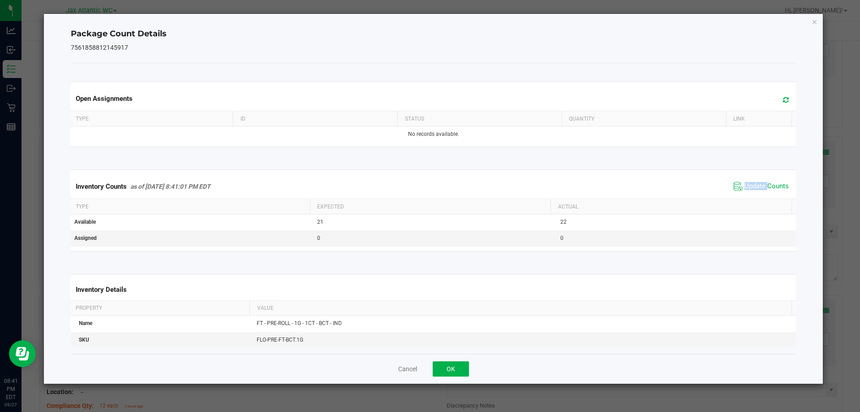
click at [744, 192] on span "Update Counts" at bounding box center [761, 186] width 60 height 13
click at [744, 190] on span "Update Counts" at bounding box center [761, 186] width 60 height 13
click at [744, 190] on span "Update Counts" at bounding box center [766, 186] width 44 height 8
click at [451, 360] on div "Cancel OK" at bounding box center [433, 368] width 725 height 30
click at [453, 362] on button "OK" at bounding box center [451, 368] width 36 height 15
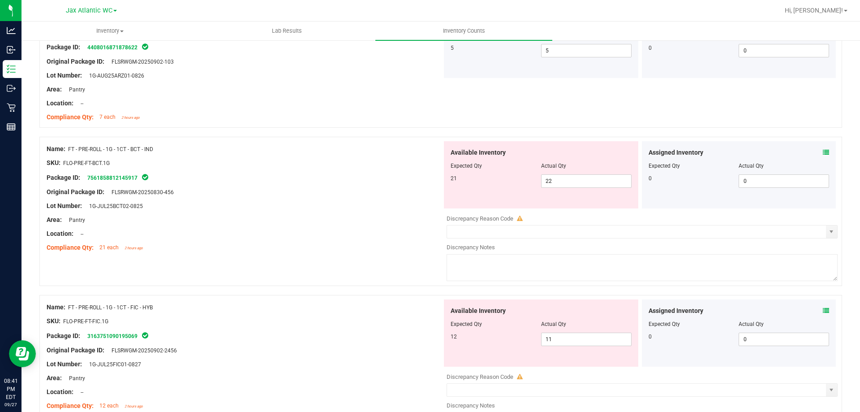
click at [823, 312] on icon at bounding box center [826, 310] width 6 height 6
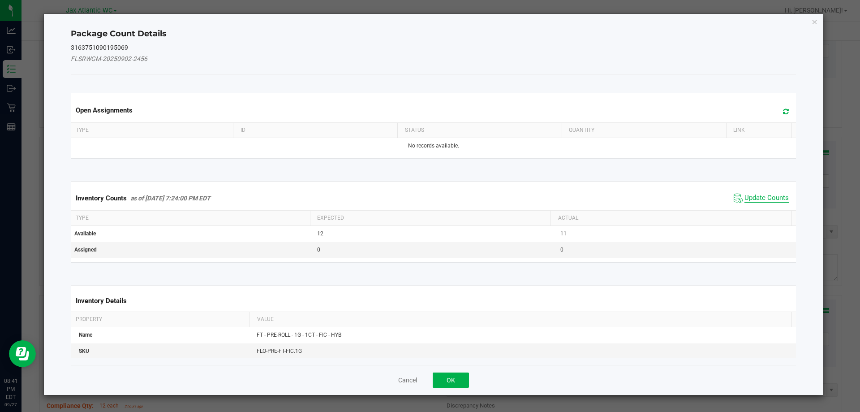
click at [751, 197] on span "Update Counts" at bounding box center [766, 197] width 44 height 9
click at [753, 195] on div "Inventory Counts as of [DATE] 7:24:00 PM EDT Update Counts" at bounding box center [433, 197] width 729 height 23
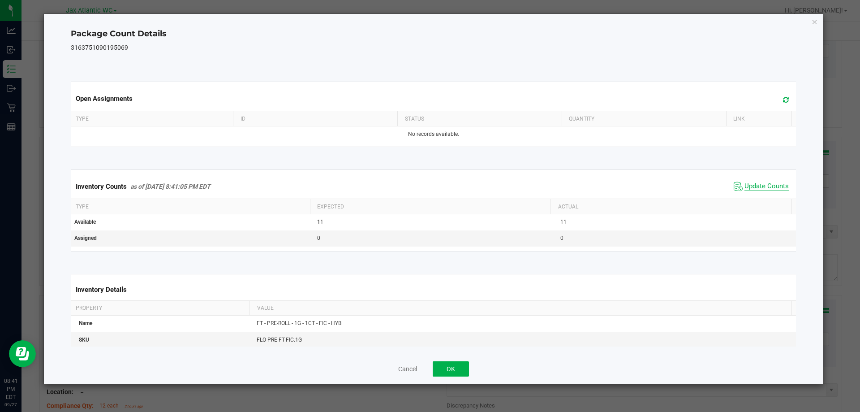
click at [755, 189] on span "Update Counts" at bounding box center [766, 186] width 44 height 9
drag, startPoint x: 755, startPoint y: 189, endPoint x: 610, endPoint y: 247, distance: 155.7
click at [741, 192] on span "Update Counts" at bounding box center [761, 186] width 57 height 13
drag, startPoint x: 470, startPoint y: 363, endPoint x: 448, endPoint y: 376, distance: 25.5
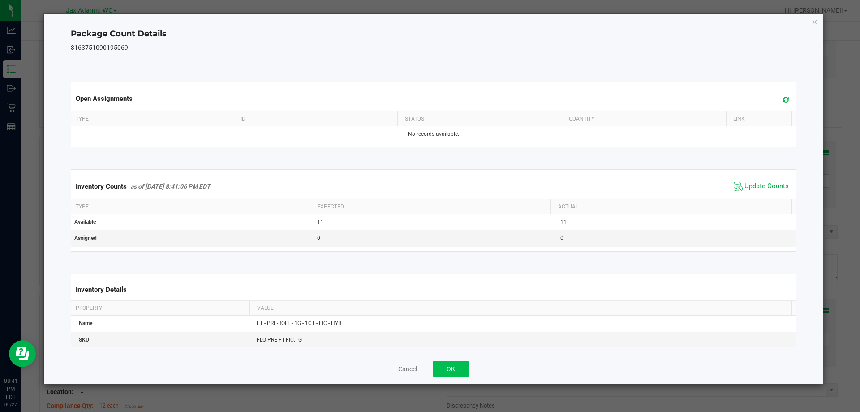
click at [469, 363] on div "Cancel OK" at bounding box center [433, 368] width 725 height 30
click at [448, 376] on button "OK" at bounding box center [451, 368] width 36 height 15
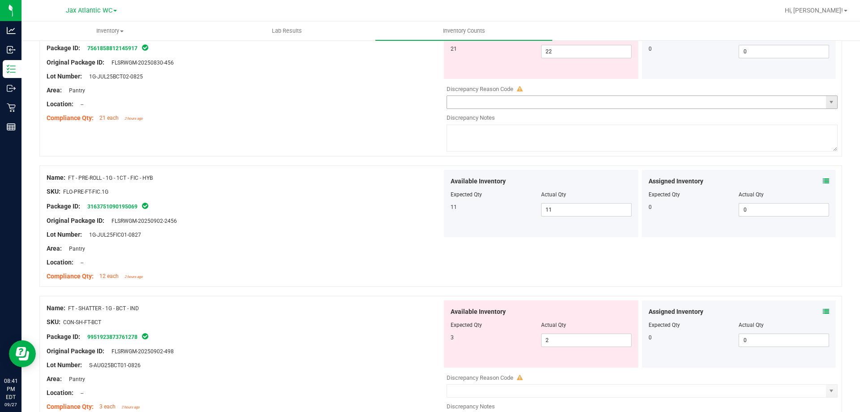
scroll to position [2194, 0]
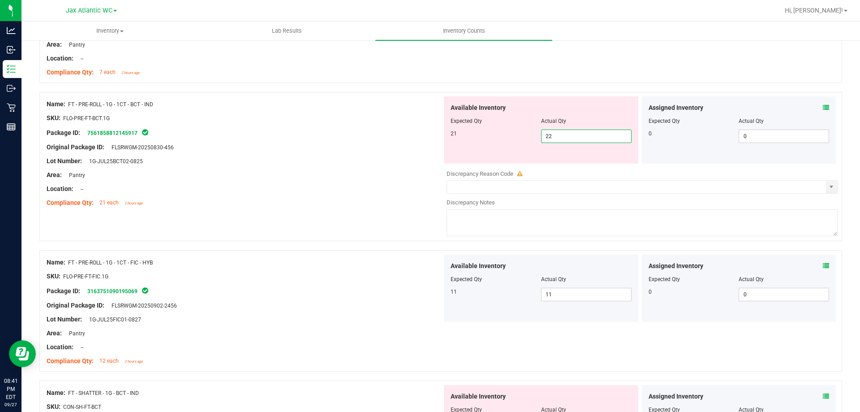
drag, startPoint x: 571, startPoint y: 137, endPoint x: 438, endPoint y: 146, distance: 133.3
click at [432, 144] on div "Name: FT - PRE-ROLL - 1G - 1CT - BCT - IND SKU: FLO-PRE-FT-BCT.1G Package ID: 7…" at bounding box center [440, 166] width 802 height 149
type input "1"
type input "21"
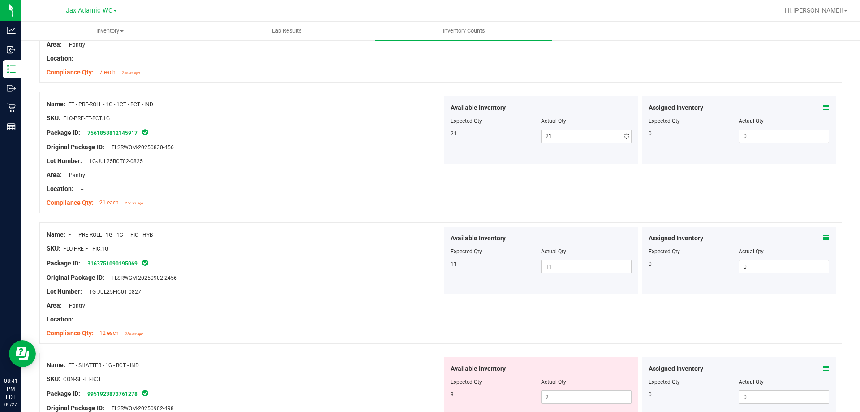
drag, startPoint x: 400, startPoint y: 219, endPoint x: 410, endPoint y: 216, distance: 10.2
click at [403, 217] on div "Name: FT - PRE-ROLL - 1G - 1CT - BCT - IND SKU: FLO-PRE-FT-BCT.1G Package ID: 7…" at bounding box center [440, 157] width 802 height 130
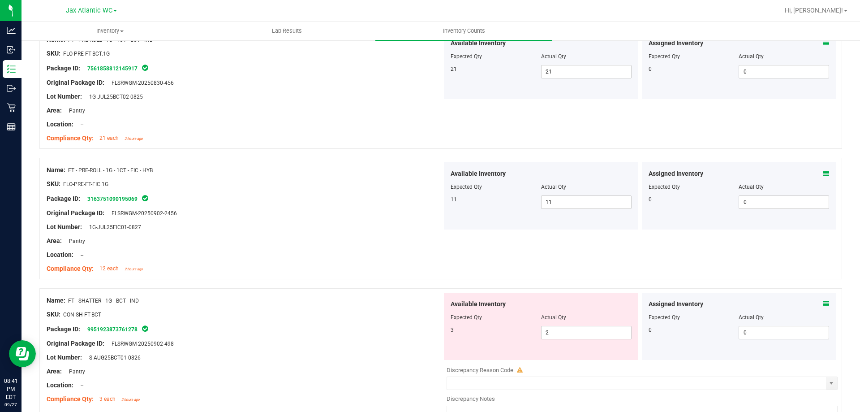
scroll to position [2373, 0]
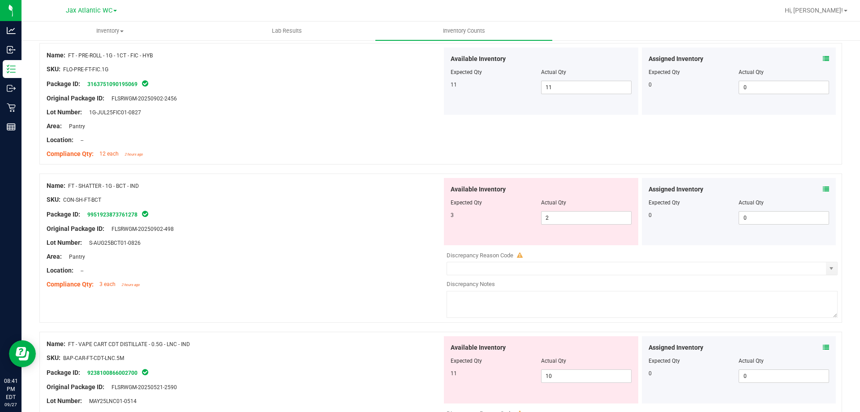
click at [823, 188] on icon at bounding box center [826, 189] width 6 height 6
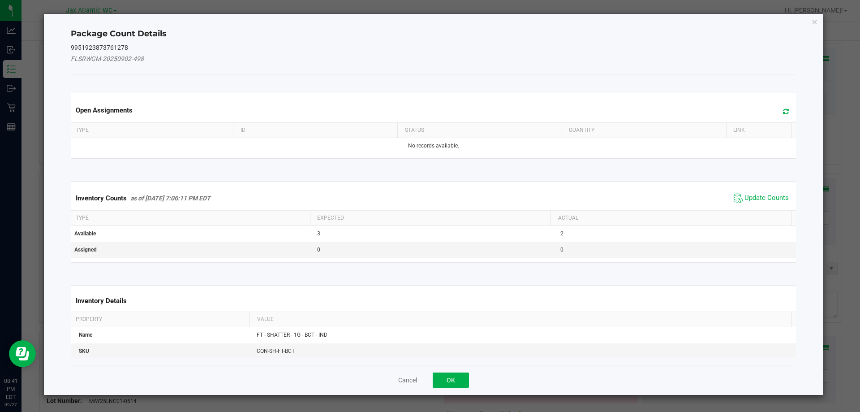
click at [717, 198] on div "Inventory Counts as of [DATE] 7:06:11 PM EDT Update Counts" at bounding box center [433, 198] width 729 height 24
click at [747, 195] on span "Update Counts" at bounding box center [766, 197] width 44 height 9
click at [747, 195] on div "Inventory Counts as of [DATE] 7:06:11 PM EDT Update Counts" at bounding box center [433, 198] width 729 height 24
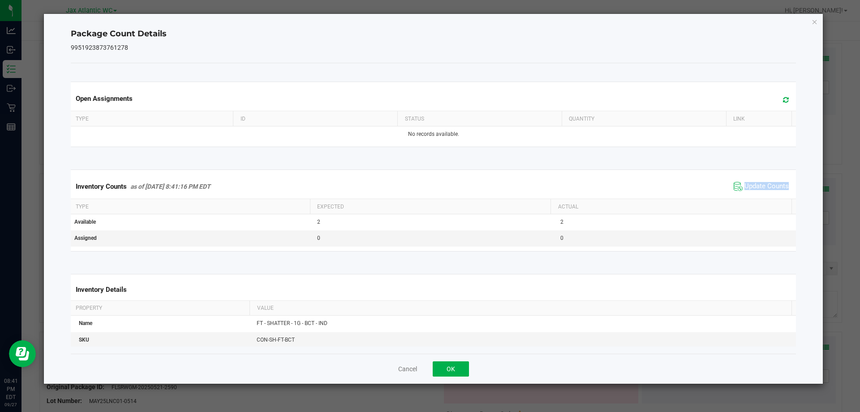
click at [747, 195] on div "Inventory Counts as of [DATE] 8:41:16 PM EDT Update Counts" at bounding box center [433, 186] width 729 height 24
click at [444, 371] on button "OK" at bounding box center [451, 368] width 36 height 15
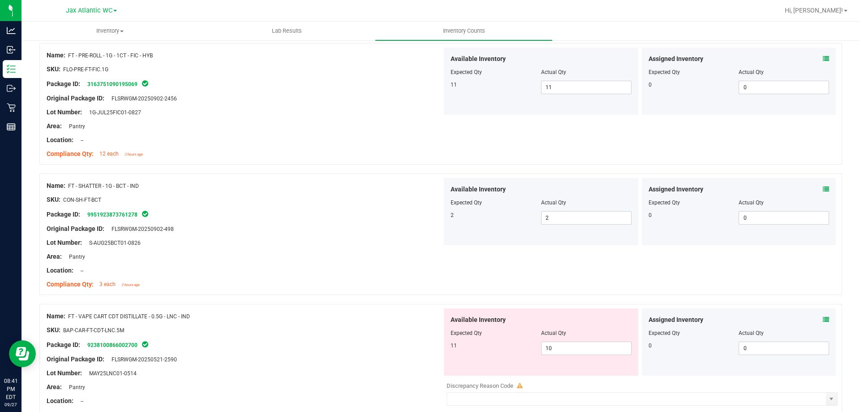
click at [463, 362] on div "Available Inventory Expected Qty Actual Qty 11 10 10" at bounding box center [541, 341] width 194 height 67
click at [823, 317] on icon at bounding box center [826, 319] width 6 height 6
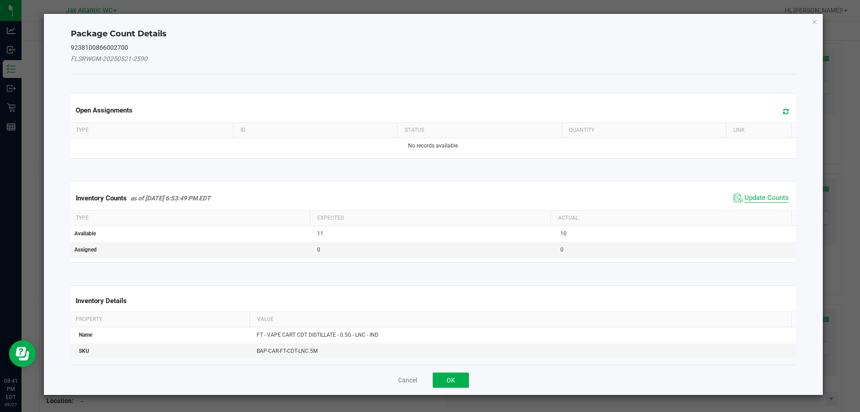
click at [754, 194] on span "Update Counts" at bounding box center [766, 197] width 44 height 9
click at [754, 194] on div "Inventory Counts as of [DATE] 6:53:49 PM EDT Update Counts" at bounding box center [433, 197] width 729 height 23
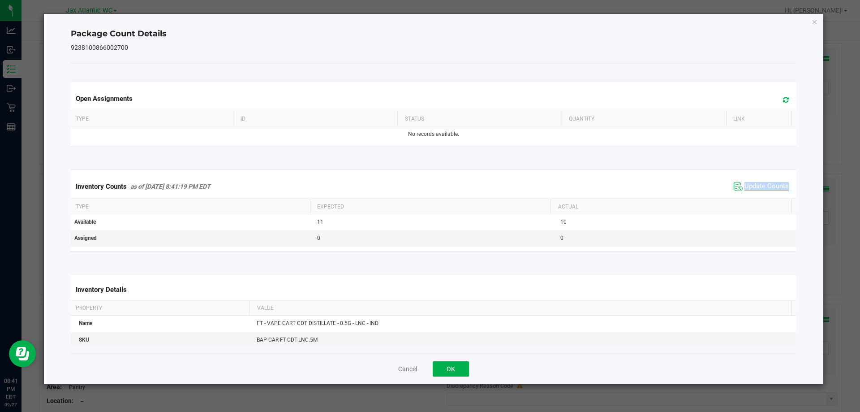
click at [754, 194] on div "Inventory Counts as of [DATE] 8:41:19 PM EDT Update Counts" at bounding box center [433, 186] width 729 height 24
drag, startPoint x: 432, startPoint y: 381, endPoint x: 450, endPoint y: 371, distance: 20.8
click at [433, 380] on div "Cancel OK" at bounding box center [433, 368] width 725 height 30
click at [451, 370] on button "OK" at bounding box center [451, 368] width 36 height 15
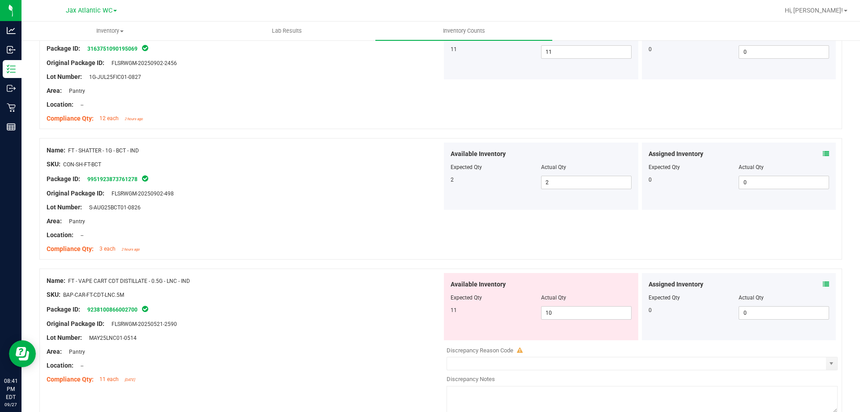
scroll to position [2454, 0]
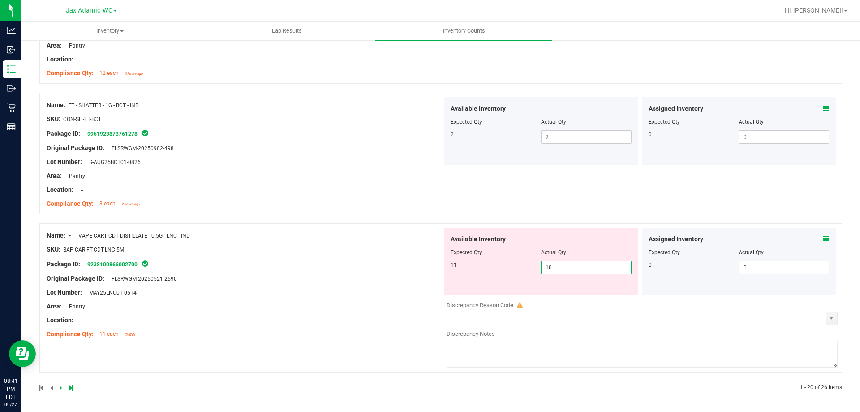
drag, startPoint x: 558, startPoint y: 265, endPoint x: 471, endPoint y: 271, distance: 87.1
click at [496, 270] on div "11 10 10" at bounding box center [540, 267] width 181 height 13
type input "11"
click at [303, 268] on div "Name: FT - VAPE CART CDT DISTILLATE - 0.5G - LNC - IND SKU: BAP-CAR-FT-CDT-LNC.…" at bounding box center [244, 284] width 395 height 114
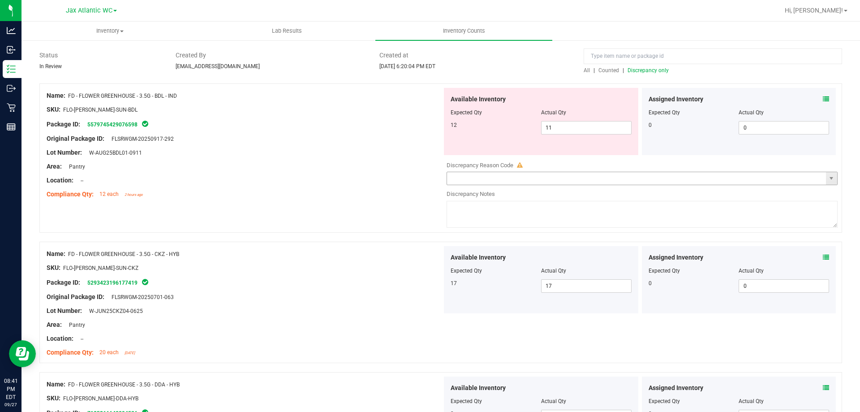
scroll to position [0, 0]
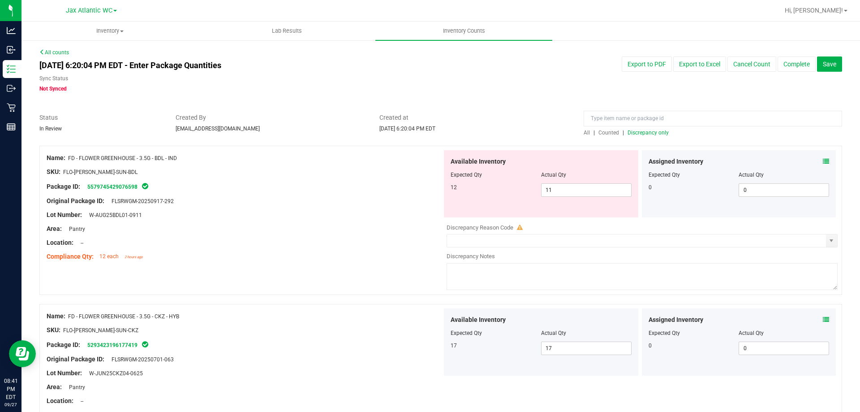
click at [655, 133] on span "Discrepancy only" at bounding box center [647, 132] width 41 height 6
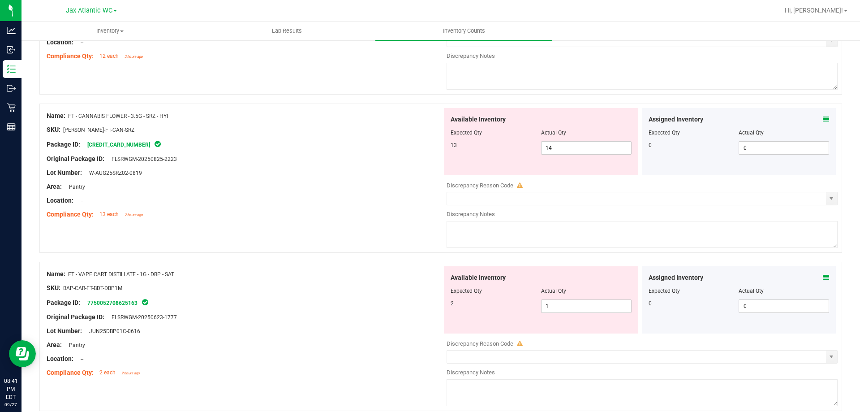
scroll to position [269, 0]
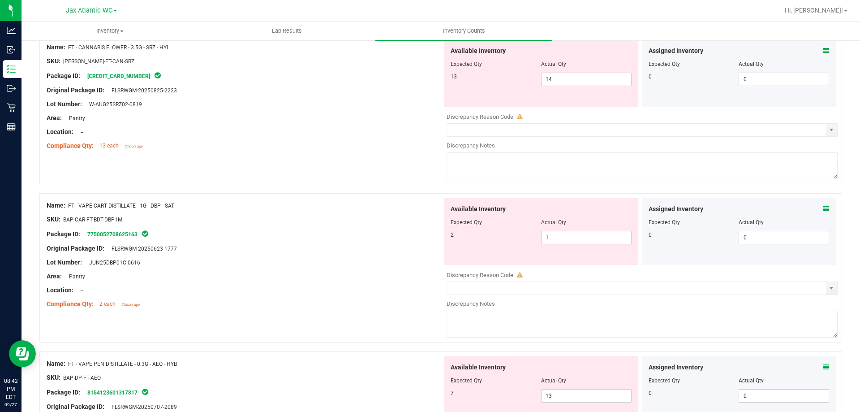
drag, startPoint x: 828, startPoint y: 203, endPoint x: 816, endPoint y: 206, distance: 11.6
click at [824, 204] on div "Assigned Inventory Expected Qty Actual Qty 0 0 0" at bounding box center [739, 230] width 194 height 67
click at [823, 206] on icon at bounding box center [826, 209] width 6 height 6
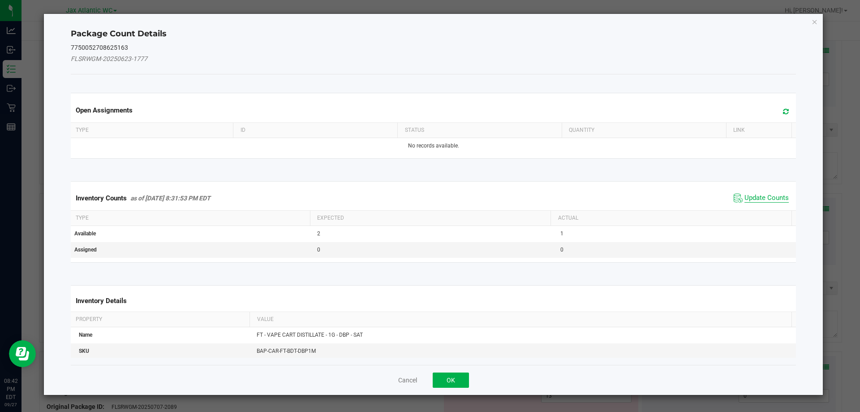
drag, startPoint x: 755, startPoint y: 189, endPoint x: 751, endPoint y: 195, distance: 6.8
click at [754, 189] on div "Inventory Counts as of [DATE] 8:31:53 PM EDT Update Counts" at bounding box center [433, 198] width 729 height 24
click at [751, 195] on span "Update Counts" at bounding box center [766, 197] width 44 height 9
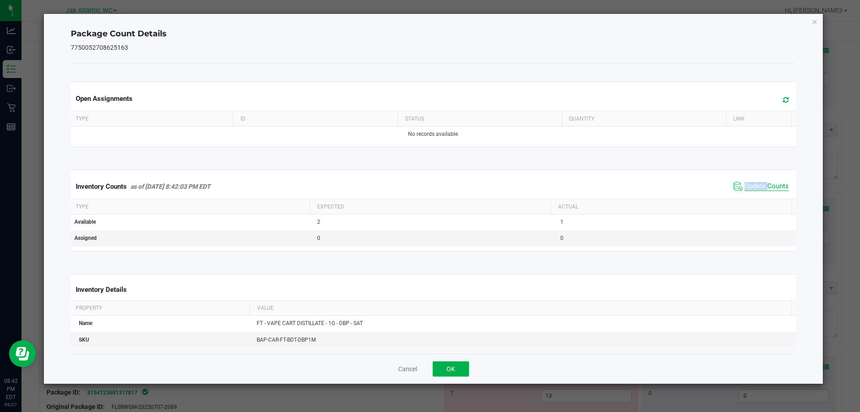
click at [751, 195] on div "Inventory Counts as of [DATE] 8:42:03 PM EDT Update Counts" at bounding box center [433, 186] width 729 height 24
click at [750, 194] on div "Inventory Counts as of [DATE] 8:42:03 PM EDT Update Counts" at bounding box center [433, 186] width 729 height 24
click at [754, 189] on span "Update Counts" at bounding box center [766, 186] width 44 height 9
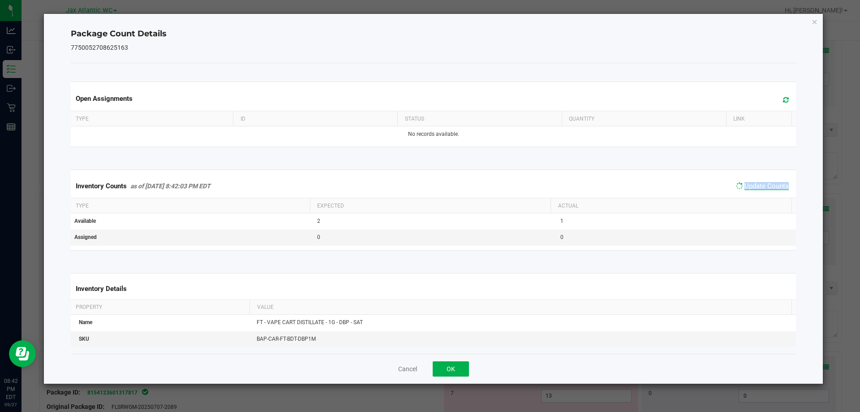
click at [754, 189] on span "Update Counts" at bounding box center [766, 186] width 44 height 8
click at [755, 185] on span "Update Counts" at bounding box center [766, 186] width 44 height 8
click at [449, 364] on button "OK" at bounding box center [451, 368] width 36 height 15
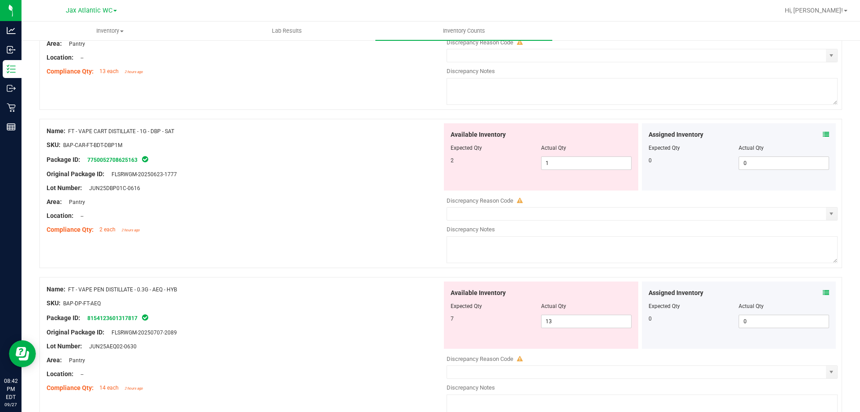
scroll to position [358, 0]
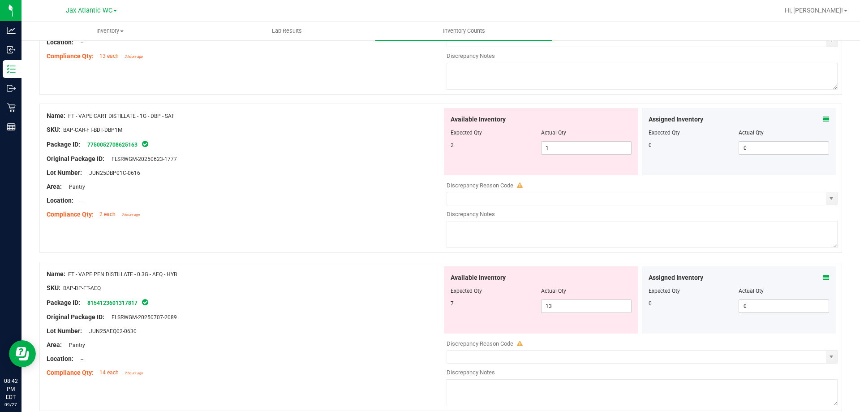
click at [823, 275] on icon at bounding box center [826, 277] width 6 height 6
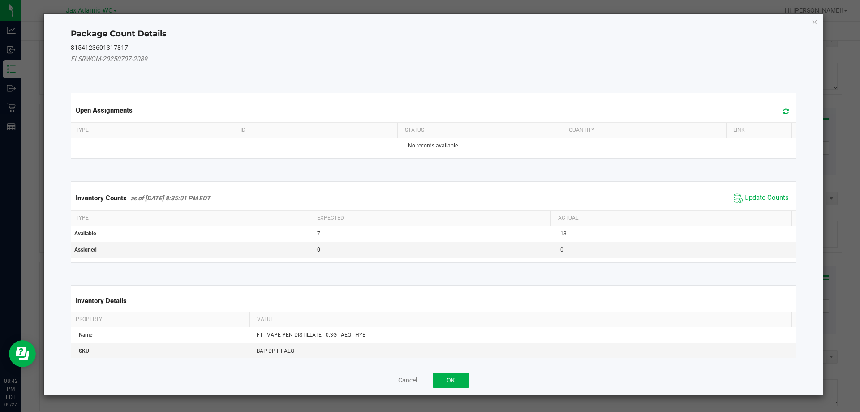
click at [754, 189] on div "Inventory Counts as of [DATE] 8:35:01 PM EDT Update Counts" at bounding box center [433, 198] width 729 height 24
click at [755, 193] on span "Update Counts" at bounding box center [766, 197] width 44 height 9
click at [756, 193] on span "Update Counts" at bounding box center [761, 197] width 57 height 13
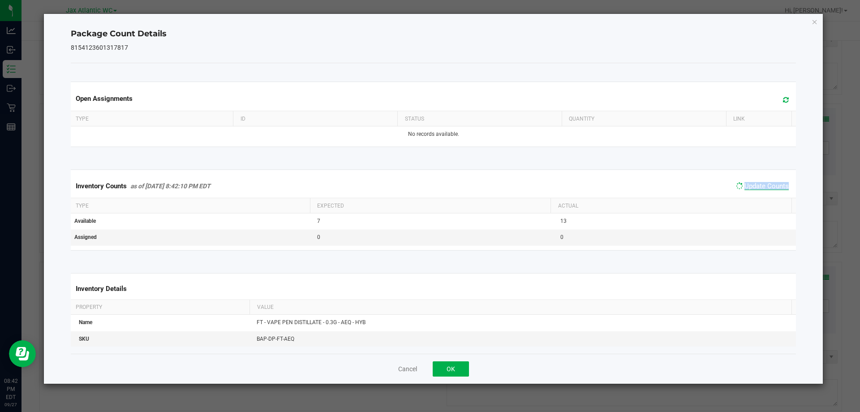
click at [757, 192] on div "Inventory Counts as of [DATE] 8:42:10 PM EDT Update Counts" at bounding box center [433, 185] width 729 height 23
click at [758, 190] on span "Update Counts" at bounding box center [766, 186] width 44 height 9
click at [759, 189] on span "Update Counts" at bounding box center [766, 186] width 44 height 9
click at [812, 19] on icon "Close" at bounding box center [814, 21] width 6 height 11
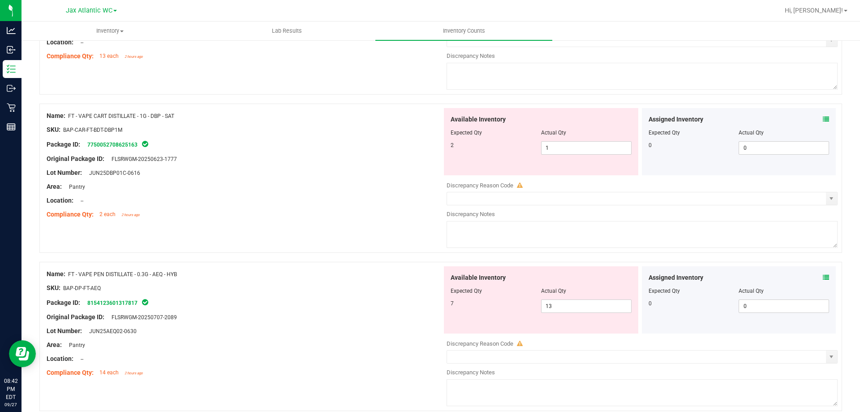
drag, startPoint x: 179, startPoint y: 274, endPoint x: 70, endPoint y: 274, distance: 108.8
click at [70, 274] on div "Name: FT - VAPE PEN DISTILLATE - 0.3G - AEQ - HYB" at bounding box center [244, 273] width 395 height 9
copy span "FT - VAPE PEN DISTILLATE - 0.3G - AEQ - HYB"
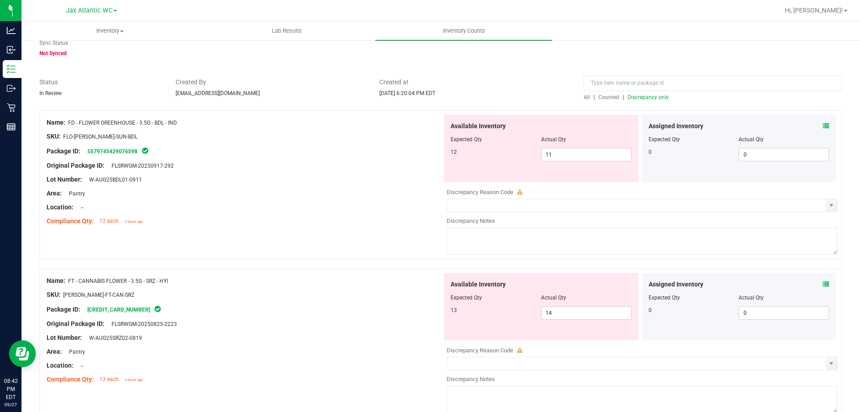
scroll to position [0, 0]
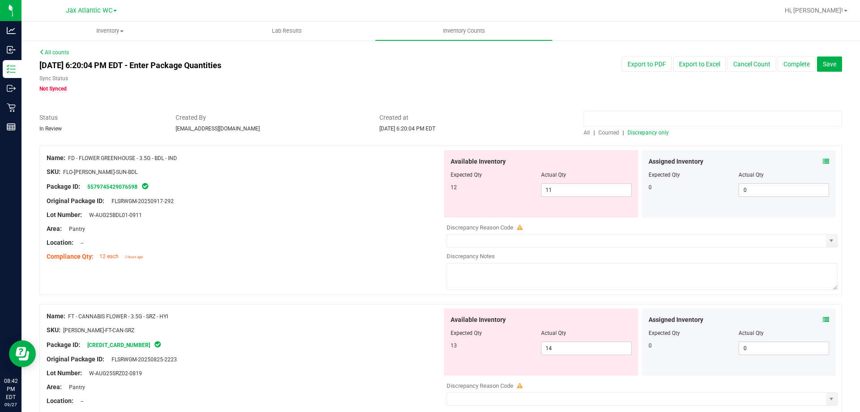
paste input "FT - VAPE PEN DISTILLATE - 0.3G - AEQ - HYB"
type input "FT - VAPE PEN DISTILLATE - 0.3G - AEQ - HYB"
click at [608, 134] on span "Counted" at bounding box center [608, 132] width 21 height 6
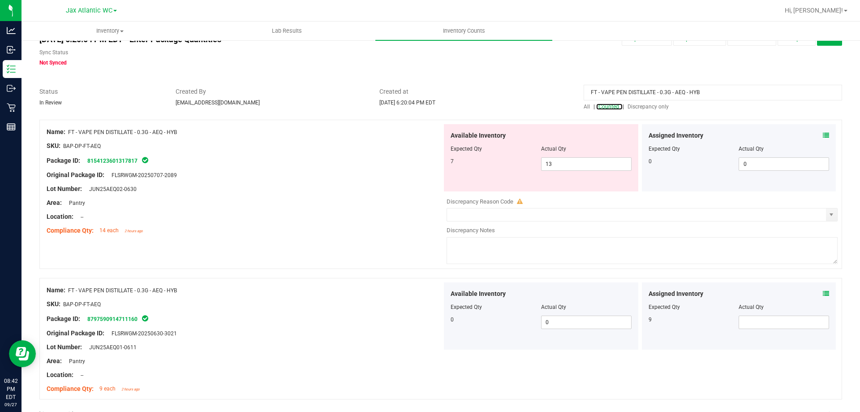
scroll to position [53, 0]
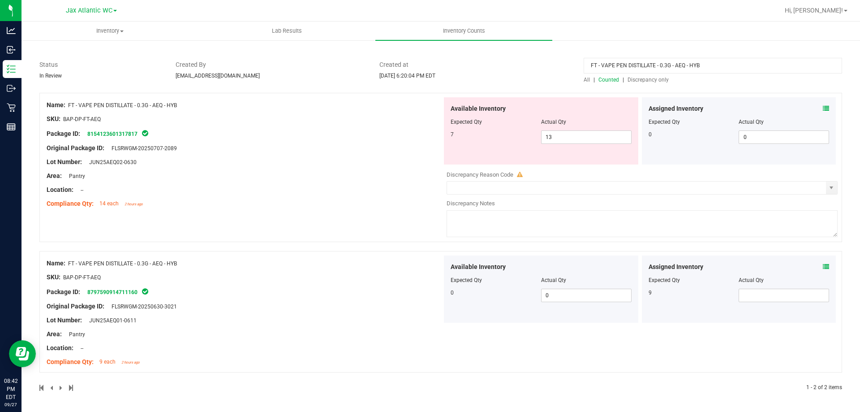
click at [823, 266] on icon at bounding box center [826, 266] width 6 height 6
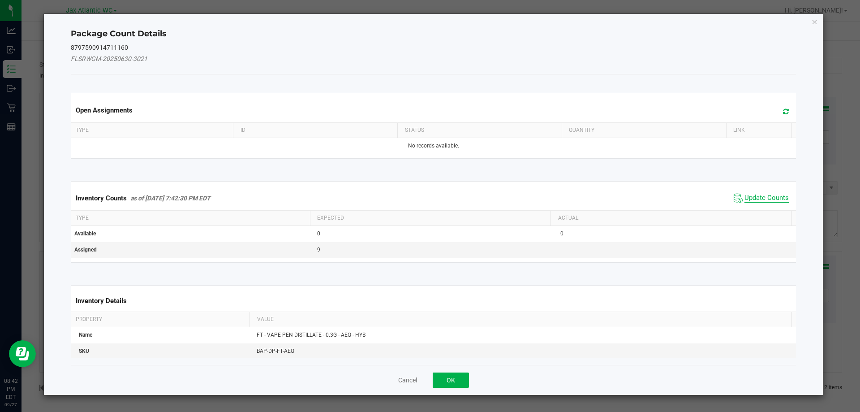
click at [751, 196] on span "Update Counts" at bounding box center [766, 197] width 44 height 9
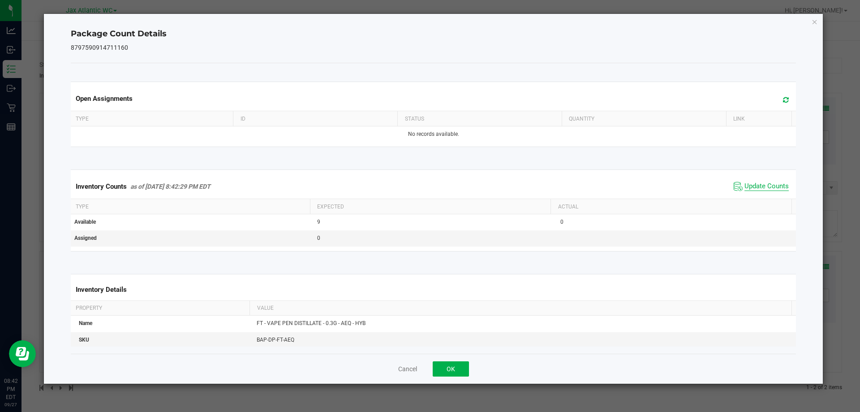
click at [754, 190] on span "Update Counts" at bounding box center [766, 186] width 44 height 9
click at [754, 190] on span "Update Counts" at bounding box center [766, 186] width 44 height 8
click at [754, 189] on span "Update Counts" at bounding box center [766, 186] width 44 height 8
click at [451, 371] on button "OK" at bounding box center [451, 368] width 36 height 15
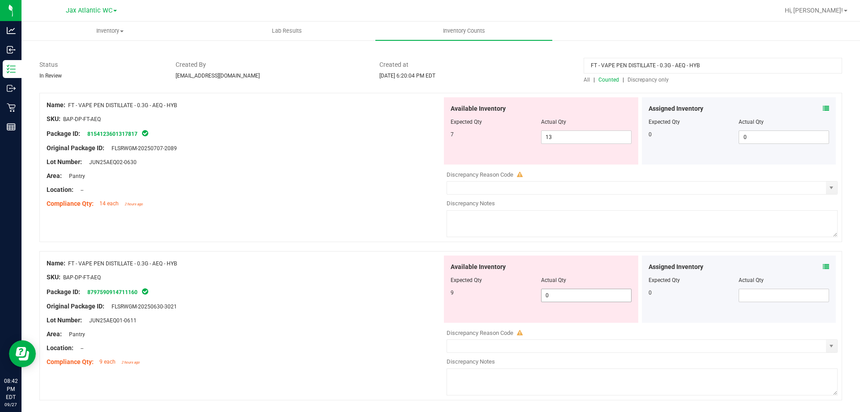
click at [563, 297] on span "0 0" at bounding box center [586, 294] width 90 height 13
drag, startPoint x: 558, startPoint y: 297, endPoint x: 493, endPoint y: 304, distance: 65.3
click at [492, 304] on div "Available Inventory Expected Qty Actual Qty 9 0 0" at bounding box center [541, 288] width 194 height 67
type input "9"
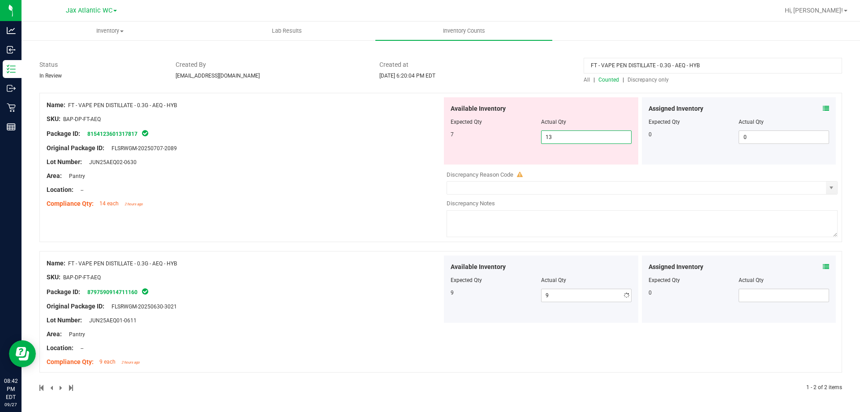
drag, startPoint x: 562, startPoint y: 138, endPoint x: 492, endPoint y: 162, distance: 74.2
click at [488, 154] on div "Available Inventory Expected Qty Actual Qty 7 13 13" at bounding box center [541, 130] width 194 height 67
type input "7"
click at [393, 219] on div "Name: FT - VAPE PEN DISTILLATE - 0.3G - AEQ - HYB SKU: BAP-DP-FT-AEQ Package ID…" at bounding box center [440, 167] width 802 height 149
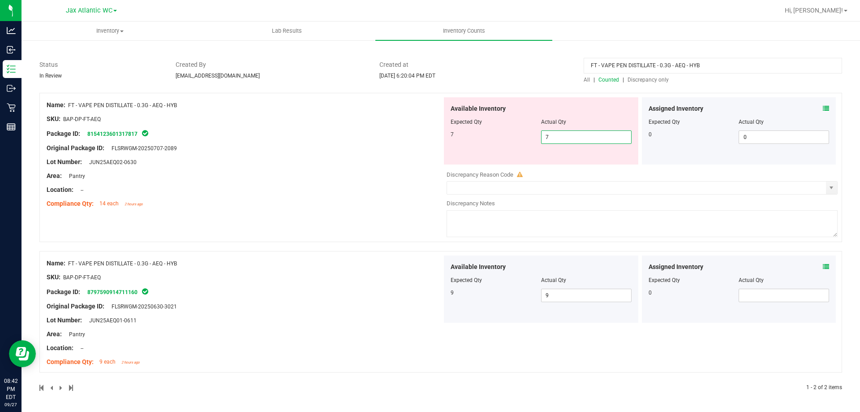
scroll to position [25, 0]
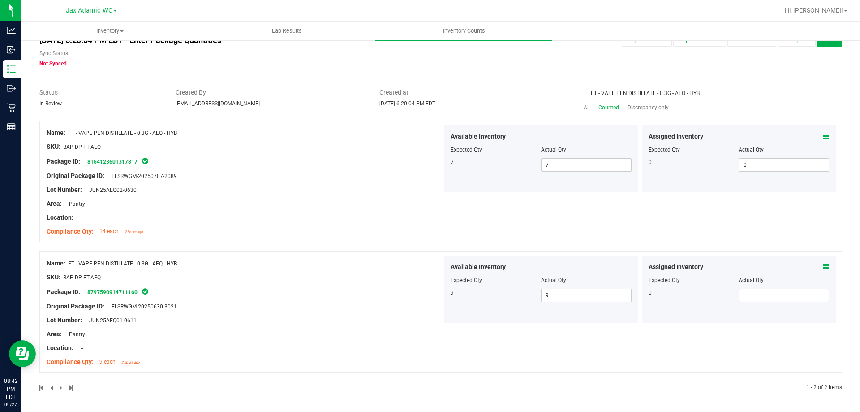
click at [647, 107] on span "Discrepancy only" at bounding box center [647, 107] width 41 height 6
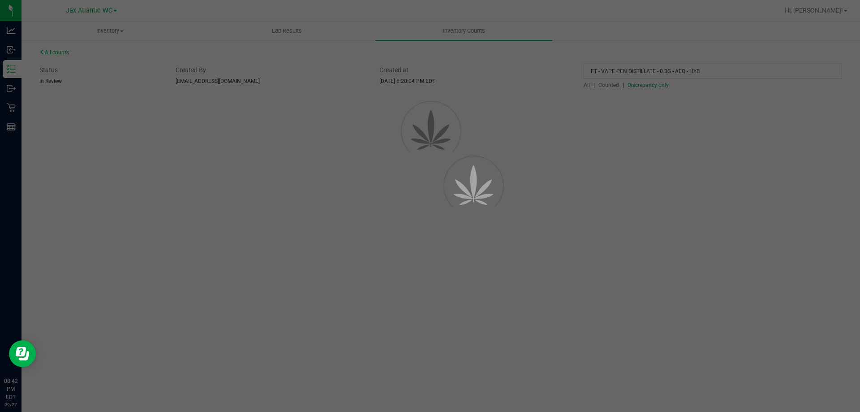
scroll to position [0, 0]
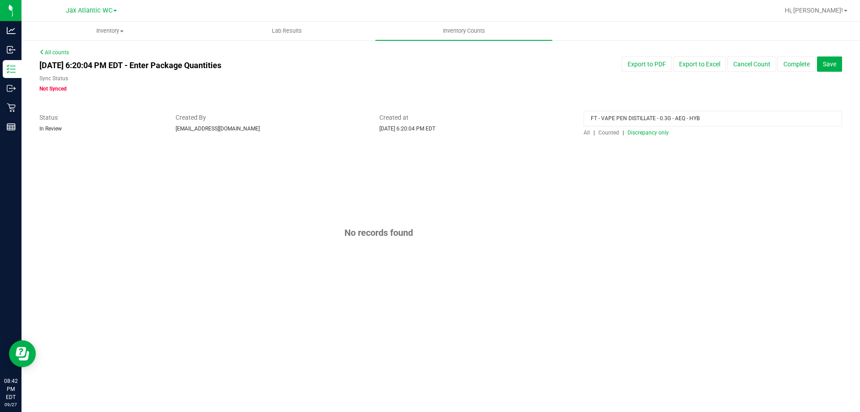
drag, startPoint x: 703, startPoint y: 117, endPoint x: 434, endPoint y: 134, distance: 270.1
click at [430, 134] on div "Status In Review Created By [EMAIL_ADDRESS][DOMAIN_NAME] Created at [DATE] 6:20…" at bounding box center [441, 125] width 816 height 24
click at [455, 167] on div "No records found" at bounding box center [440, 233] width 802 height 174
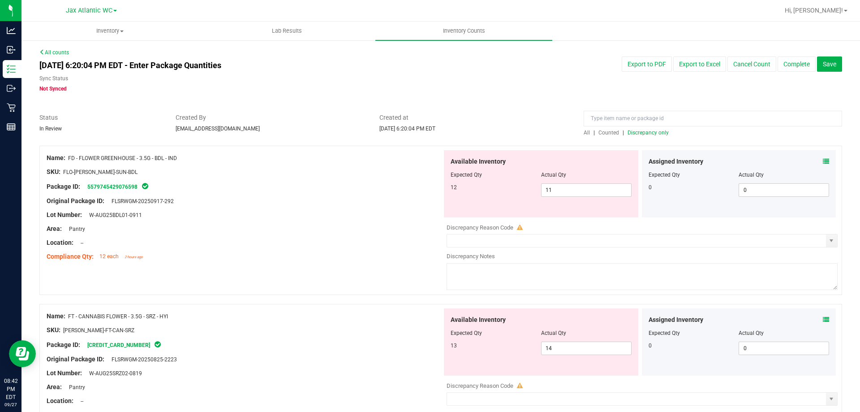
click at [147, 158] on span "FD - FLOWER GREENHOUSE - 3.5G - BDL - IND" at bounding box center [122, 158] width 109 height 6
click at [150, 158] on span "FD - FLOWER GREENHOUSE - 3.5G - BDL - IND" at bounding box center [122, 158] width 109 height 6
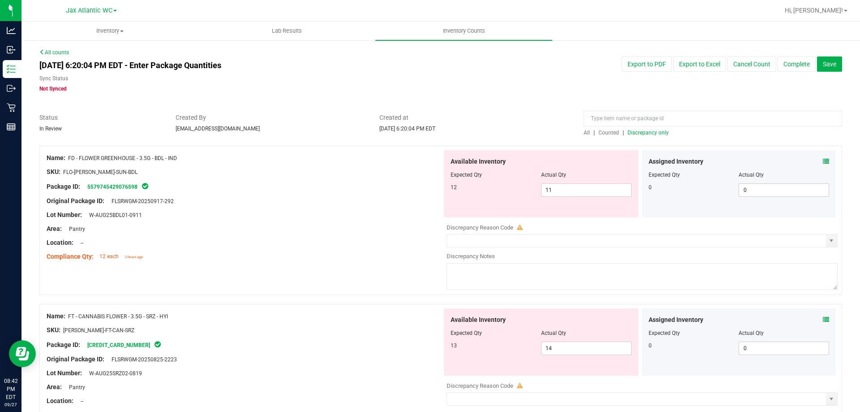
drag, startPoint x: 150, startPoint y: 158, endPoint x: 78, endPoint y: 163, distance: 71.8
click at [97, 165] on div at bounding box center [244, 165] width 395 height 4
click at [77, 159] on span "FD - FLOWER GREENHOUSE - 3.5G - BDL - IND" at bounding box center [122, 158] width 109 height 6
drag, startPoint x: 77, startPoint y: 158, endPoint x: 197, endPoint y: 157, distance: 119.6
click at [198, 157] on div "Name: FD - FLOWER GREENHOUSE - 3.5G - BDL - IND" at bounding box center [244, 157] width 395 height 9
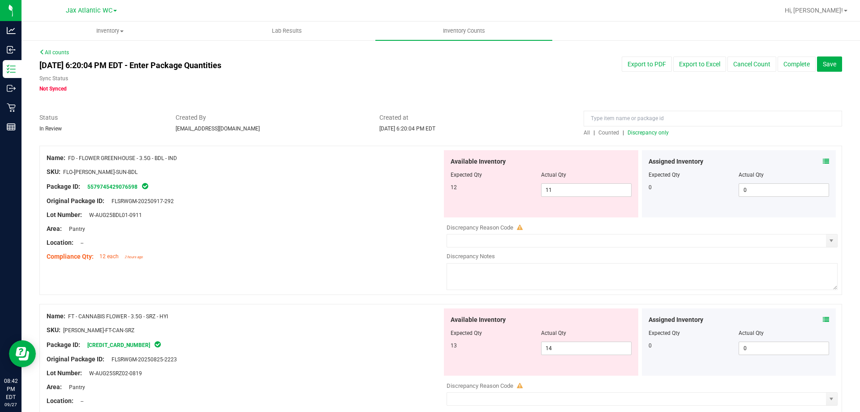
click at [180, 157] on div "Name: FD - FLOWER GREENHOUSE - 3.5G - BDL - IND" at bounding box center [244, 157] width 395 height 9
click at [182, 157] on div "Name: FD - FLOWER GREENHOUSE - 3.5G - BDL - IND" at bounding box center [244, 157] width 395 height 9
drag, startPoint x: 181, startPoint y: 157, endPoint x: 70, endPoint y: 160, distance: 111.5
click at [70, 160] on div "Name: FD - FLOWER GREENHOUSE - 3.5G - BDL - IND" at bounding box center [244, 157] width 395 height 9
type input "FD - FLOWER GREENHOUSE - 3.5G - BDL - IND"
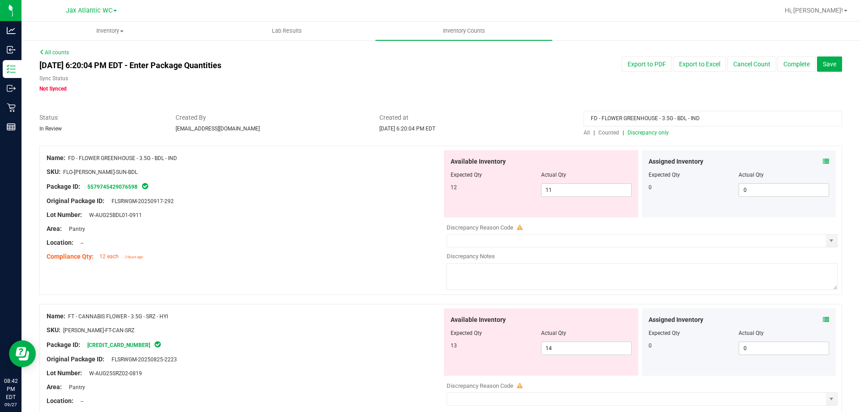
click at [600, 134] on span "Counted" at bounding box center [608, 132] width 21 height 6
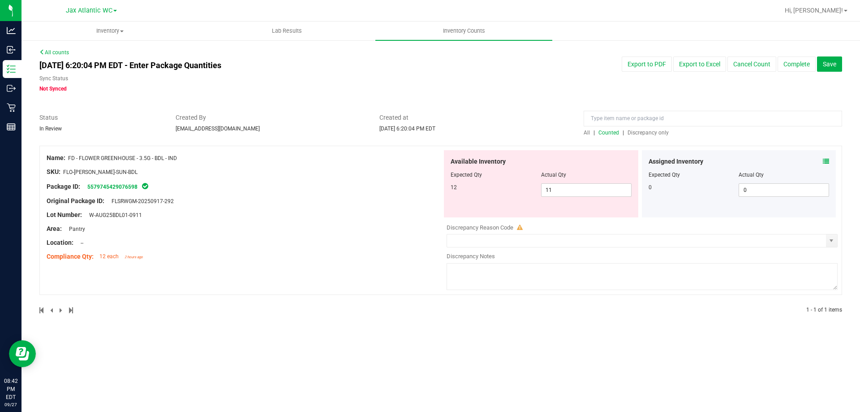
click at [646, 136] on div "All | Counted | Discrepancy only" at bounding box center [712, 133] width 258 height 8
click at [646, 133] on span "Discrepancy only" at bounding box center [647, 132] width 41 height 6
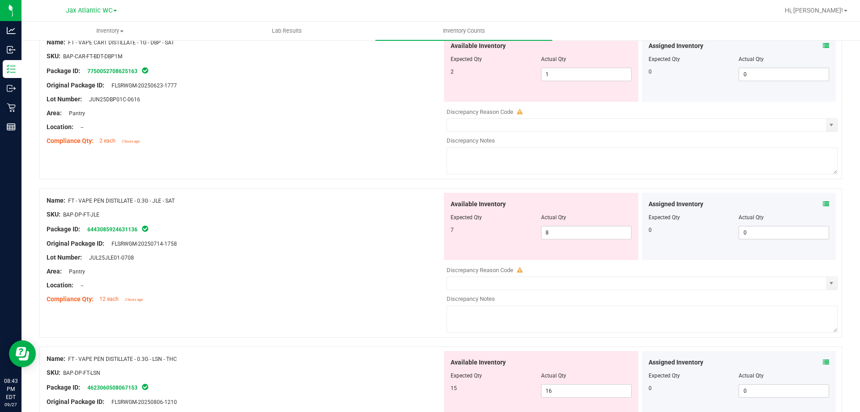
scroll to position [448, 0]
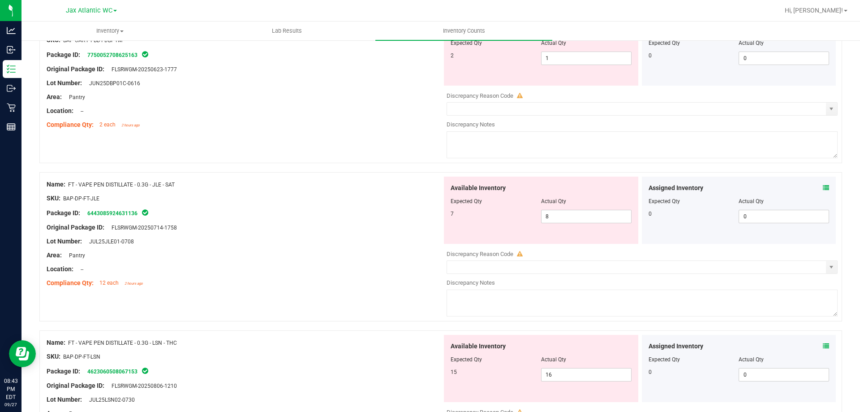
click at [136, 184] on span "FT - VAPE PEN DISTILLATE - 0.3G - JLE - SAT" at bounding box center [121, 184] width 107 height 6
copy div "Name: FT - VAPE PEN DISTILLATE - 0.3G - JLE - SAT"
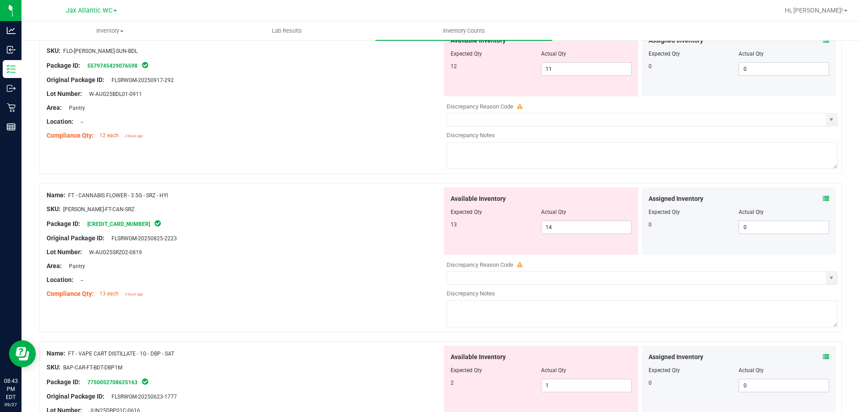
scroll to position [0, 0]
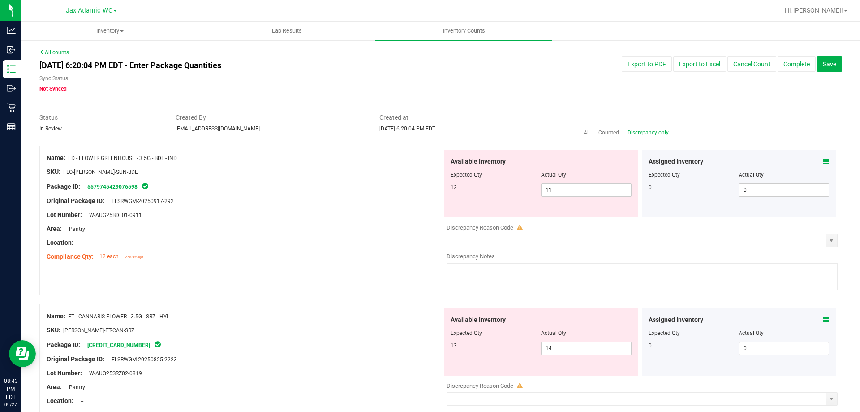
paste input "Name: FT - VAPE PEN DISTILLATE - 0.3G - JLE - SAT"
click at [608, 130] on span "Counted" at bounding box center [608, 132] width 21 height 6
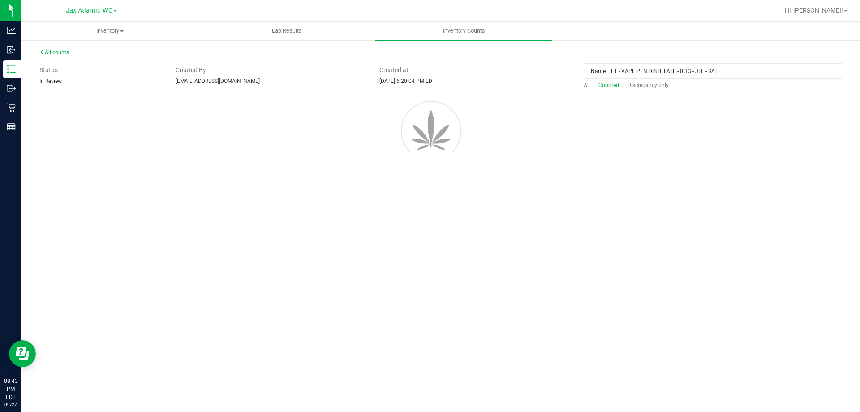
click at [605, 79] on input "Name: FT - VAPE PEN DISTILLATE - 0.3G - JLE - SAT" at bounding box center [712, 71] width 258 height 16
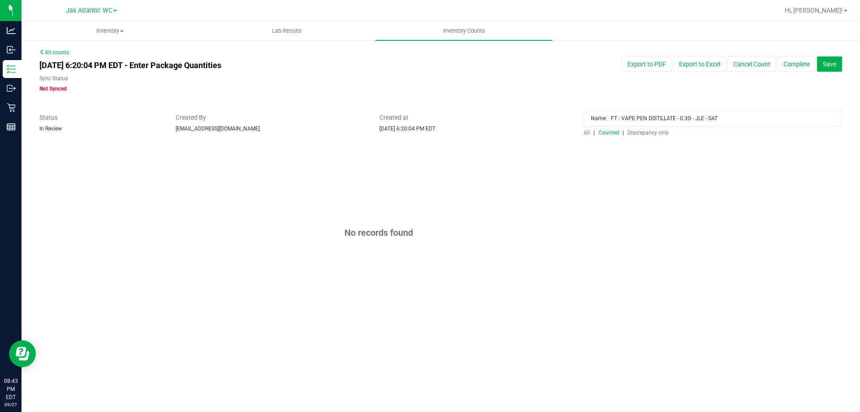
click at [609, 120] on input "Name: FT - VAPE PEN DISTILLATE - 0.3G - JLE - SAT" at bounding box center [712, 119] width 258 height 16
drag, startPoint x: 610, startPoint y: 119, endPoint x: 584, endPoint y: 122, distance: 25.8
click at [583, 123] on input "Name: FT - VAPE PEN DISTILLATE - 0.3G - JLE - SAT" at bounding box center [712, 119] width 258 height 16
click at [605, 117] on input "Name: FT - VAPE PEN DISTILLATE - 0.3G - JLE - SAT" at bounding box center [712, 119] width 258 height 16
drag, startPoint x: 609, startPoint y: 118, endPoint x: 575, endPoint y: 126, distance: 35.3
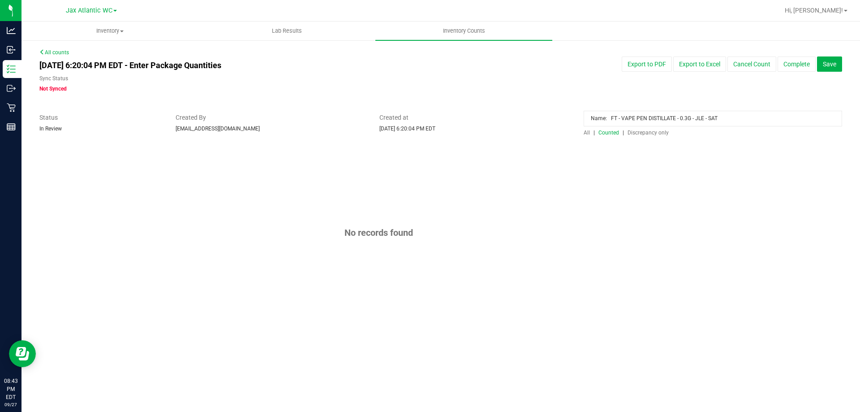
click at [575, 126] on div "Status In Review Created By [EMAIL_ADDRESS][DOMAIN_NAME] Created at [DATE] 6:20…" at bounding box center [441, 125] width 816 height 24
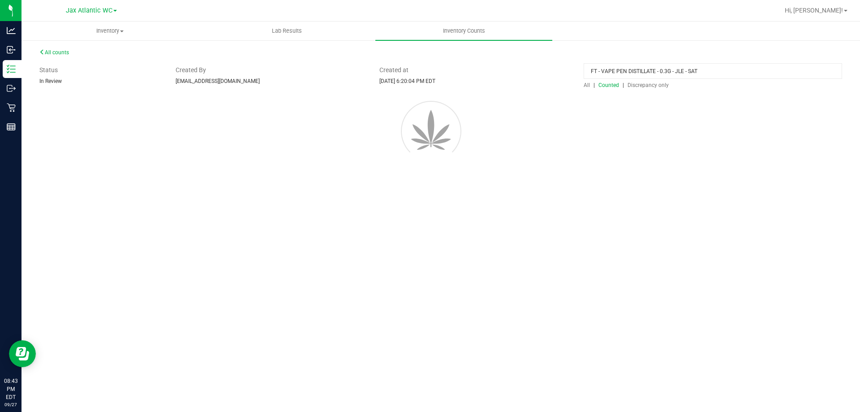
type input "FT - VAPE PEN DISTILLATE - 0.3G - JLE - SAT"
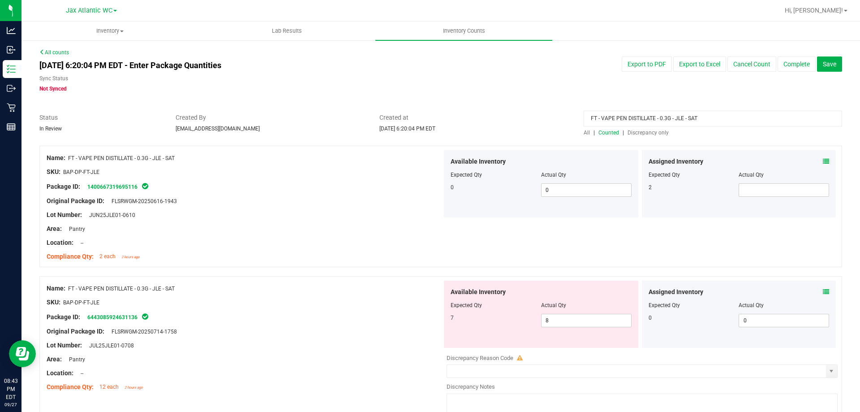
click at [823, 162] on icon at bounding box center [826, 161] width 6 height 6
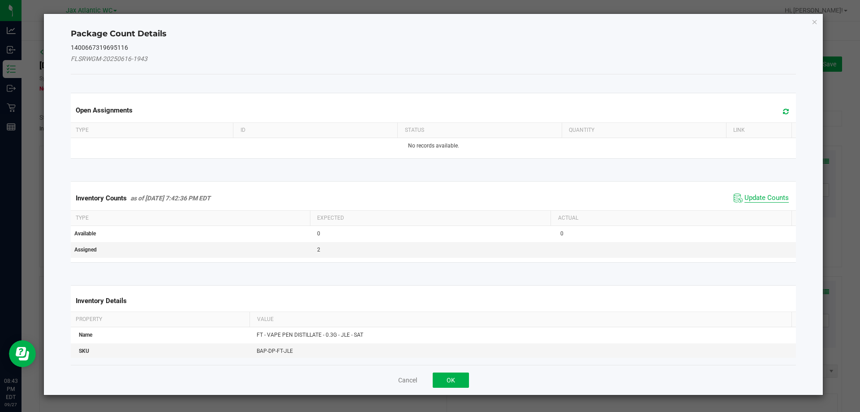
click at [779, 196] on span "Update Counts" at bounding box center [766, 197] width 44 height 9
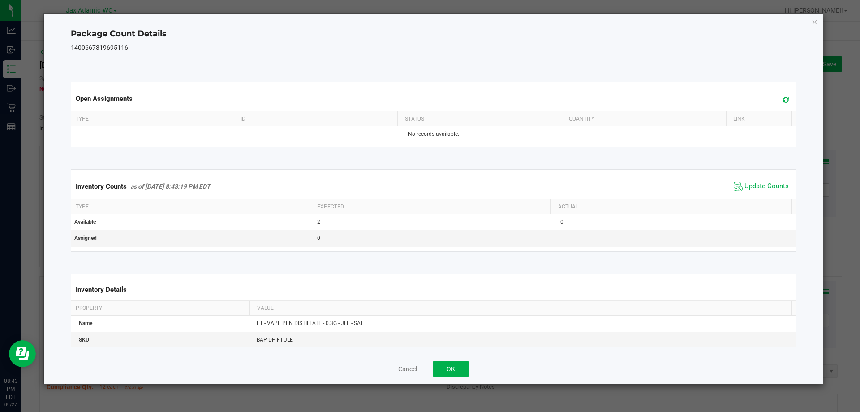
click at [778, 195] on div "Inventory Counts as of [DATE] 8:43:19 PM EDT Update Counts" at bounding box center [433, 186] width 729 height 24
click at [776, 191] on span "Update Counts" at bounding box center [761, 186] width 60 height 13
drag, startPoint x: 774, startPoint y: 190, endPoint x: 768, endPoint y: 184, distance: 8.2
click at [774, 190] on span "Update Counts" at bounding box center [761, 186] width 57 height 13
click at [768, 184] on span "Update Counts" at bounding box center [766, 186] width 44 height 8
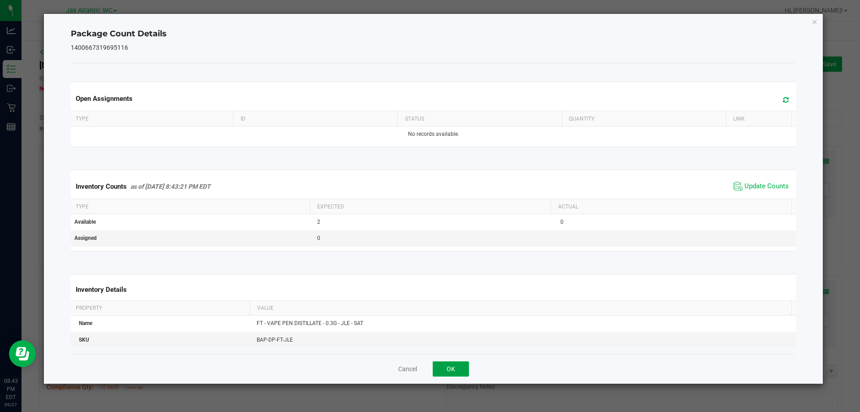
click at [454, 369] on button "OK" at bounding box center [451, 368] width 36 height 15
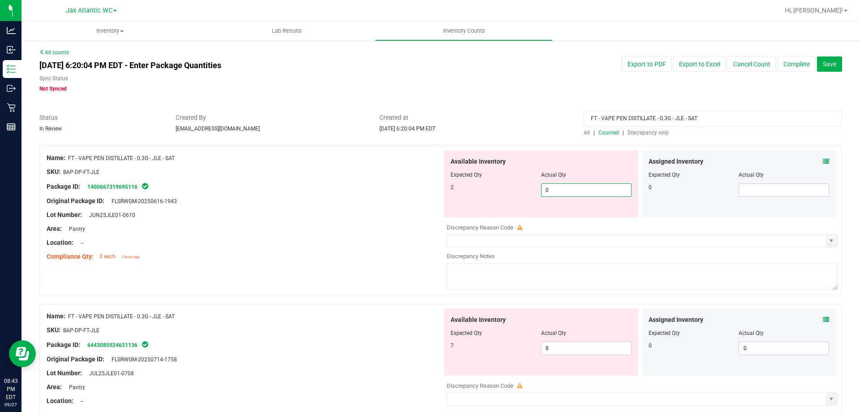
drag, startPoint x: 569, startPoint y: 187, endPoint x: 491, endPoint y: 199, distance: 78.8
click at [491, 199] on div "Available Inventory Expected Qty Actual Qty 2 0 0" at bounding box center [541, 183] width 194 height 67
type input "2"
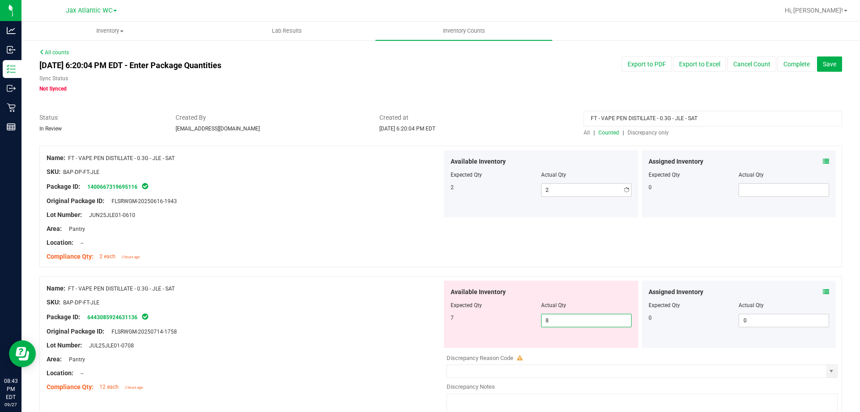
drag, startPoint x: 556, startPoint y: 350, endPoint x: 510, endPoint y: 355, distance: 45.9
click at [510, 355] on div "Available Inventory Expected Qty Actual Qty 7 8 8" at bounding box center [639, 351] width 395 height 142
type input "7"
click at [418, 203] on div "Original Package ID: FLSRWGM-20250616-1943" at bounding box center [244, 200] width 395 height 9
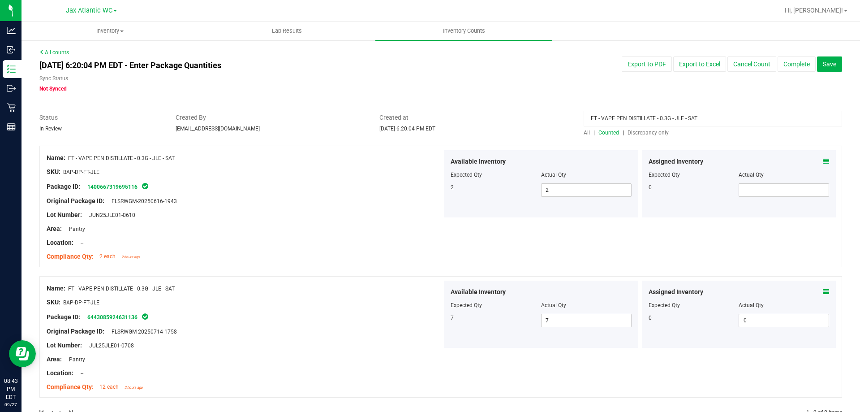
drag, startPoint x: 712, startPoint y: 124, endPoint x: 469, endPoint y: 128, distance: 242.3
click at [469, 128] on div "Status In Review Created By [EMAIL_ADDRESS][DOMAIN_NAME] Created at [DATE] 6:20…" at bounding box center [441, 125] width 816 height 24
click at [640, 132] on span "Discrepancy only" at bounding box center [647, 132] width 41 height 6
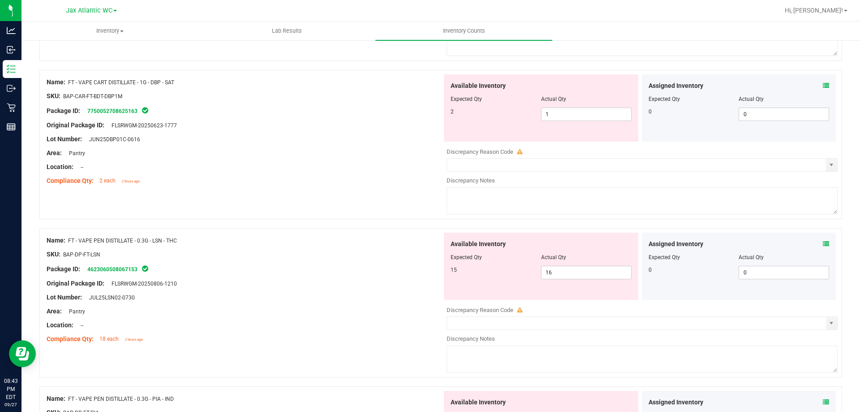
scroll to position [448, 0]
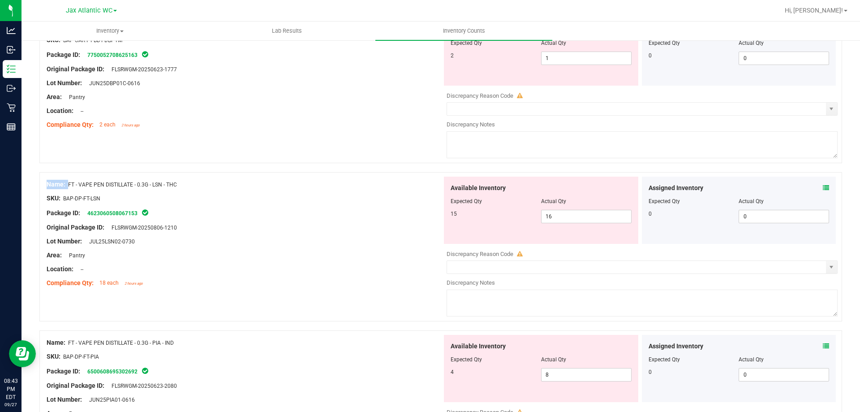
drag, startPoint x: 69, startPoint y: 184, endPoint x: 193, endPoint y: 167, distance: 126.1
click at [193, 167] on div "Name: FD - FLOWER GREENHOUSE - 3.5G - BDL - IND SKU: FLO-[PERSON_NAME]-SUN-BDL …" at bounding box center [440, 177] width 802 height 959
click at [179, 184] on div "Name: FT - VAPE PEN DISTILLATE - 0.3G - LSN - THC" at bounding box center [244, 184] width 395 height 9
click at [172, 184] on span "FT - VAPE PEN DISTILLATE - 0.3G - LSN - THC" at bounding box center [122, 184] width 109 height 6
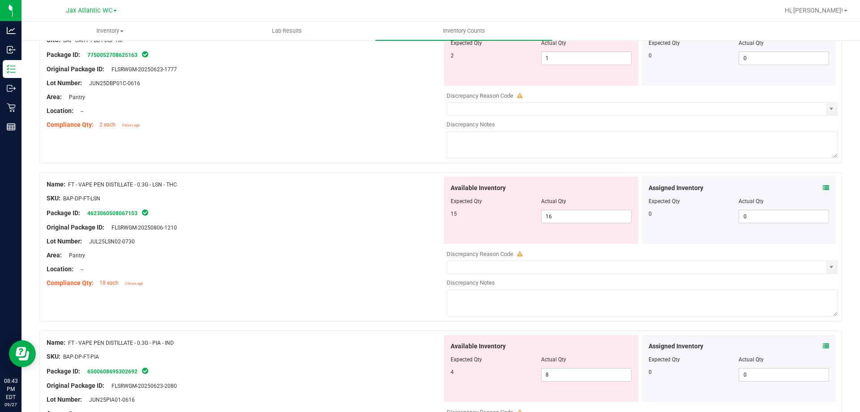
click at [172, 184] on span "FT - VAPE PEN DISTILLATE - 0.3G - LSN - THC" at bounding box center [122, 184] width 109 height 6
drag, startPoint x: 169, startPoint y: 184, endPoint x: 114, endPoint y: 186, distance: 55.1
click at [119, 185] on span "FT - VAPE PEN DISTILLATE - 0.3G - LSN - THC" at bounding box center [122, 184] width 109 height 6
click at [163, 197] on div "SKU: BAP-DP-FT-LSN" at bounding box center [244, 197] width 395 height 9
click at [69, 184] on span "FT - VAPE PEN DISTILLATE - 0.3G - LSN - THC" at bounding box center [122, 184] width 109 height 6
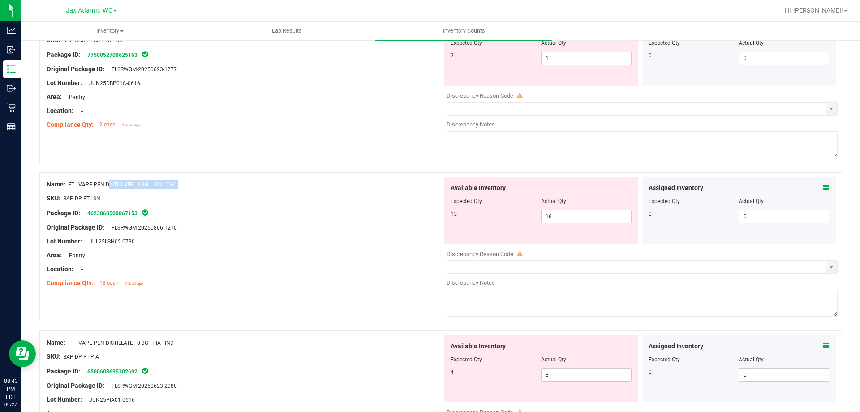
drag, startPoint x: 69, startPoint y: 184, endPoint x: 190, endPoint y: 184, distance: 120.5
click at [189, 182] on div "Name: FT - VAPE PEN DISTILLATE - 0.3G - LSN - THC" at bounding box center [244, 184] width 395 height 9
copy div "FT - VAPE PEN DISTILLATE - 0.3G - LSN - THC"
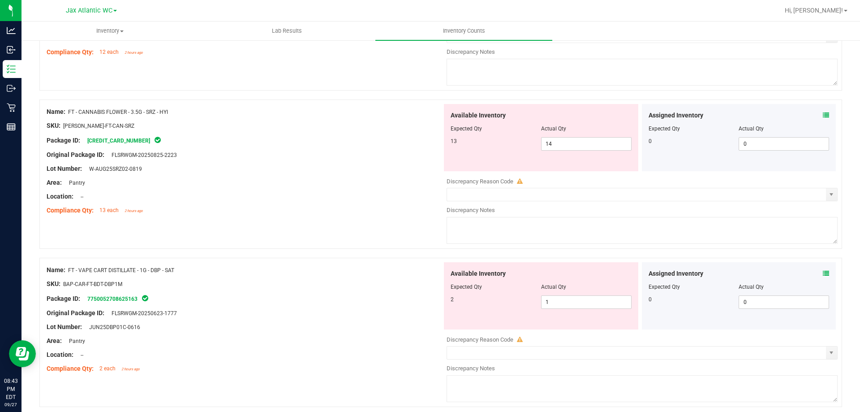
scroll to position [0, 0]
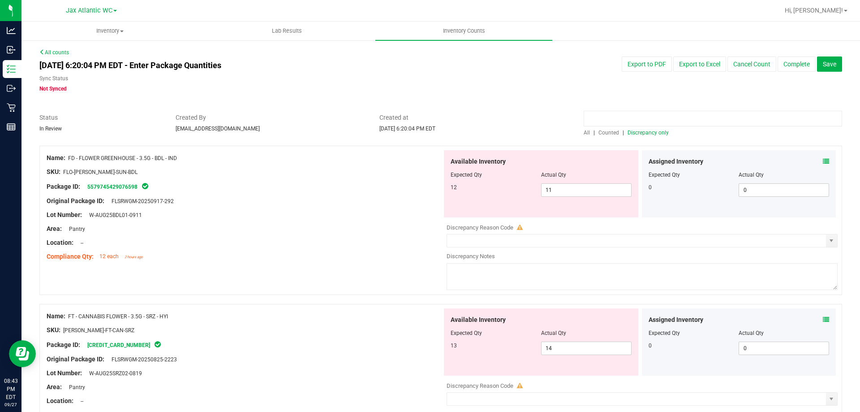
paste input "FT - VAPE PEN DISTILLATE - 0.3G - LSN - THC"
type input "FT - VAPE PEN DISTILLATE - 0.3G - LSN - THC"
click at [604, 130] on span "Counted" at bounding box center [608, 132] width 21 height 6
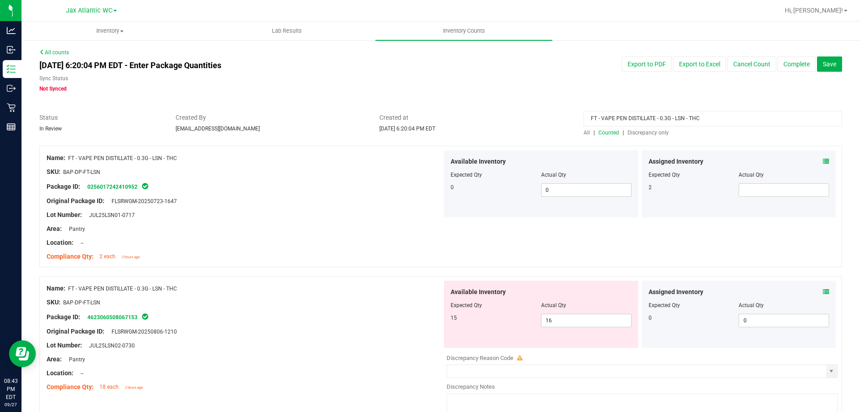
click at [823, 161] on icon at bounding box center [826, 161] width 6 height 6
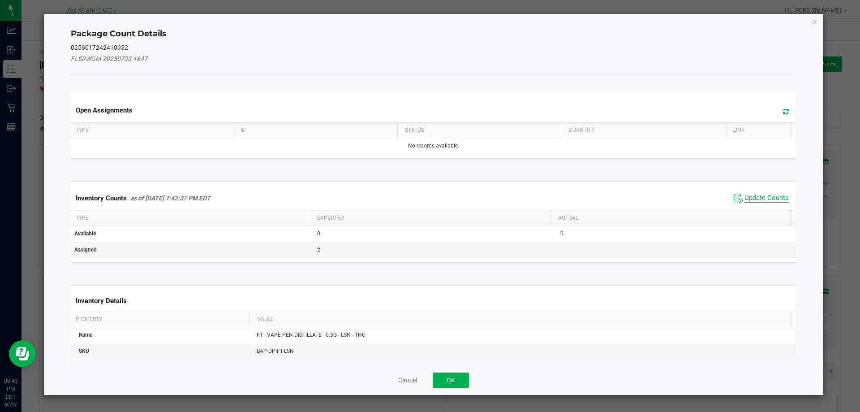
drag, startPoint x: 740, startPoint y: 197, endPoint x: 745, endPoint y: 192, distance: 7.0
click at [744, 197] on span "Update Counts" at bounding box center [766, 197] width 44 height 9
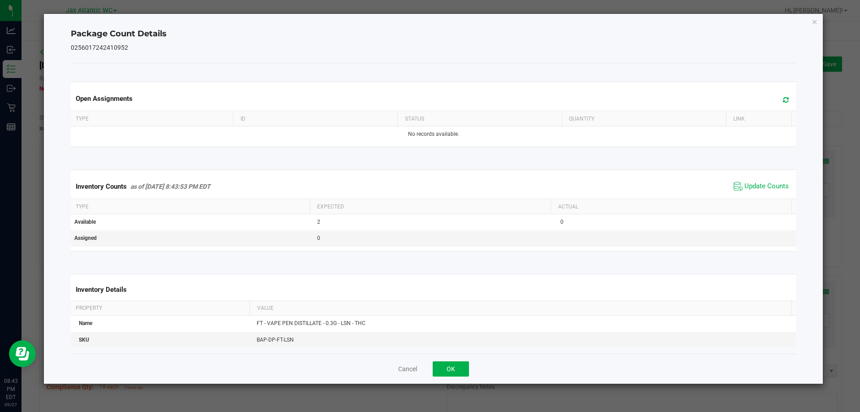
click at [745, 192] on span "Update Counts" at bounding box center [761, 186] width 60 height 13
click at [455, 371] on button "OK" at bounding box center [451, 368] width 36 height 15
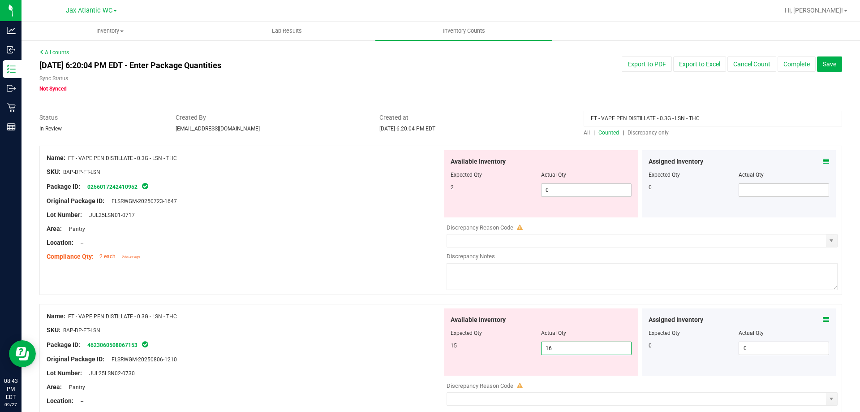
drag, startPoint x: 574, startPoint y: 348, endPoint x: 392, endPoint y: 356, distance: 182.0
click at [392, 356] on div "Name: FT - VAPE PEN DISTILLATE - 0.3G - LSN - THC SKU: BAP-DP-FT-LSN Package ID…" at bounding box center [440, 378] width 802 height 149
type input "15"
drag, startPoint x: 549, startPoint y: 192, endPoint x: 534, endPoint y: 192, distance: 15.7
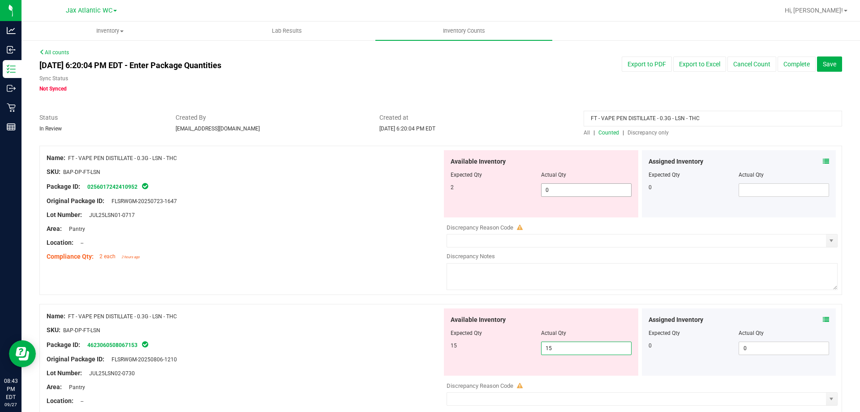
click at [541, 192] on span "0 0" at bounding box center [586, 189] width 90 height 13
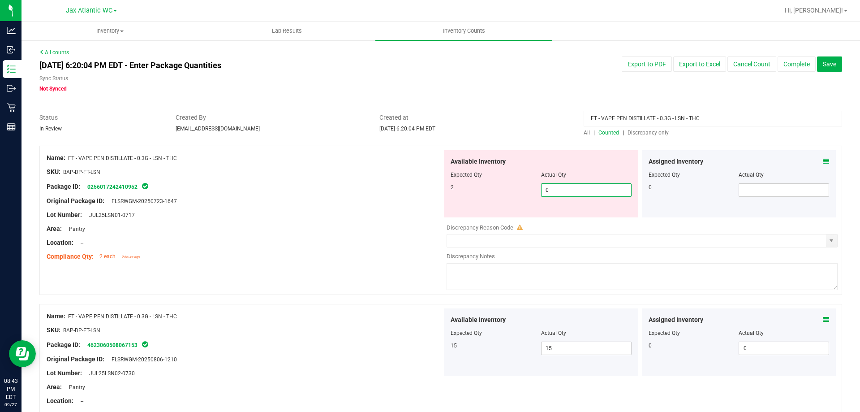
type input "2"
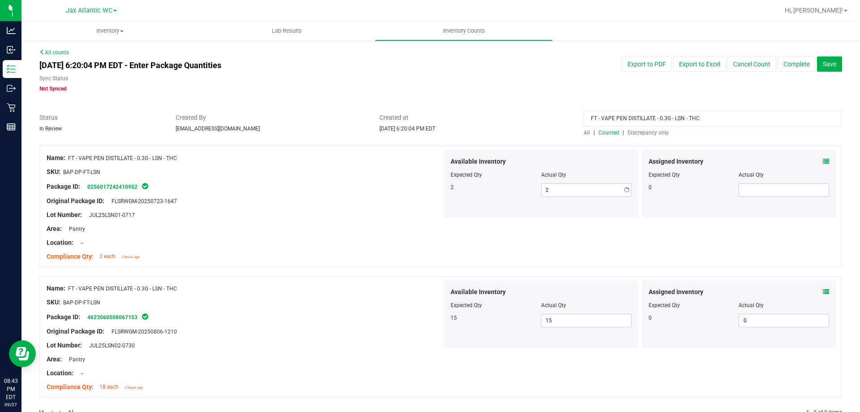
click at [365, 218] on div "Lot Number: JUL25LSN01-0717" at bounding box center [244, 214] width 395 height 9
drag, startPoint x: 620, startPoint y: 118, endPoint x: 371, endPoint y: 118, distance: 249.0
click at [371, 118] on div "Status In Review Created By [EMAIL_ADDRESS][DOMAIN_NAME] Created at [DATE] 6:20…" at bounding box center [441, 125] width 816 height 24
click at [637, 133] on span "Discrepancy only" at bounding box center [647, 132] width 41 height 6
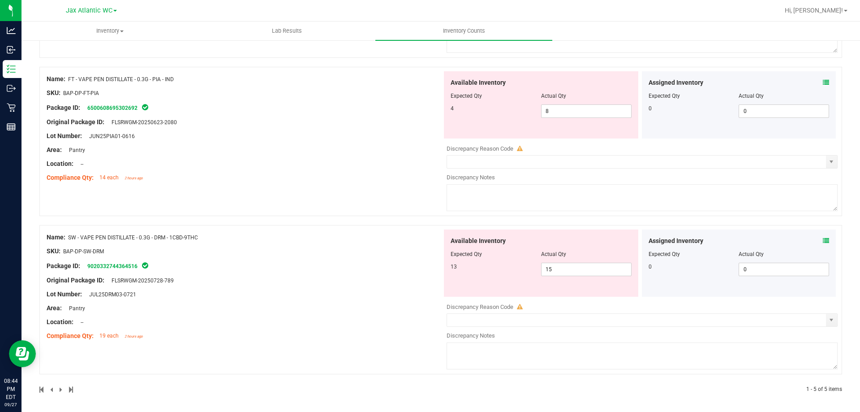
scroll to position [555, 0]
click at [182, 235] on span "SW - VAPE PEN DISTILLATE - 0.3G - DRM - 1CBD-9THC" at bounding box center [133, 235] width 130 height 6
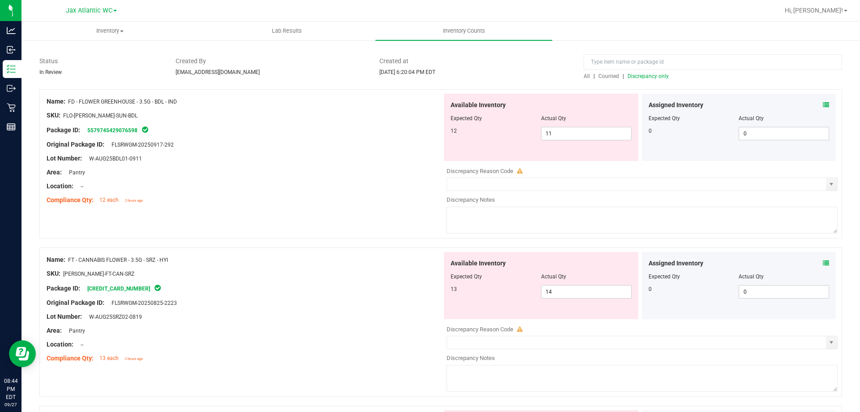
scroll to position [0, 0]
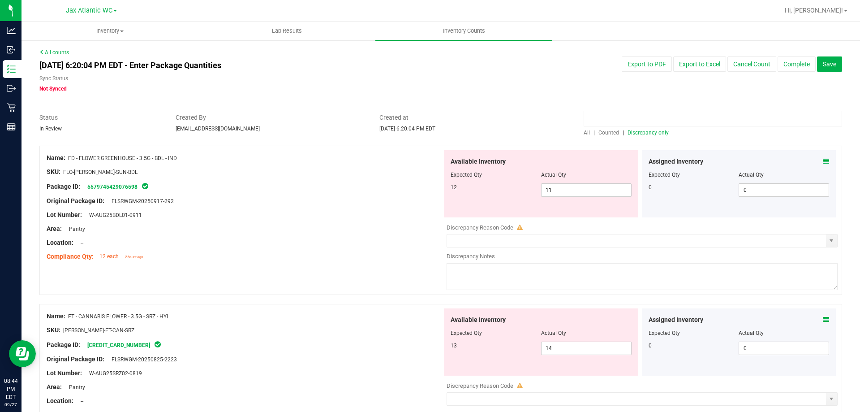
paste input "[URL][DOMAIN_NAME]"
drag, startPoint x: 609, startPoint y: 116, endPoint x: 859, endPoint y: 116, distance: 250.3
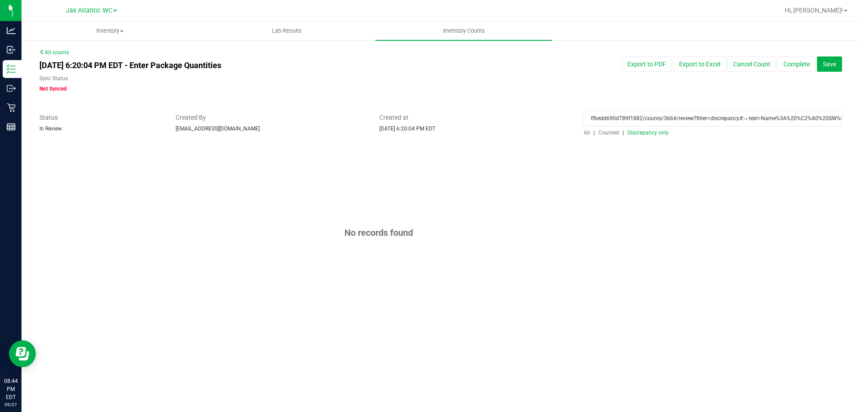
scroll to position [0, 120]
drag, startPoint x: 739, startPoint y: 125, endPoint x: 859, endPoint y: 125, distance: 120.5
click at [859, 125] on div "All counts [DATE] 6:20:04 PM EDT - Enter Package Quantities Sync Status Not Syn…" at bounding box center [440, 188] width 838 height 298
drag, startPoint x: 613, startPoint y: 119, endPoint x: 823, endPoint y: 124, distance: 210.1
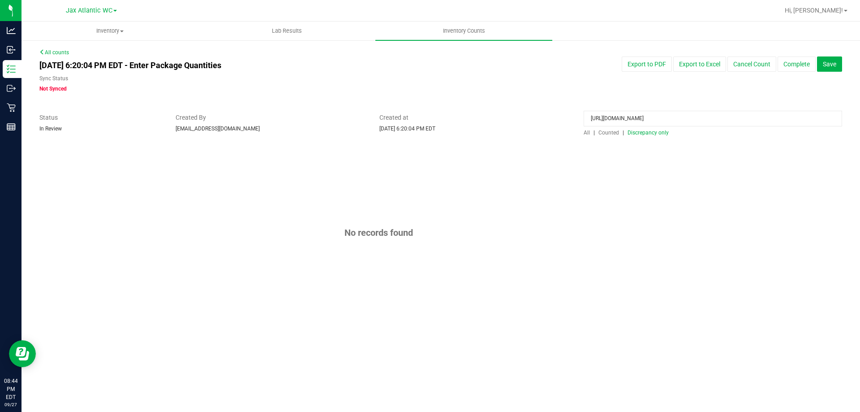
click at [823, 124] on input "[URL][DOMAIN_NAME]" at bounding box center [712, 119] width 258 height 16
type input "[URL]"
drag, startPoint x: 682, startPoint y: 120, endPoint x: 450, endPoint y: 124, distance: 232.4
click at [450, 124] on div "Status In Review Created By [EMAIL_ADDRESS][DOMAIN_NAME] Created at [DATE] 6:20…" at bounding box center [441, 125] width 816 height 24
click at [504, 186] on div "No records found" at bounding box center [440, 233] width 802 height 174
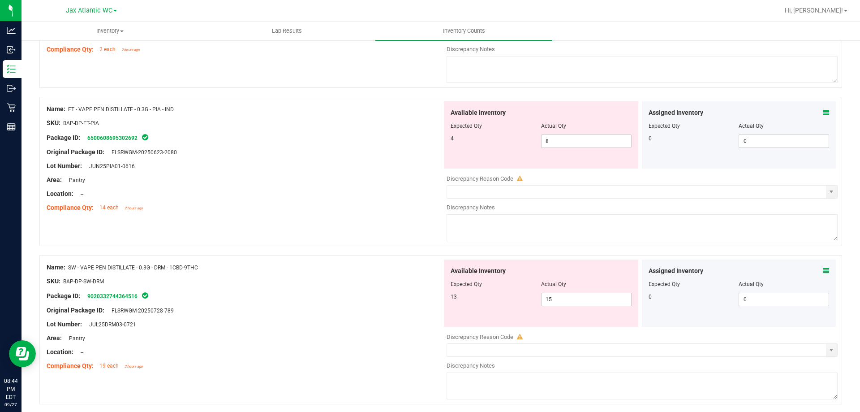
scroll to position [555, 0]
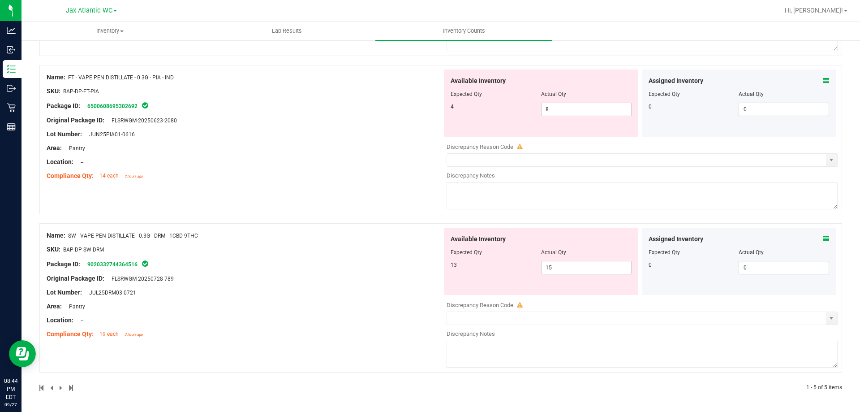
drag, startPoint x: 201, startPoint y: 233, endPoint x: 69, endPoint y: 232, distance: 131.7
click at [69, 232] on div "Name: SW - VAPE PEN DISTILLATE - 0.3G - DRM - 1CBD-9THC" at bounding box center [244, 235] width 395 height 9
copy span "SW - VAPE PEN DISTILLATE - 0.3G - DRM - 1CBD-9THC"
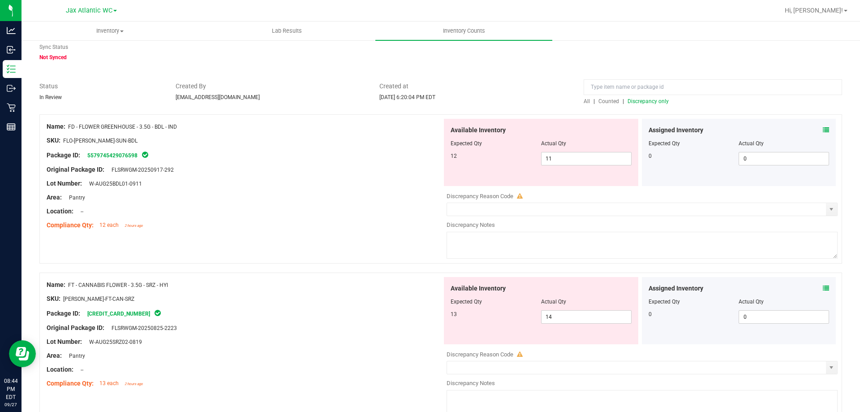
scroll to position [0, 0]
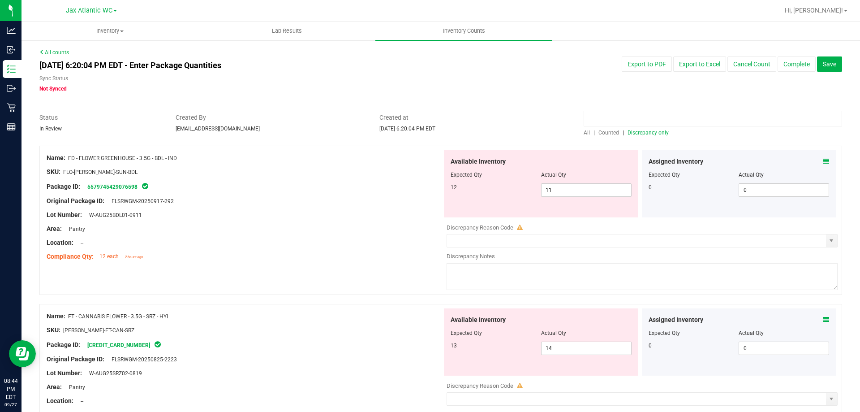
paste input "SW - VAPE PEN DISTILLATE - 0.3G - DRM - 1CBD-9THC"
type input "SW - VAPE PEN DISTILLATE - 0.3G - DRM - 1CBD-9THC"
click at [607, 133] on span "Counted" at bounding box center [608, 132] width 21 height 6
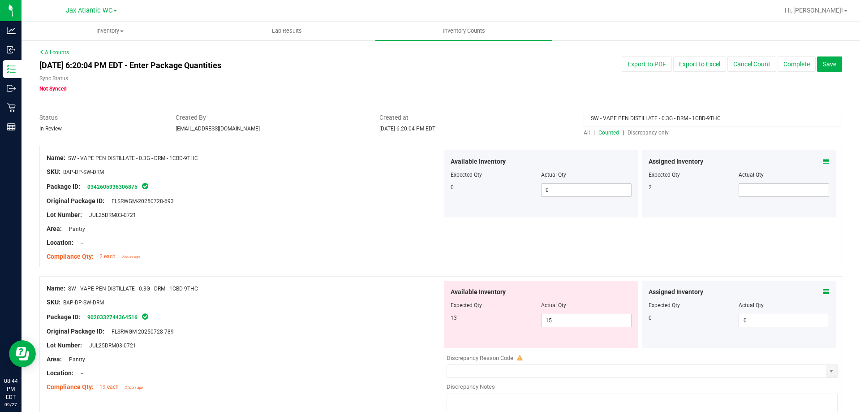
click at [823, 159] on icon at bounding box center [826, 161] width 6 height 6
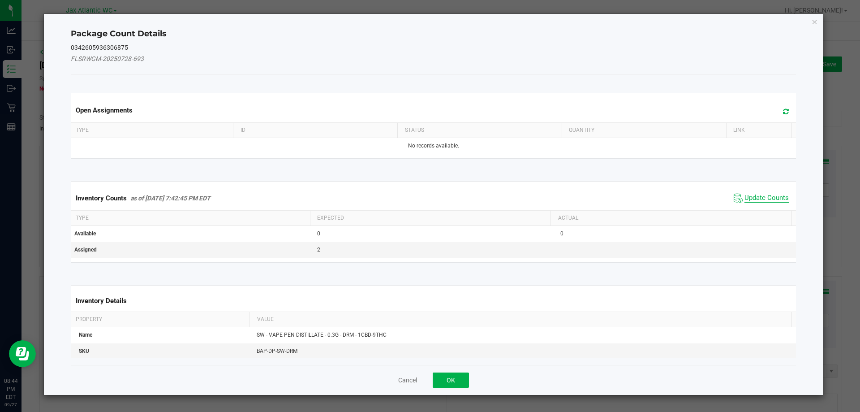
click at [771, 195] on span "Update Counts" at bounding box center [766, 197] width 44 height 9
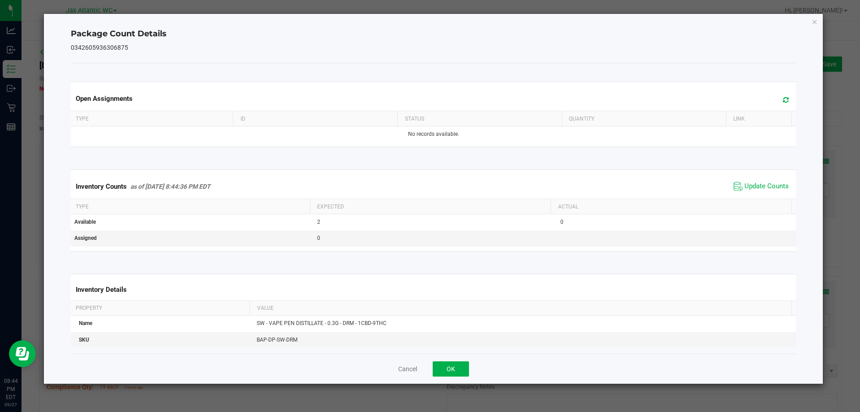
click at [465, 359] on div "Cancel OK" at bounding box center [433, 368] width 725 height 30
click at [451, 364] on button "OK" at bounding box center [451, 368] width 36 height 15
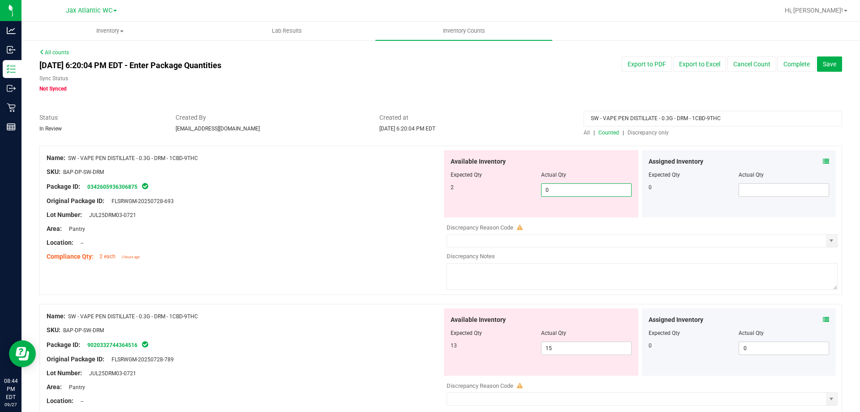
drag, startPoint x: 560, startPoint y: 193, endPoint x: 475, endPoint y: 192, distance: 85.1
click at [476, 192] on div "2 0 0" at bounding box center [540, 189] width 181 height 13
type input "2"
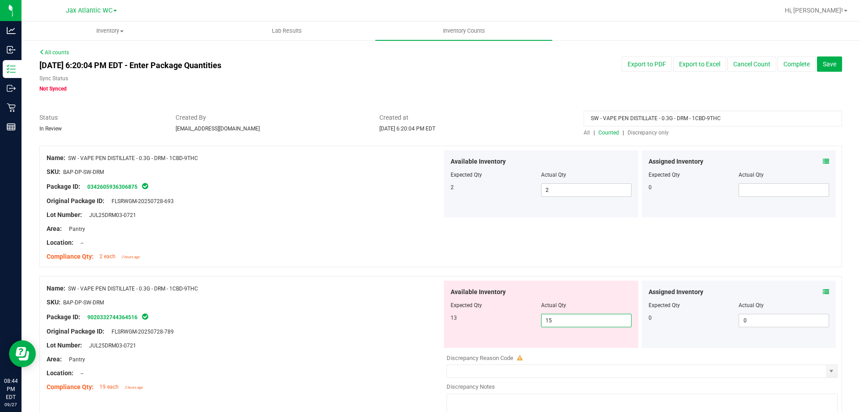
drag, startPoint x: 535, startPoint y: 352, endPoint x: 522, endPoint y: 353, distance: 12.6
click at [523, 353] on div "Available Inventory Expected Qty Actual Qty 13 15 15" at bounding box center [639, 351] width 395 height 142
type input "13"
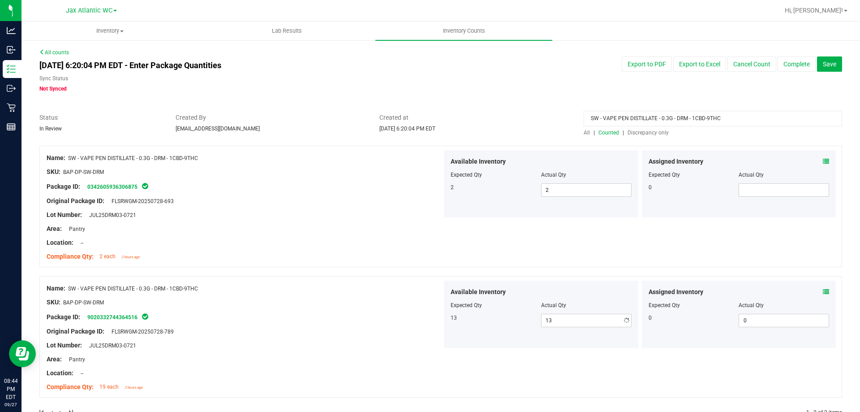
click at [342, 270] on div at bounding box center [440, 271] width 802 height 9
click at [657, 132] on span "Discrepancy only" at bounding box center [647, 132] width 41 height 6
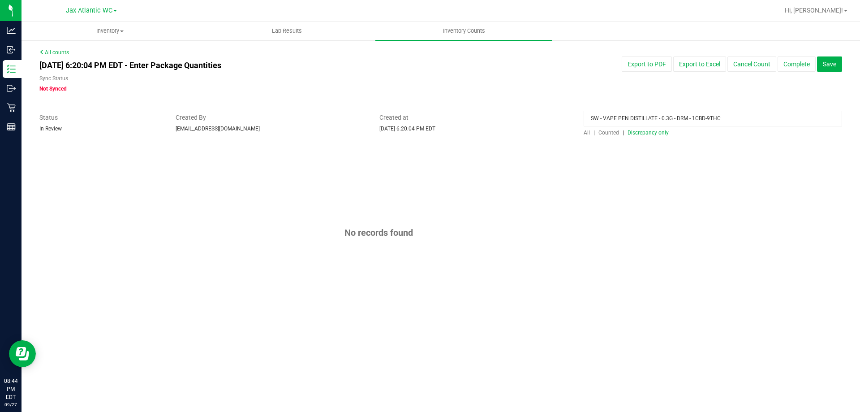
drag, startPoint x: 714, startPoint y: 118, endPoint x: 725, endPoint y: 118, distance: 10.3
click at [716, 118] on input "SW - VAPE PEN DISTILLATE - 0.3G - DRM - 1CBD-9THC" at bounding box center [712, 119] width 258 height 16
click at [686, 116] on input "SW - VAPE PEN DISTILLATE - 0.3G - DRM - 1CBD-9THC" at bounding box center [712, 119] width 258 height 16
click at [685, 116] on input "SW - VAPE PEN DISTILLATE - 0.3G - DRM - 1CBD-9THC" at bounding box center [712, 119] width 258 height 16
click at [684, 116] on input "SW - VAPE PEN DISTILLATE - 0.3G - DRM - 1CBD-9THC" at bounding box center [712, 119] width 258 height 16
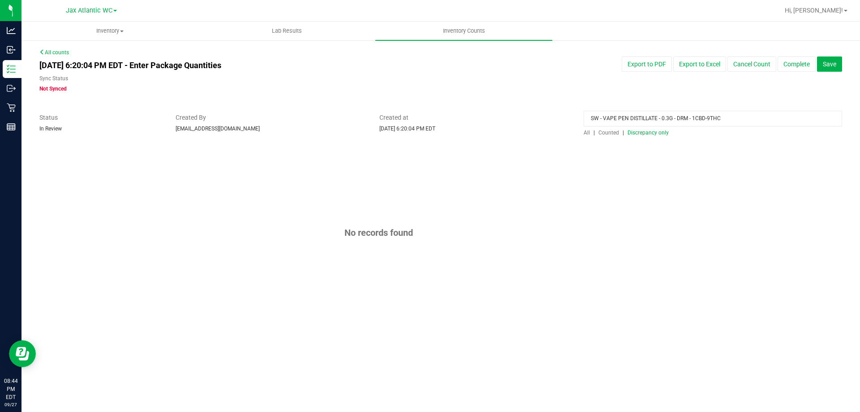
click at [683, 116] on input "SW - VAPE PEN DISTILLATE - 0.3G - DRM - 1CBD-9THC" at bounding box center [712, 119] width 258 height 16
click at [639, 177] on div "No records found" at bounding box center [440, 233] width 802 height 174
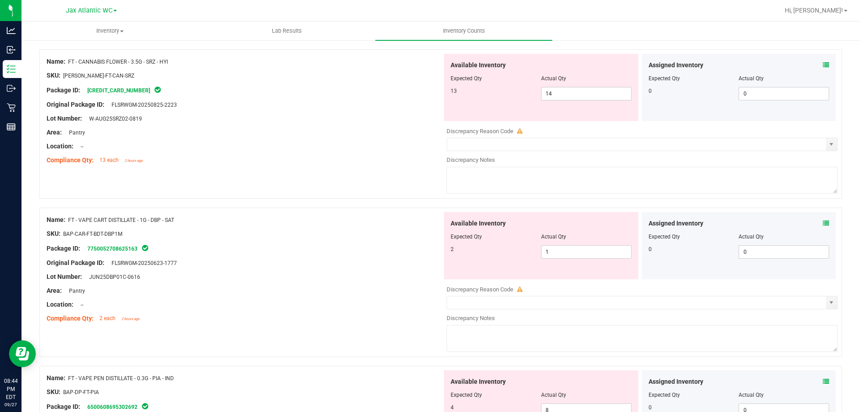
scroll to position [397, 0]
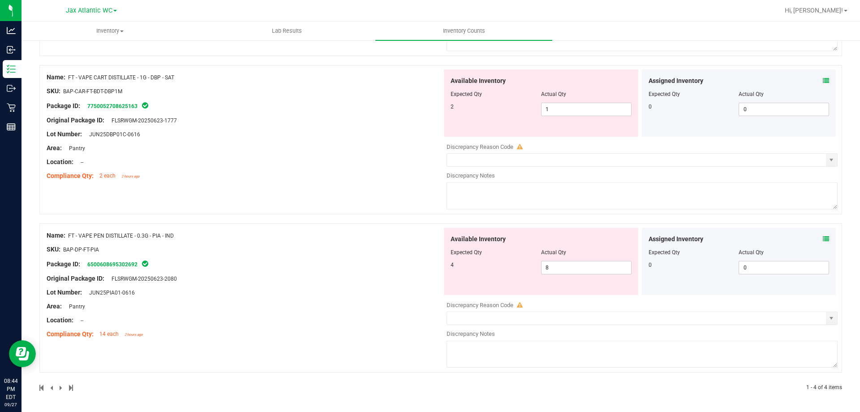
click at [93, 236] on span "FT - VAPE PEN DISTILLATE - 0.3G - PIA - IND" at bounding box center [121, 235] width 106 height 6
click at [86, 238] on span "FT - VAPE PEN DISTILLATE - 0.3G - PIA - IND" at bounding box center [121, 235] width 106 height 6
drag, startPoint x: 68, startPoint y: 235, endPoint x: 208, endPoint y: 239, distance: 140.7
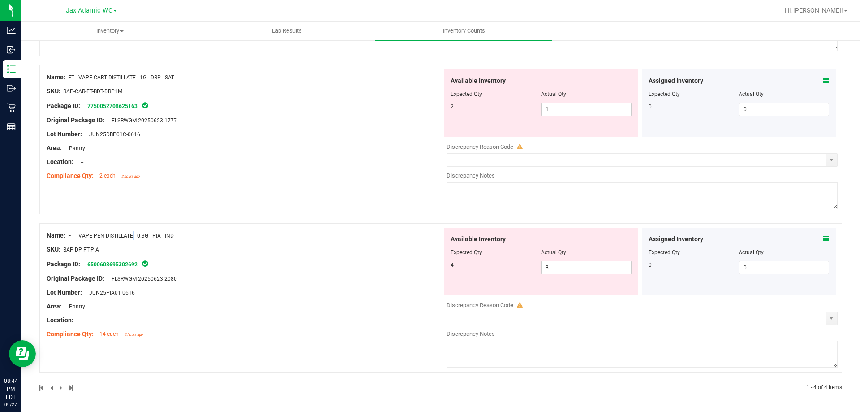
click at [240, 232] on div "Name: FT - VAPE PEN DISTILLATE - 0.3G - PIA - IND" at bounding box center [244, 235] width 395 height 9
copy div "FT - VAPE PEN DISTILLATE - 0.3G - PIA - IND"
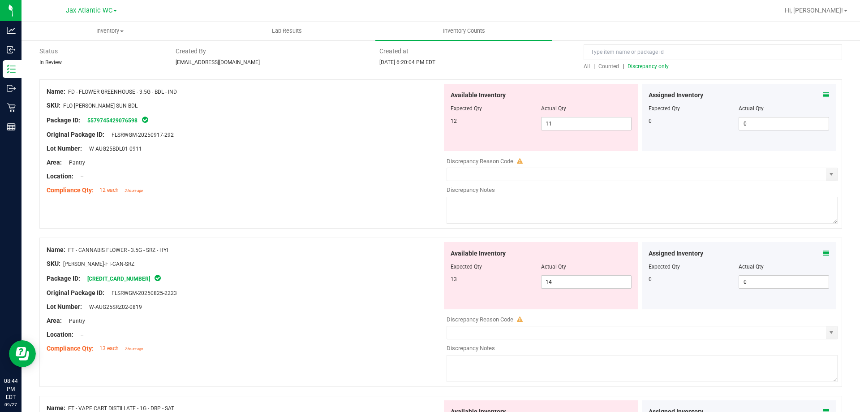
scroll to position [0, 0]
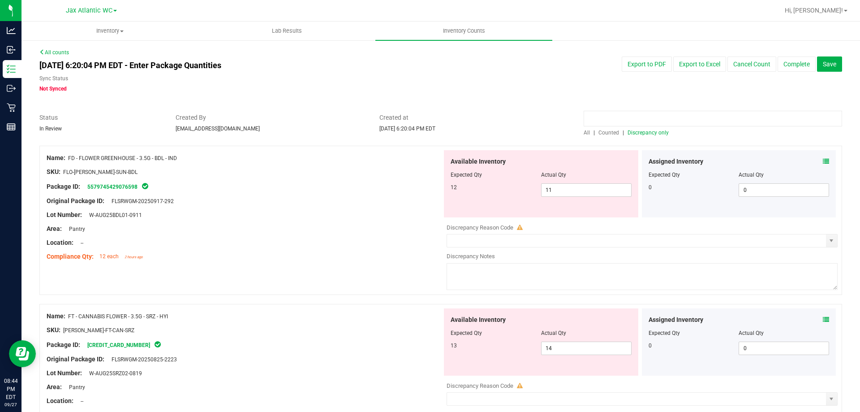
paste input "FT - VAPE PEN DISTILLATE - 0.3G - PIA - IND"
click at [587, 120] on input "FT - VAPE PEN DISTILLATE - 0.3G - PIA - IND" at bounding box center [712, 119] width 258 height 16
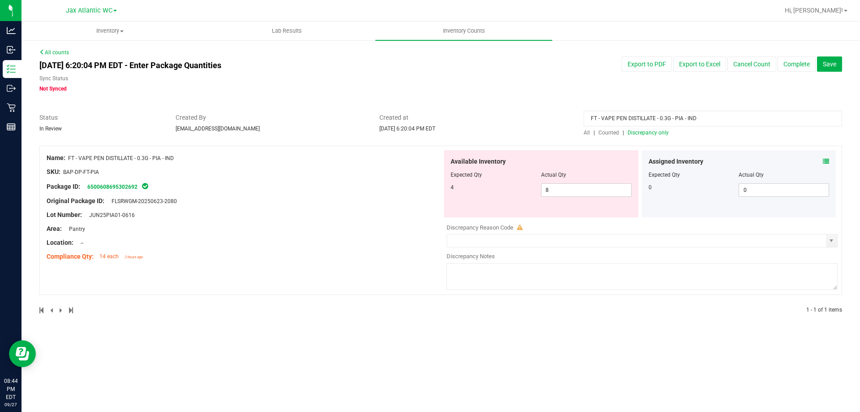
type input "FT - VAPE PEN DISTILLATE - 0.3G - PIA - IND"
click at [605, 132] on span "Counted" at bounding box center [608, 132] width 21 height 6
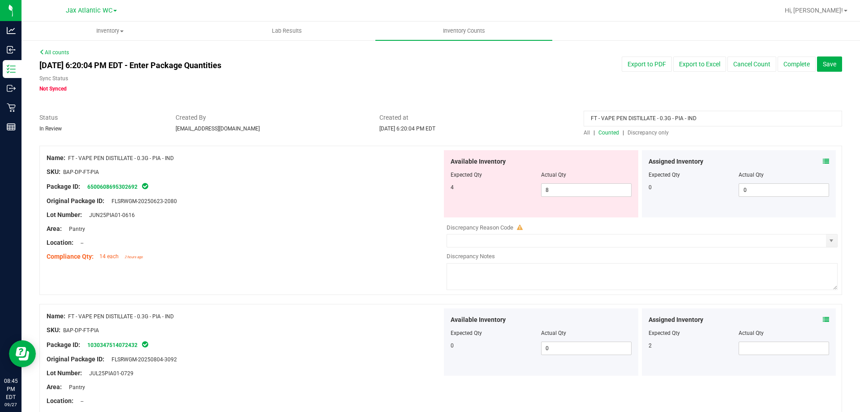
click at [823, 319] on icon at bounding box center [826, 319] width 6 height 6
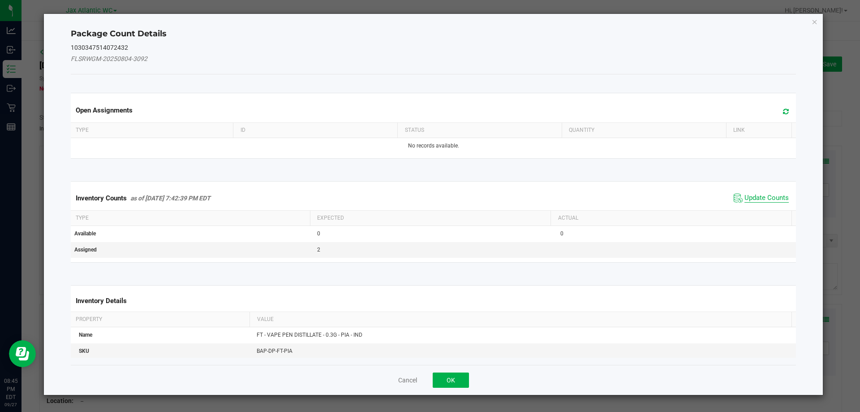
click at [760, 199] on span "Update Counts" at bounding box center [766, 197] width 44 height 9
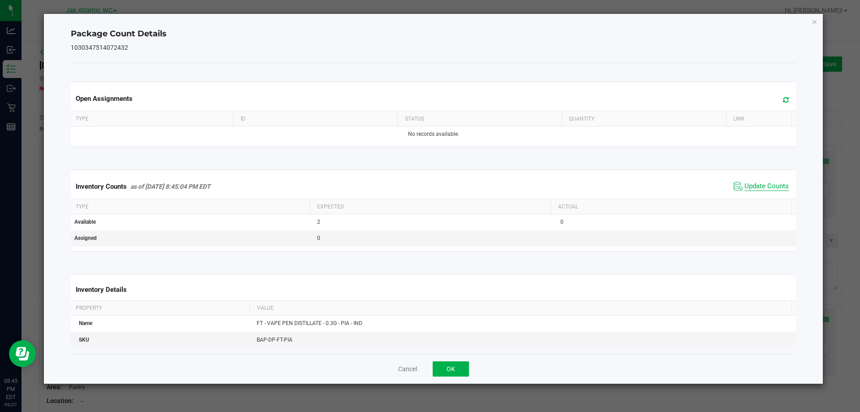
click at [763, 187] on span "Update Counts" at bounding box center [766, 186] width 44 height 9
click at [440, 372] on button "OK" at bounding box center [451, 368] width 36 height 15
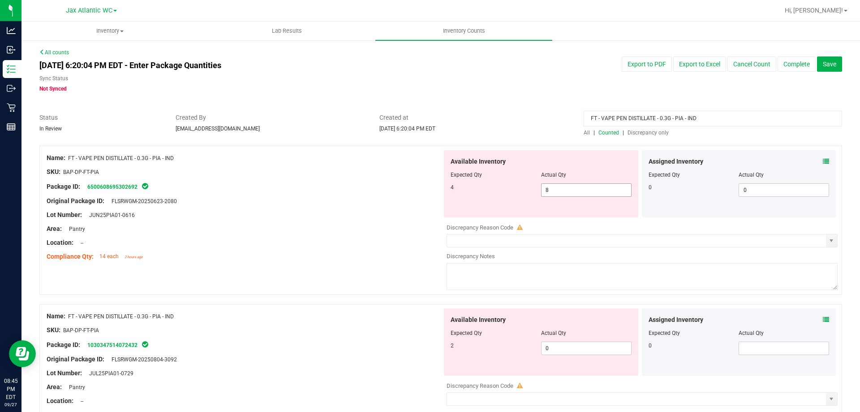
drag, startPoint x: 566, startPoint y: 194, endPoint x: 450, endPoint y: 194, distance: 116.9
click at [450, 194] on div "4 8 8" at bounding box center [540, 189] width 181 height 13
type input "4"
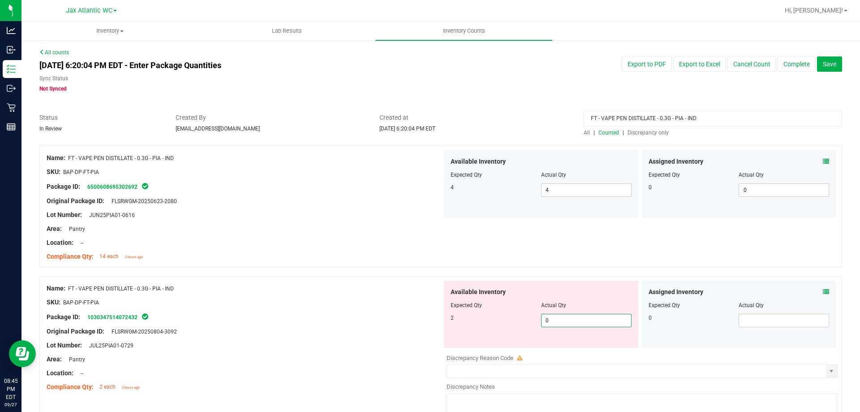
drag, startPoint x: 561, startPoint y: 342, endPoint x: 512, endPoint y: 350, distance: 49.4
click at [513, 350] on div "Available Inventory Expected Qty Actual Qty 2 0 0" at bounding box center [639, 351] width 395 height 142
type input "2"
click at [418, 291] on div "Name: FT - VAPE PEN DISTILLATE - 0.3G - PIA - IND" at bounding box center [244, 287] width 395 height 9
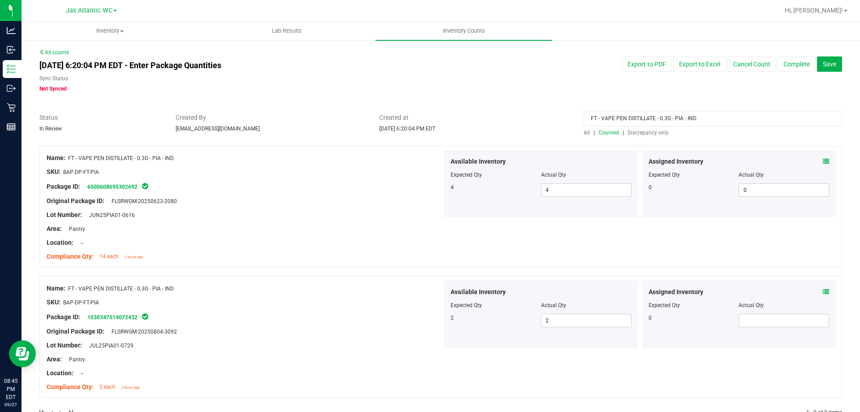
drag, startPoint x: 703, startPoint y: 119, endPoint x: 532, endPoint y: 119, distance: 170.2
click at [532, 119] on div "Status In Review Created By [EMAIL_ADDRESS][DOMAIN_NAME] Created at [DATE] 6:20…" at bounding box center [441, 125] width 816 height 24
click at [547, 132] on div "Created at [DATE] 6:20:04 PM EDT" at bounding box center [475, 123] width 204 height 20
click at [634, 131] on span "Discrepancy only" at bounding box center [647, 132] width 41 height 6
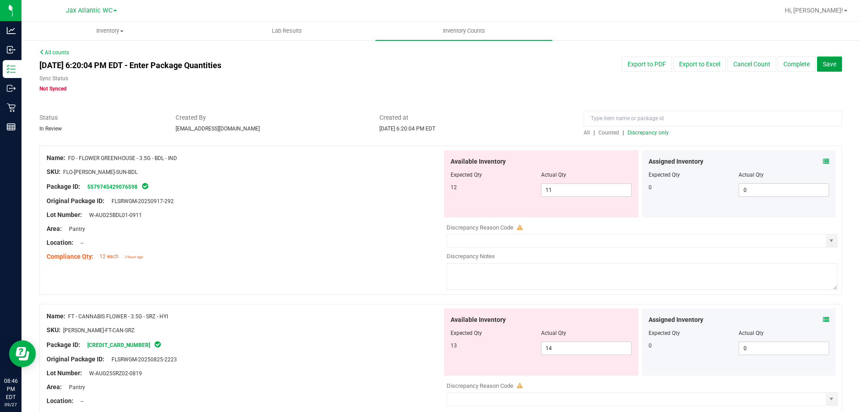
click at [823, 63] on span "Save" at bounding box center [829, 63] width 13 height 7
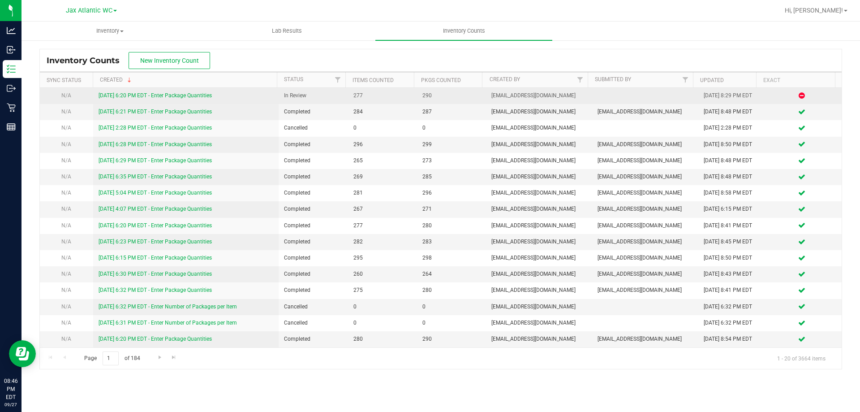
click at [193, 99] on div "[DATE] 6:20 PM EDT - Enter Package Quantities" at bounding box center [186, 95] width 175 height 9
click at [193, 98] on link "[DATE] 6:20 PM EDT - Enter Package Quantities" at bounding box center [155, 95] width 113 height 6
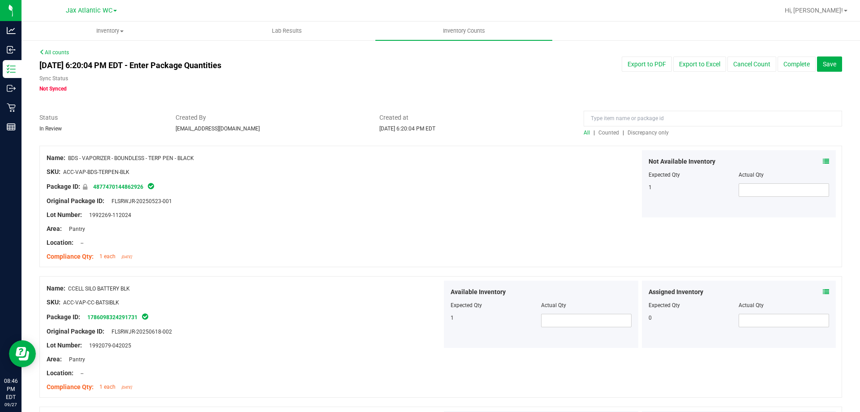
click at [644, 137] on div at bounding box center [440, 141] width 802 height 9
click
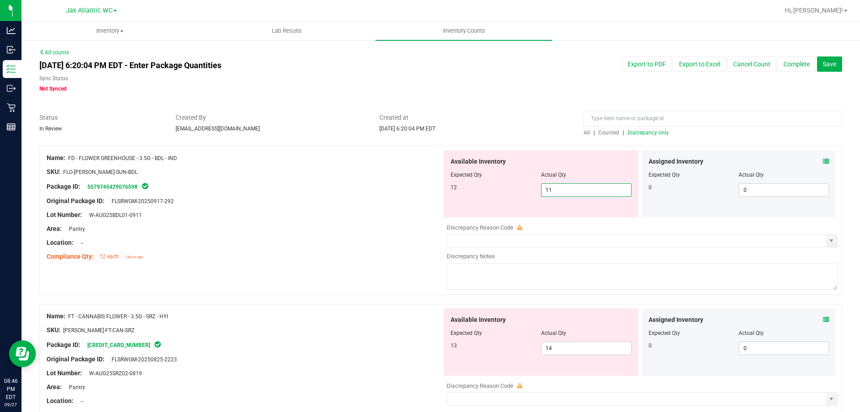
drag, startPoint x: 515, startPoint y: 196, endPoint x: 521, endPoint y: 209, distance: 14.2
type input "12"
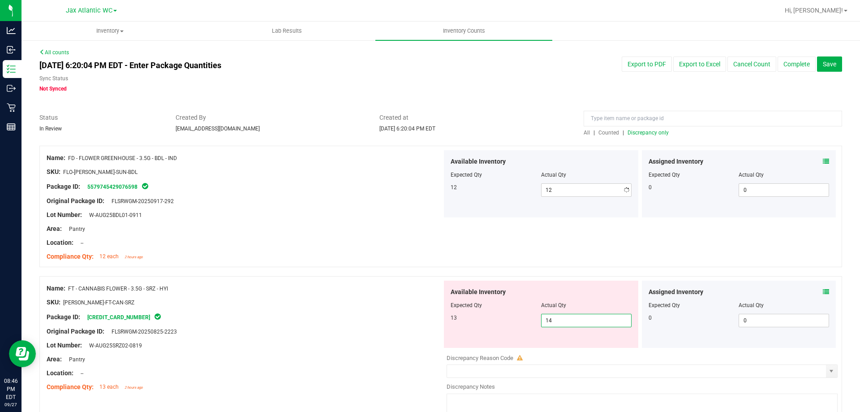
drag, startPoint x: 562, startPoint y: 343, endPoint x: 510, endPoint y: 347, distance: 52.0
type input "13"
drag, startPoint x: 328, startPoint y: 333, endPoint x: 352, endPoint y: 325, distance: 25.2
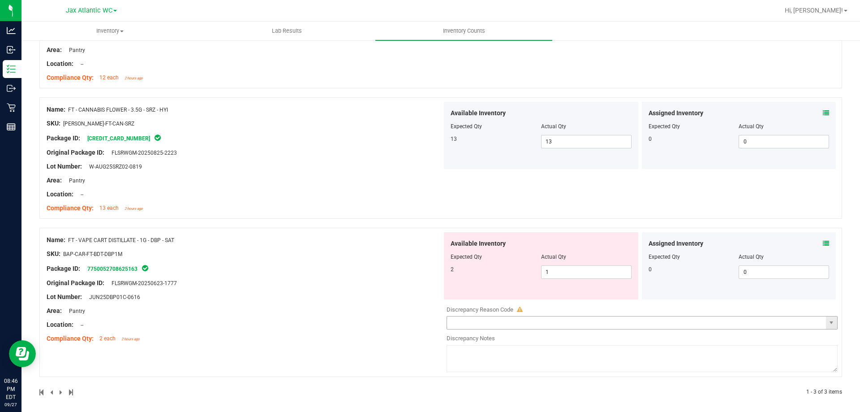
scroll to position [179, 0]
drag, startPoint x: 519, startPoint y: 276, endPoint x: 451, endPoint y: 276, distance: 68.1
type input "2"
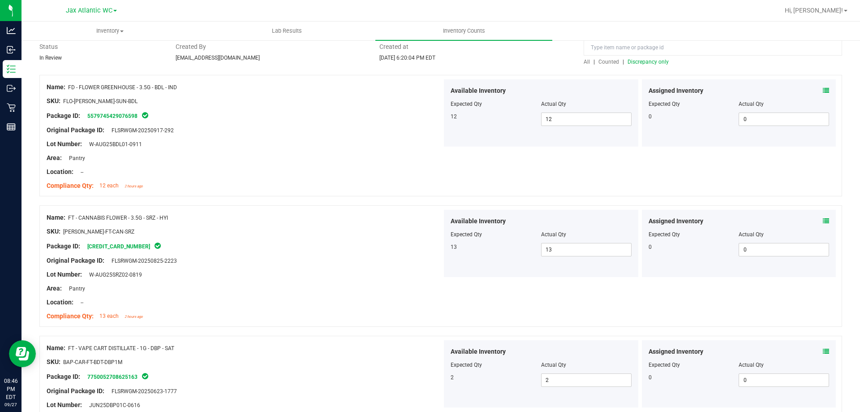
scroll to position [0, 0]
